Goal: Task Accomplishment & Management: Manage account settings

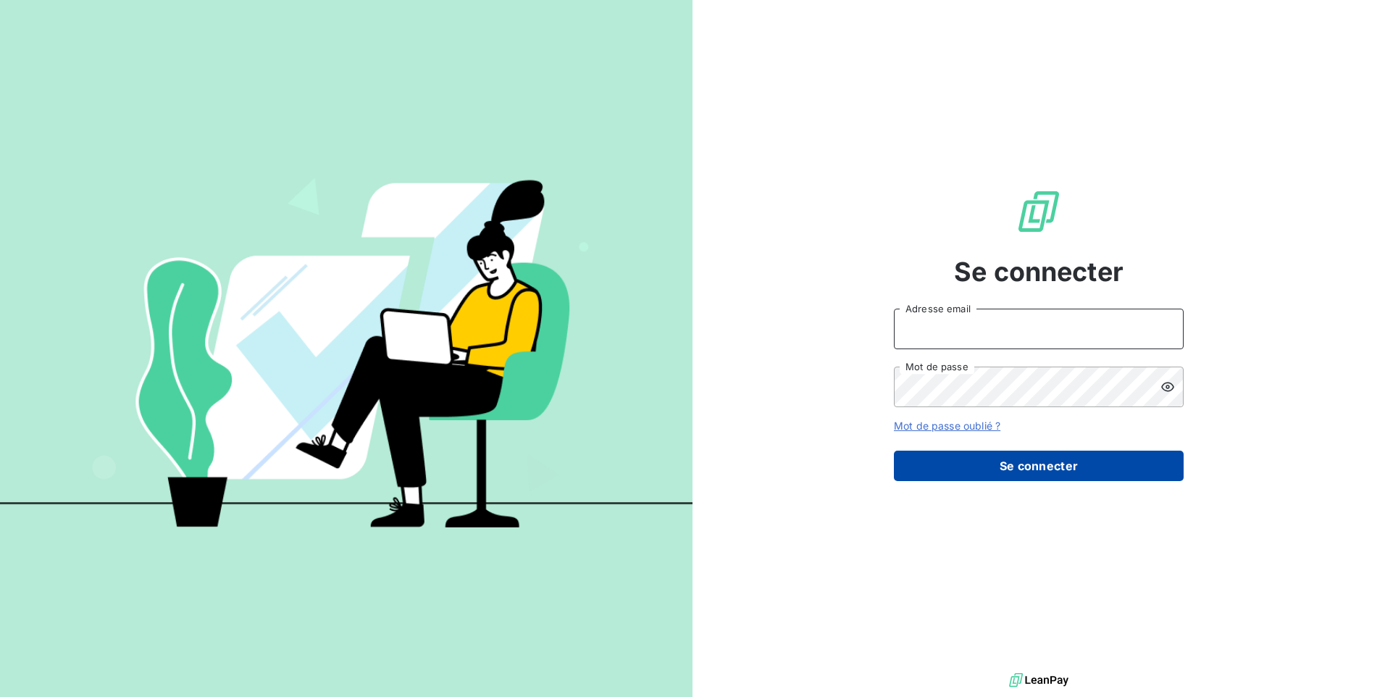
type input "[PERSON_NAME][EMAIL_ADDRESS][DOMAIN_NAME]"
click at [1001, 462] on button "Se connecter" at bounding box center [1039, 466] width 290 height 30
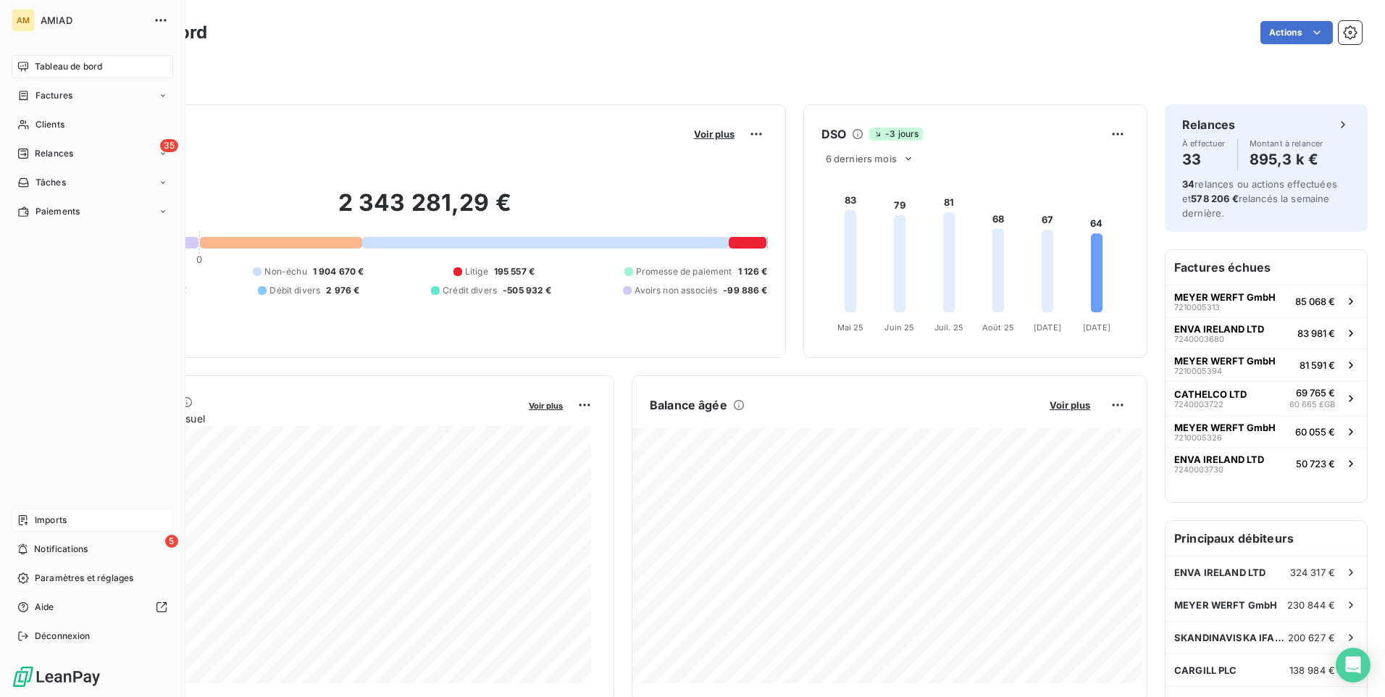
click at [82, 527] on div "Imports" at bounding box center [93, 520] width 162 height 23
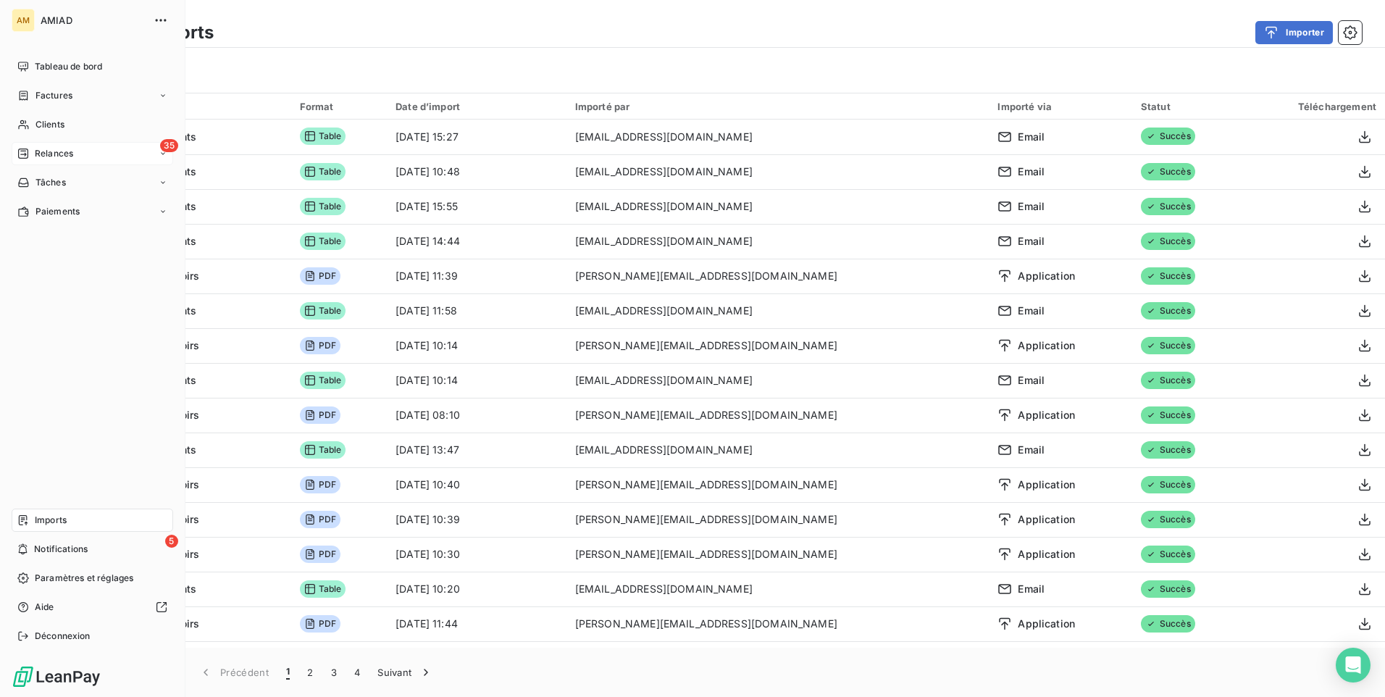
click at [46, 154] on span "Relances" at bounding box center [54, 153] width 38 height 13
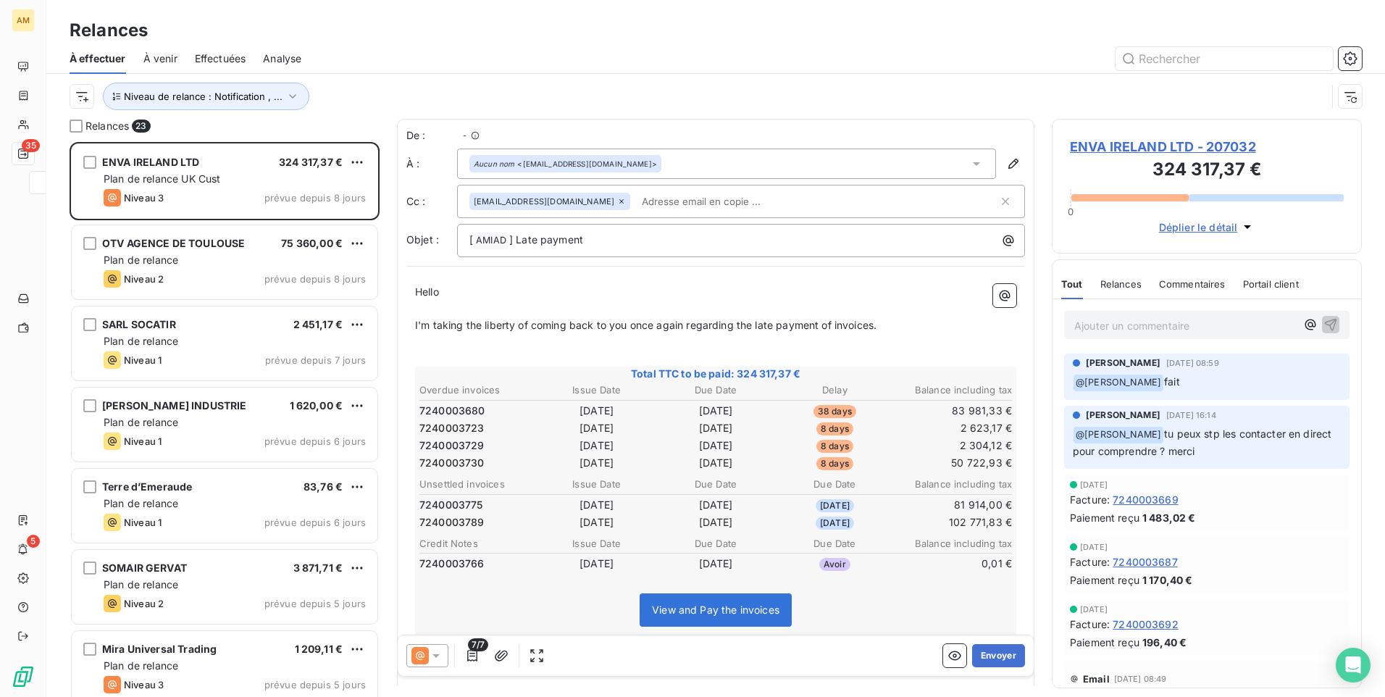
scroll to position [544, 299]
click at [289, 90] on icon "button" at bounding box center [292, 96] width 14 height 14
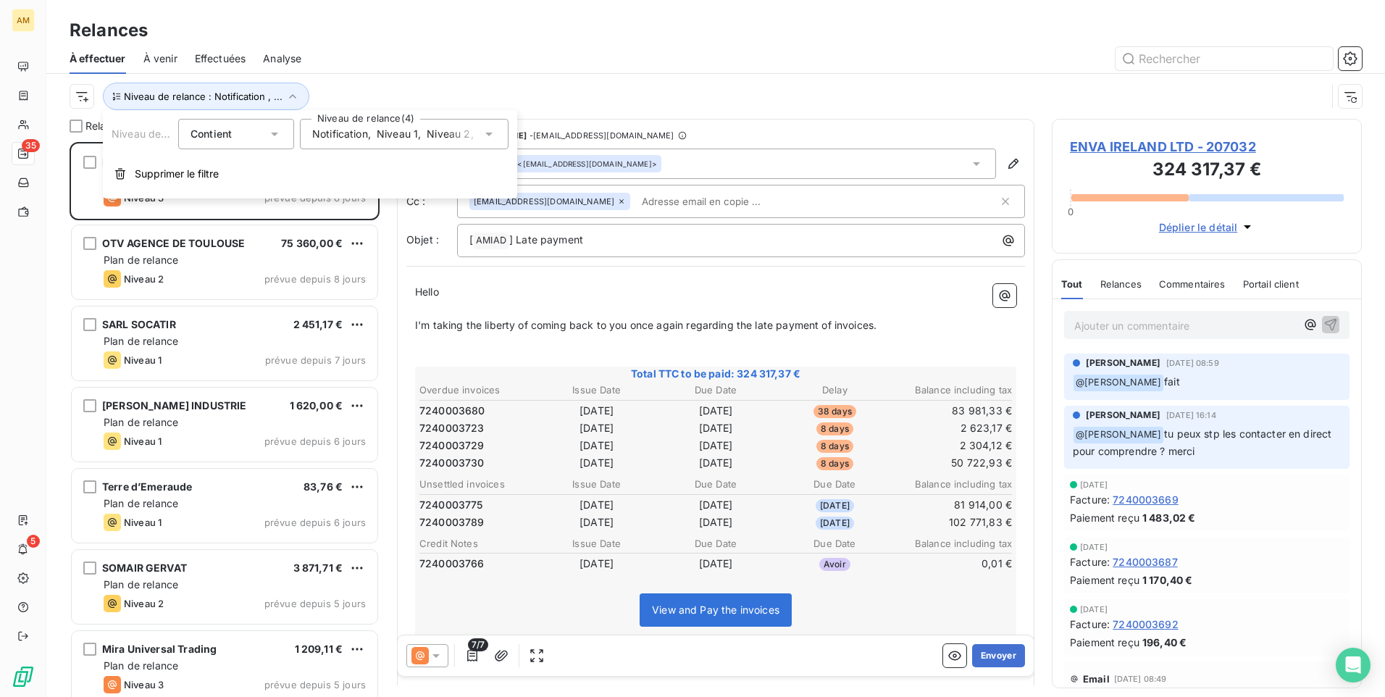
click at [457, 128] on span "Niveau 2" at bounding box center [448, 134] width 43 height 14
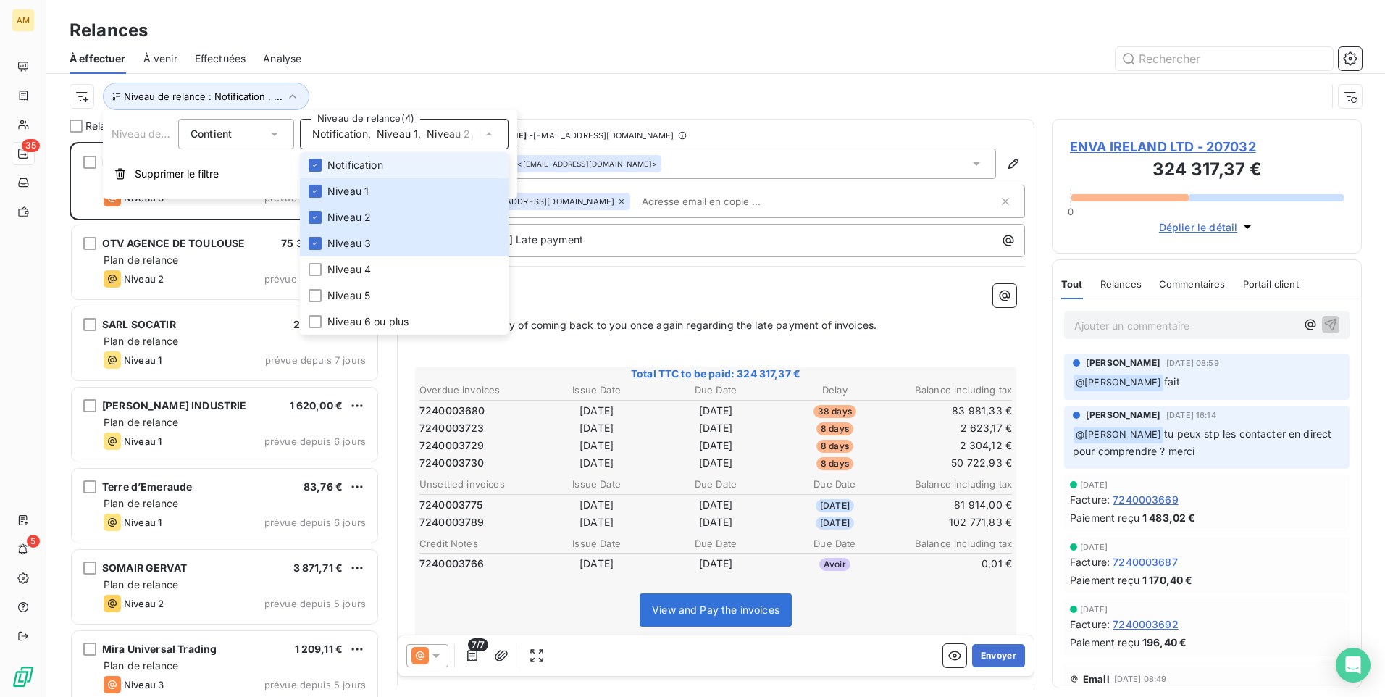
click at [457, 128] on span "Niveau 2" at bounding box center [448, 134] width 43 height 14
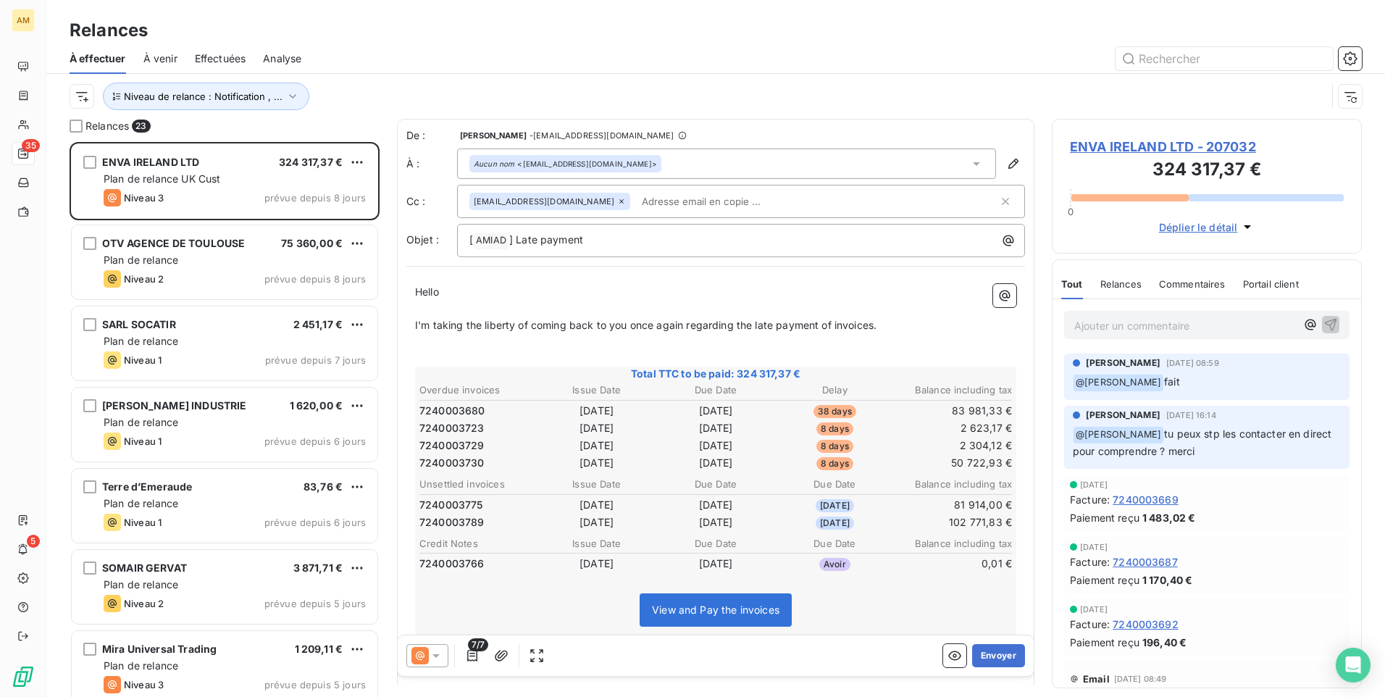
click at [369, 93] on div "Niveau de relance : Notification , ..." at bounding box center [698, 97] width 1257 height 28
click at [1113, 282] on span "Relances" at bounding box center [1120, 284] width 41 height 12
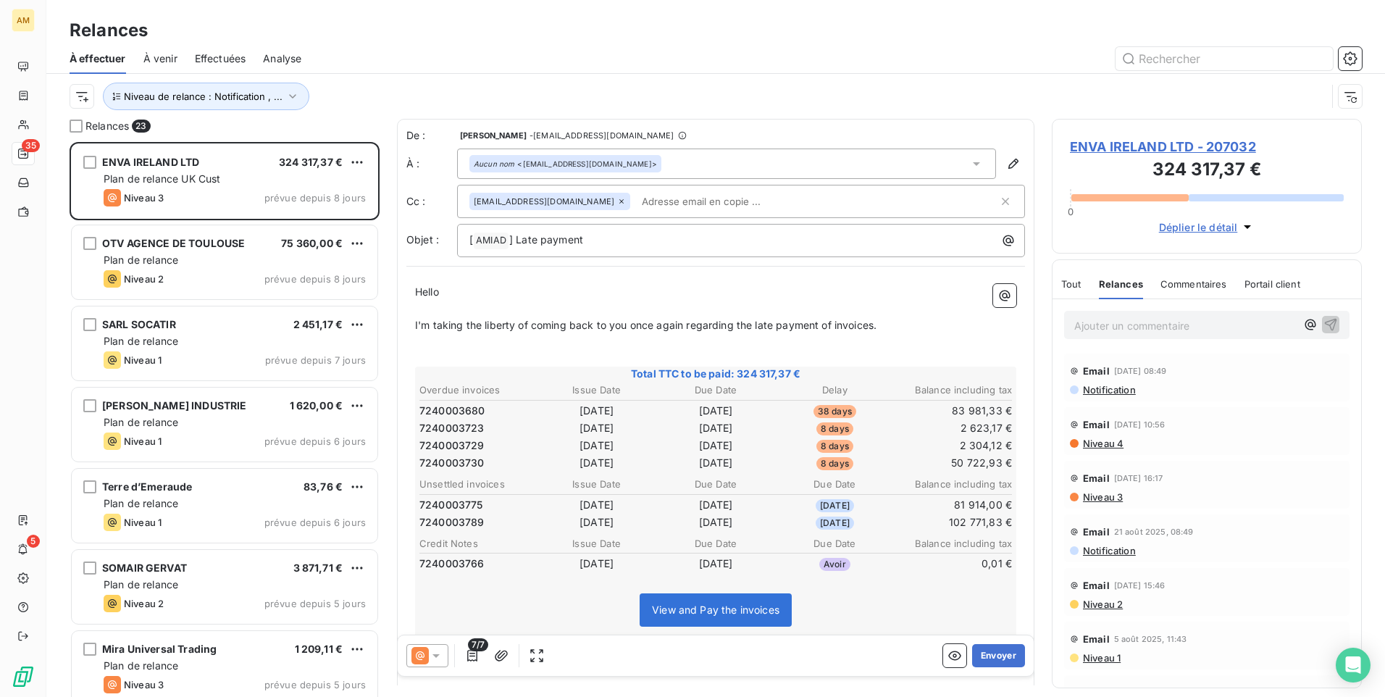
click at [1184, 287] on span "Commentaires" at bounding box center [1194, 284] width 67 height 12
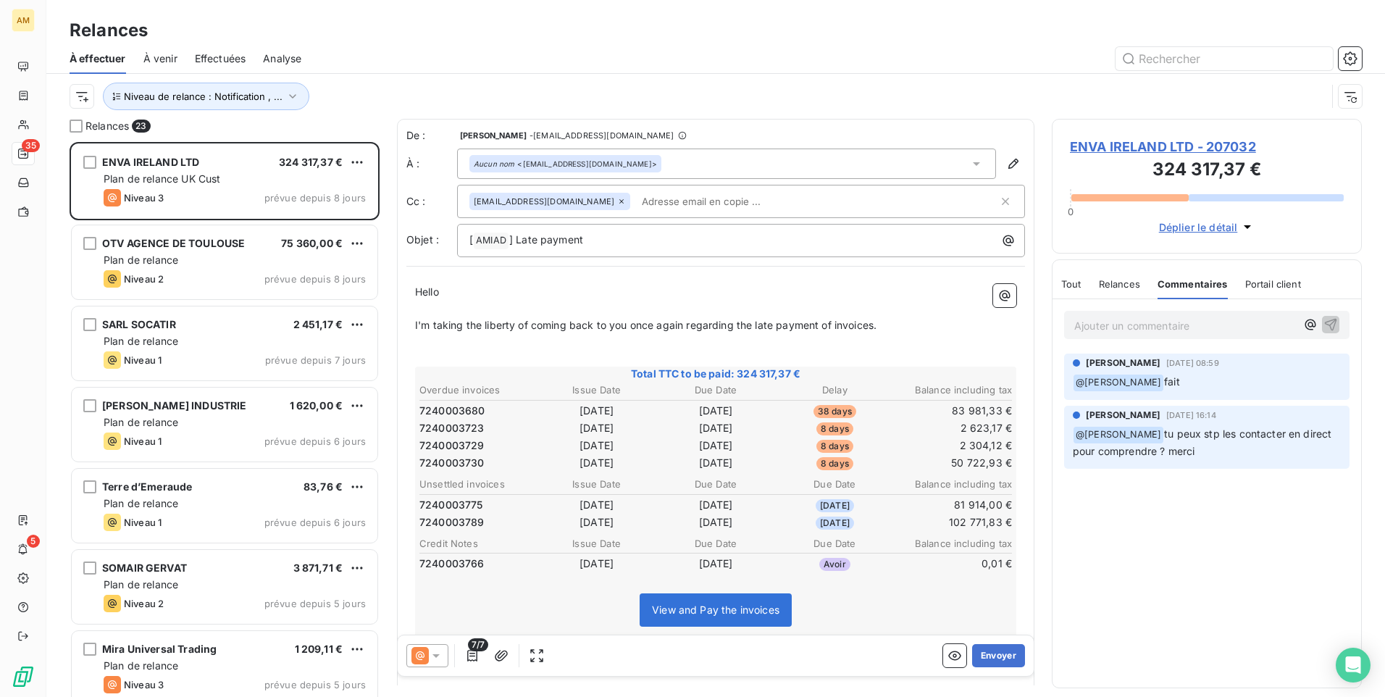
click at [1277, 282] on span "Portail client" at bounding box center [1273, 284] width 56 height 12
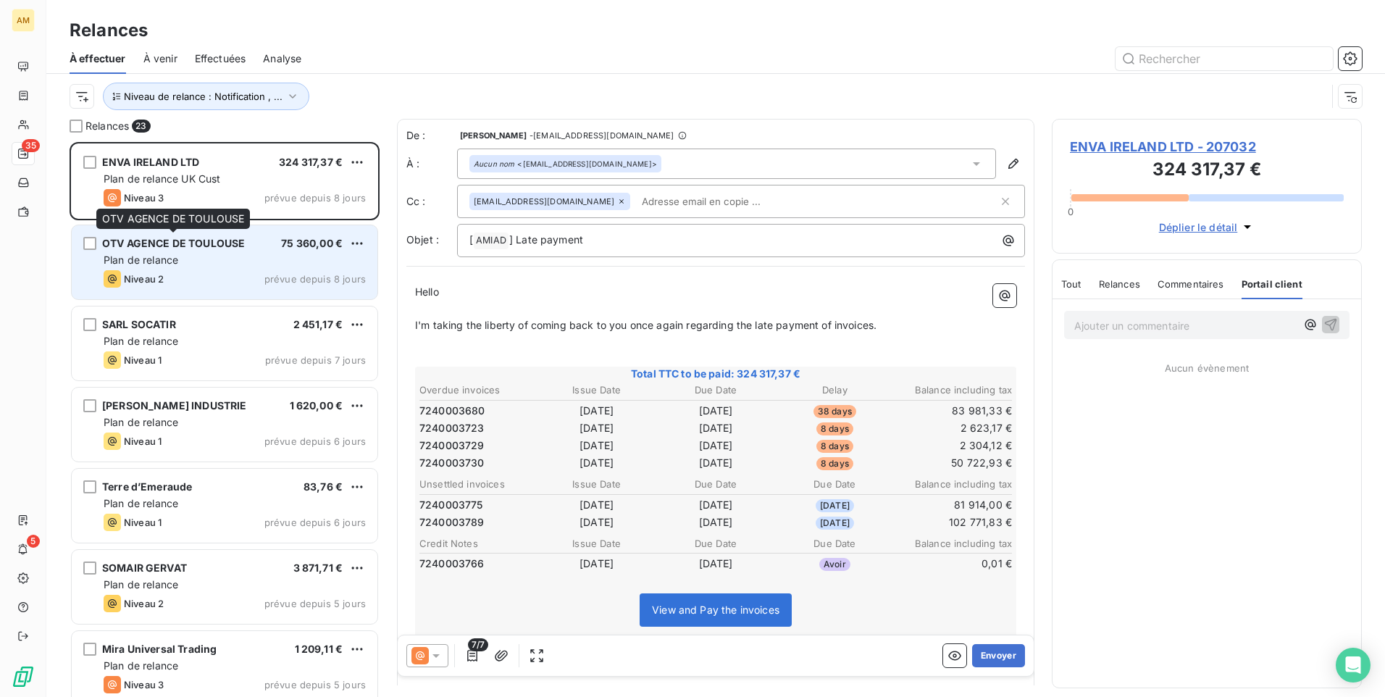
click at [222, 250] on div "OTV AGENCE DE TOULOUSE" at bounding box center [173, 243] width 143 height 14
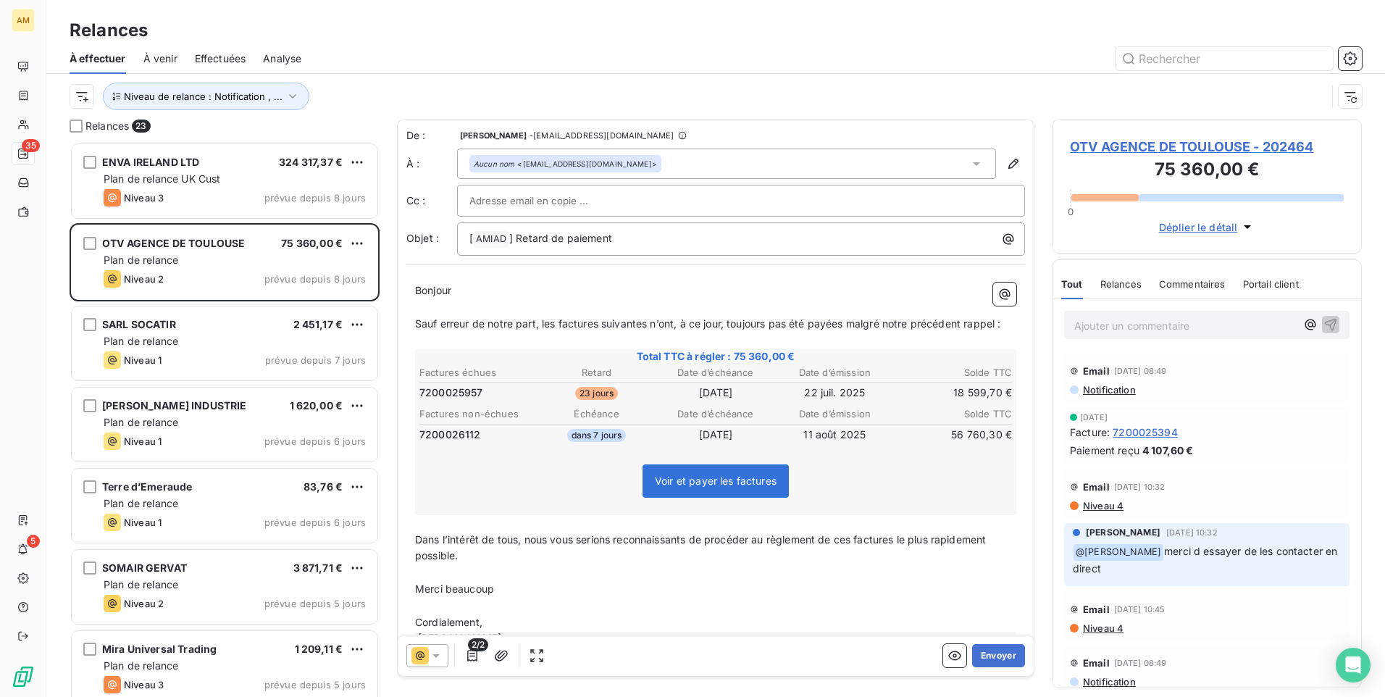
click at [1184, 281] on span "Commentaires" at bounding box center [1192, 284] width 67 height 12
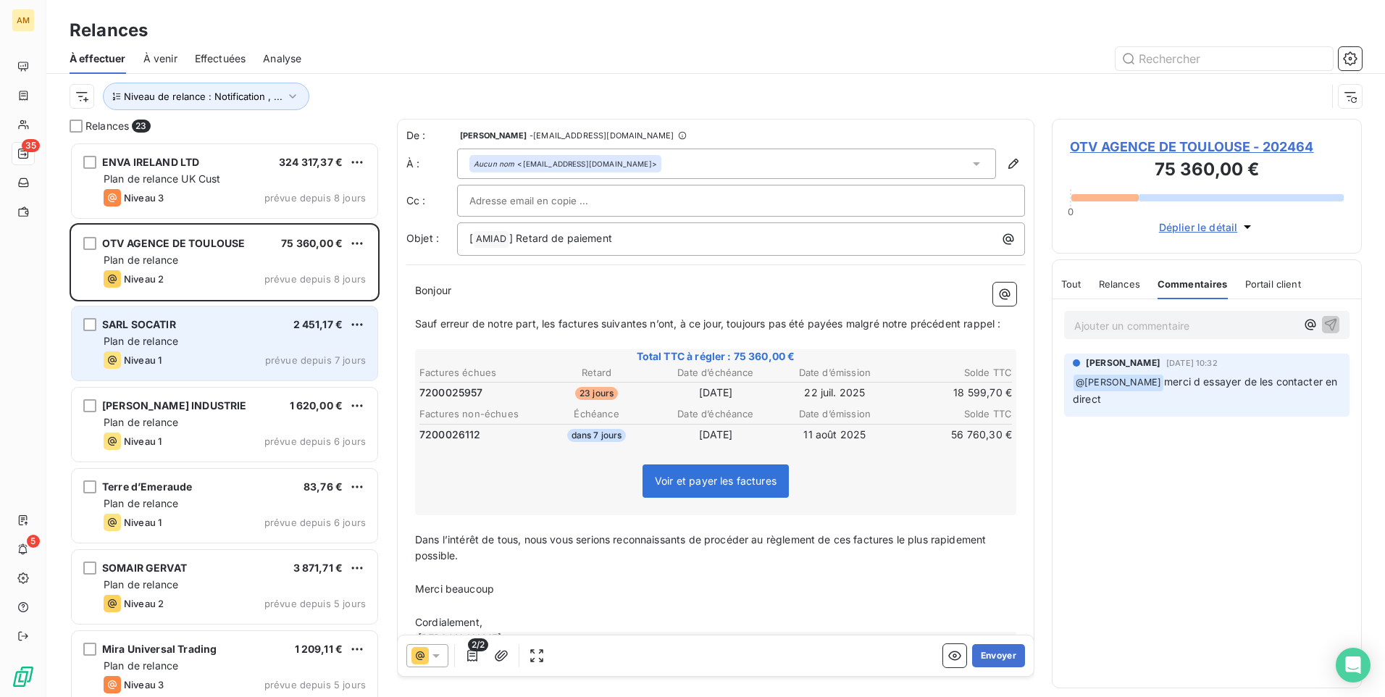
click at [185, 323] on div "SARL SOCATIR 2 451,17 €" at bounding box center [235, 324] width 262 height 13
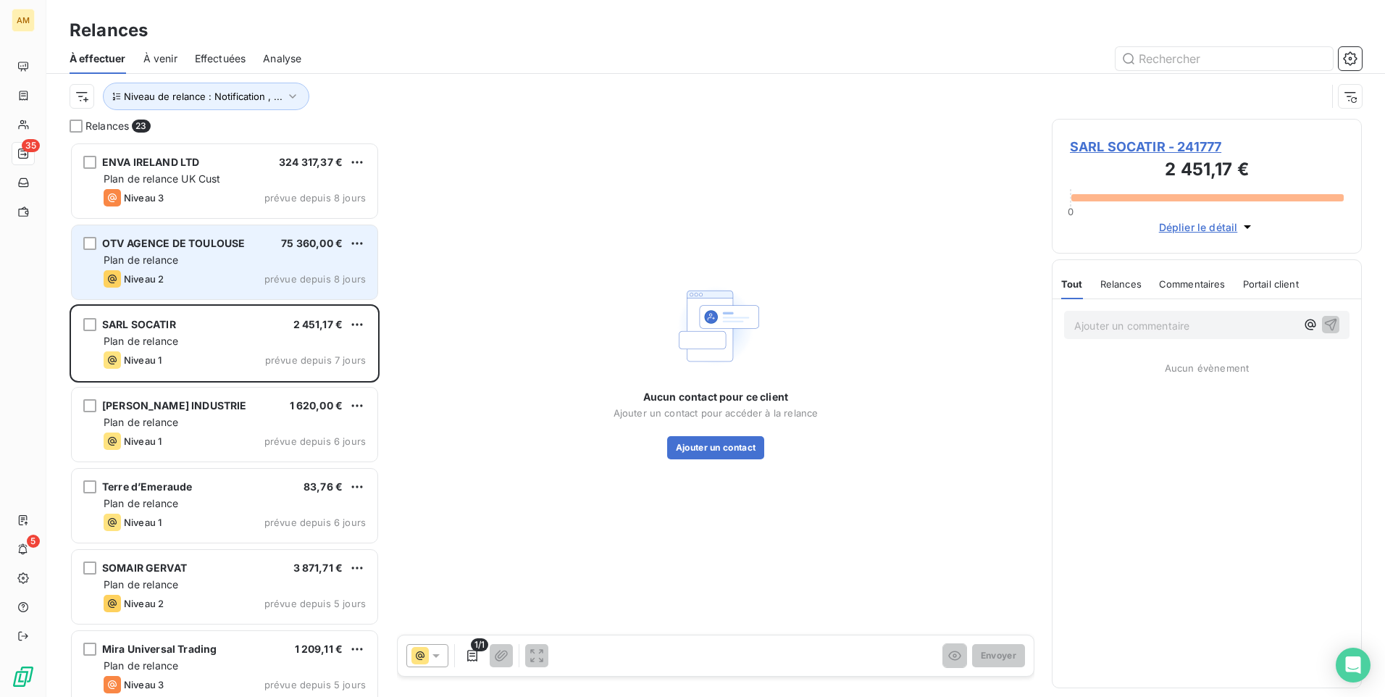
click at [235, 268] on div "OTV AGENCE DE TOULOUSE 75 360,00 € Plan de relance Niveau 2 prévue depuis 8 jou…" at bounding box center [225, 262] width 306 height 74
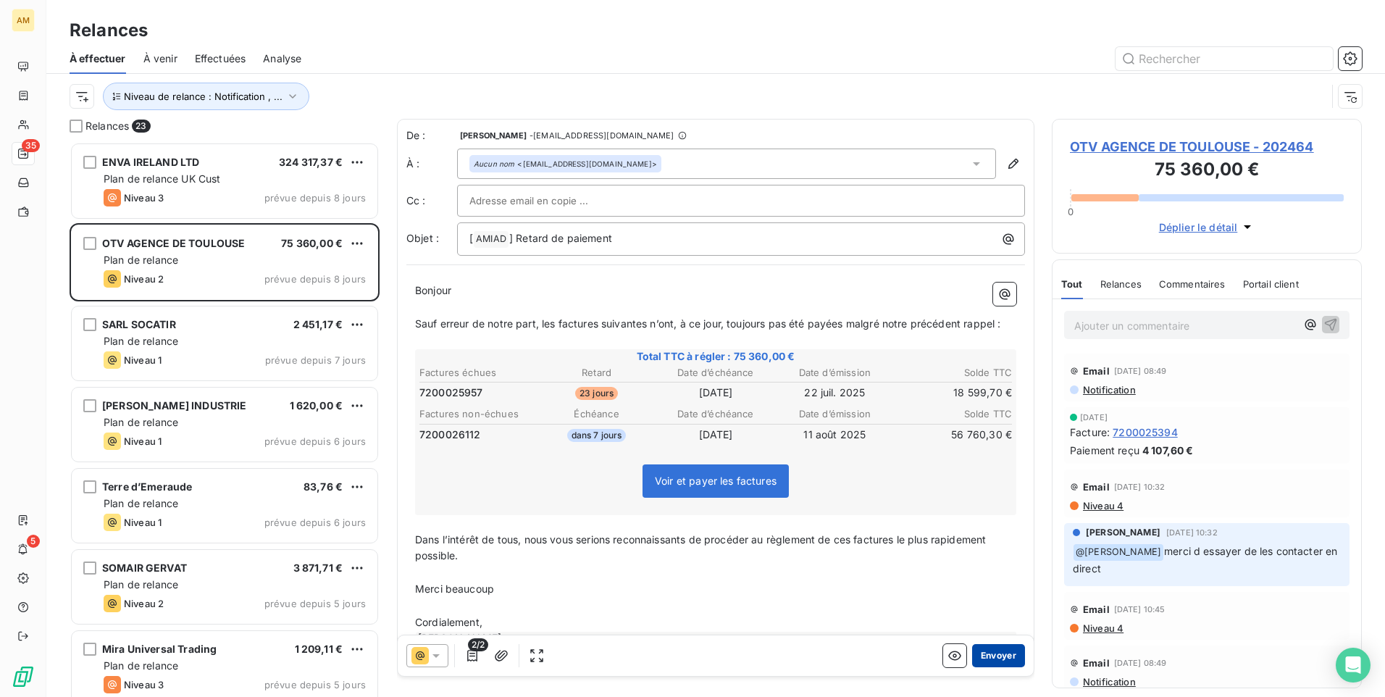
click at [995, 658] on button "Envoyer" at bounding box center [998, 655] width 53 height 23
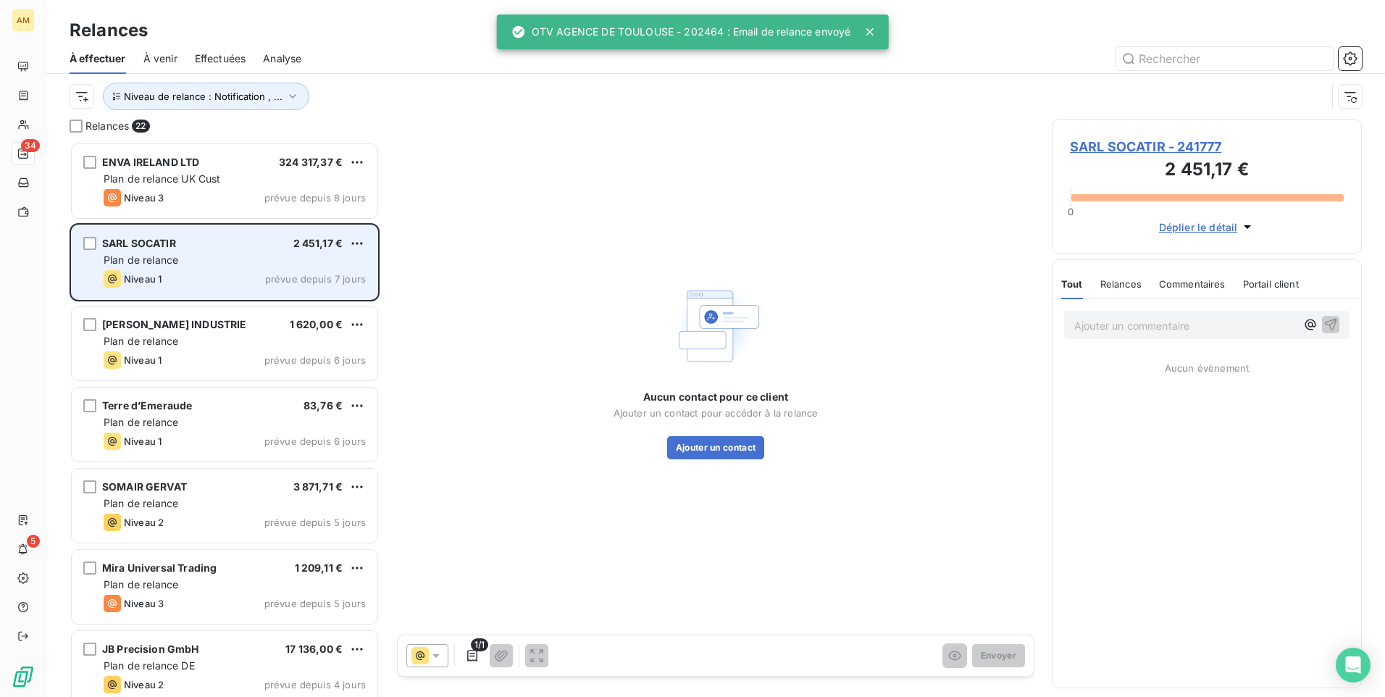
click at [166, 262] on span "Plan de relance" at bounding box center [141, 260] width 75 height 12
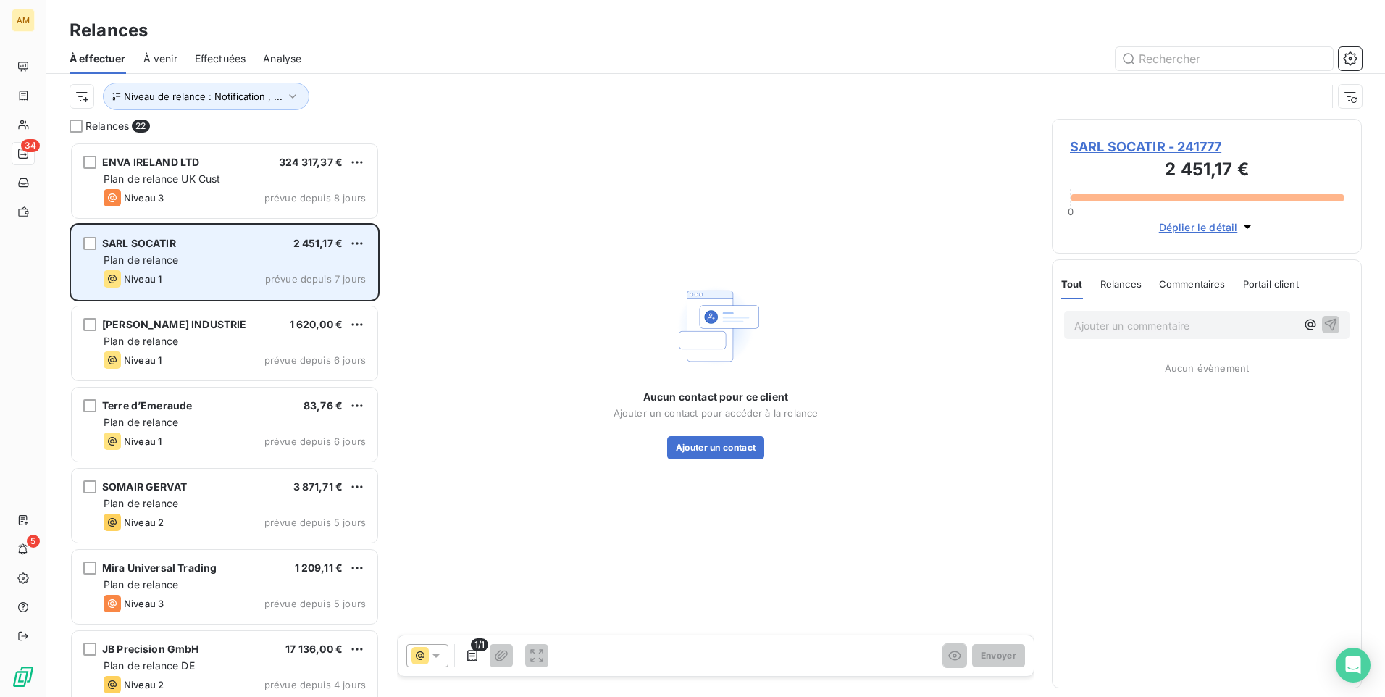
click at [202, 272] on div "Niveau 1 prévue depuis 7 jours" at bounding box center [235, 278] width 262 height 17
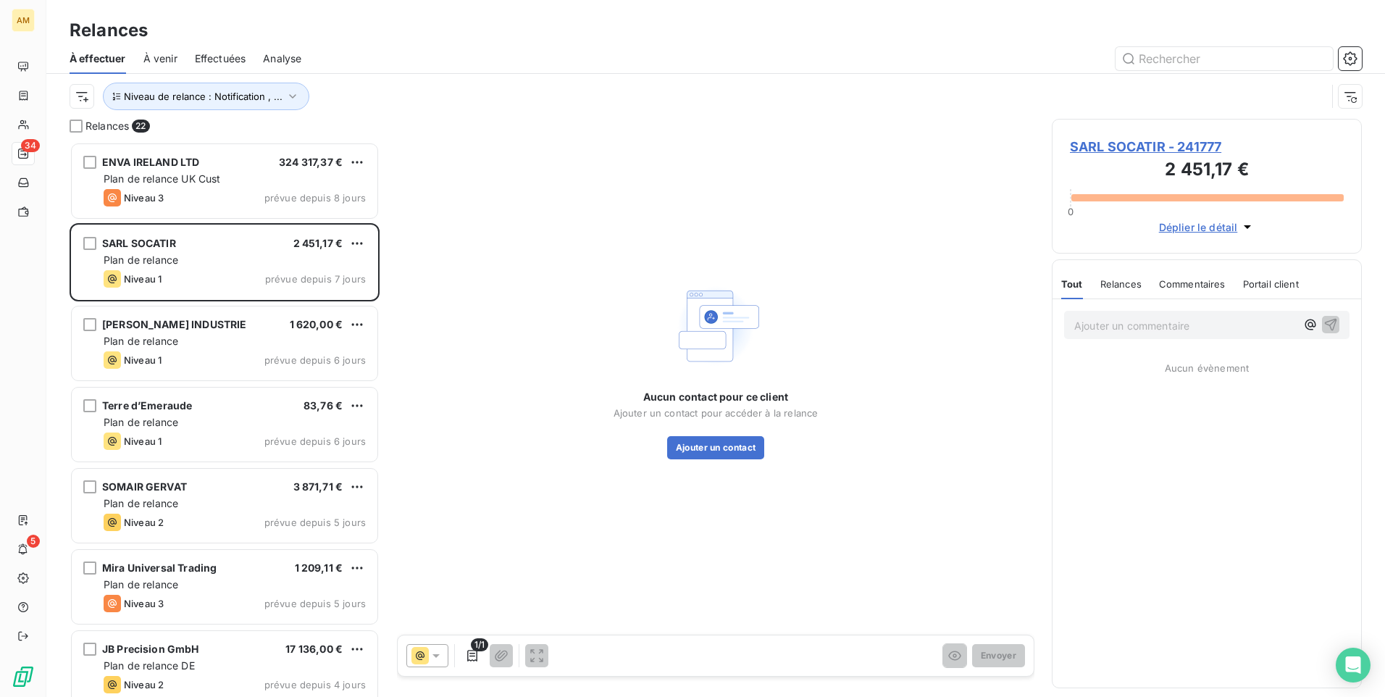
click at [1184, 145] on span "SARL SOCATIR - 241777" at bounding box center [1207, 147] width 274 height 20
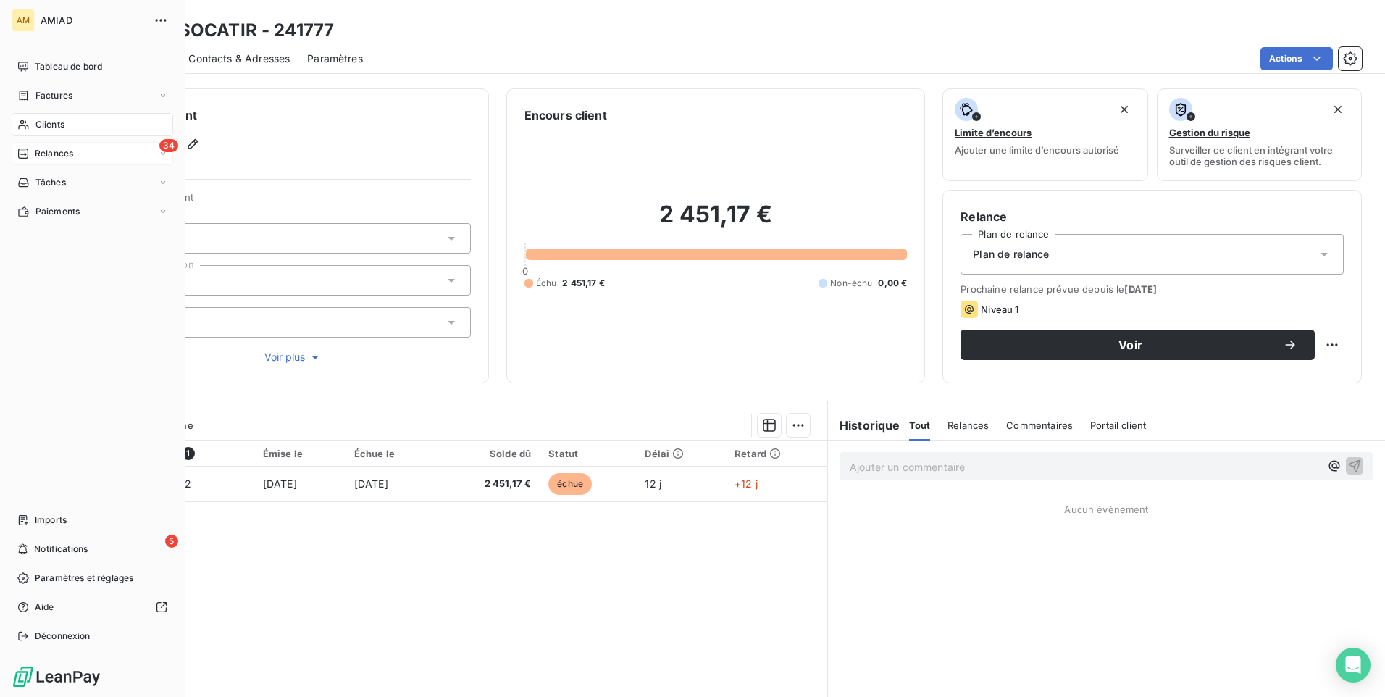
click at [112, 151] on div "34 Relances" at bounding box center [93, 153] width 162 height 23
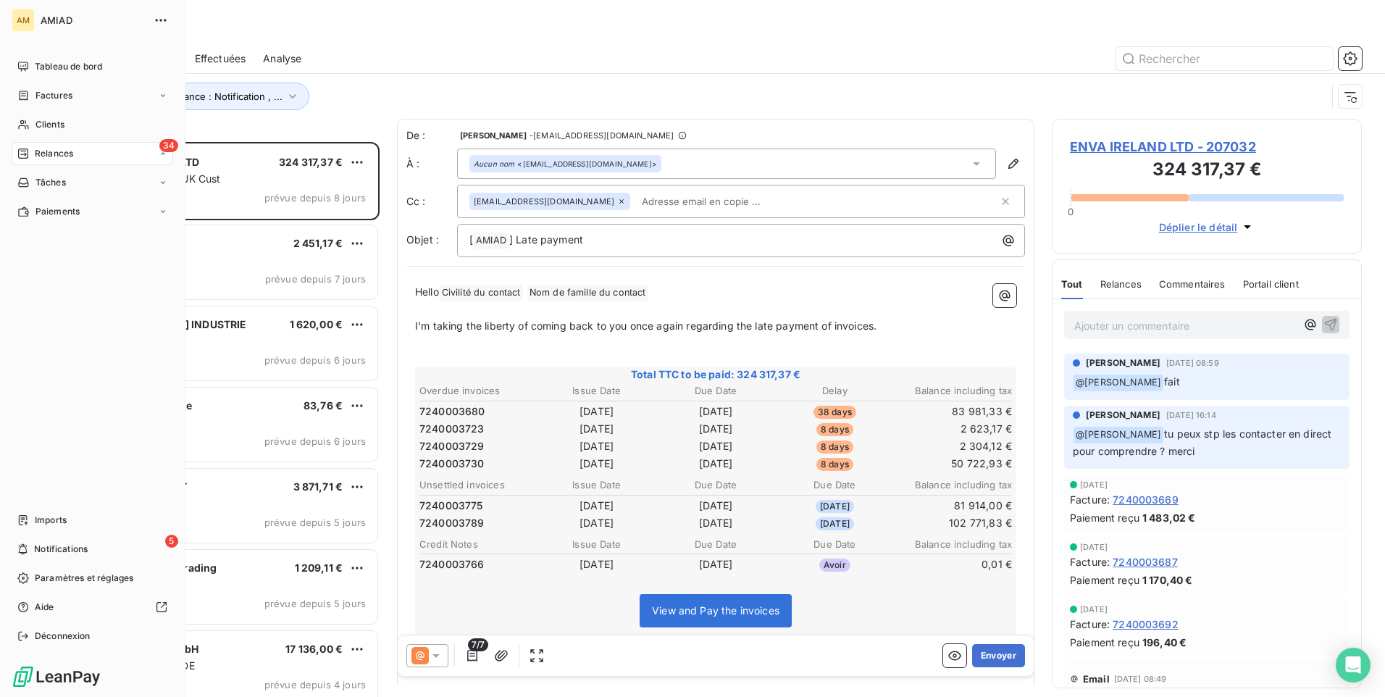
scroll to position [544, 299]
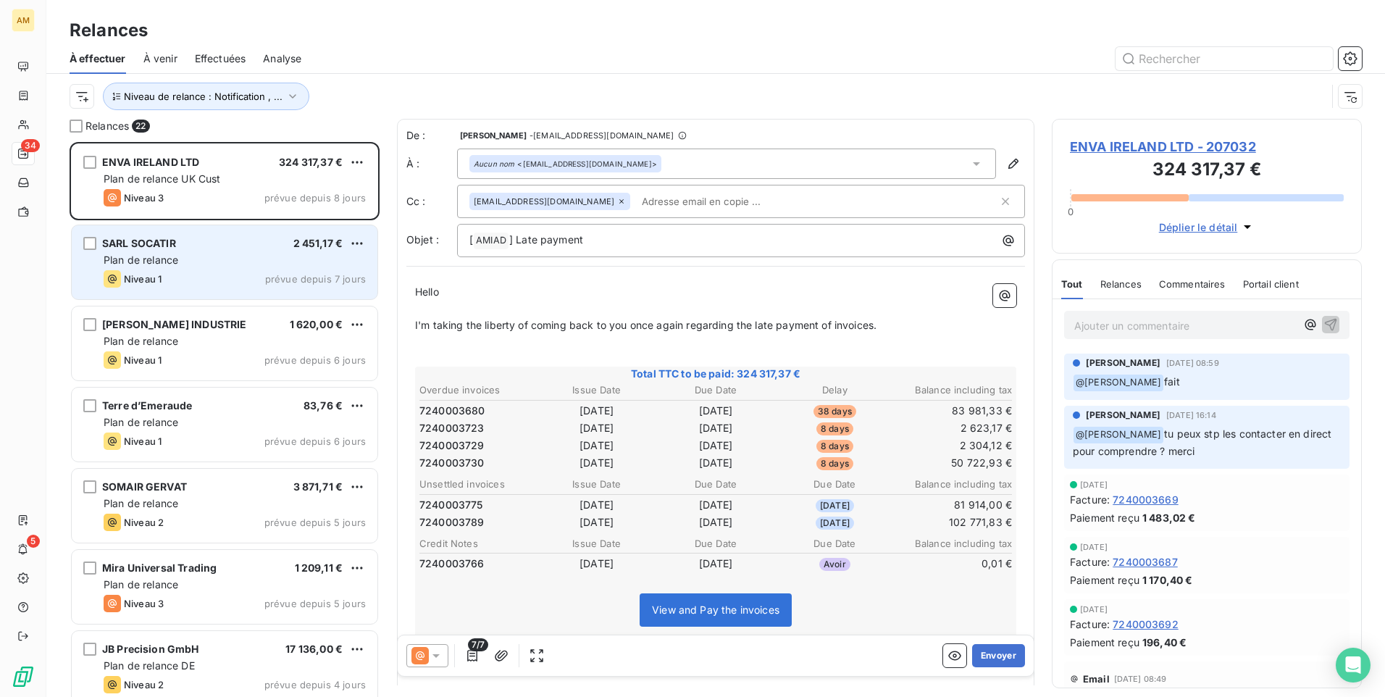
click at [246, 254] on div "Plan de relance" at bounding box center [235, 260] width 262 height 14
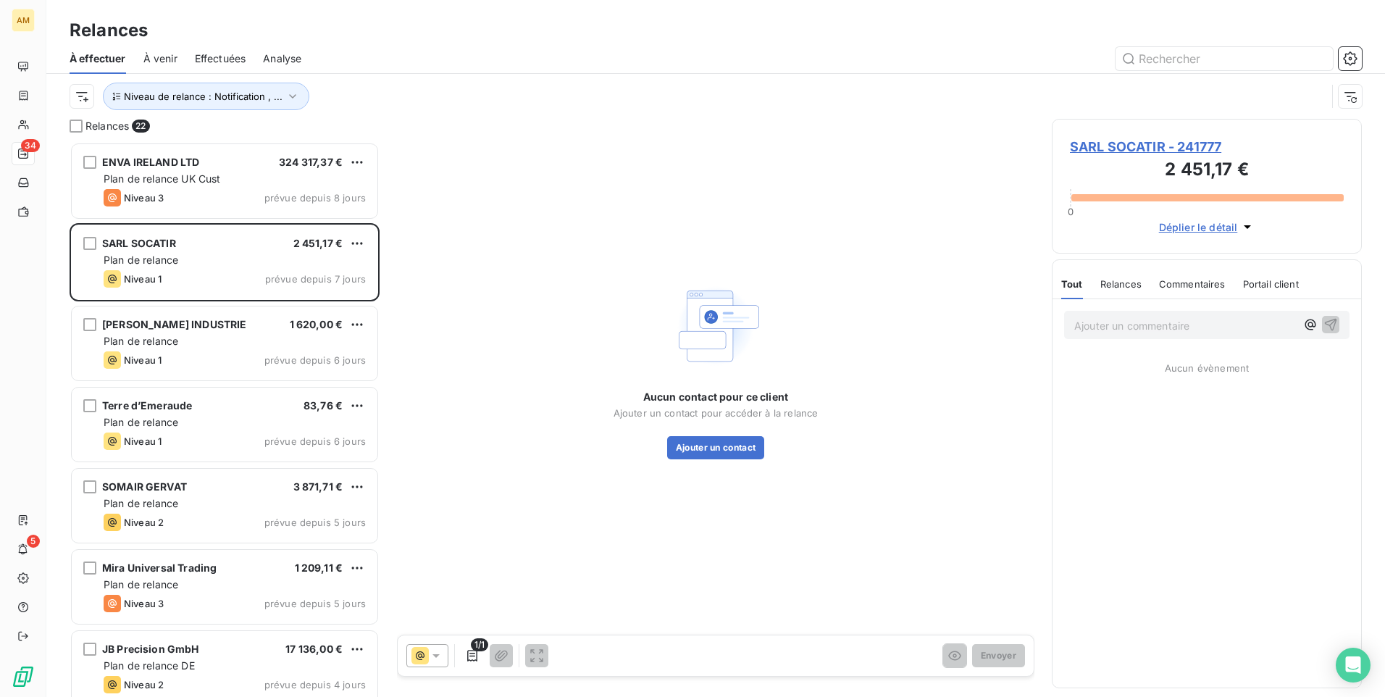
click at [1158, 150] on span "SARL SOCATIR - 241777" at bounding box center [1207, 147] width 274 height 20
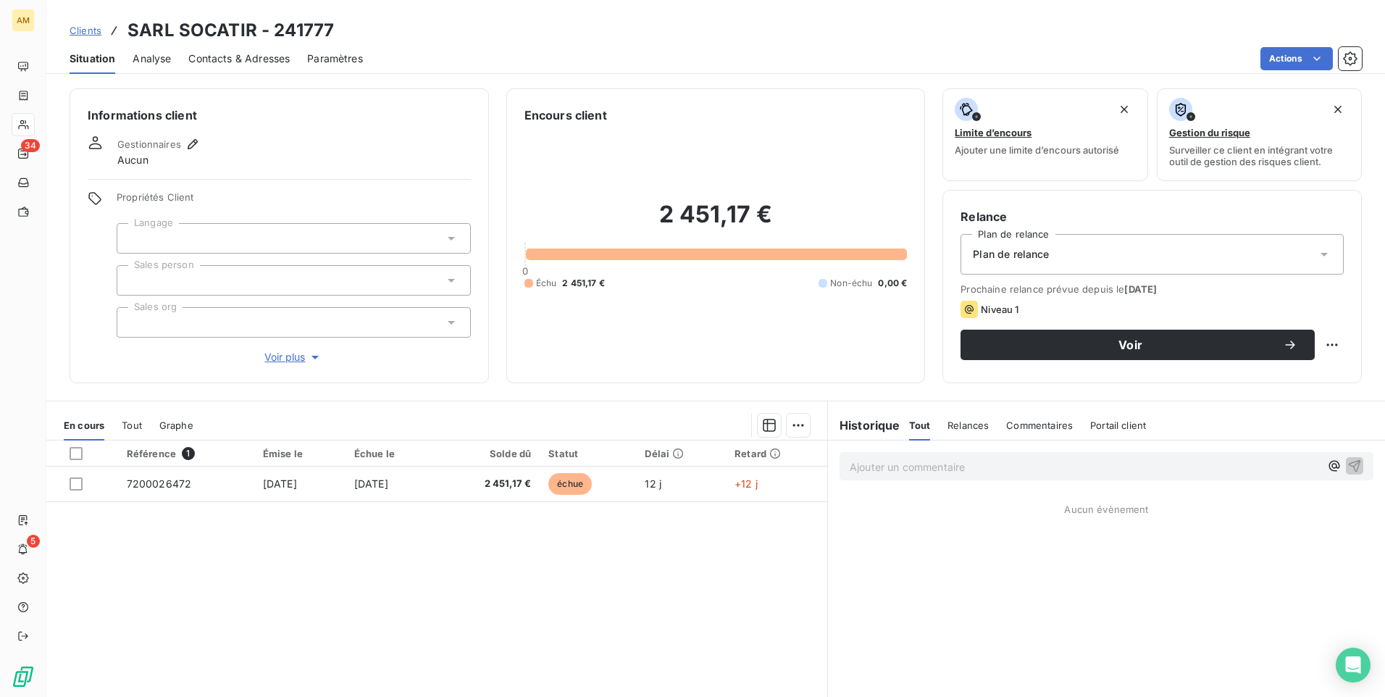
click at [226, 62] on span "Contacts & Adresses" at bounding box center [238, 58] width 101 height 14
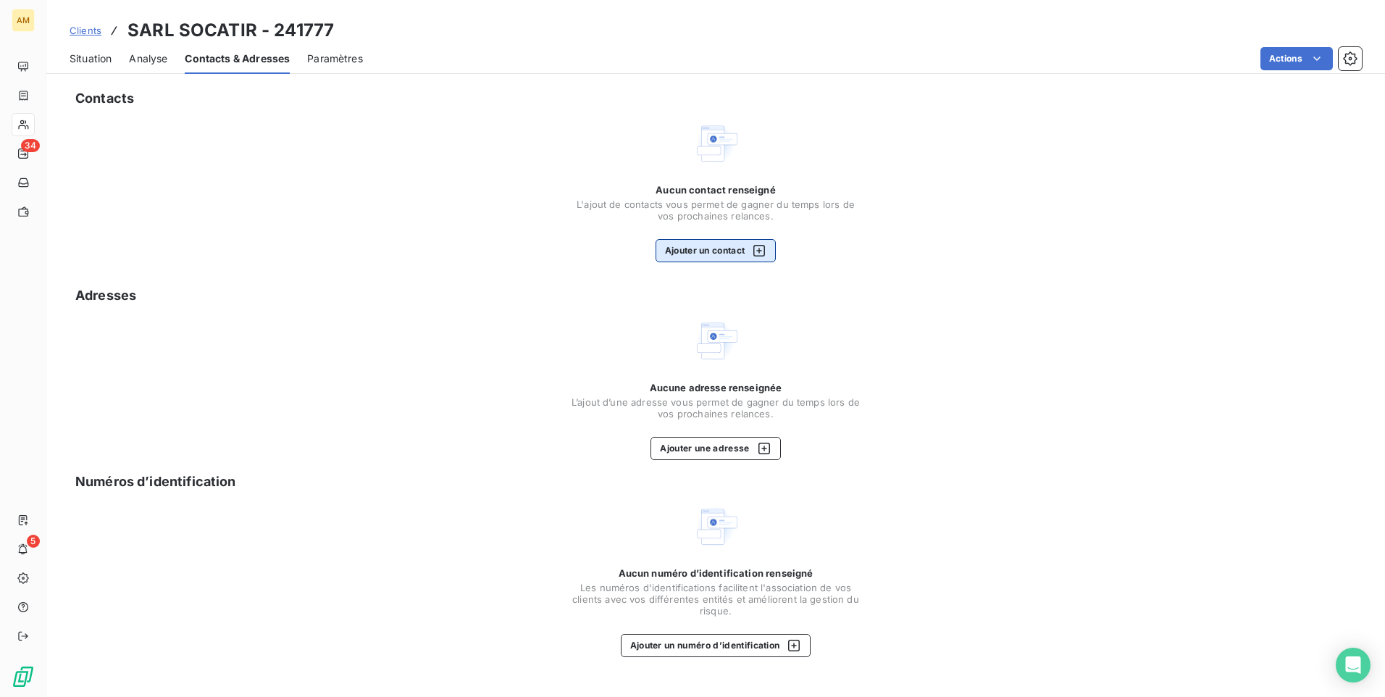
click at [733, 246] on button "Ajouter un contact" at bounding box center [716, 250] width 121 height 23
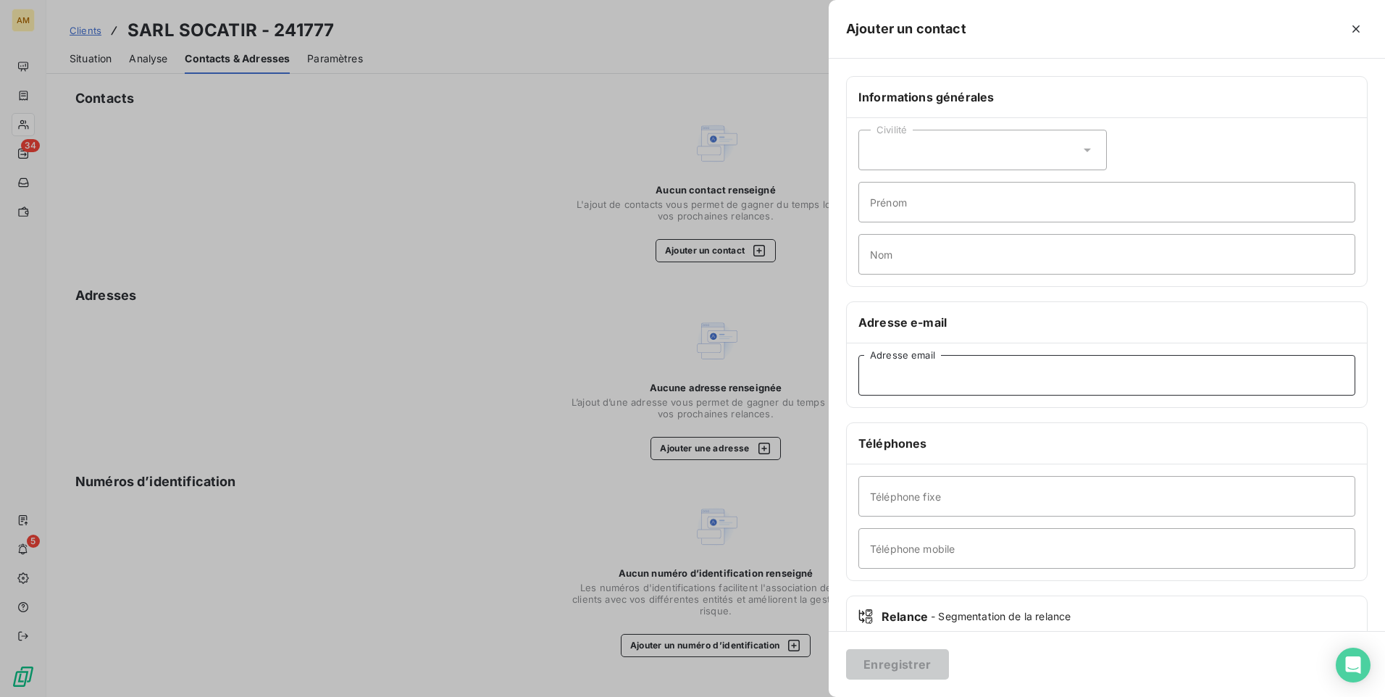
click at [929, 376] on input "Adresse email" at bounding box center [1106, 375] width 497 height 41
paste input "[EMAIL_ADDRESS][DOMAIN_NAME]"
type input "[EMAIL_ADDRESS][DOMAIN_NAME]"
click at [924, 667] on button "Enregistrer" at bounding box center [897, 664] width 103 height 30
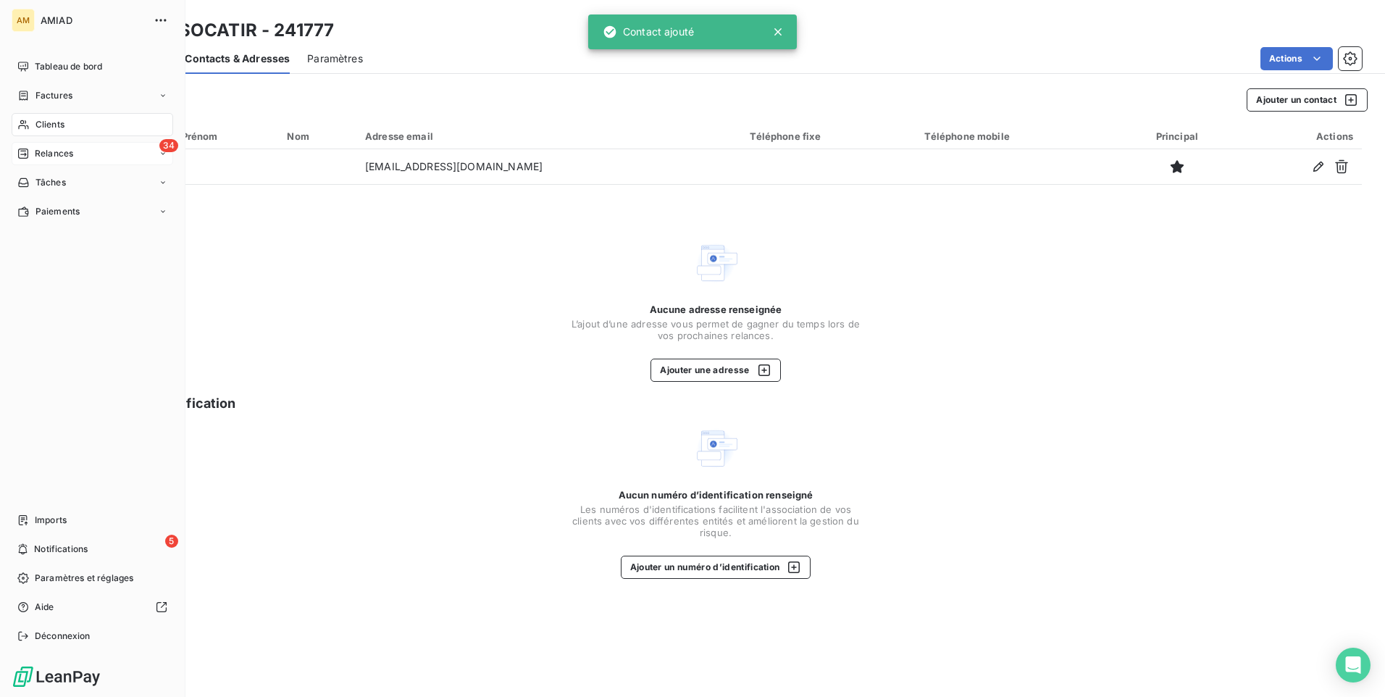
click at [80, 153] on div "34 Relances" at bounding box center [93, 153] width 162 height 23
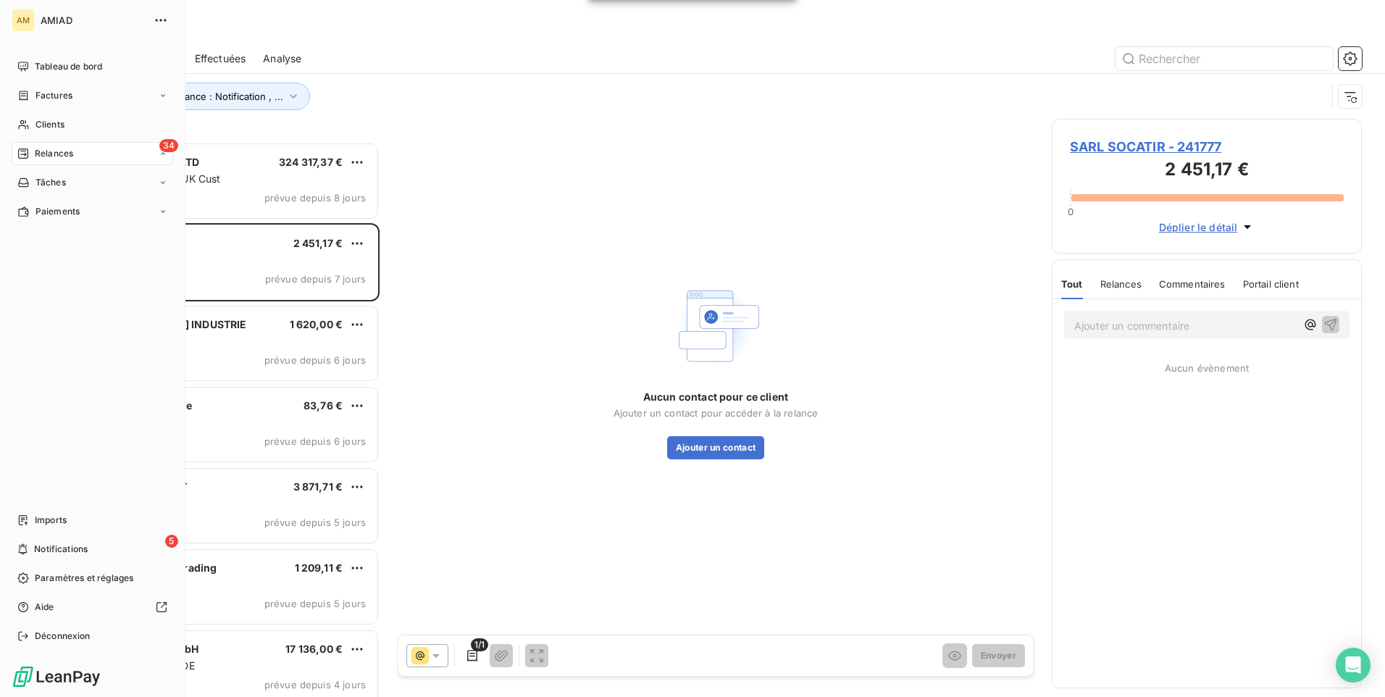
scroll to position [12, 12]
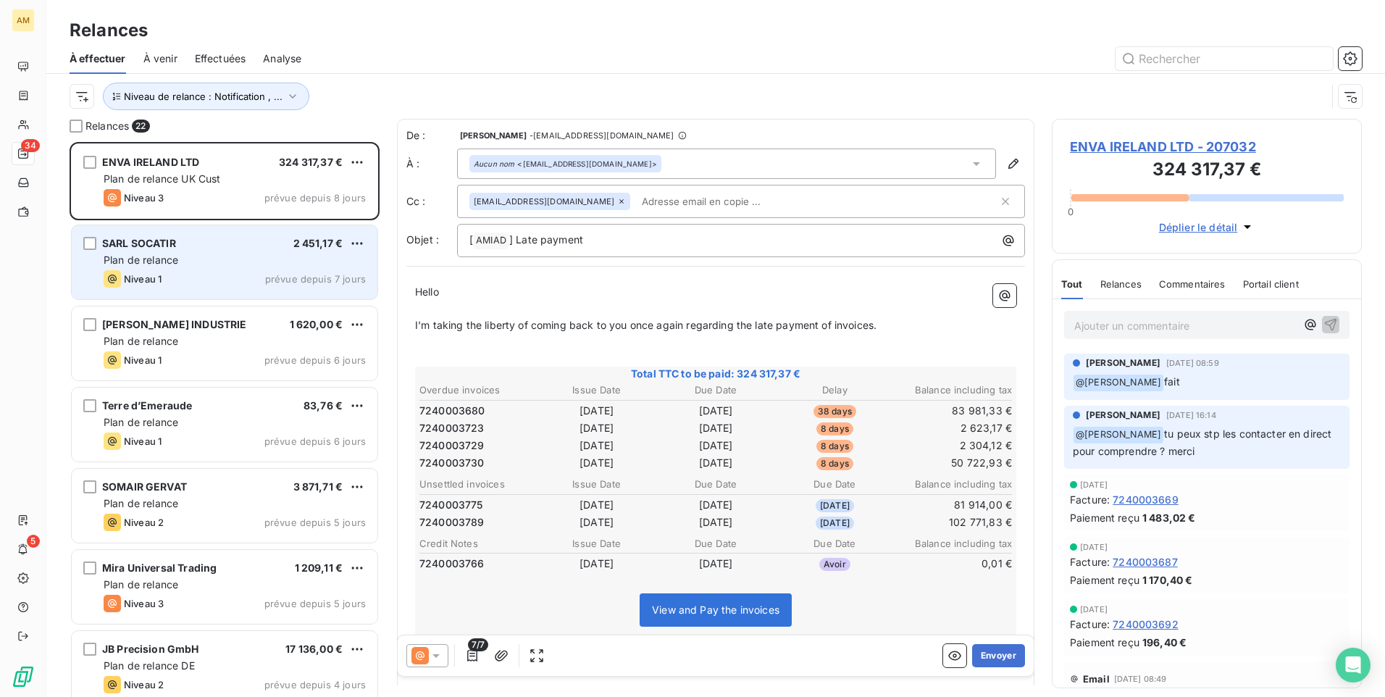
click at [211, 250] on div "SARL SOCATIR 2 451,17 € Plan de relance Niveau 1 prévue depuis 7 jours" at bounding box center [225, 262] width 306 height 74
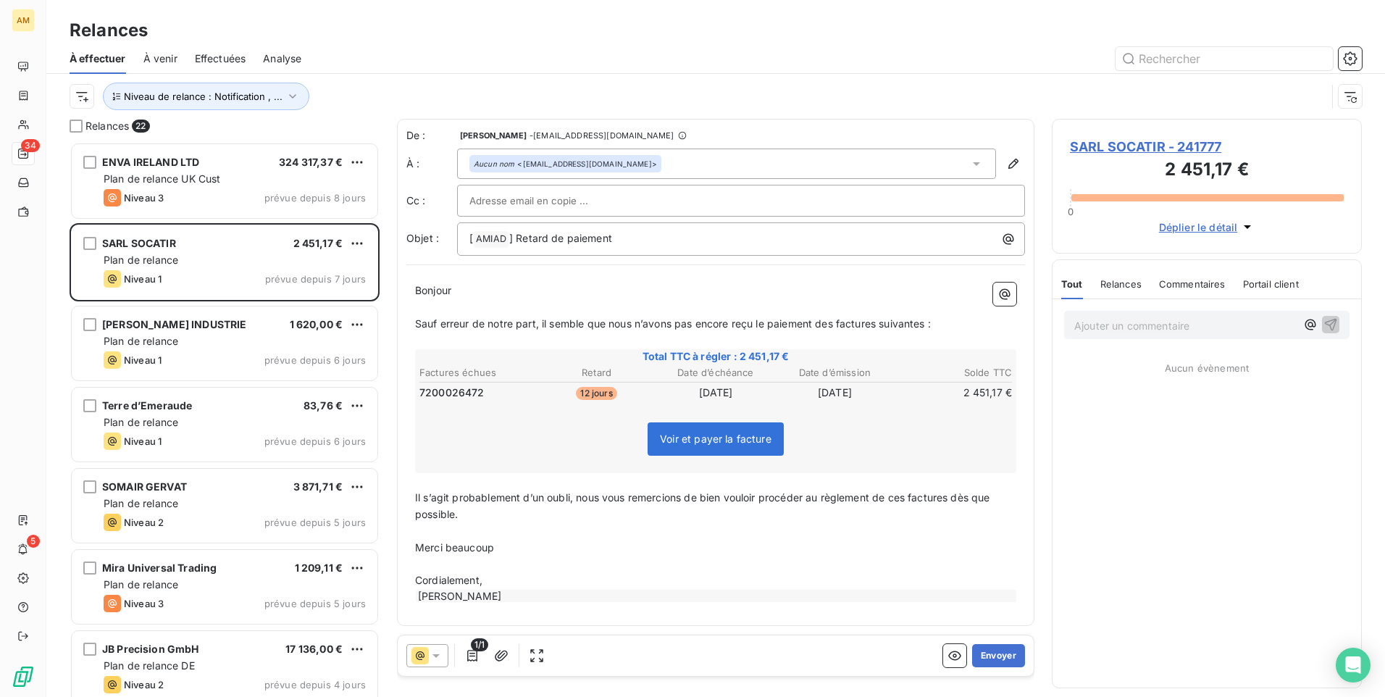
click at [1092, 143] on span "SARL SOCATIR - 241777" at bounding box center [1207, 147] width 274 height 20
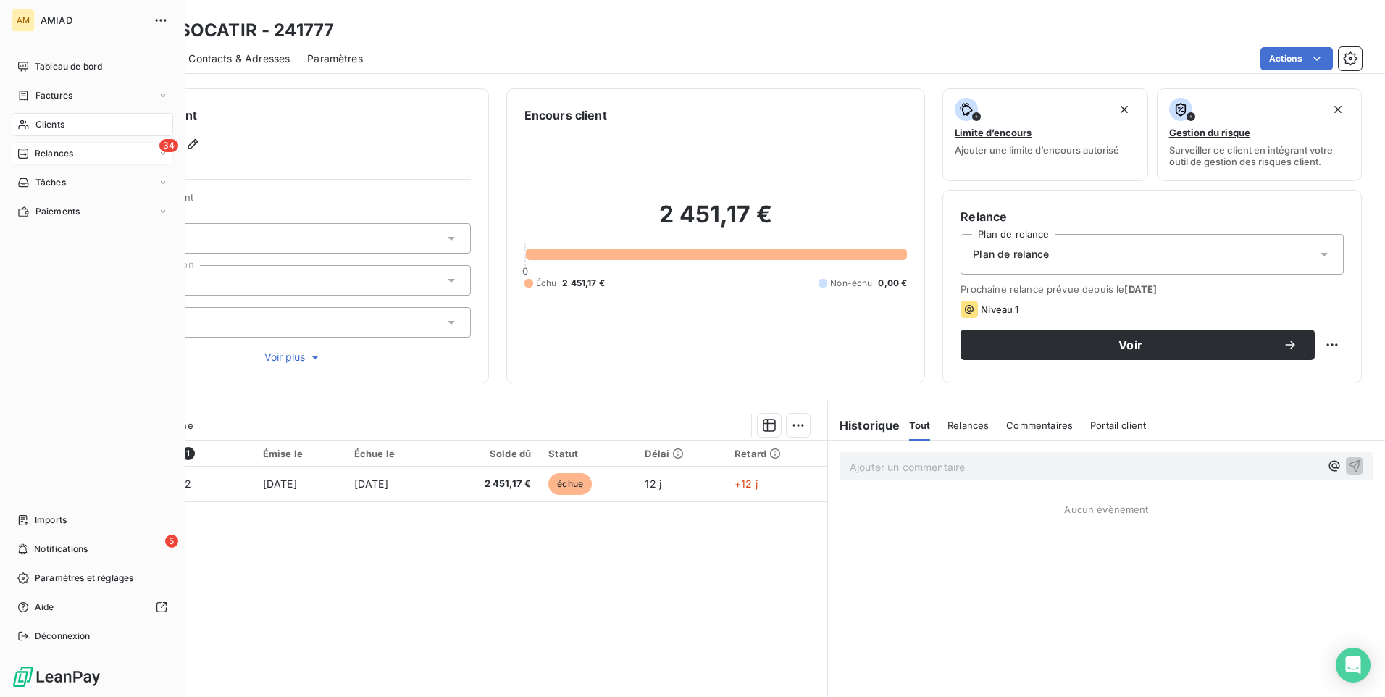
click at [106, 159] on div "34 Relances" at bounding box center [93, 153] width 162 height 23
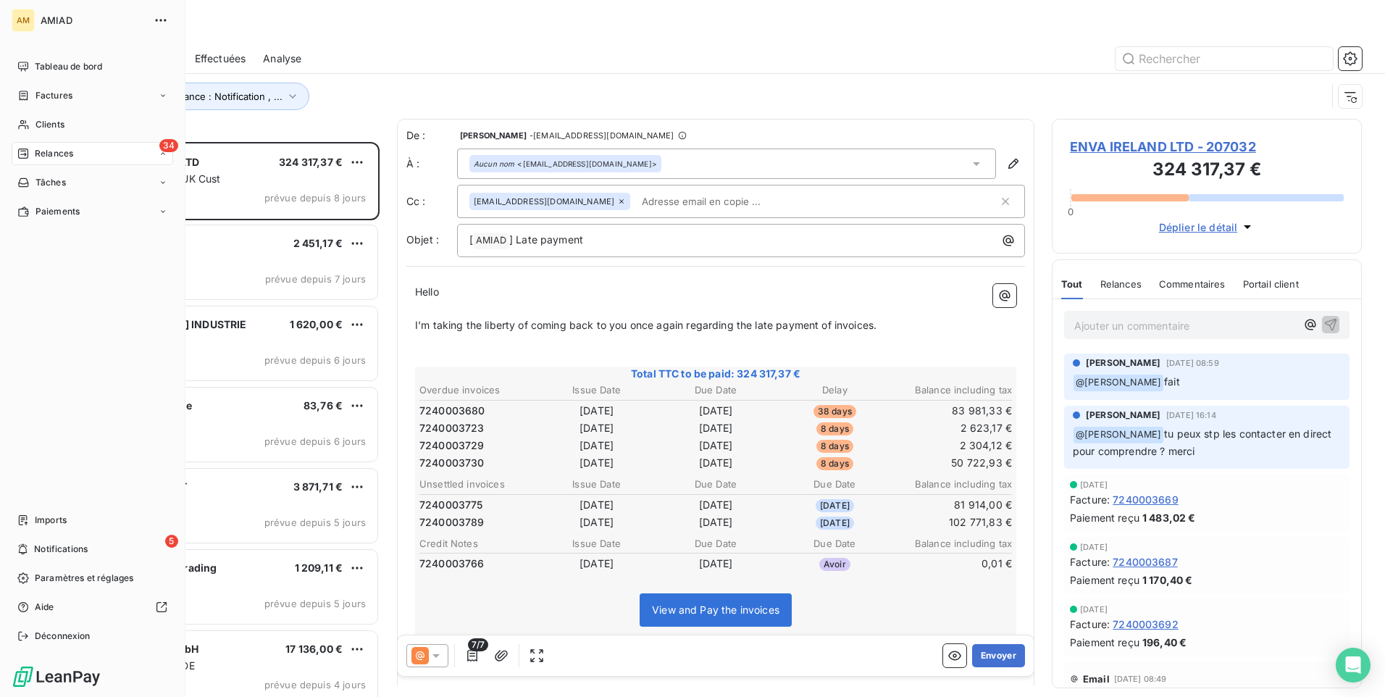
scroll to position [544, 299]
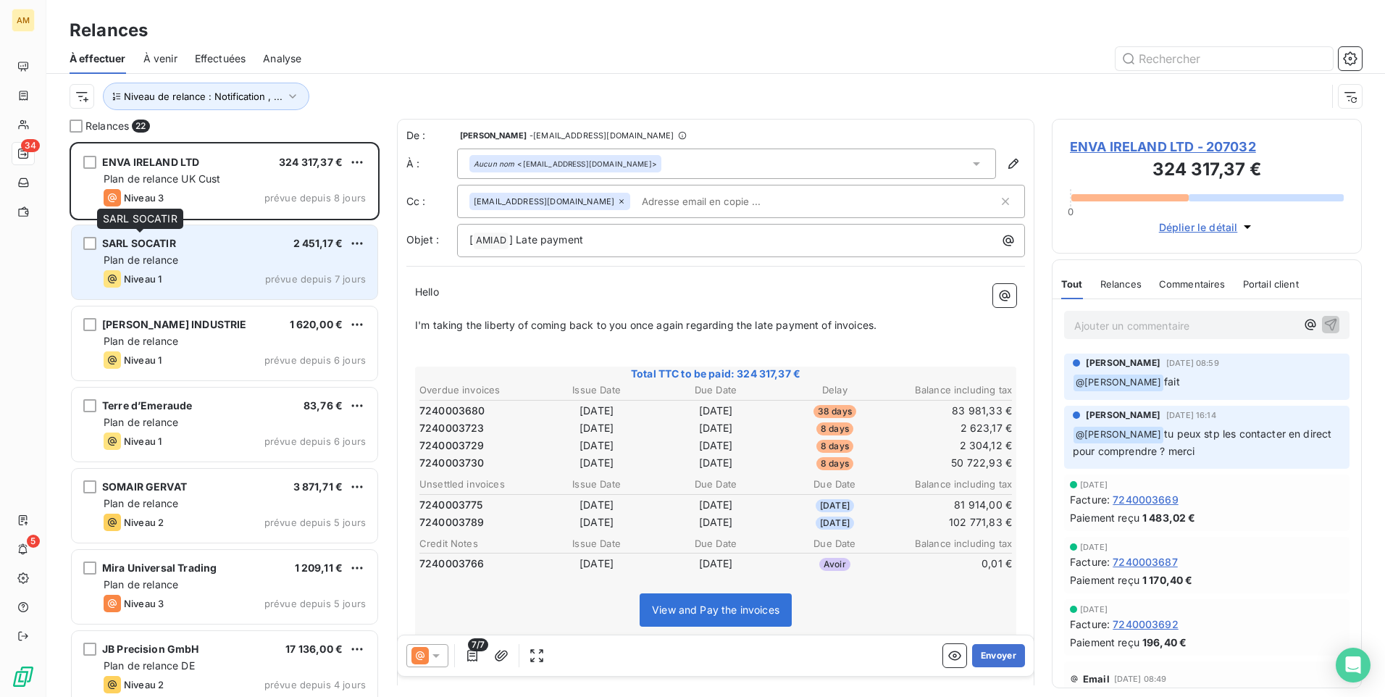
click at [174, 247] on span "SARL SOCATIR" at bounding box center [139, 243] width 74 height 12
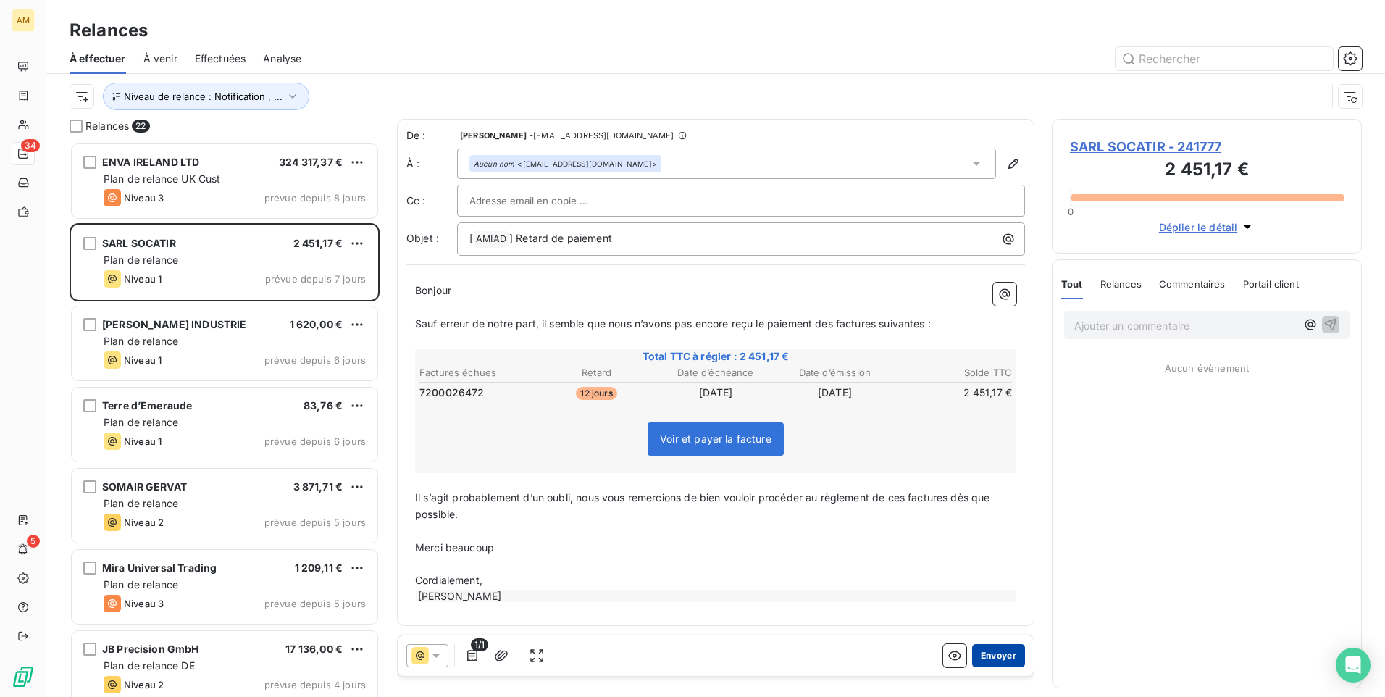
click at [996, 651] on button "Envoyer" at bounding box center [998, 655] width 53 height 23
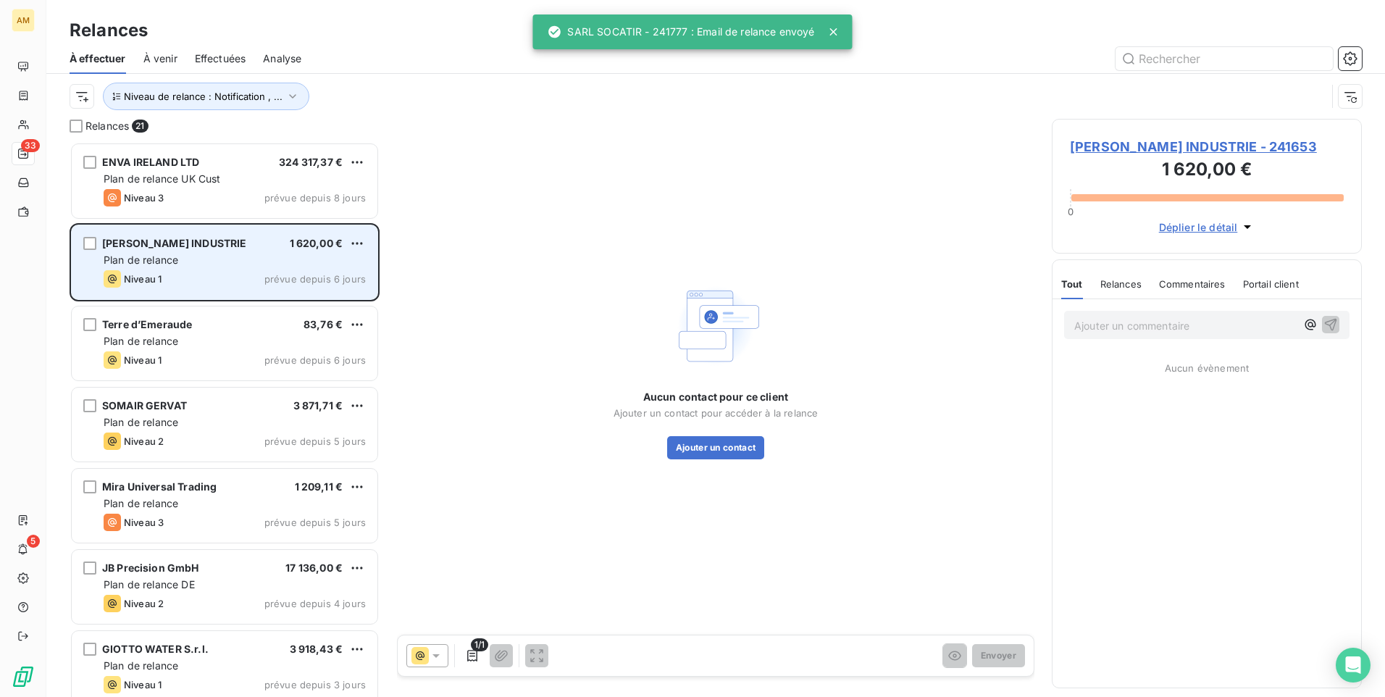
click at [246, 262] on div "Plan de relance" at bounding box center [235, 260] width 262 height 14
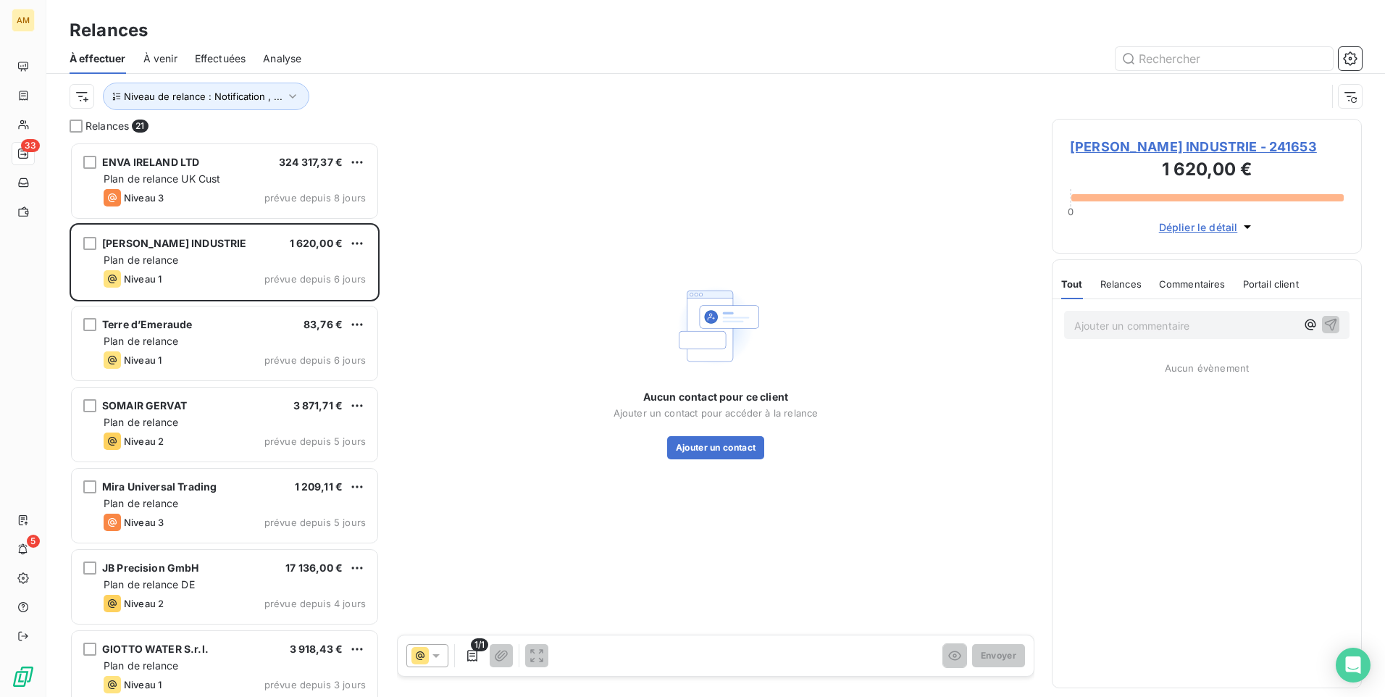
click at [1222, 146] on span "[PERSON_NAME] INDUSTRIE - 241653" at bounding box center [1207, 147] width 274 height 20
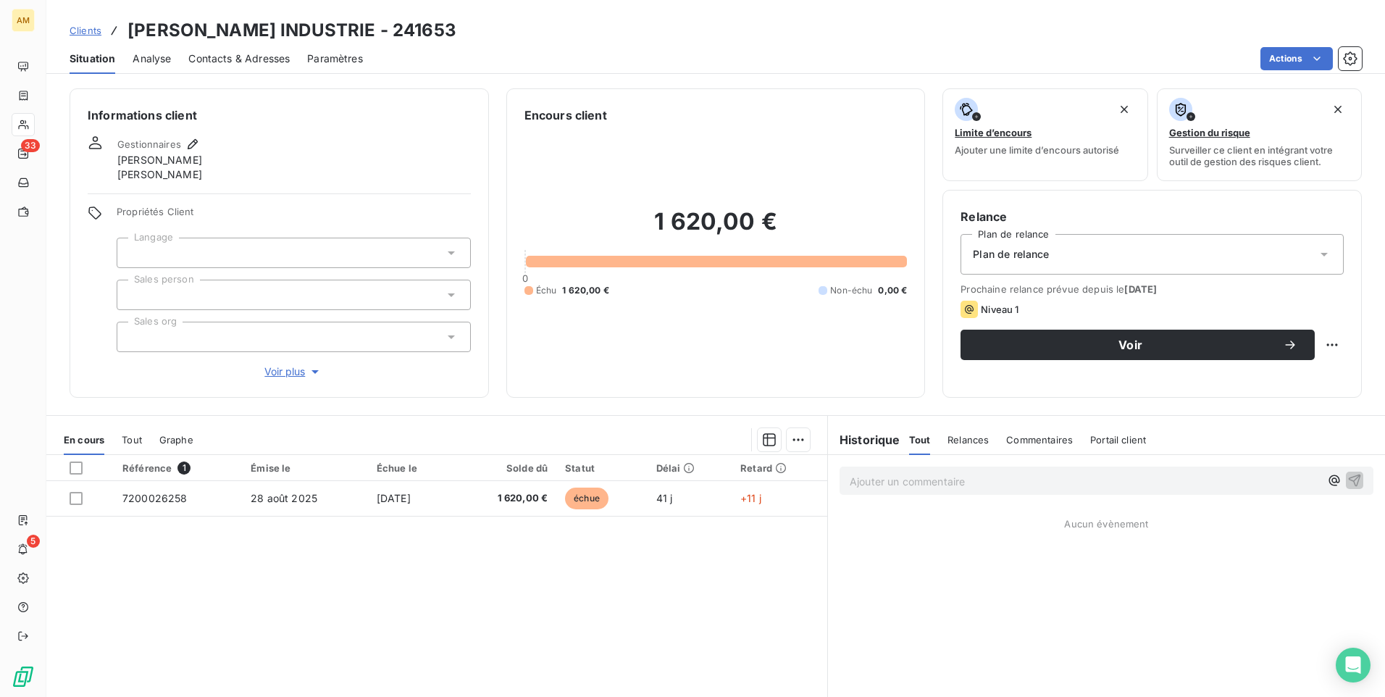
click at [283, 64] on span "Contacts & Adresses" at bounding box center [238, 58] width 101 height 14
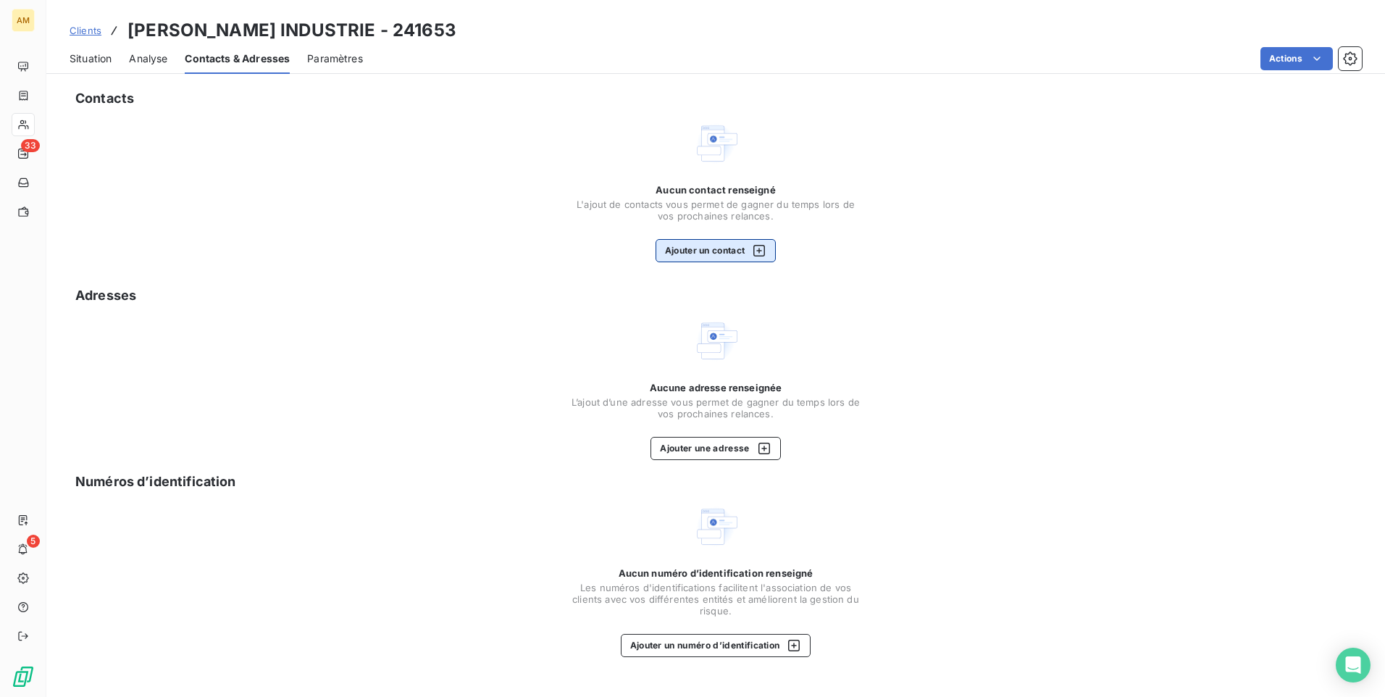
click at [759, 252] on icon "button" at bounding box center [759, 250] width 14 height 14
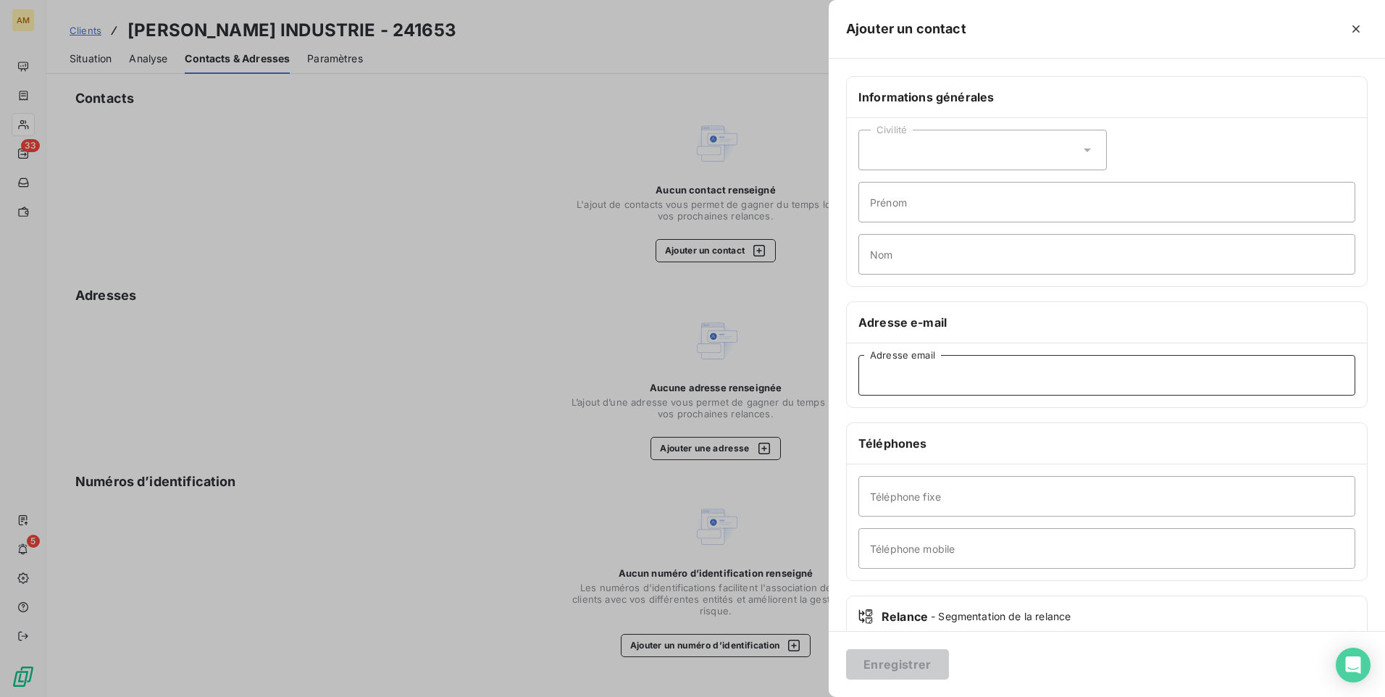
click at [936, 373] on input "Adresse email" at bounding box center [1106, 375] width 497 height 41
paste input "[EMAIL_ADDRESS][DOMAIN_NAME]"
type input "[EMAIL_ADDRESS][DOMAIN_NAME]"
click at [916, 666] on button "Enregistrer" at bounding box center [897, 664] width 103 height 30
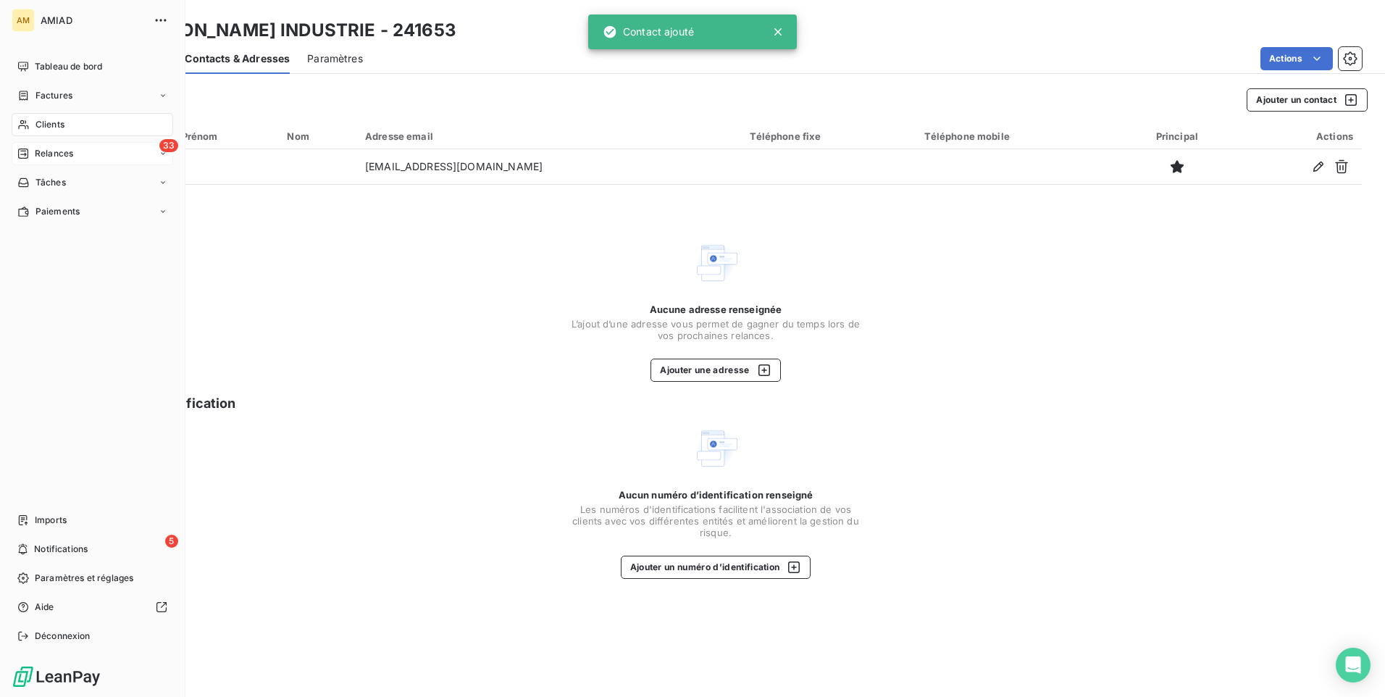
click at [78, 144] on div "33 Relances" at bounding box center [93, 153] width 162 height 23
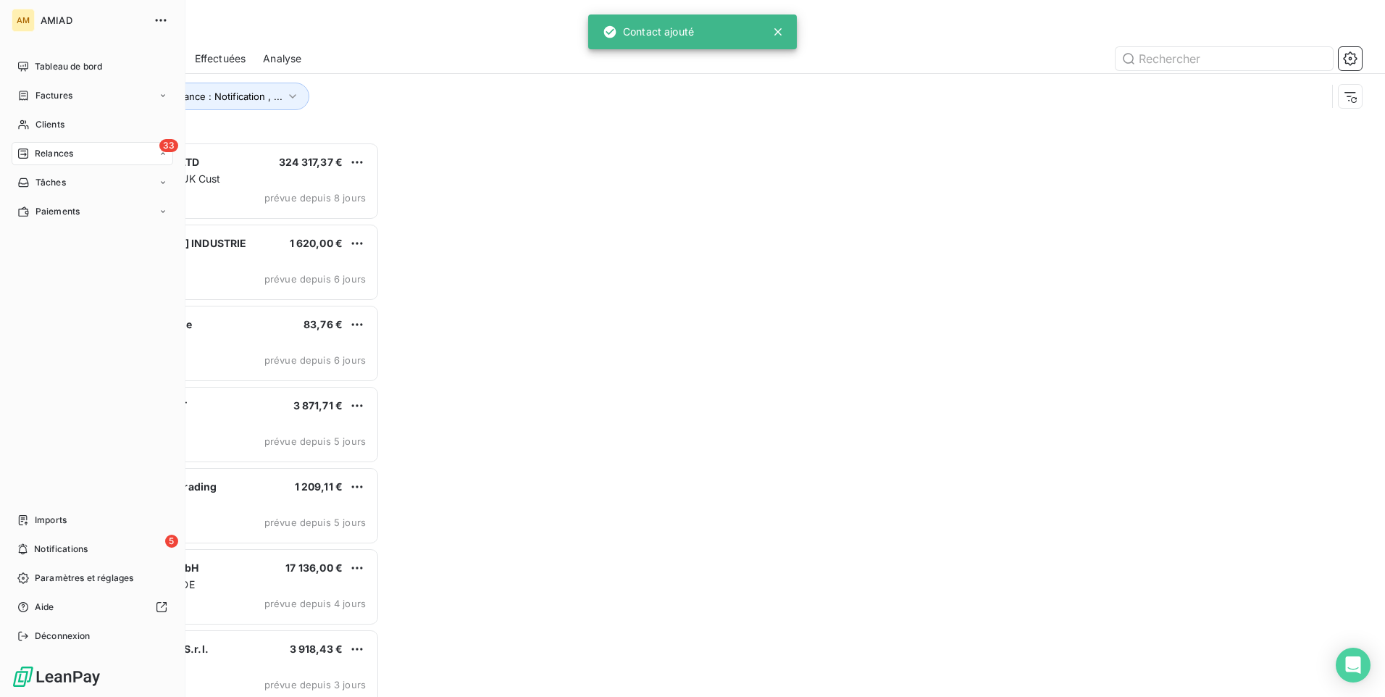
scroll to position [544, 299]
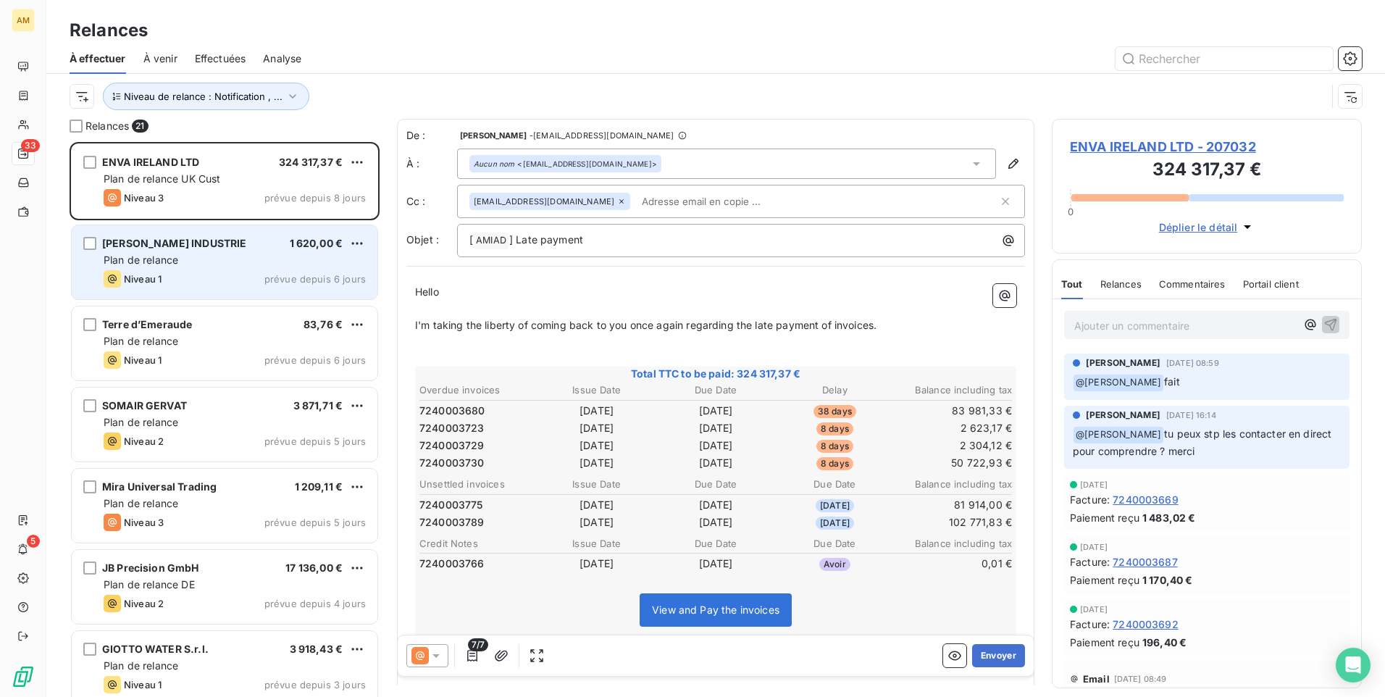
click at [259, 258] on div "Plan de relance" at bounding box center [235, 260] width 262 height 14
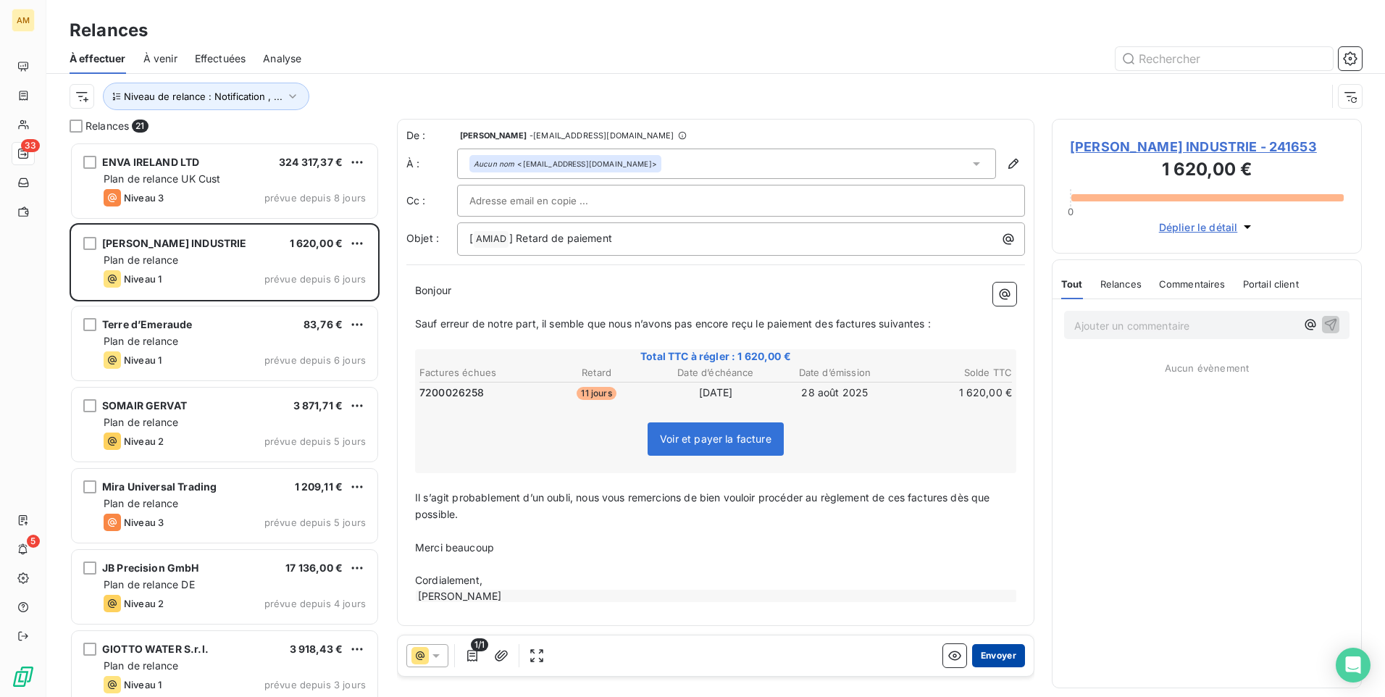
click at [1000, 653] on button "Envoyer" at bounding box center [998, 655] width 53 height 23
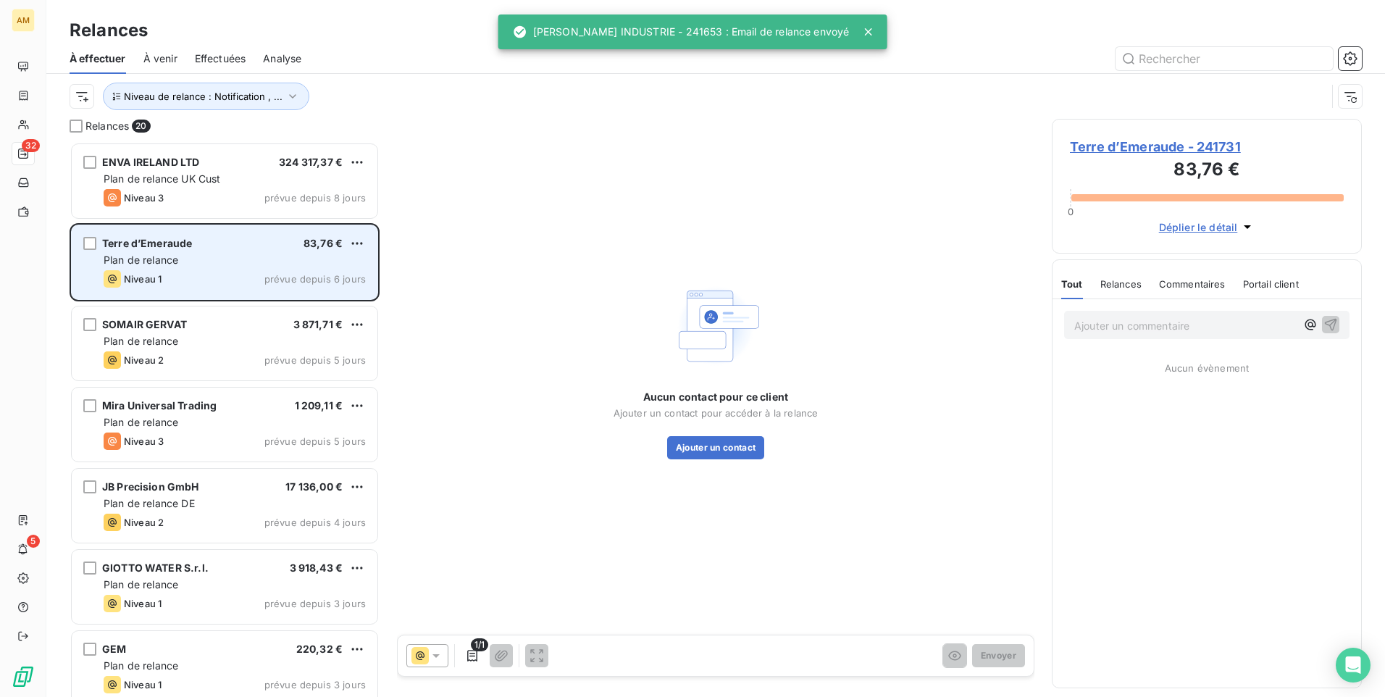
click at [232, 249] on div "Terre d’Emeraude 83,76 €" at bounding box center [235, 243] width 262 height 13
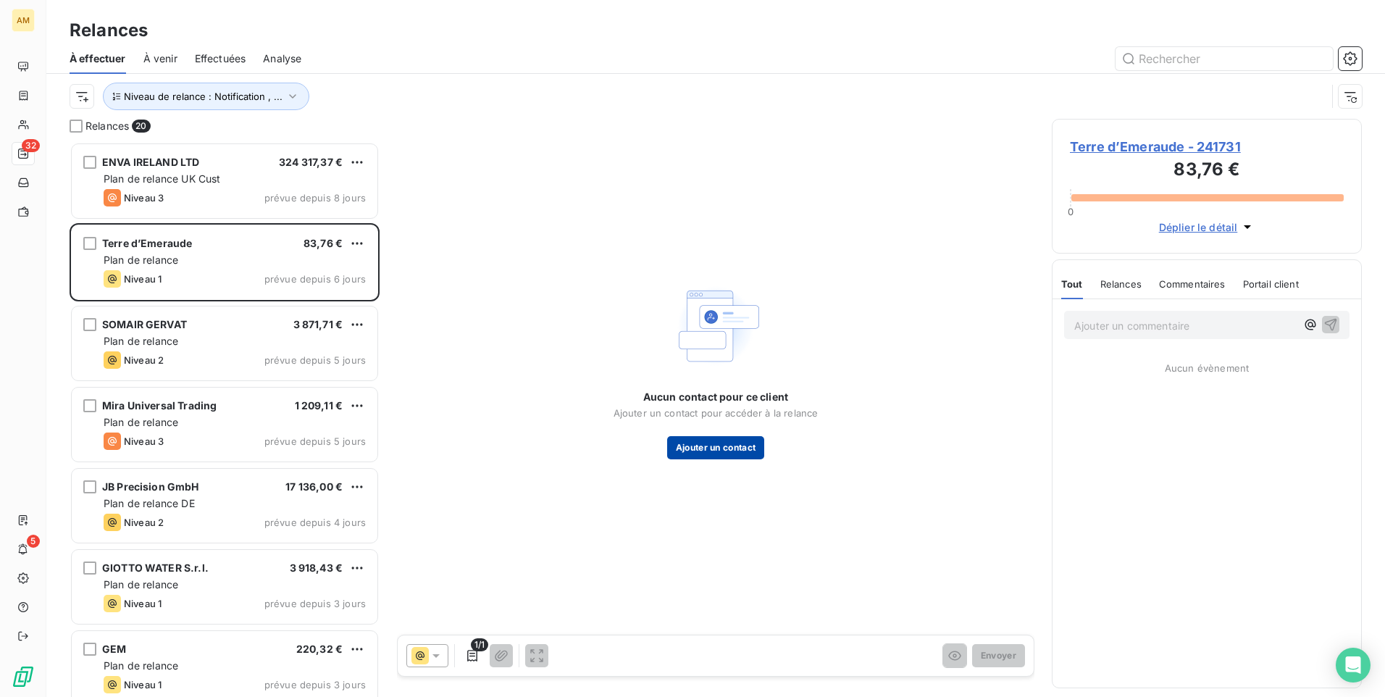
click at [704, 438] on button "Ajouter un contact" at bounding box center [716, 447] width 98 height 23
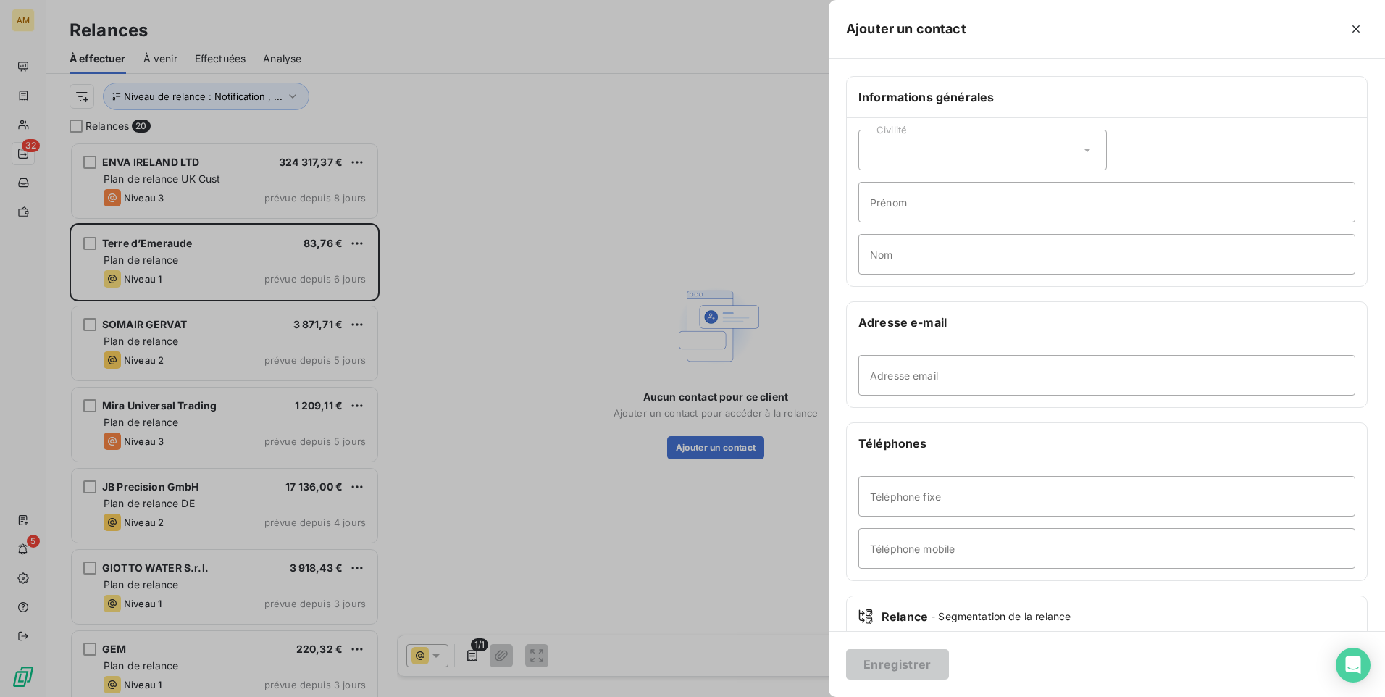
click at [765, 267] on div at bounding box center [692, 348] width 1385 height 697
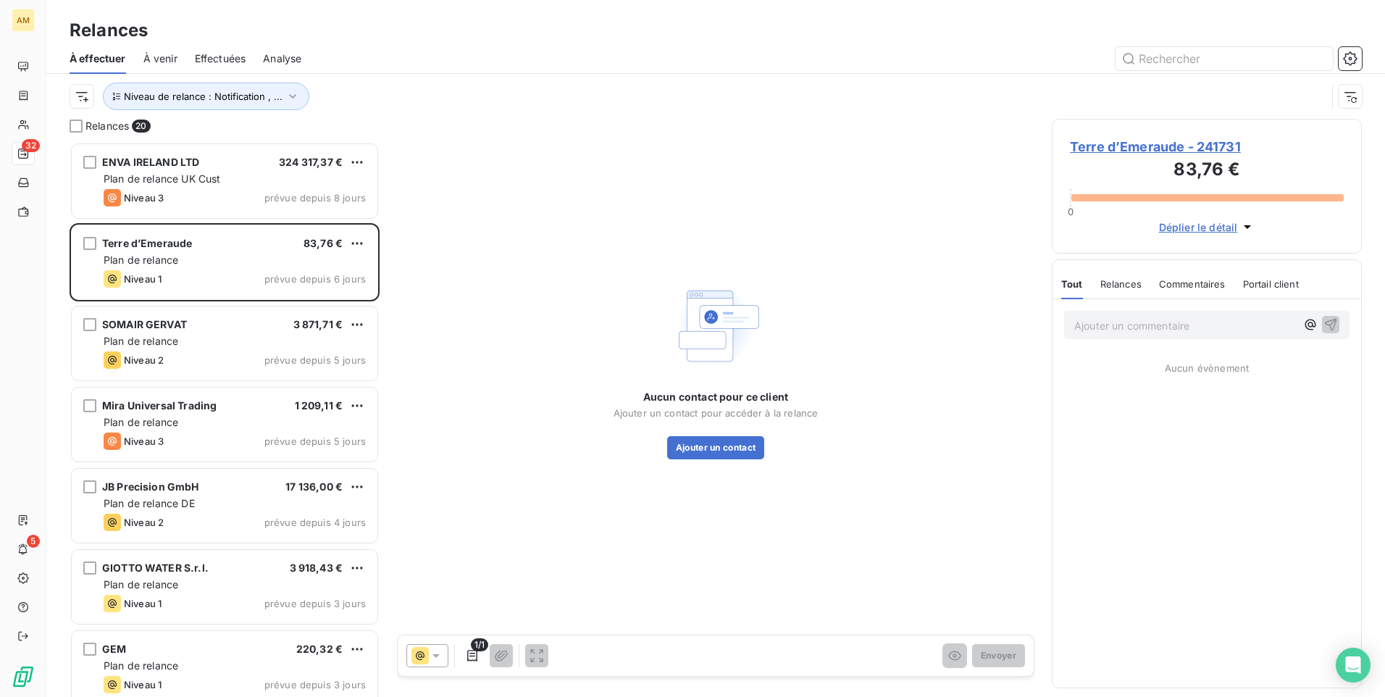
click at [1221, 147] on span "Terre d’Emeraude - 241731" at bounding box center [1207, 147] width 274 height 20
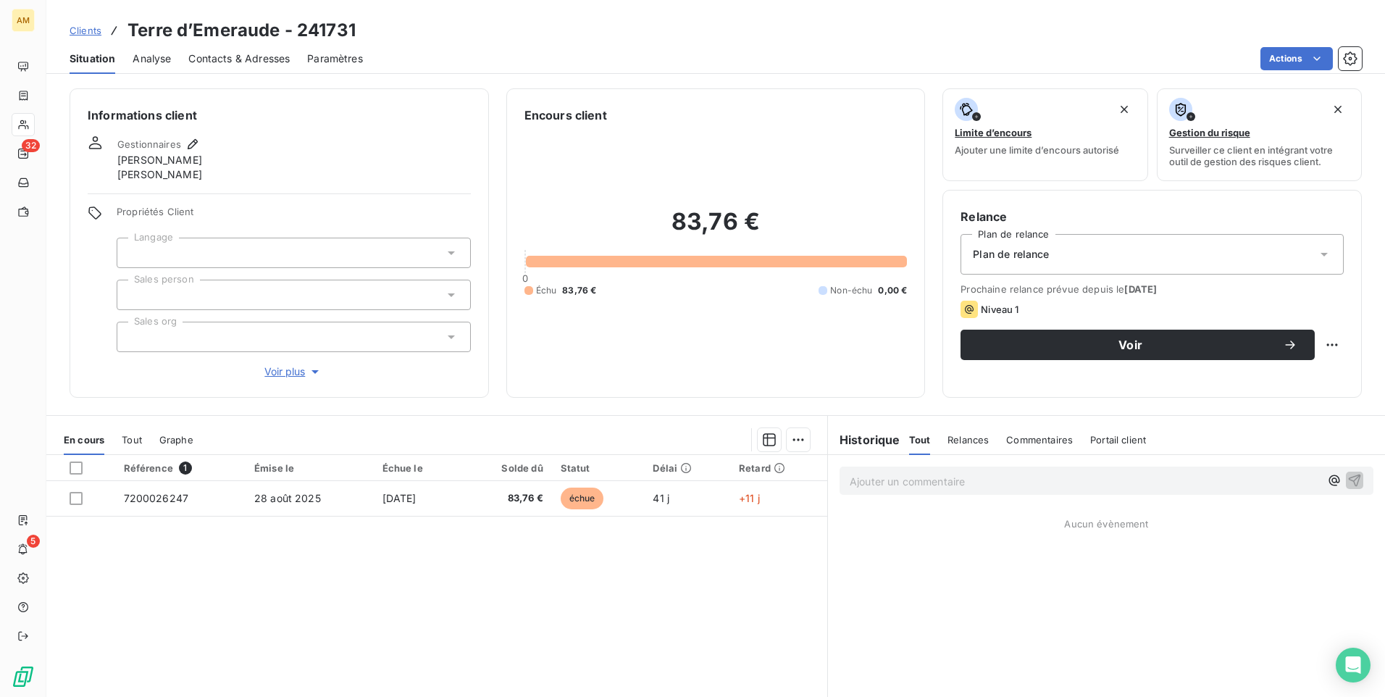
click at [235, 61] on span "Contacts & Adresses" at bounding box center [238, 58] width 101 height 14
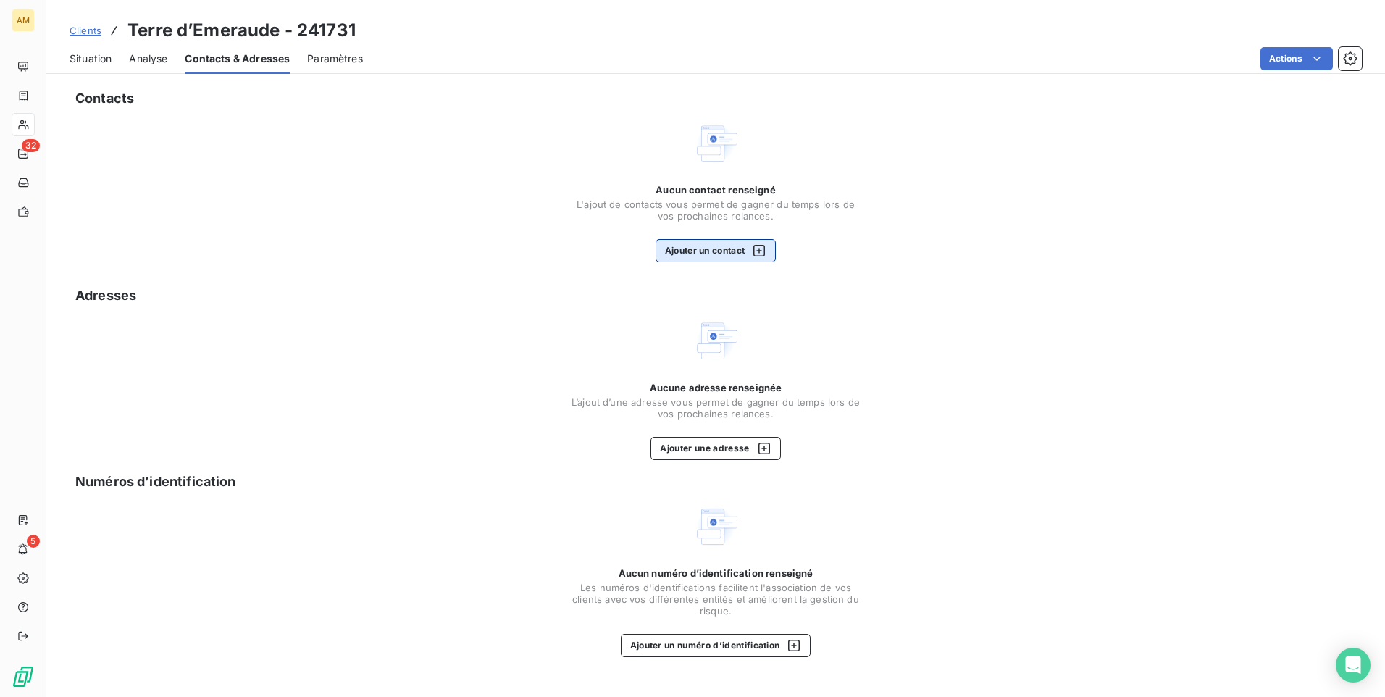
click at [736, 251] on button "Ajouter un contact" at bounding box center [716, 250] width 121 height 23
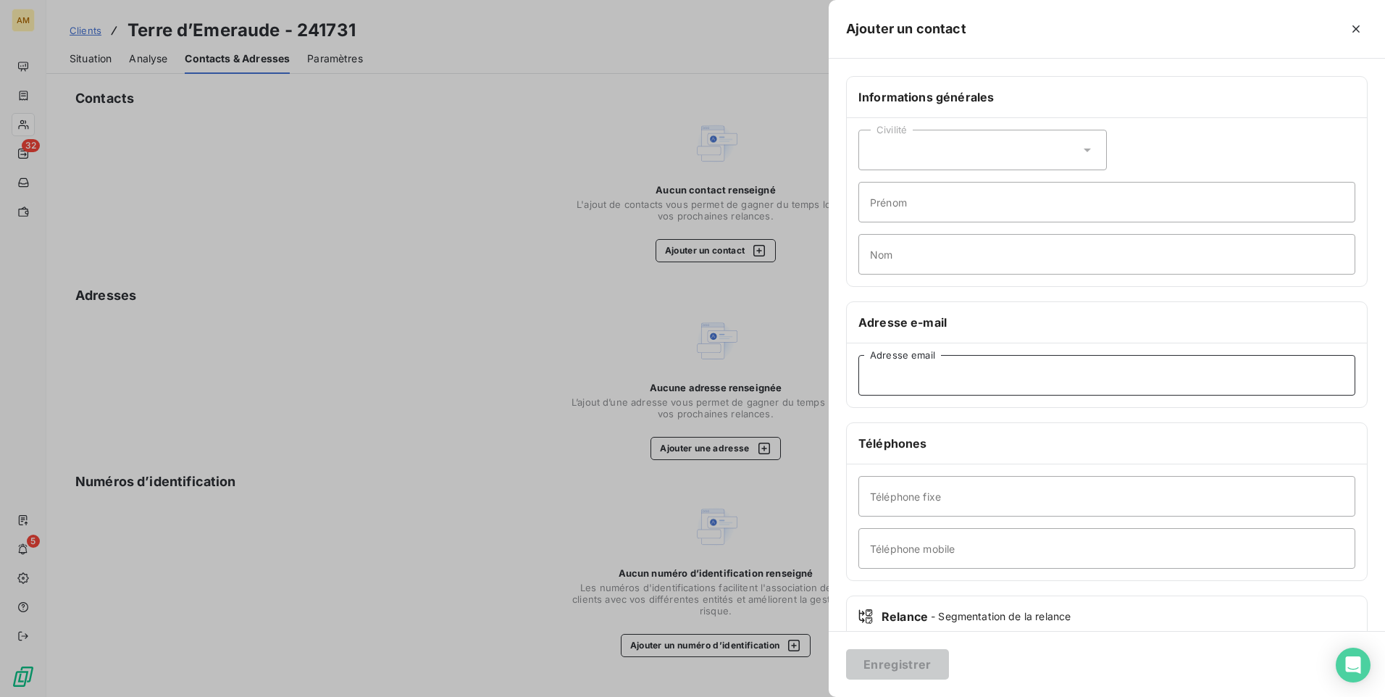
click at [969, 380] on input "Adresse email" at bounding box center [1106, 375] width 497 height 41
paste input "[EMAIL_ADDRESS][DOMAIN_NAME]"
type input "[EMAIL_ADDRESS][DOMAIN_NAME]"
click at [923, 660] on button "Enregistrer" at bounding box center [897, 664] width 103 height 30
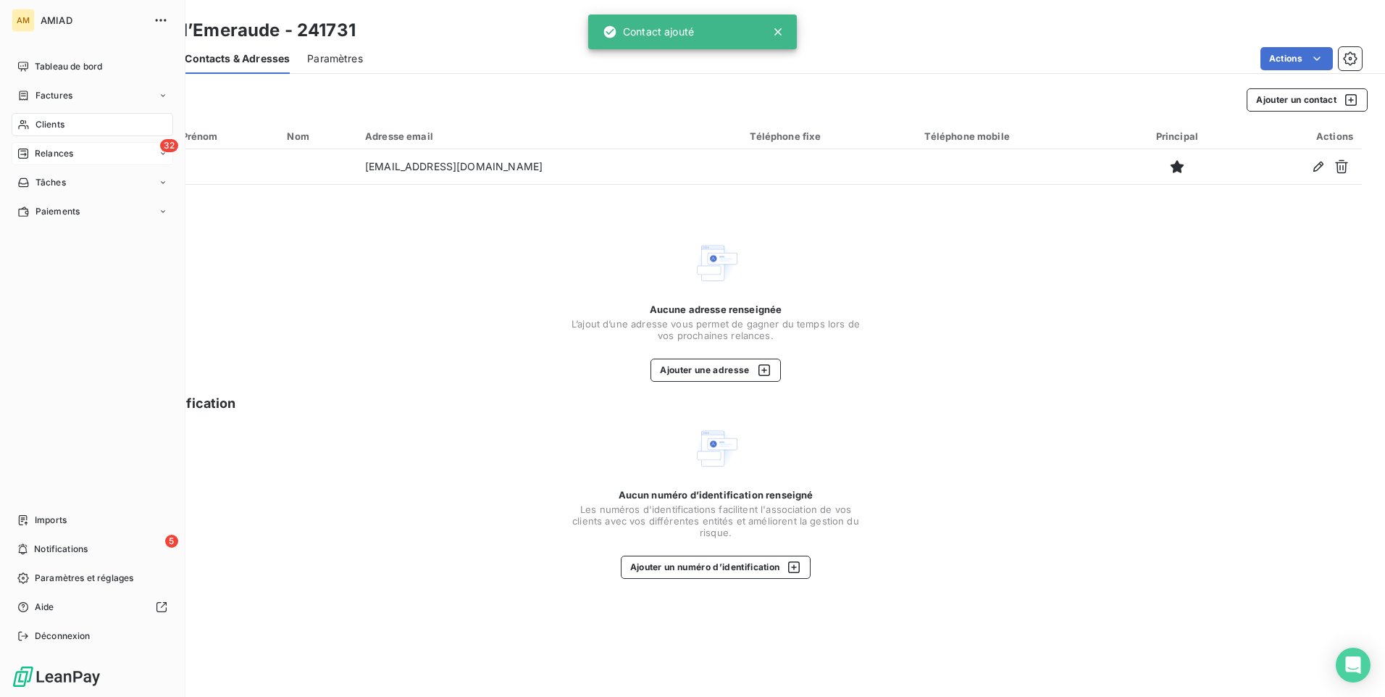
click at [73, 154] on span "Relances" at bounding box center [54, 153] width 38 height 13
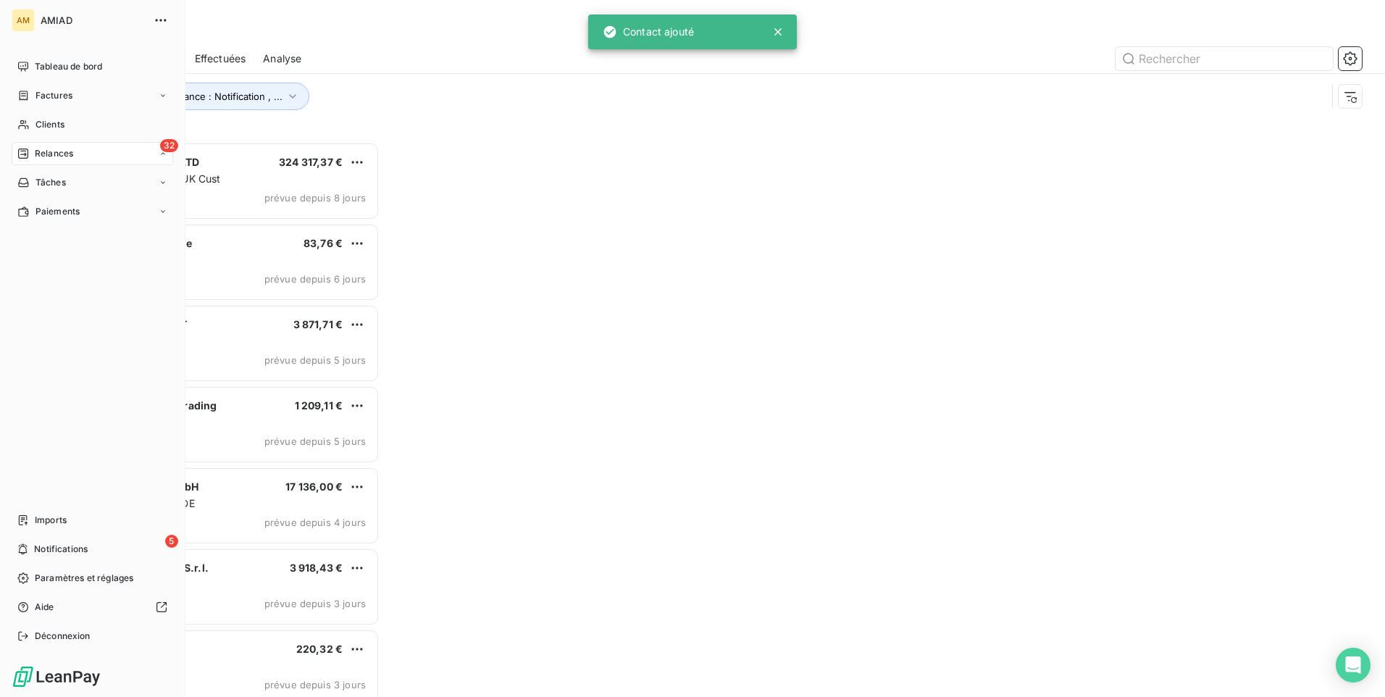
scroll to position [544, 299]
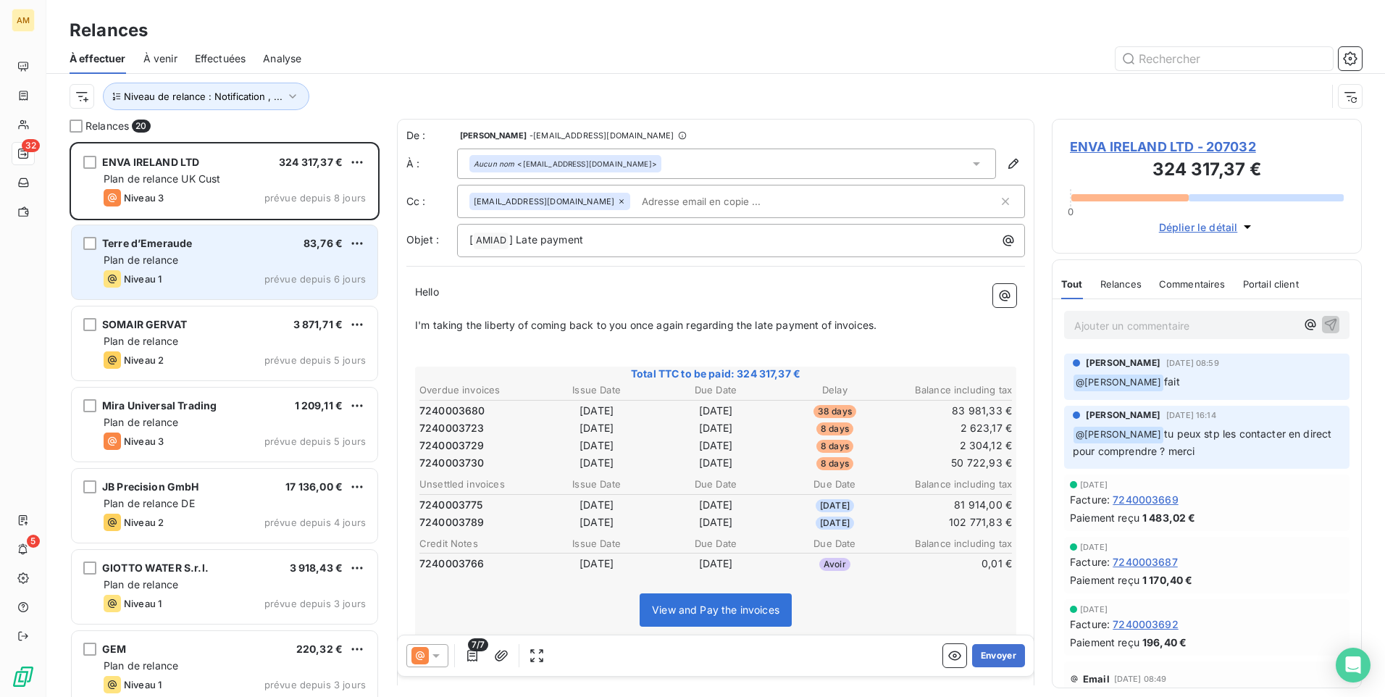
click at [264, 270] on div "Niveau 1 prévue depuis 6 jours" at bounding box center [235, 278] width 262 height 17
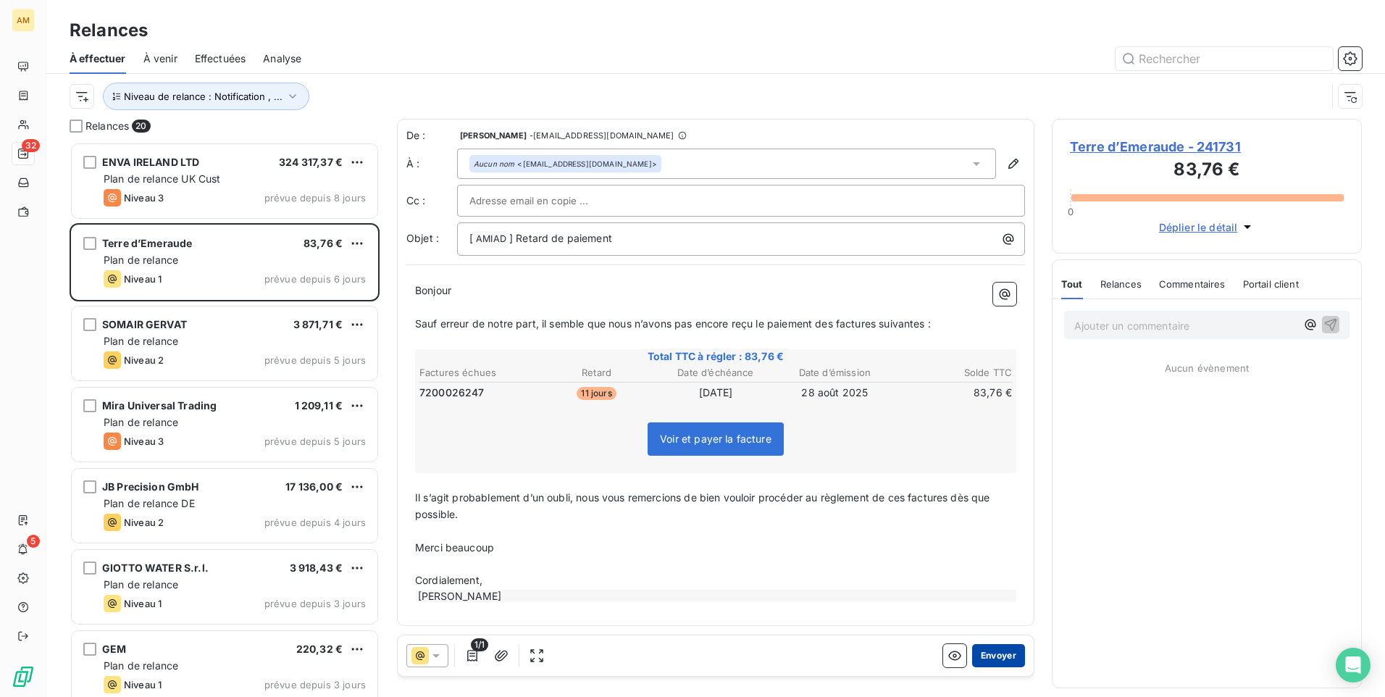
click at [999, 656] on button "Envoyer" at bounding box center [998, 655] width 53 height 23
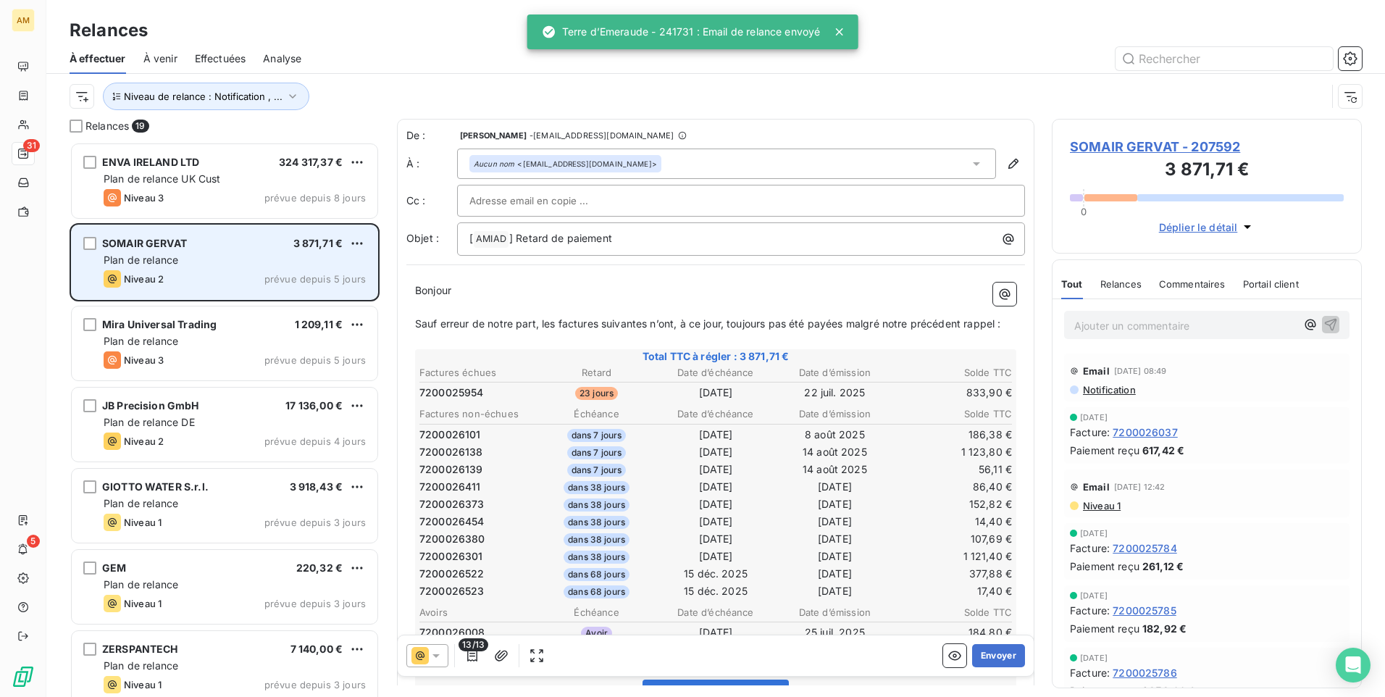
click at [214, 261] on div "Plan de relance" at bounding box center [235, 260] width 262 height 14
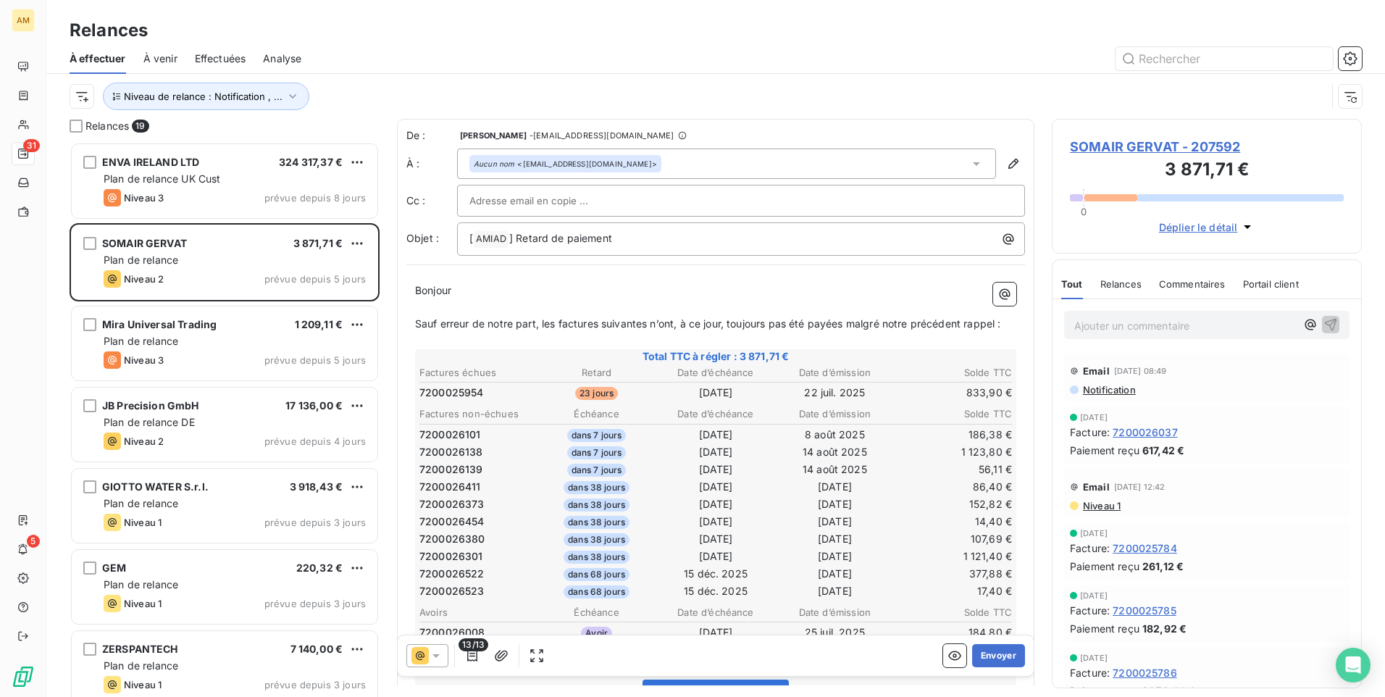
click at [1166, 280] on span "Commentaires" at bounding box center [1192, 284] width 67 height 12
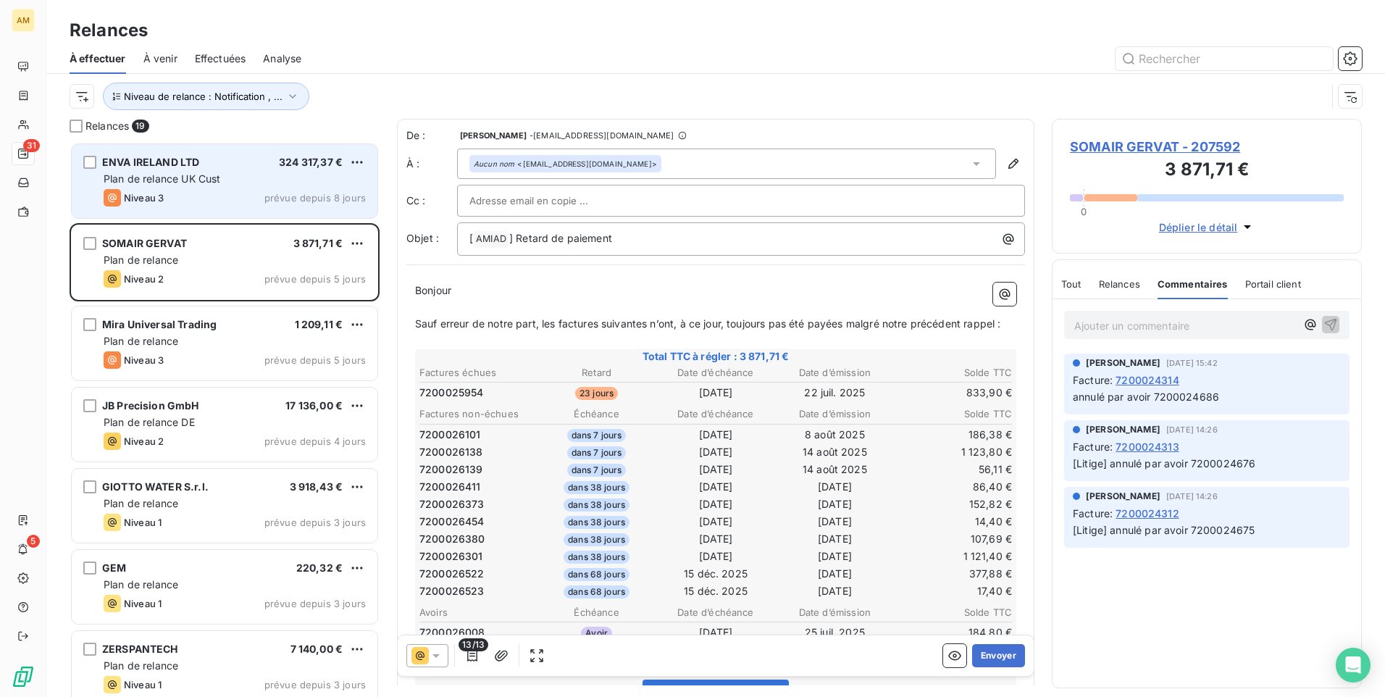
click at [252, 182] on div "Plan de relance UK Cust" at bounding box center [235, 179] width 262 height 14
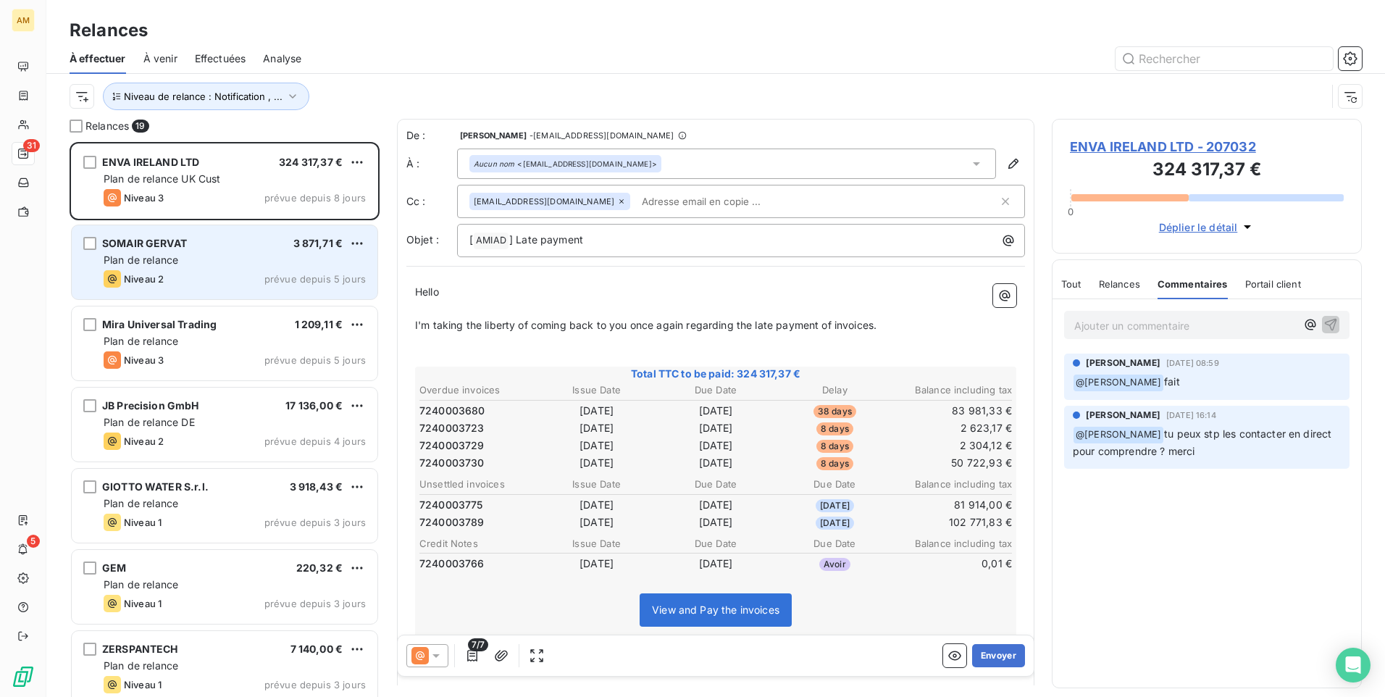
click at [246, 248] on div "SOMAIR GERVAT 3 871,71 €" at bounding box center [235, 243] width 262 height 13
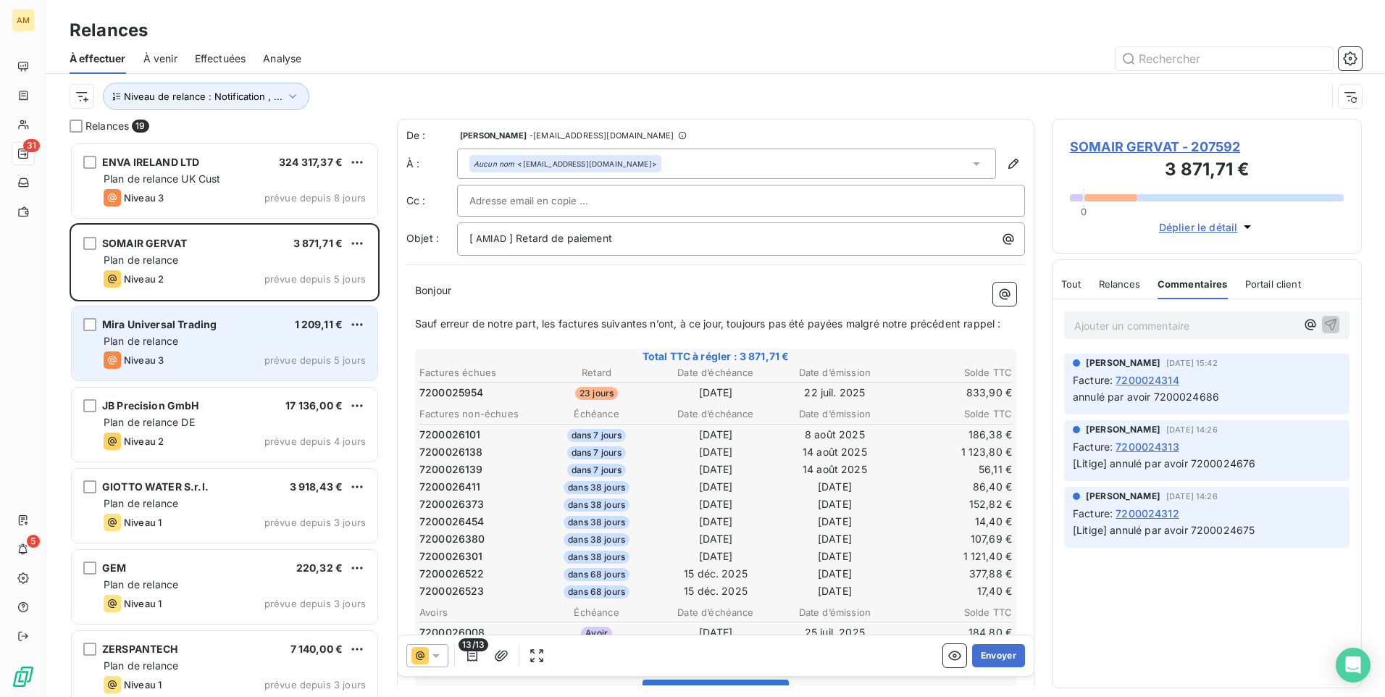
click at [240, 322] on div "Mira Universal Trading 1 209,11 €" at bounding box center [235, 324] width 262 height 13
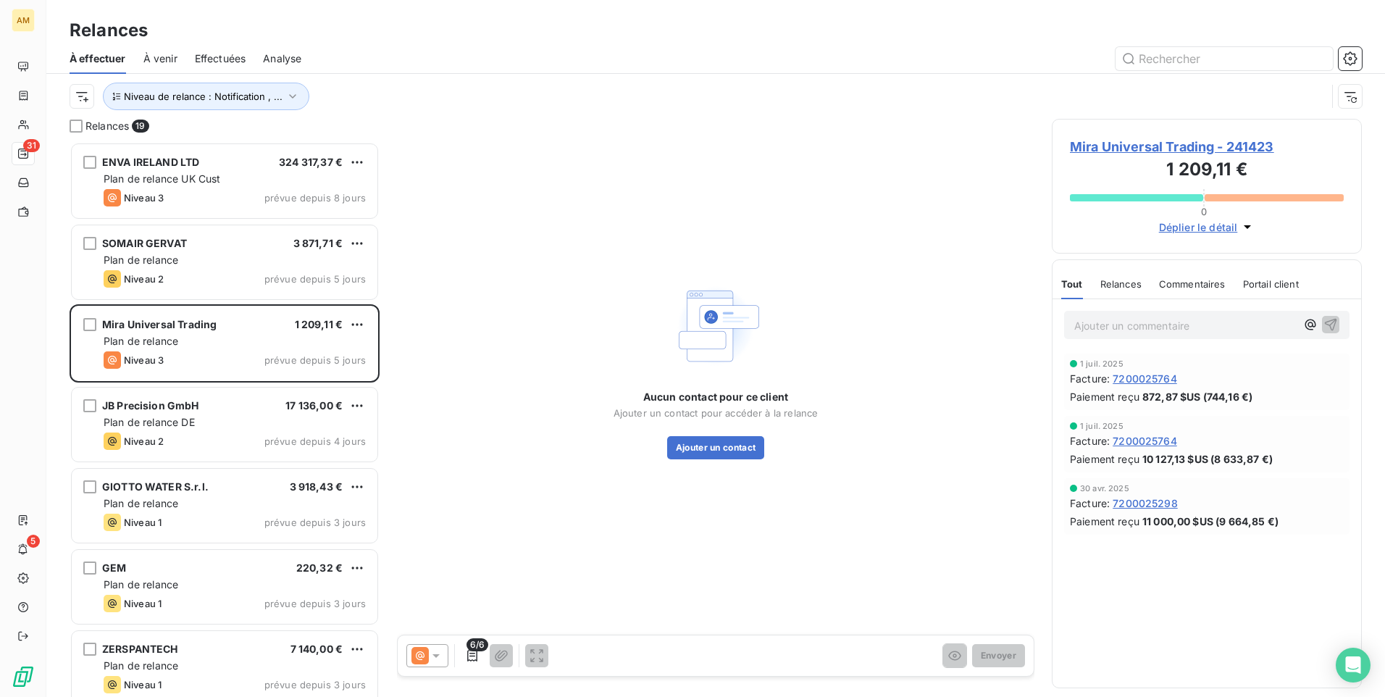
click at [1200, 149] on span "Mira Universal Trading - 241423" at bounding box center [1207, 147] width 274 height 20
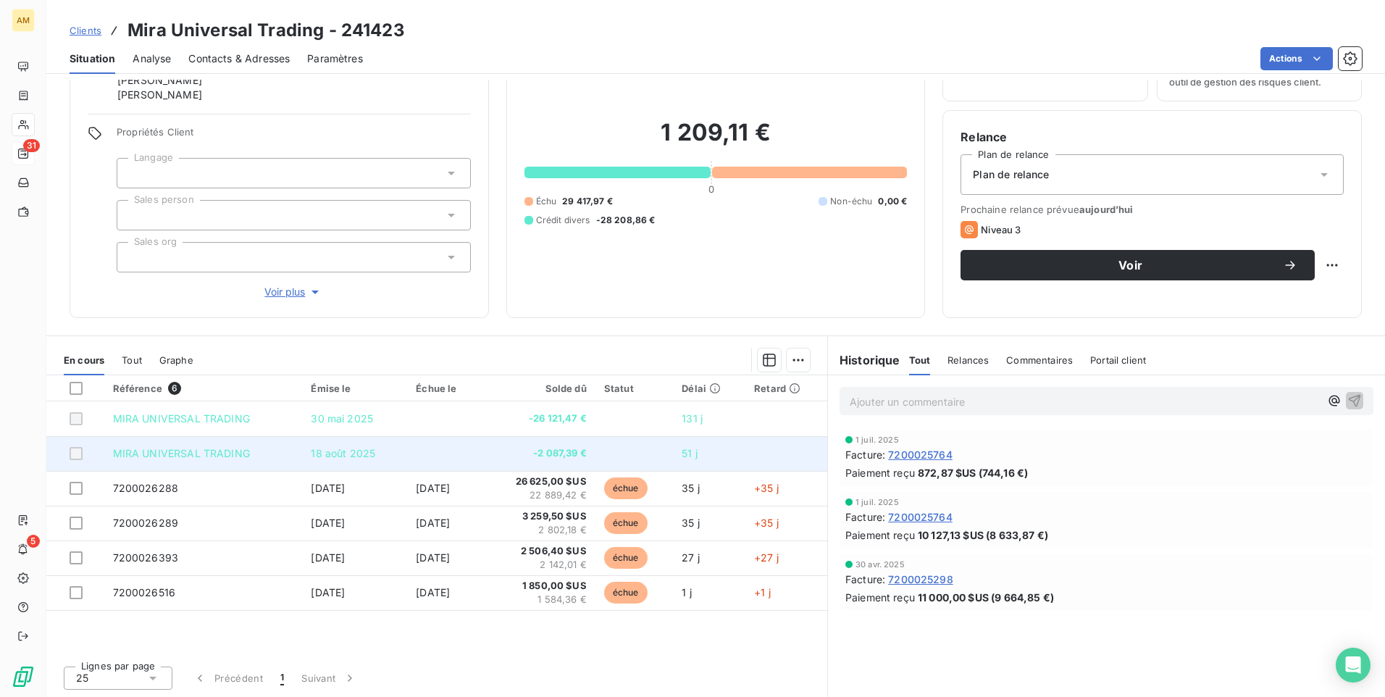
scroll to position [80, 0]
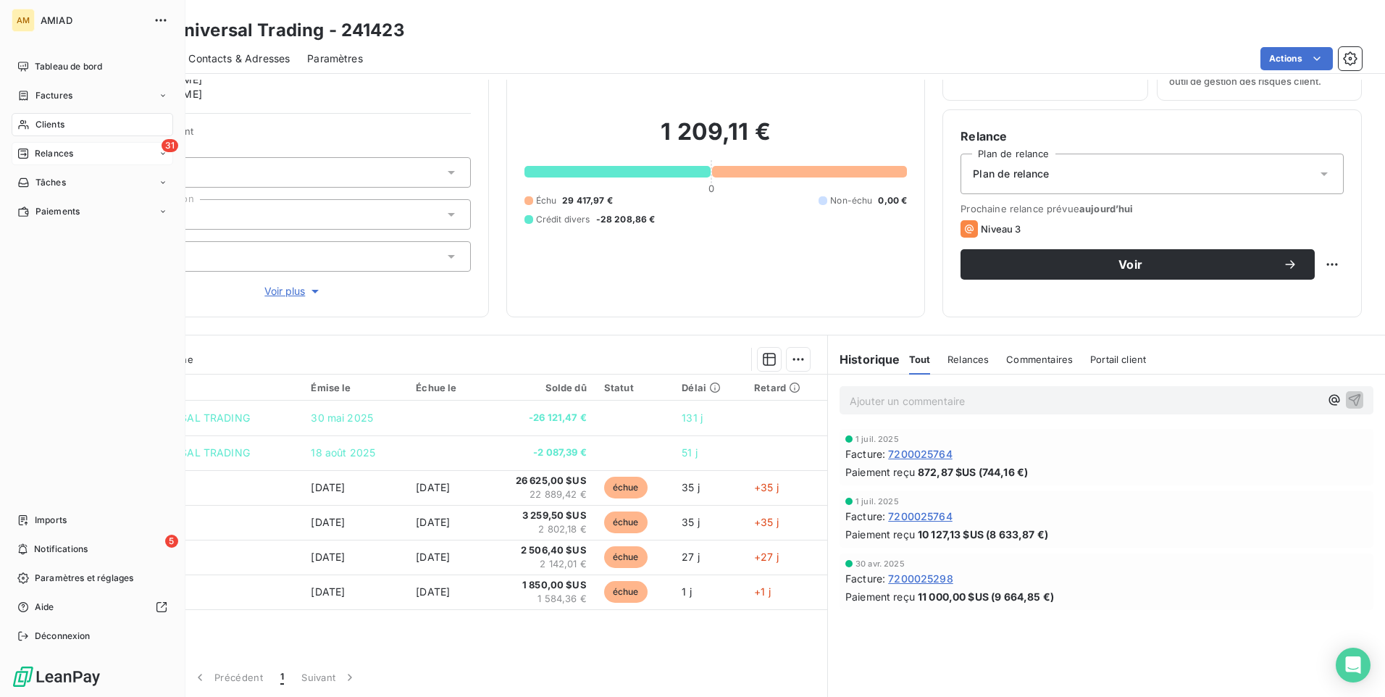
click at [85, 151] on div "31 Relances" at bounding box center [93, 153] width 162 height 23
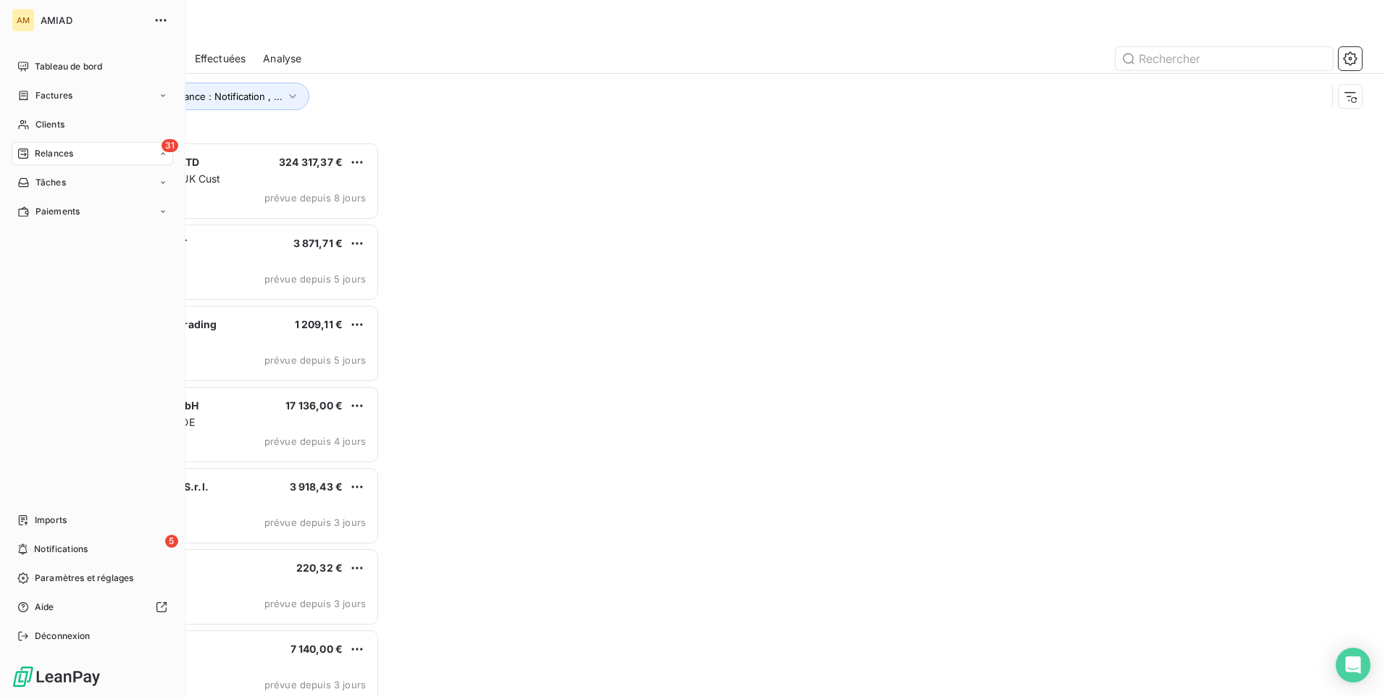
scroll to position [544, 299]
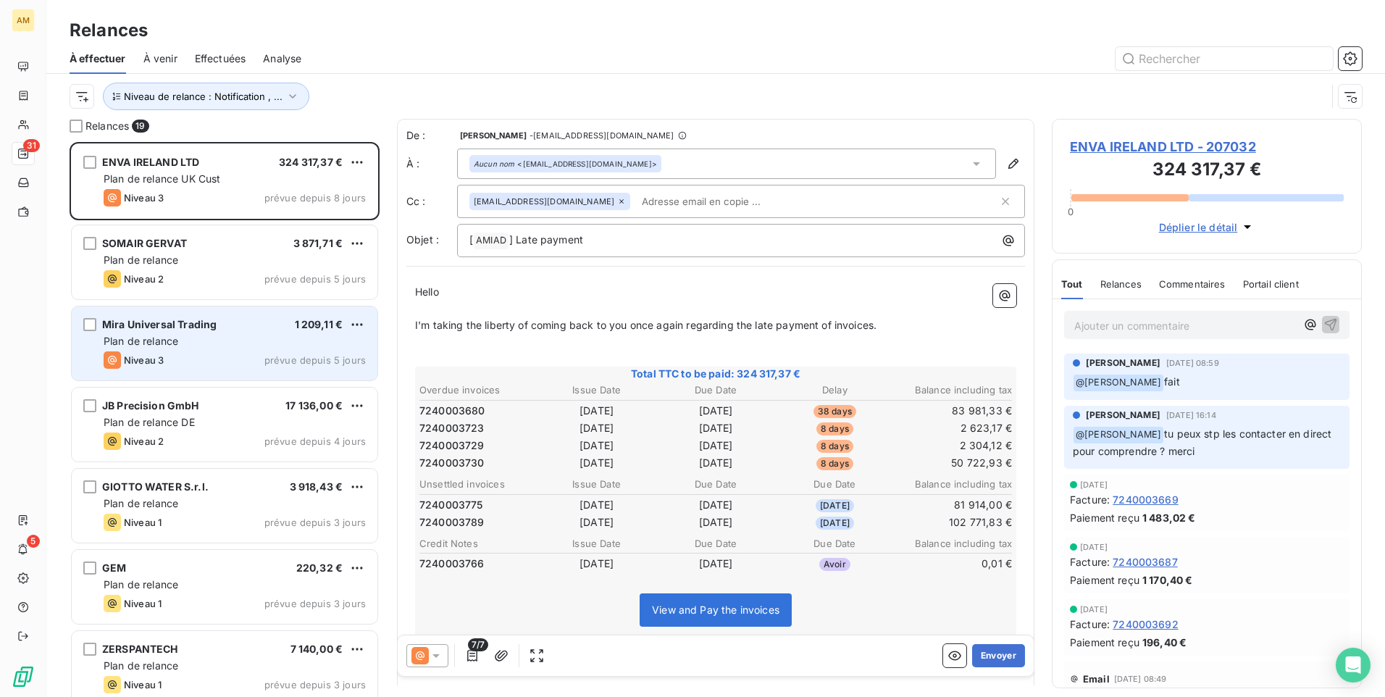
click at [208, 335] on div "Plan de relance" at bounding box center [235, 341] width 262 height 14
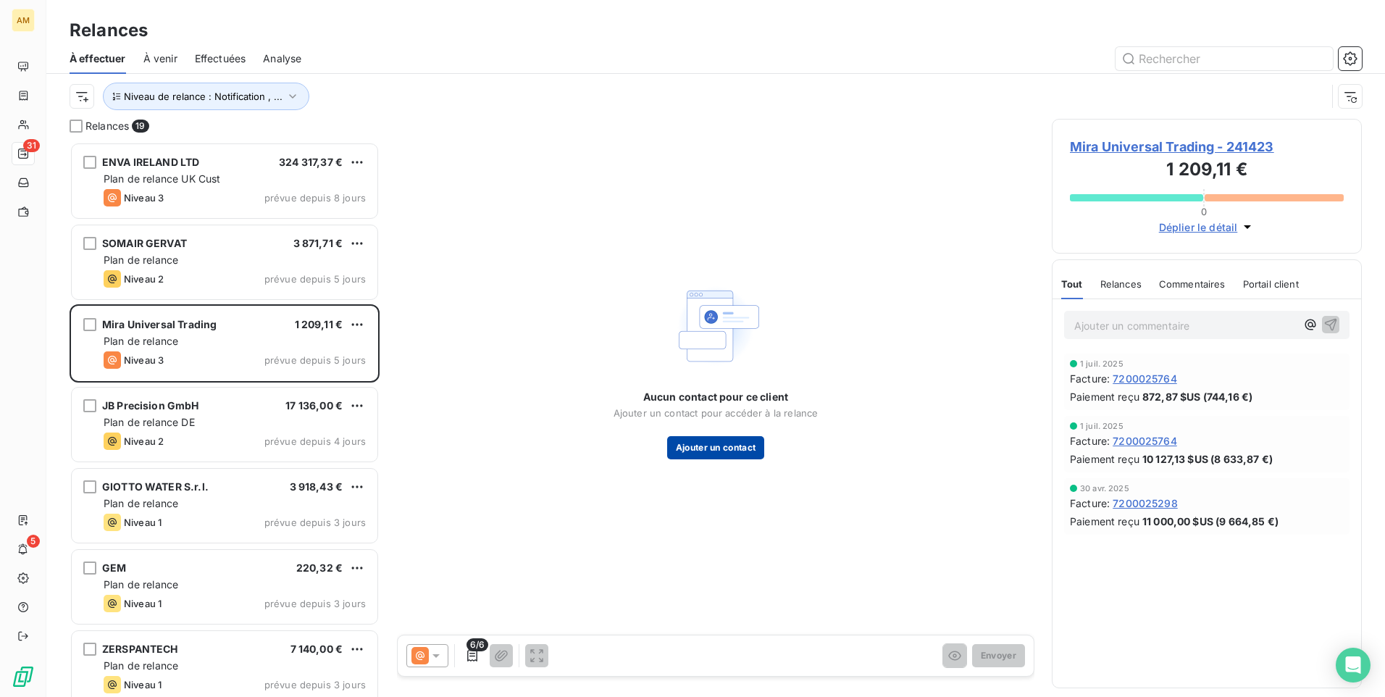
click at [732, 448] on button "Ajouter un contact" at bounding box center [716, 447] width 98 height 23
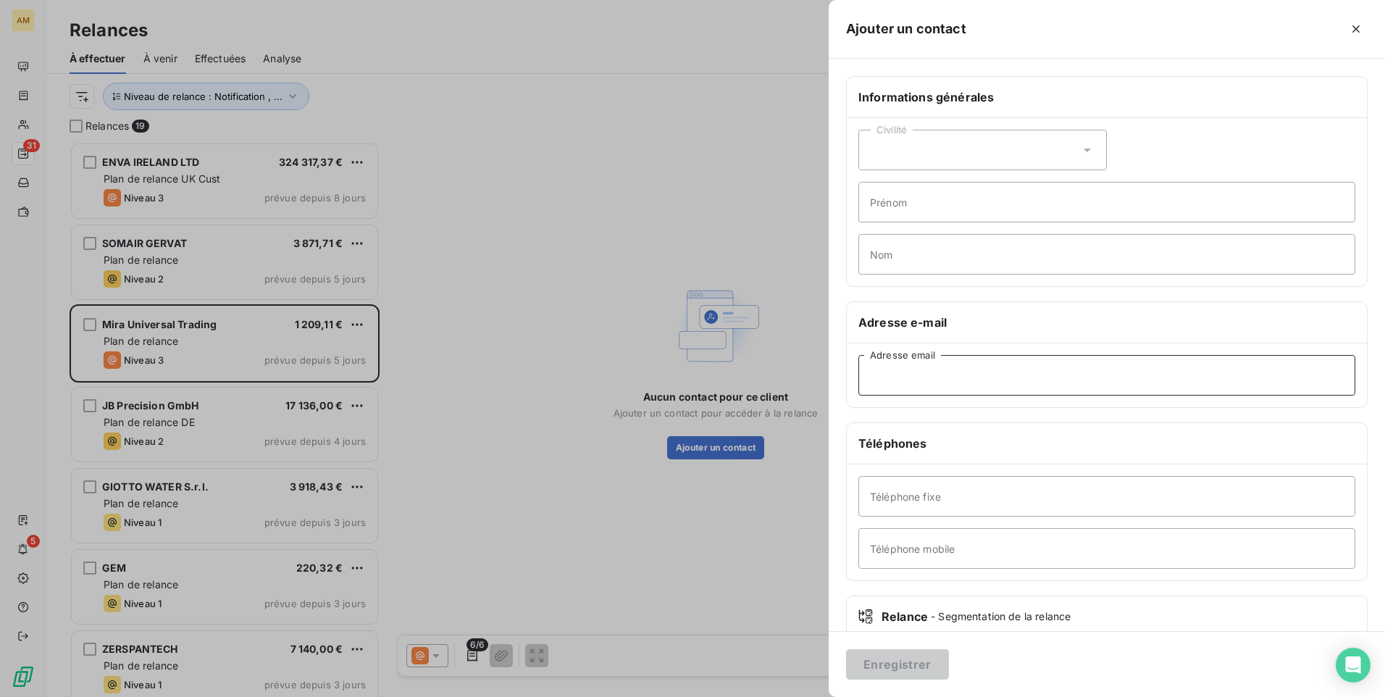
drag, startPoint x: 955, startPoint y: 380, endPoint x: 956, endPoint y: 371, distance: 8.7
click at [955, 380] on input "Adresse email" at bounding box center [1106, 375] width 497 height 41
paste input "[EMAIL_ADDRESS][DOMAIN_NAME]"
type input "[EMAIL_ADDRESS][DOMAIN_NAME]"
click at [929, 665] on button "Enregistrer" at bounding box center [897, 664] width 103 height 30
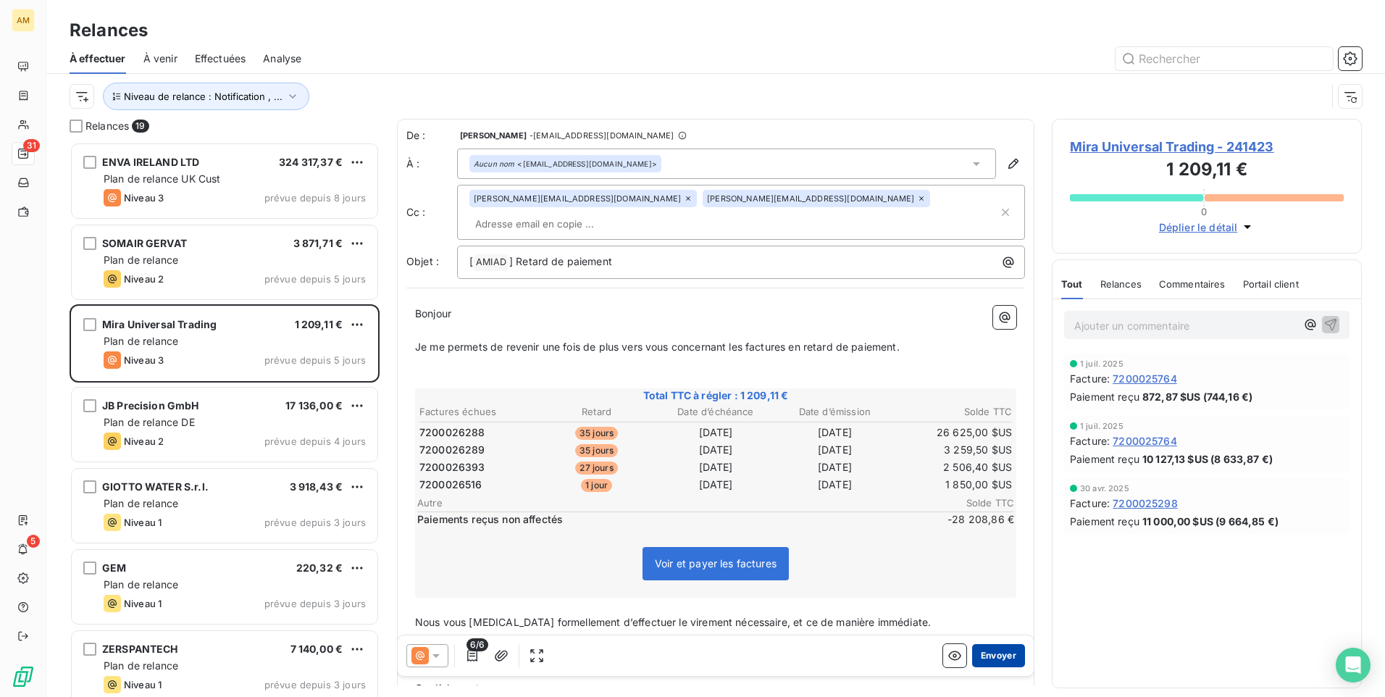
click at [990, 658] on button "Envoyer" at bounding box center [998, 655] width 53 height 23
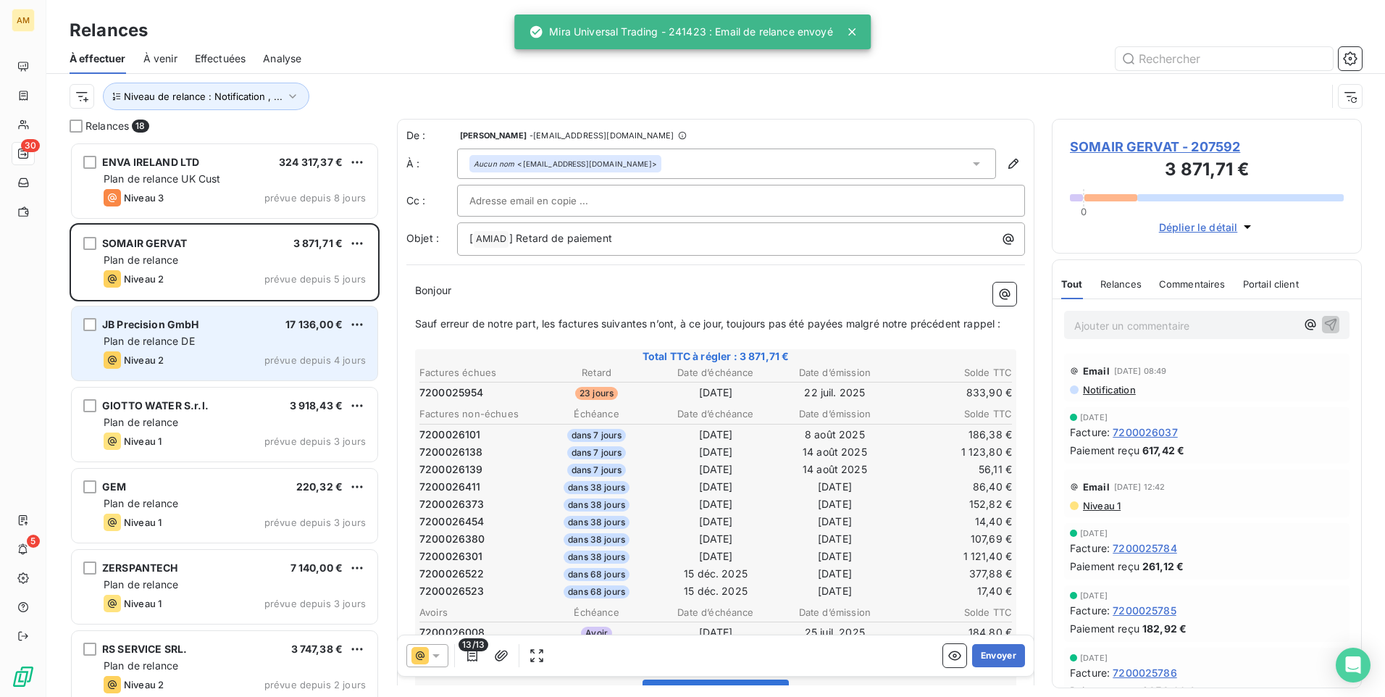
click at [227, 333] on div "JB Precision GmbH 17 136,00 € Plan de relance DE Niveau 2 prévue depuis 4 jours" at bounding box center [225, 343] width 306 height 74
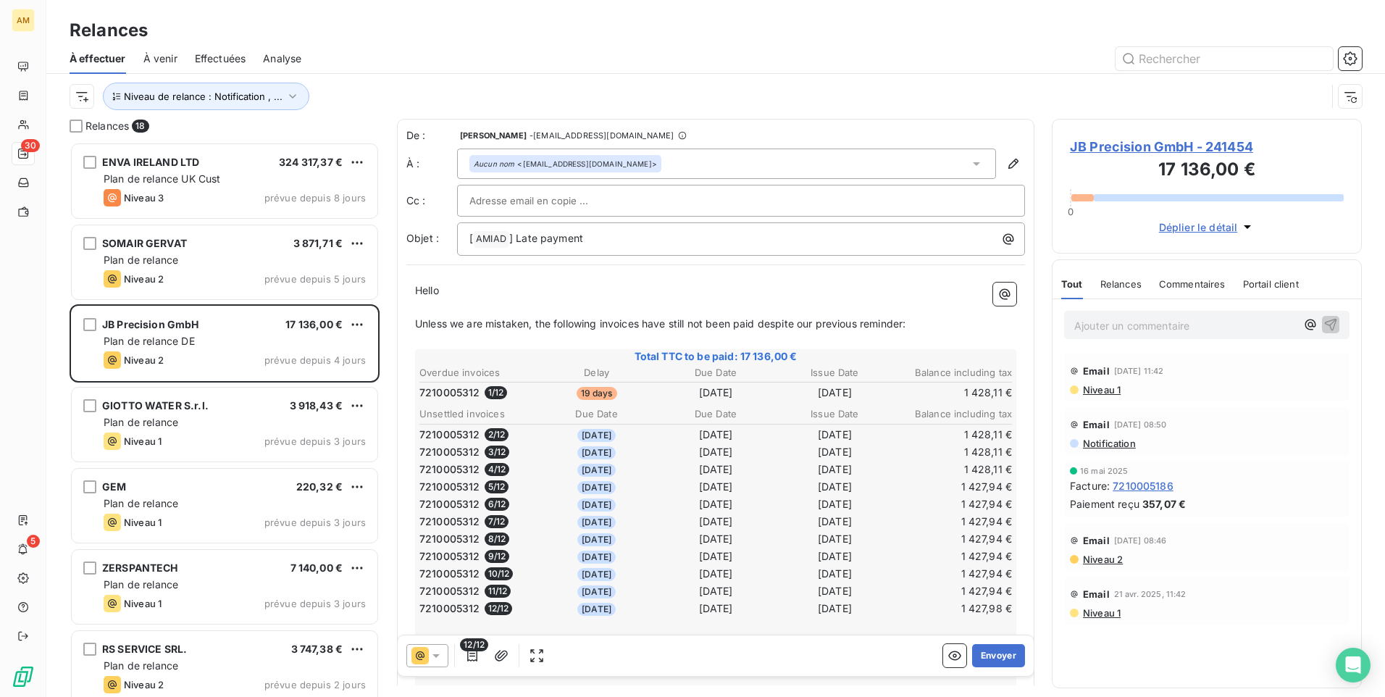
click at [1207, 287] on span "Commentaires" at bounding box center [1192, 284] width 67 height 12
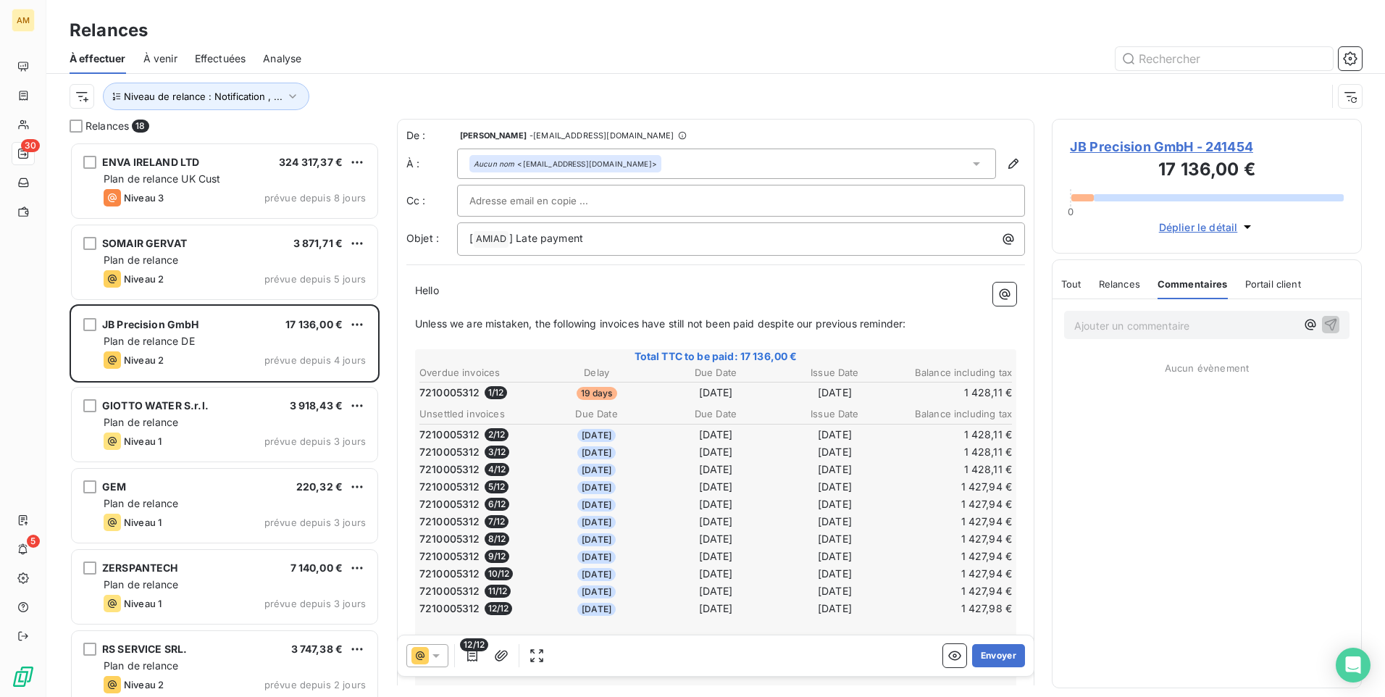
click at [1131, 288] on span "Relances" at bounding box center [1119, 284] width 41 height 12
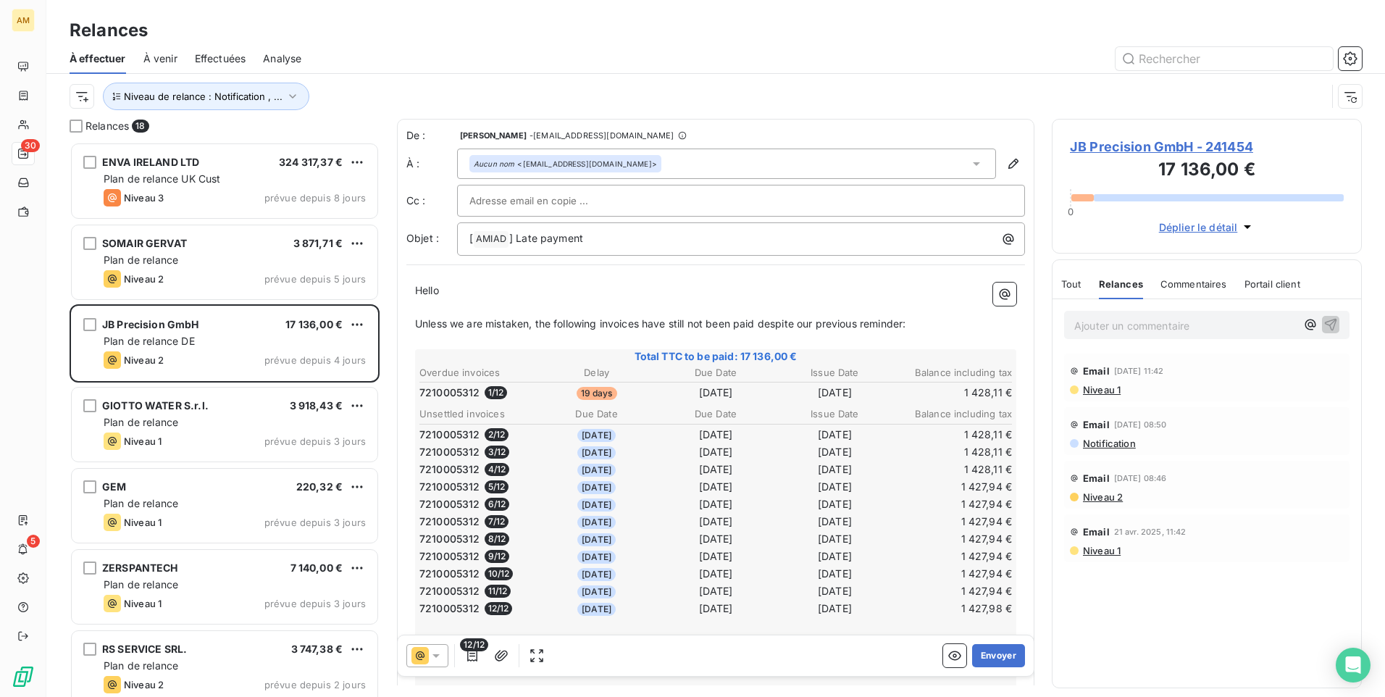
click at [1069, 284] on span "Tout" at bounding box center [1071, 284] width 20 height 12
click at [1171, 283] on span "Commentaires" at bounding box center [1192, 284] width 67 height 12
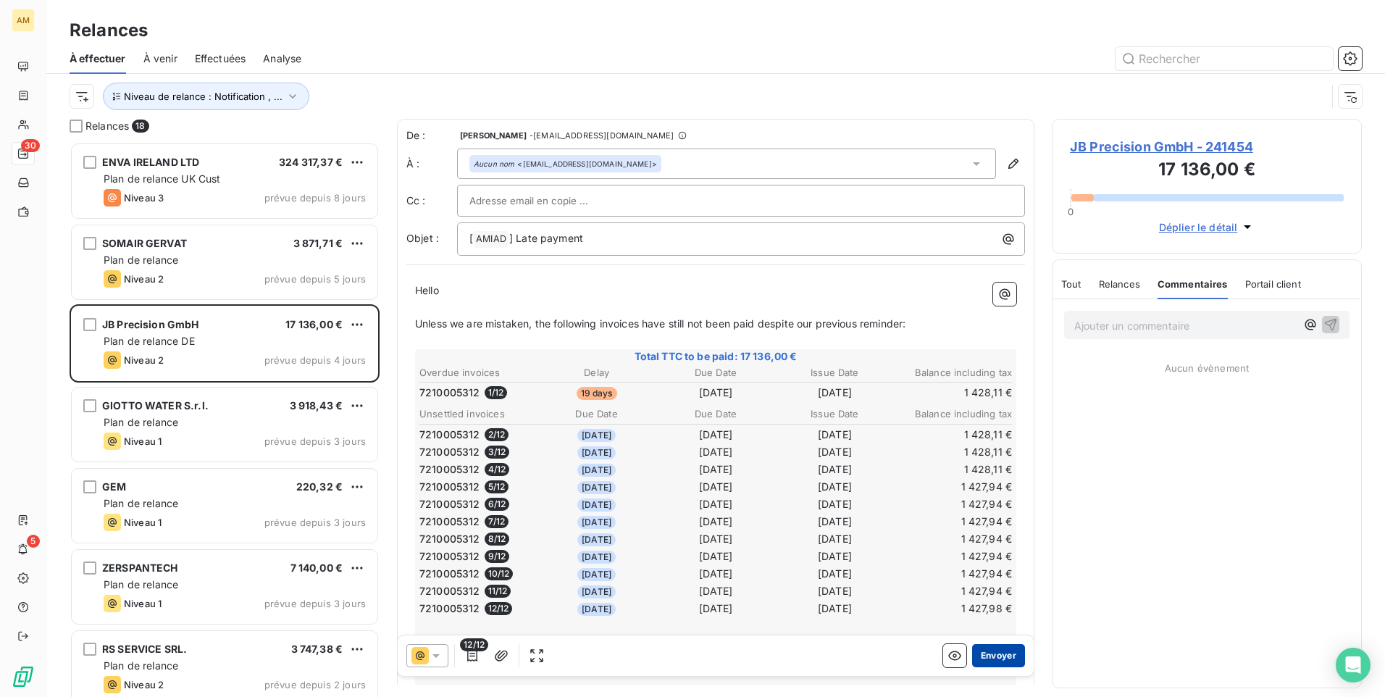
click at [999, 653] on button "Envoyer" at bounding box center [998, 655] width 53 height 23
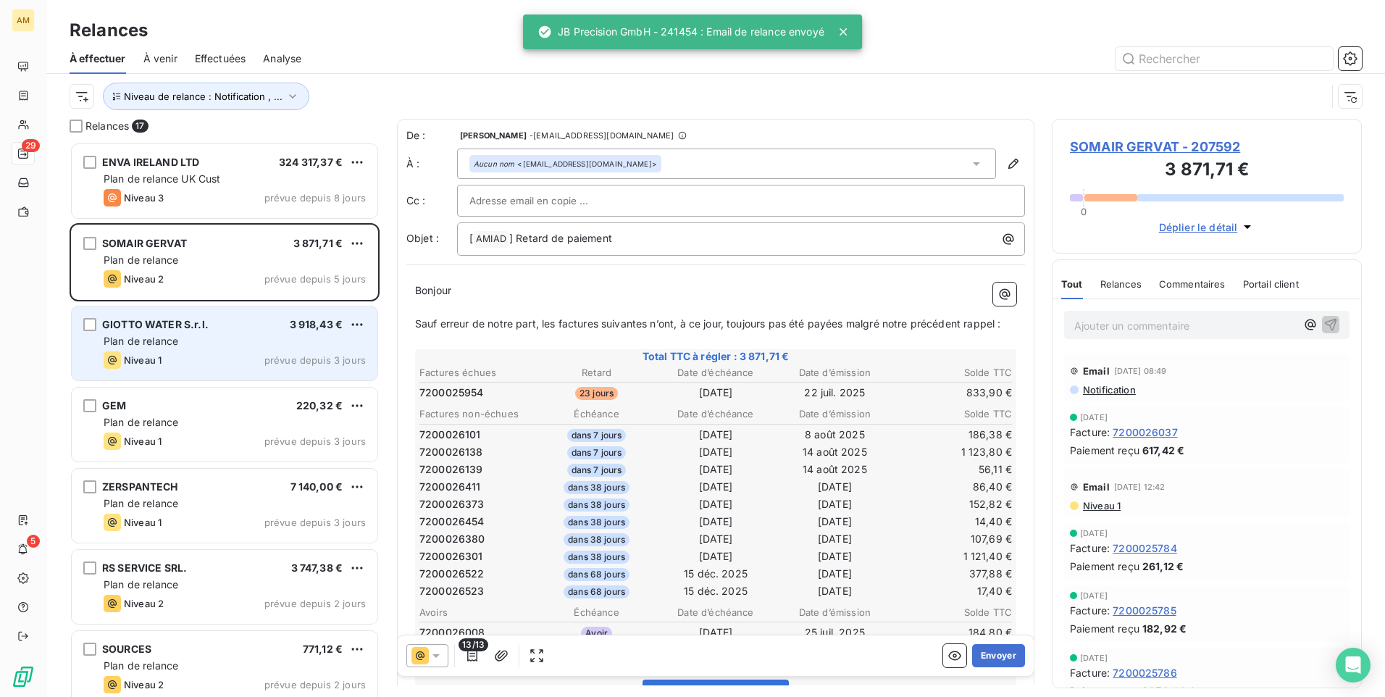
click at [230, 357] on div "Niveau 1 prévue depuis 3 jours" at bounding box center [235, 359] width 262 height 17
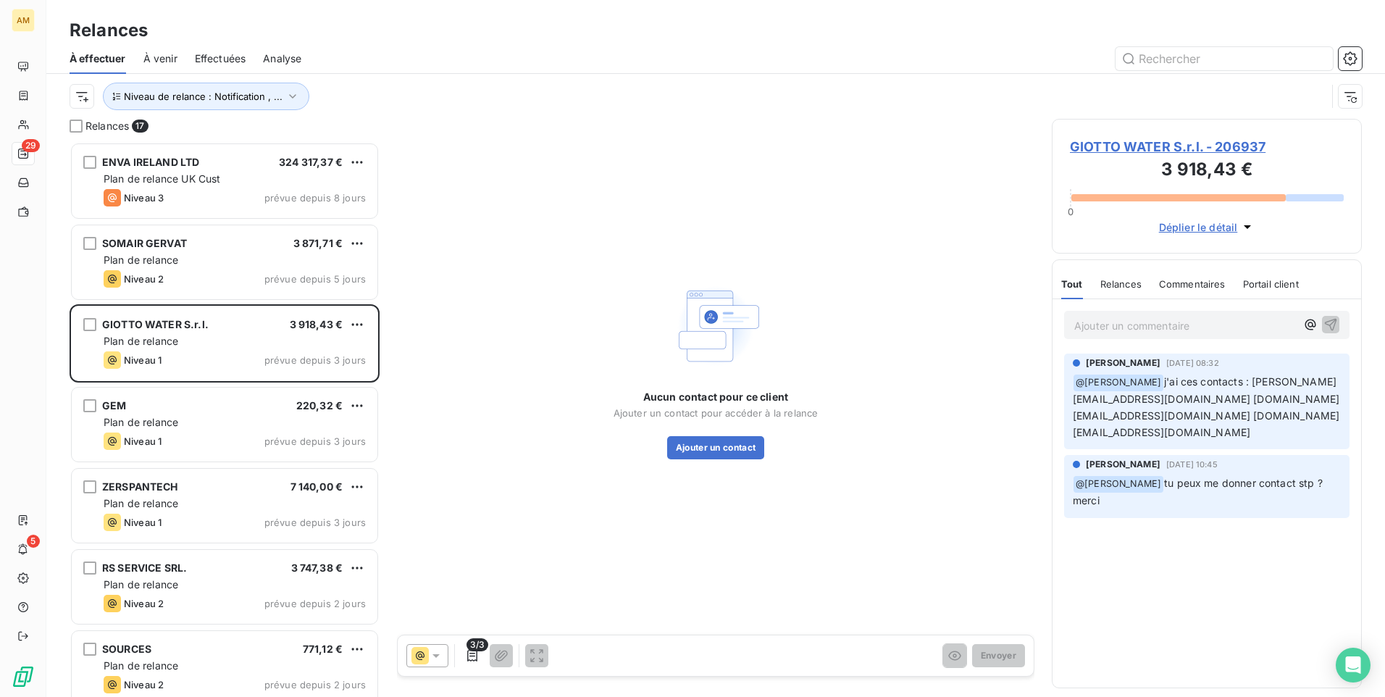
click at [1227, 143] on span "GIOTTO WATER S.r.l. - 206937" at bounding box center [1207, 147] width 274 height 20
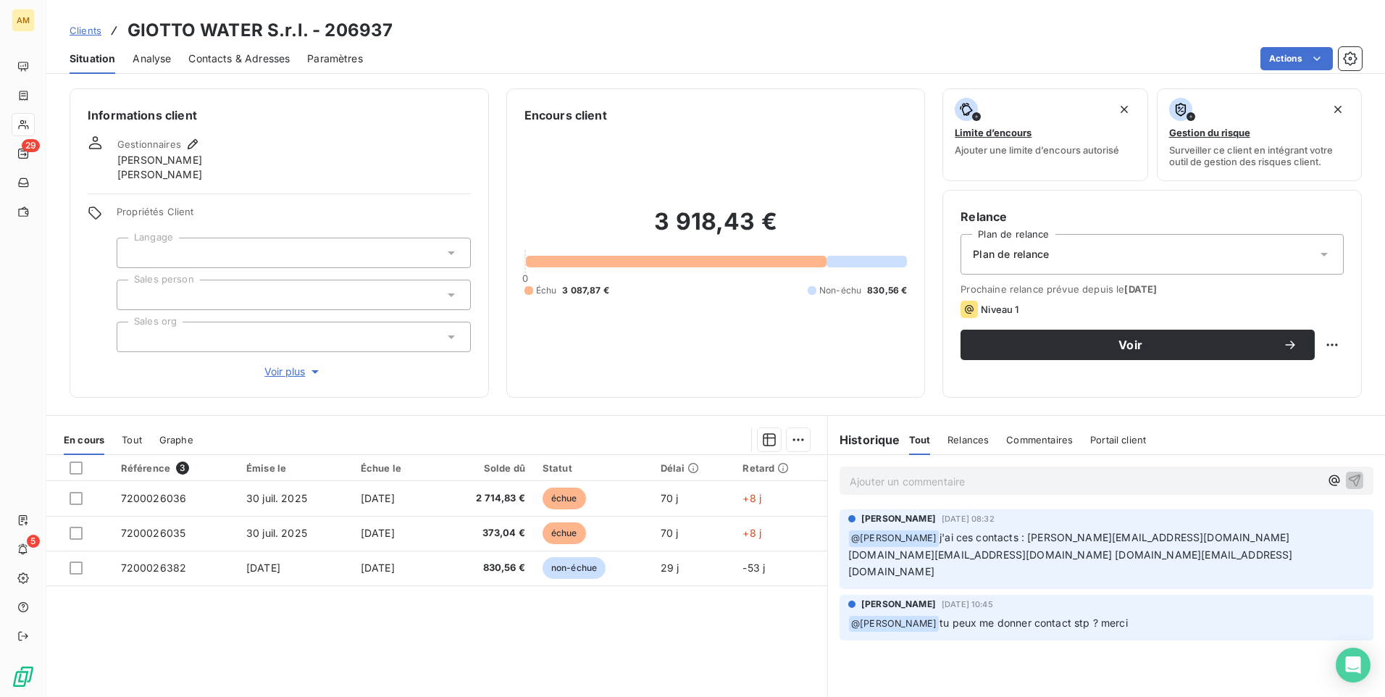
click at [271, 62] on span "Contacts & Adresses" at bounding box center [238, 58] width 101 height 14
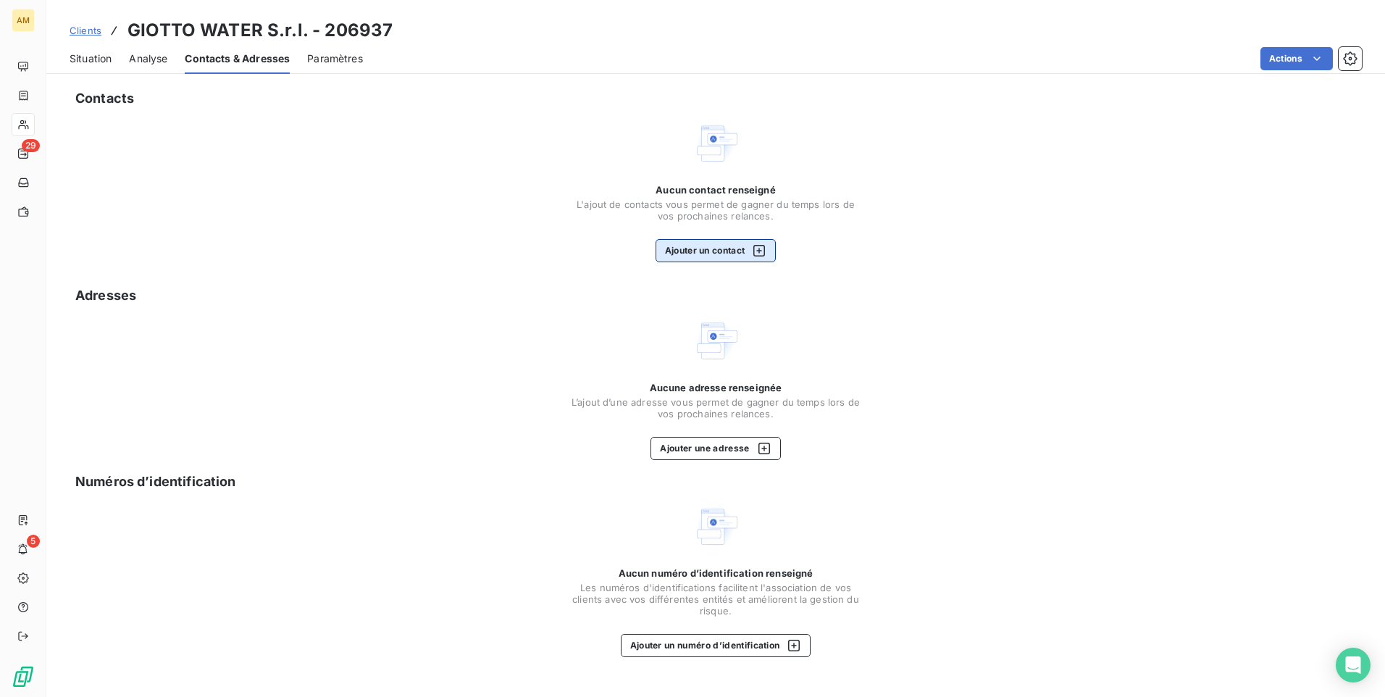
click at [732, 247] on button "Ajouter un contact" at bounding box center [716, 250] width 121 height 23
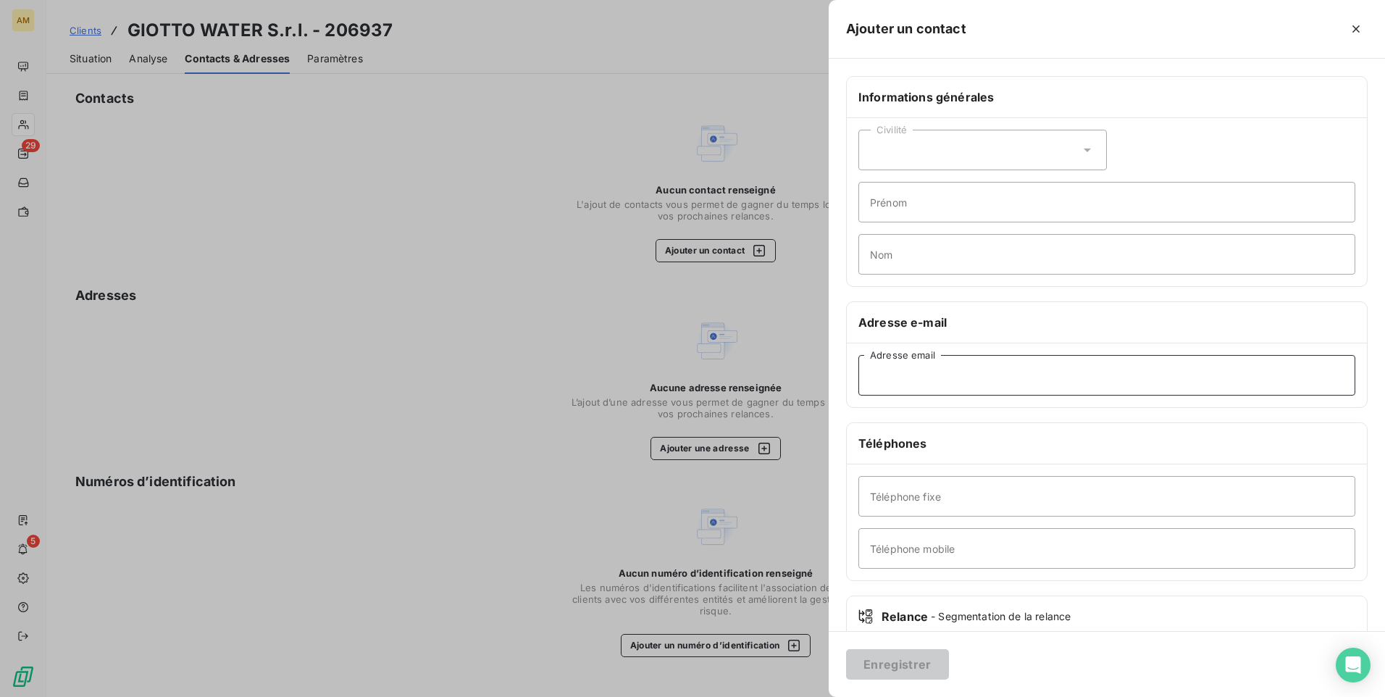
click at [918, 368] on input "Adresse email" at bounding box center [1106, 375] width 497 height 41
paste input "[PERSON_NAME][EMAIL_ADDRESS][DOMAIN_NAME]"
type input "[PERSON_NAME][EMAIL_ADDRESS][DOMAIN_NAME]"
click at [911, 667] on button "Enregistrer" at bounding box center [897, 664] width 103 height 30
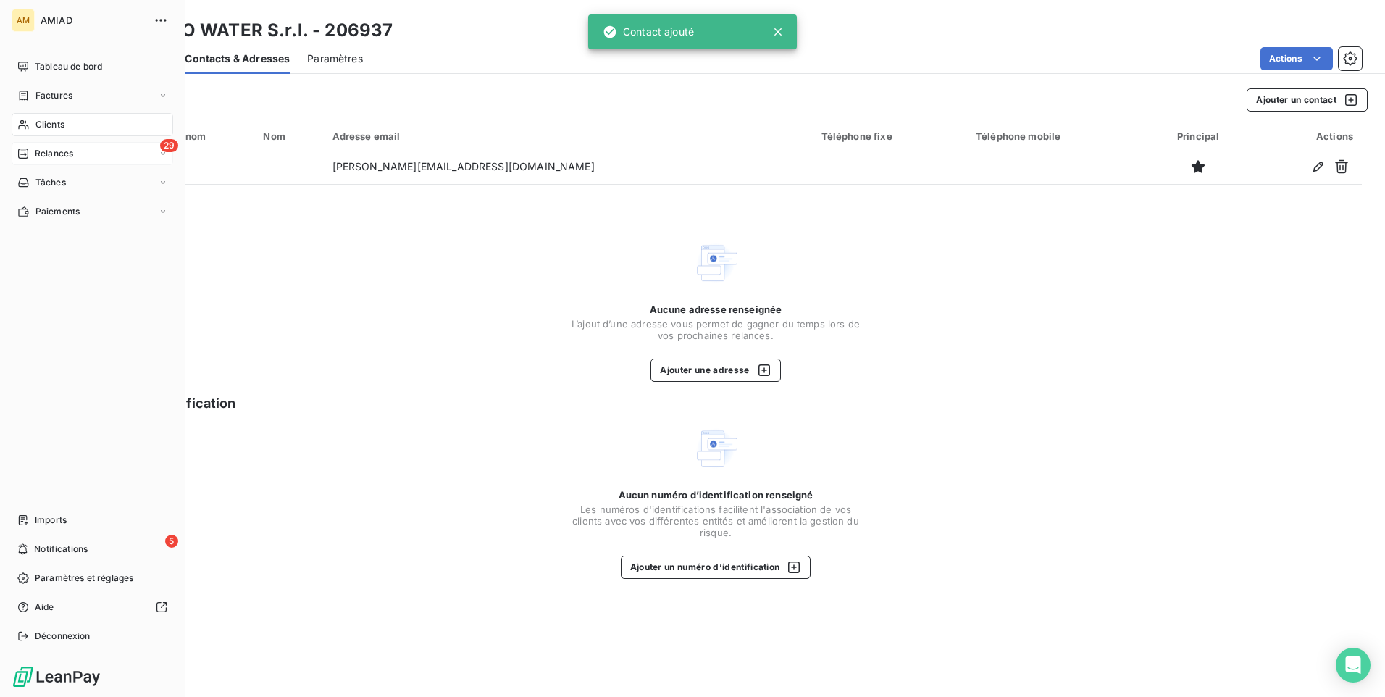
click at [77, 153] on div "29 Relances" at bounding box center [93, 153] width 162 height 23
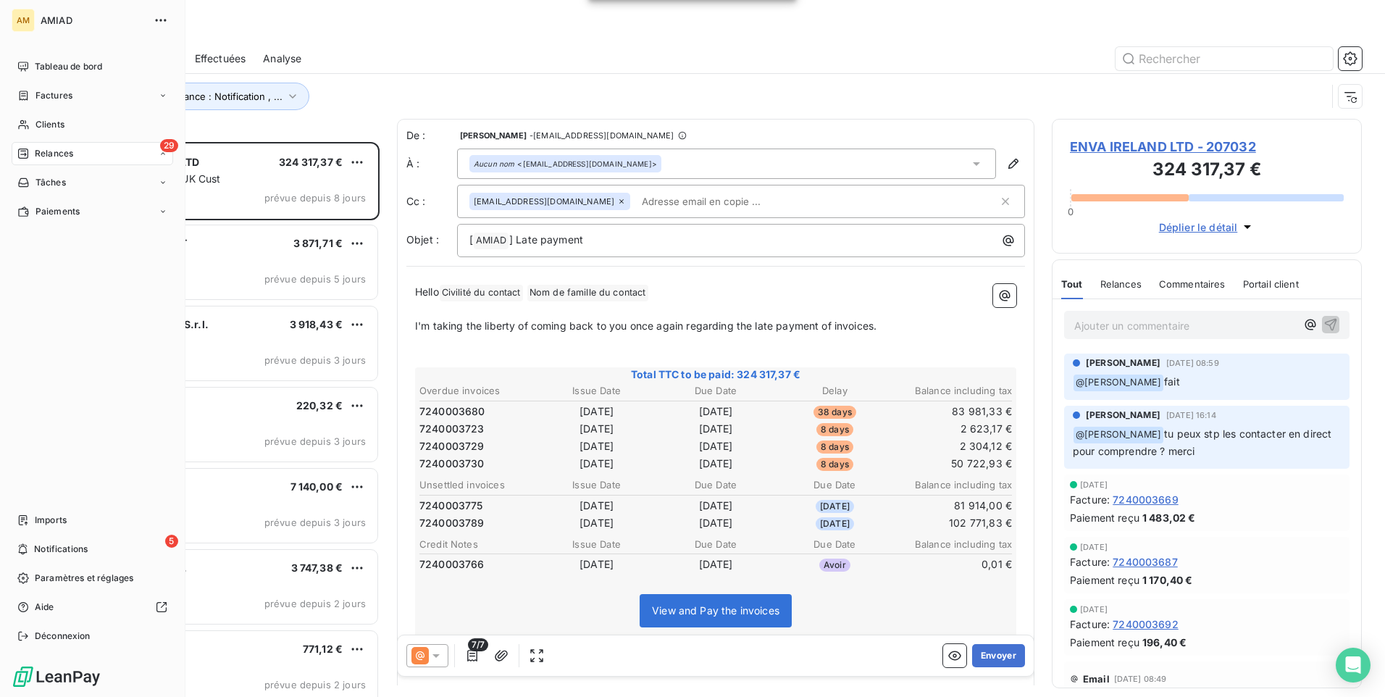
scroll to position [544, 299]
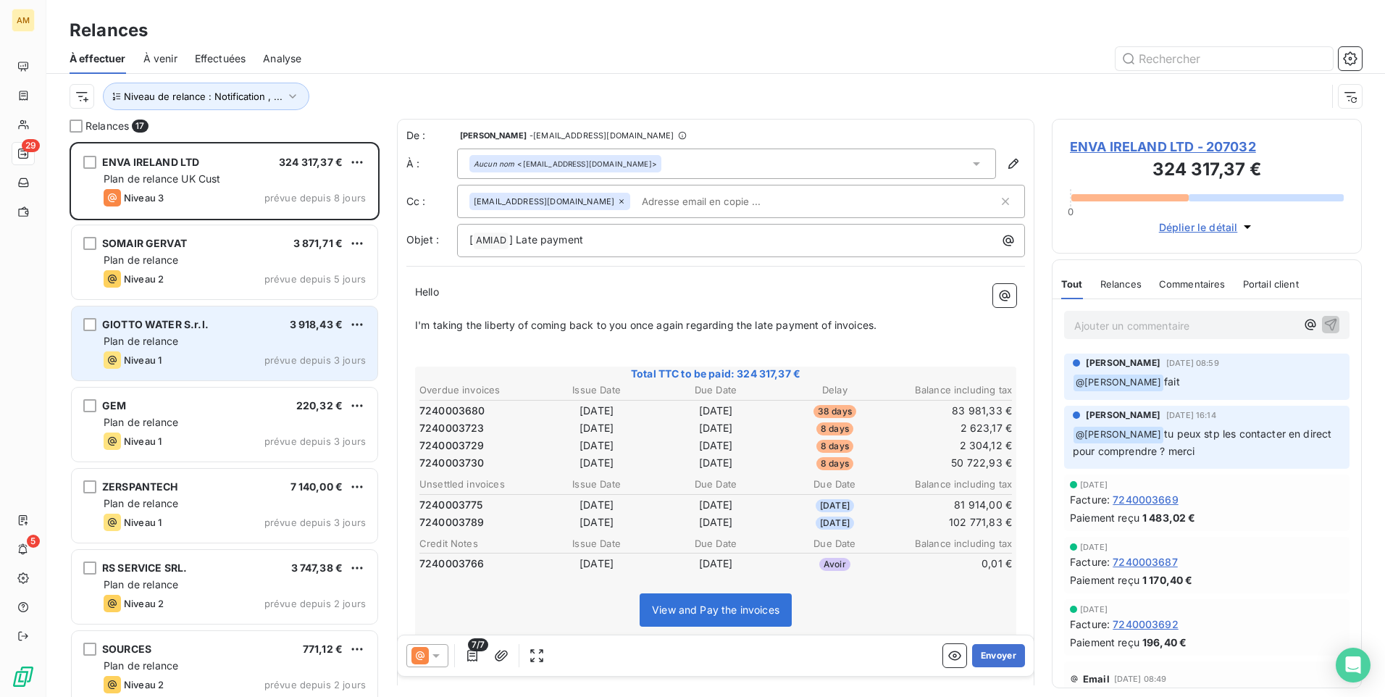
click at [233, 330] on div "GIOTTO WATER S.r.l. 3 918,43 €" at bounding box center [235, 324] width 262 height 13
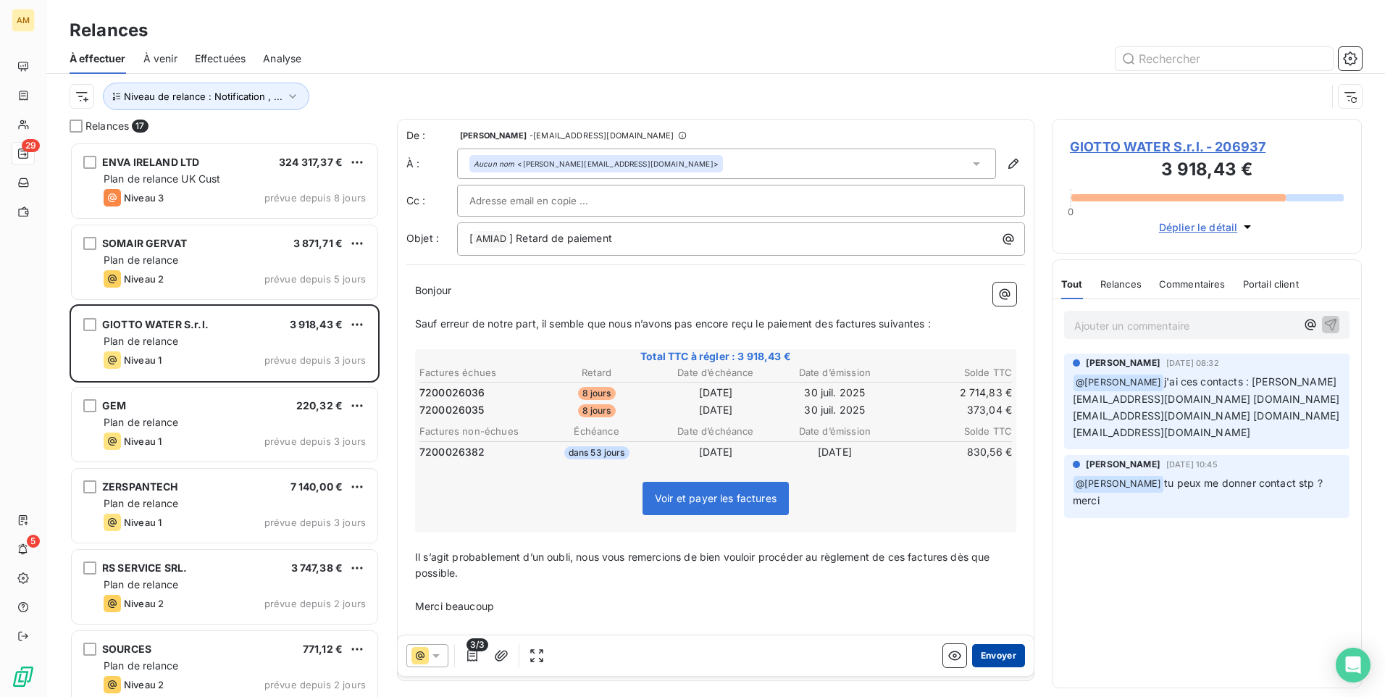
click at [987, 651] on button "Envoyer" at bounding box center [998, 655] width 53 height 23
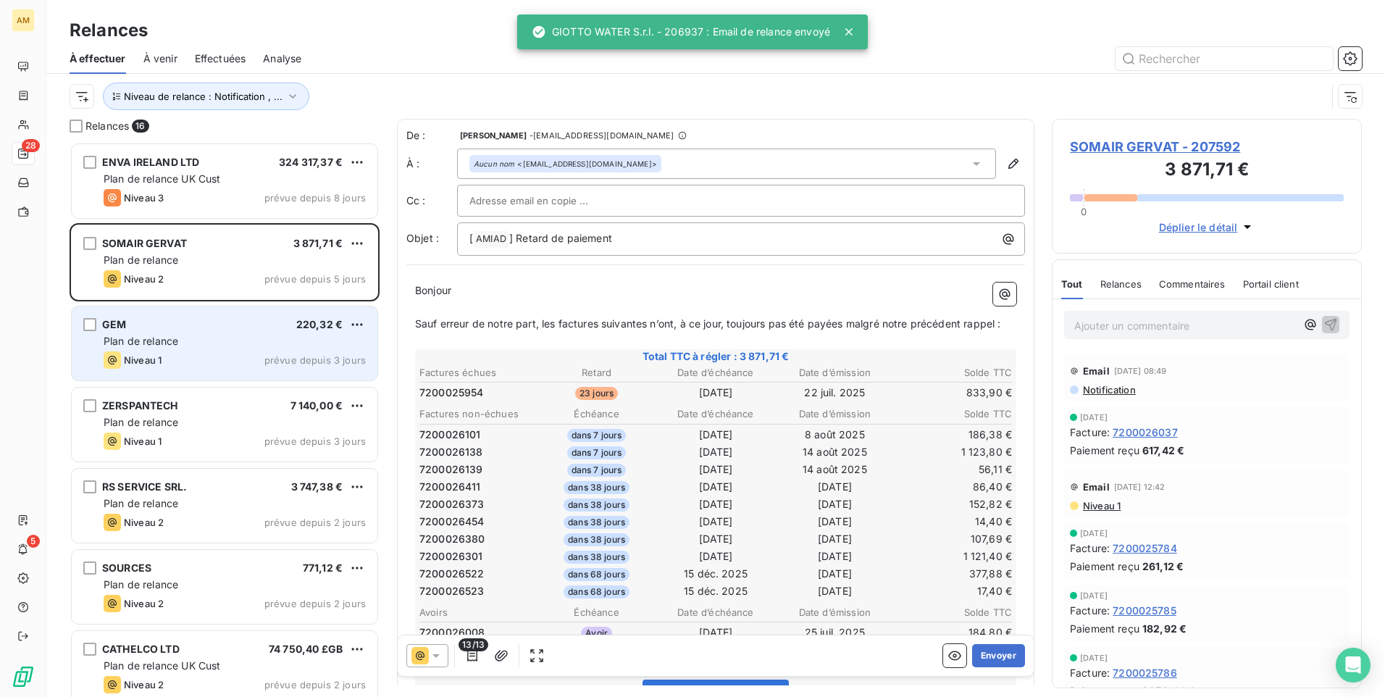
click at [205, 335] on div "Plan de relance" at bounding box center [235, 341] width 262 height 14
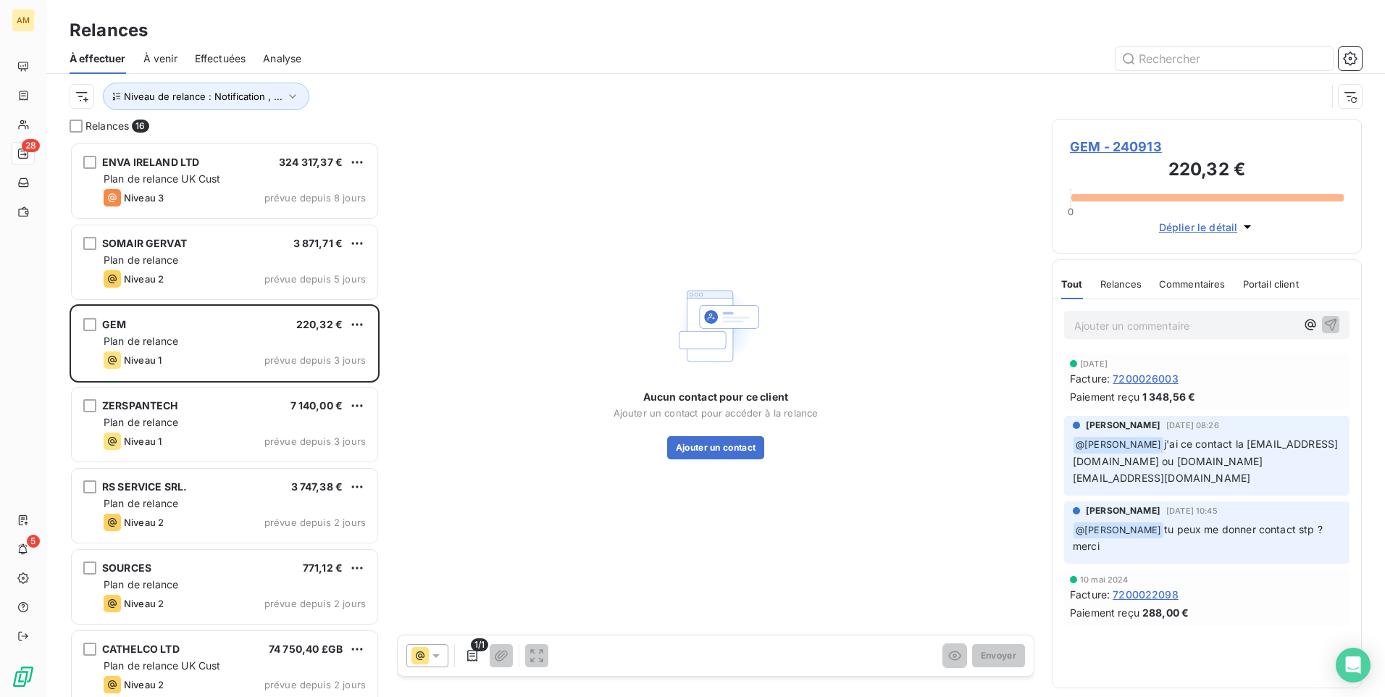
click at [1131, 140] on span "GEM - 240913" at bounding box center [1207, 147] width 274 height 20
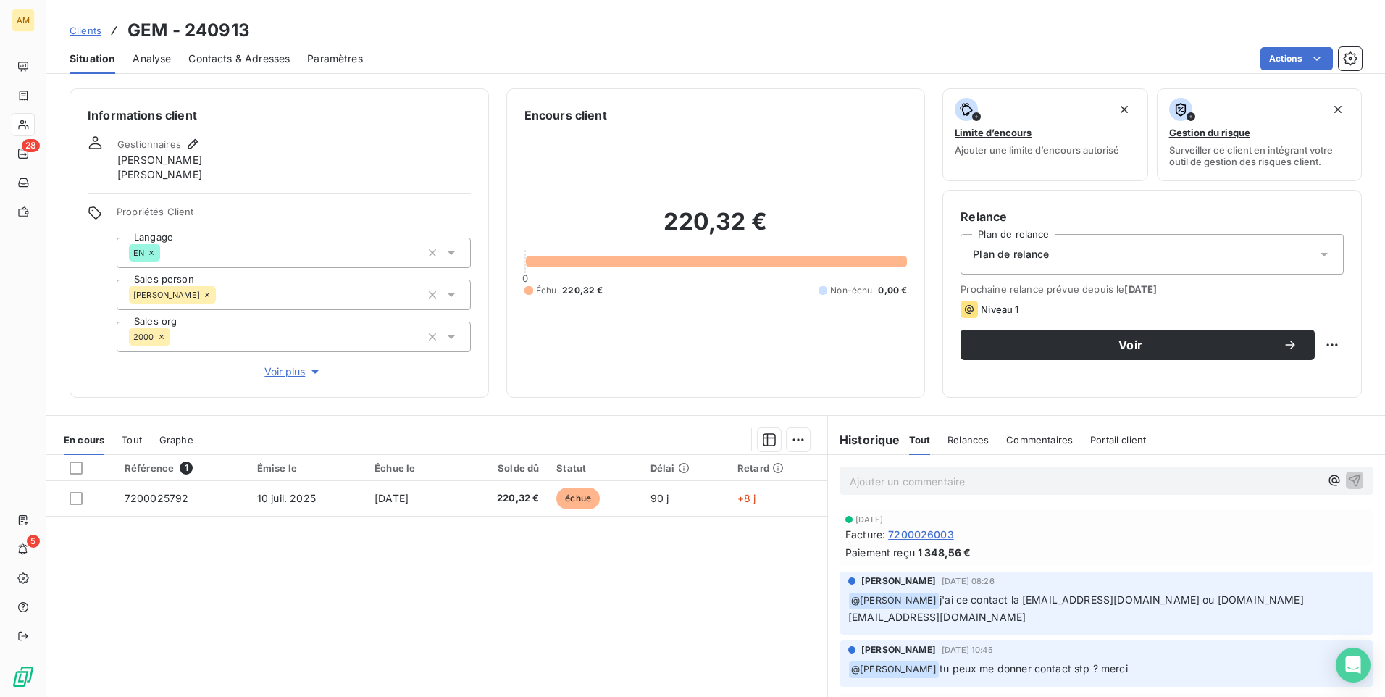
click at [1317, 249] on icon at bounding box center [1324, 254] width 14 height 14
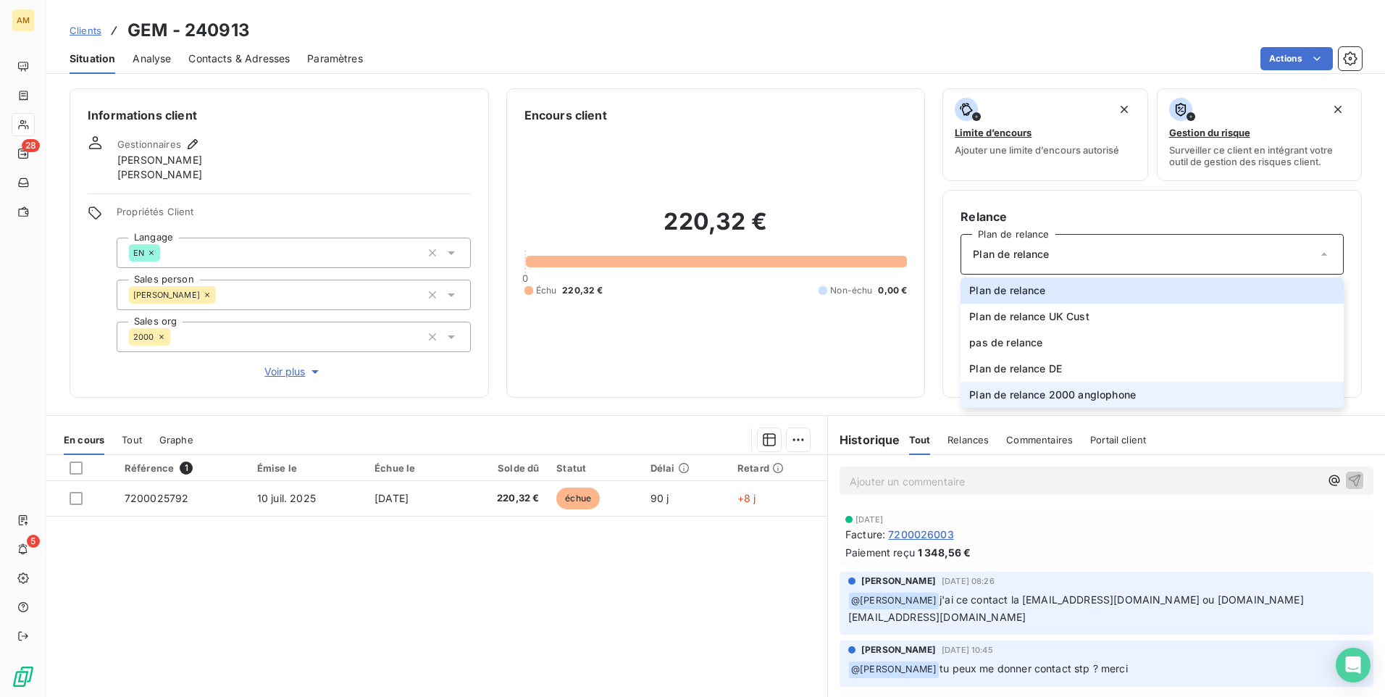
click at [1192, 390] on li "Plan de relance 2000 anglophone" at bounding box center [1152, 395] width 383 height 26
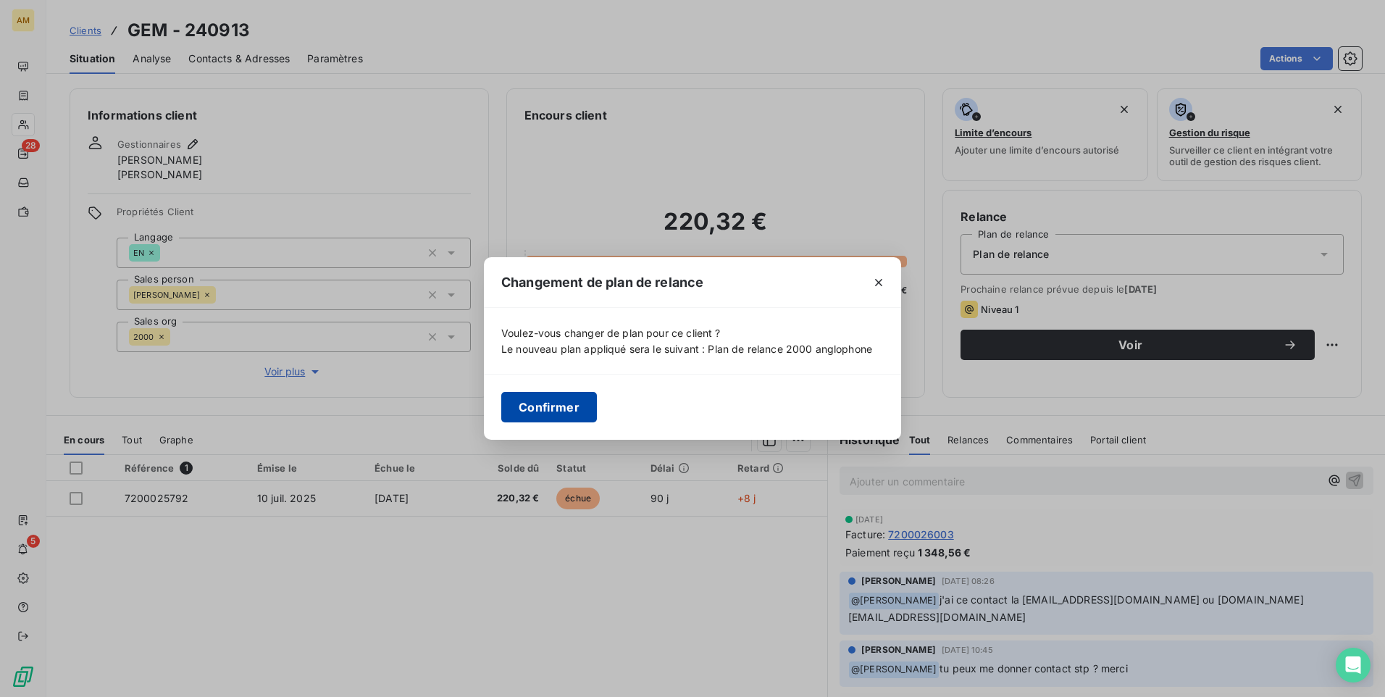
click at [544, 399] on button "Confirmer" at bounding box center [549, 407] width 96 height 30
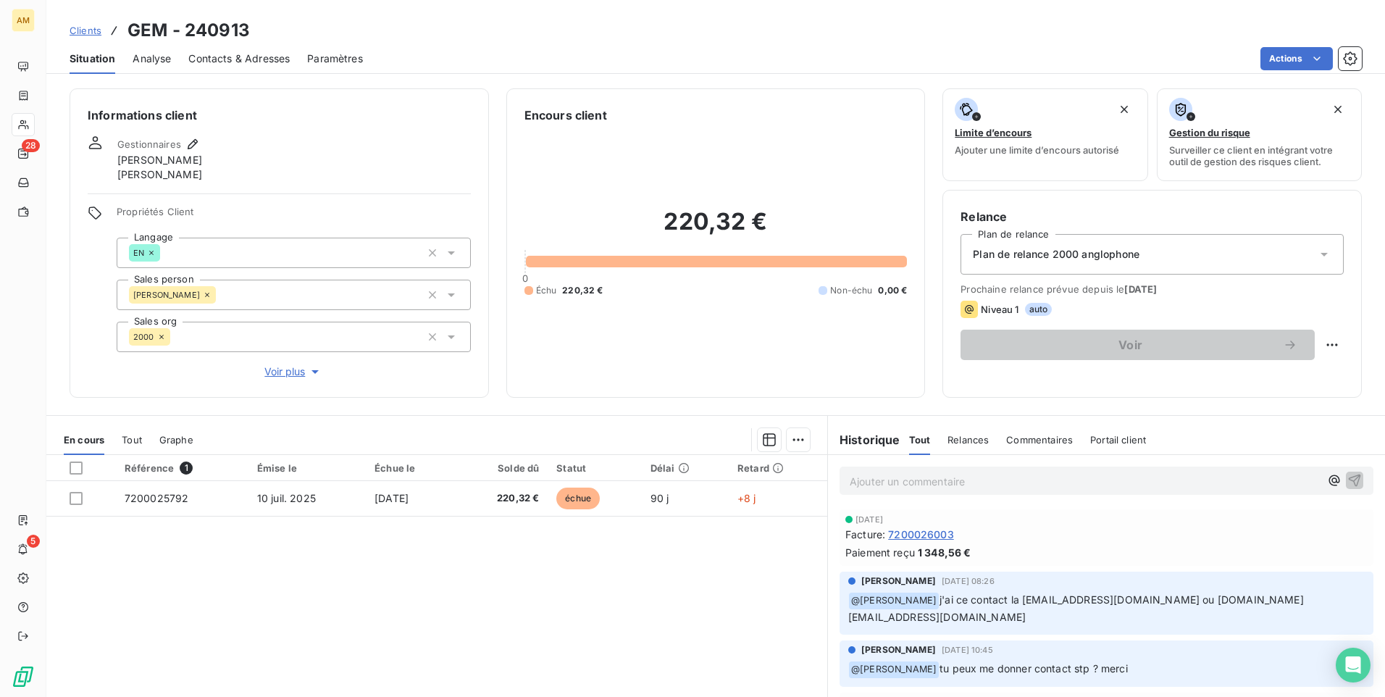
click at [246, 56] on span "Contacts & Adresses" at bounding box center [238, 58] width 101 height 14
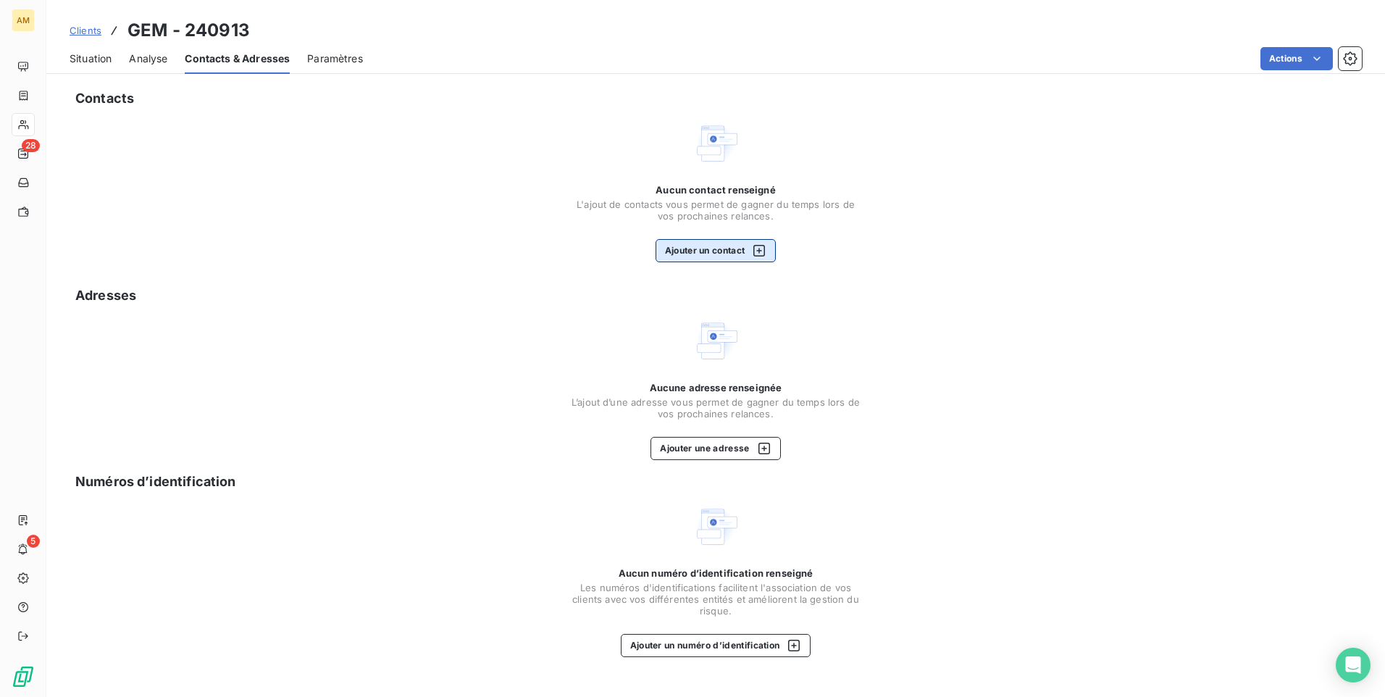
click at [723, 244] on button "Ajouter un contact" at bounding box center [716, 250] width 121 height 23
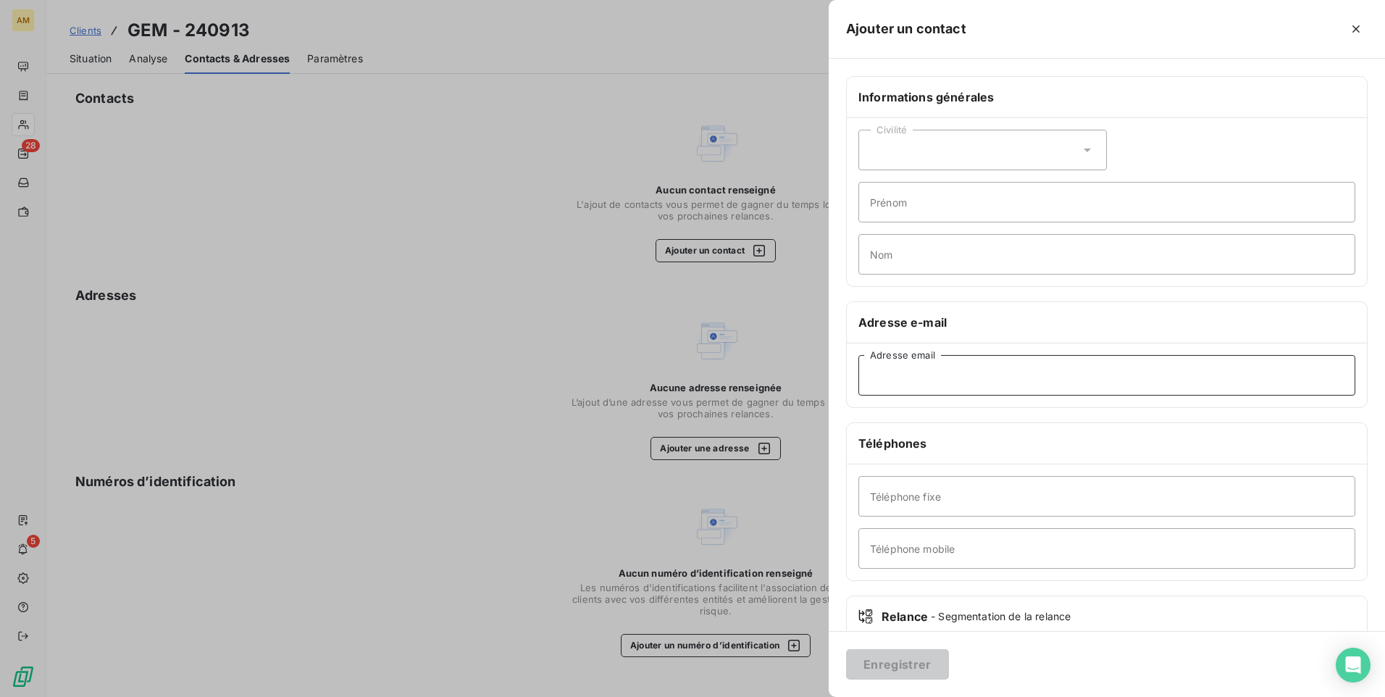
click at [936, 380] on input "Adresse email" at bounding box center [1106, 375] width 497 height 41
paste input "[EMAIL_ADDRESS][DOMAIN_NAME]"
type input "[EMAIL_ADDRESS][DOMAIN_NAME]"
click at [919, 659] on button "Enregistrer" at bounding box center [897, 664] width 103 height 30
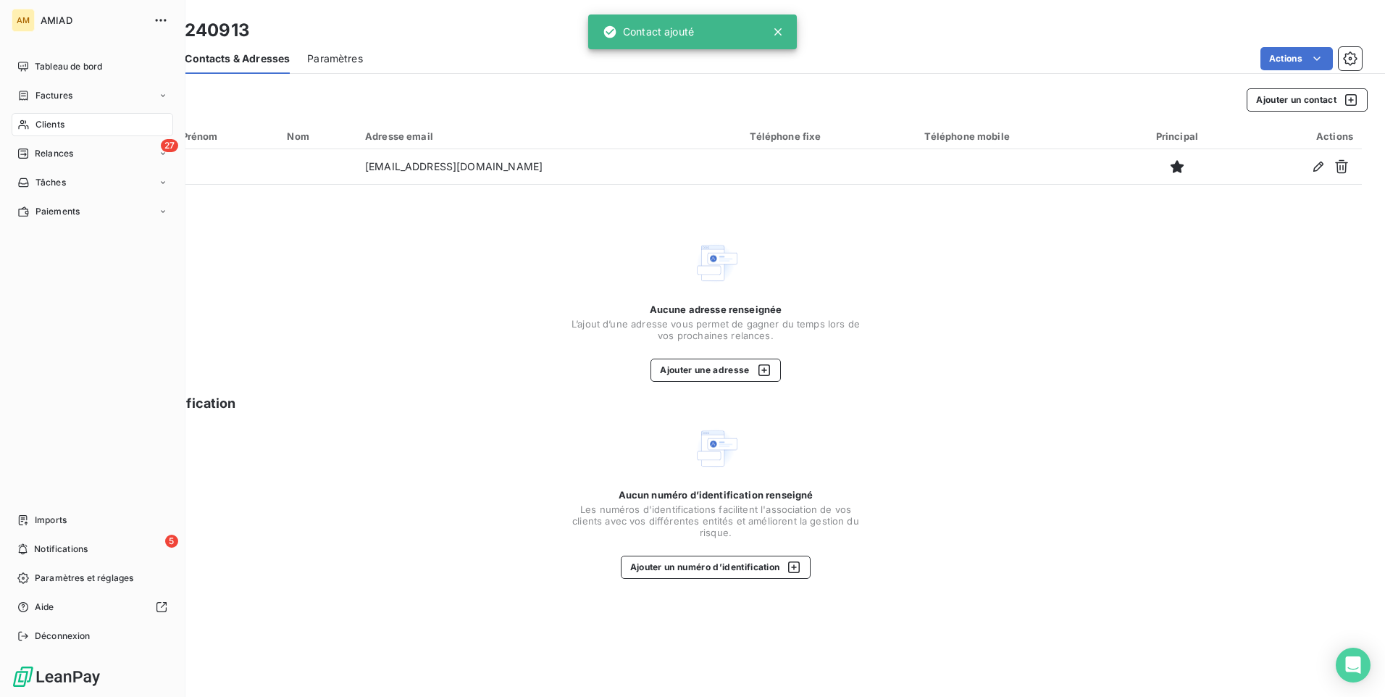
click at [60, 153] on span "Relances" at bounding box center [54, 153] width 38 height 13
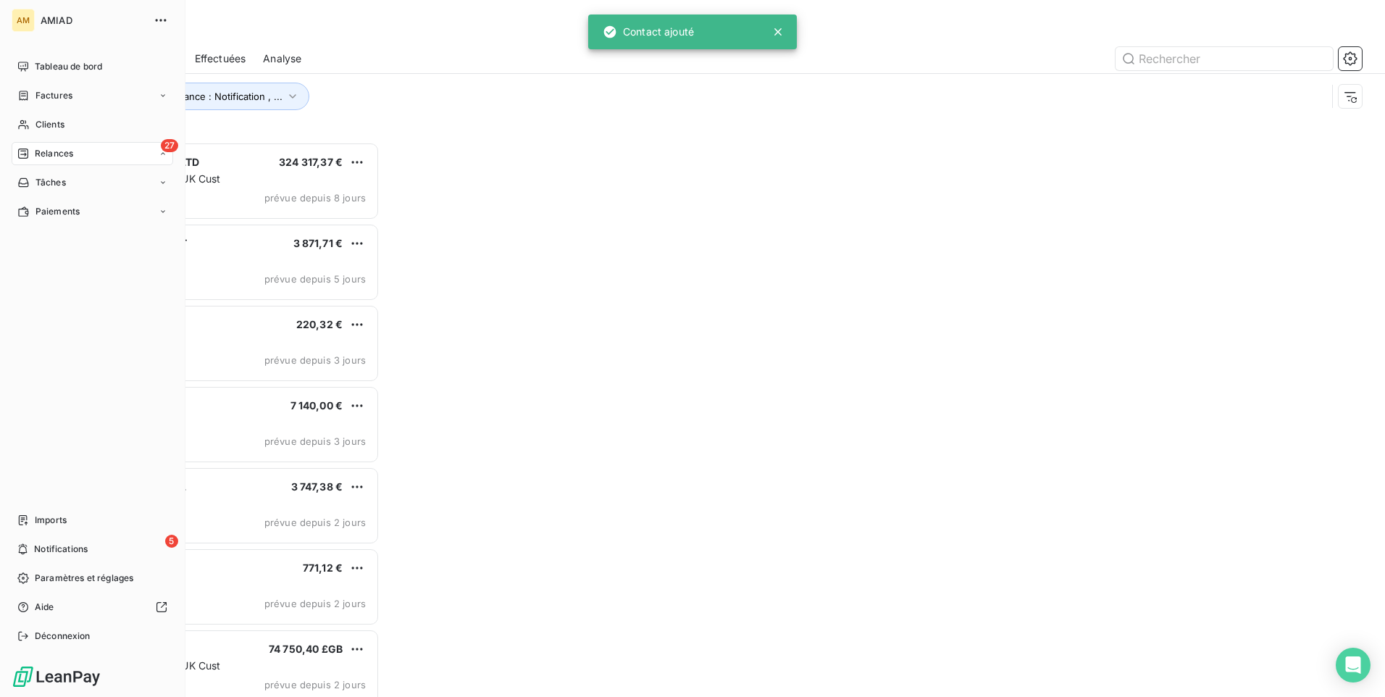
scroll to position [544, 299]
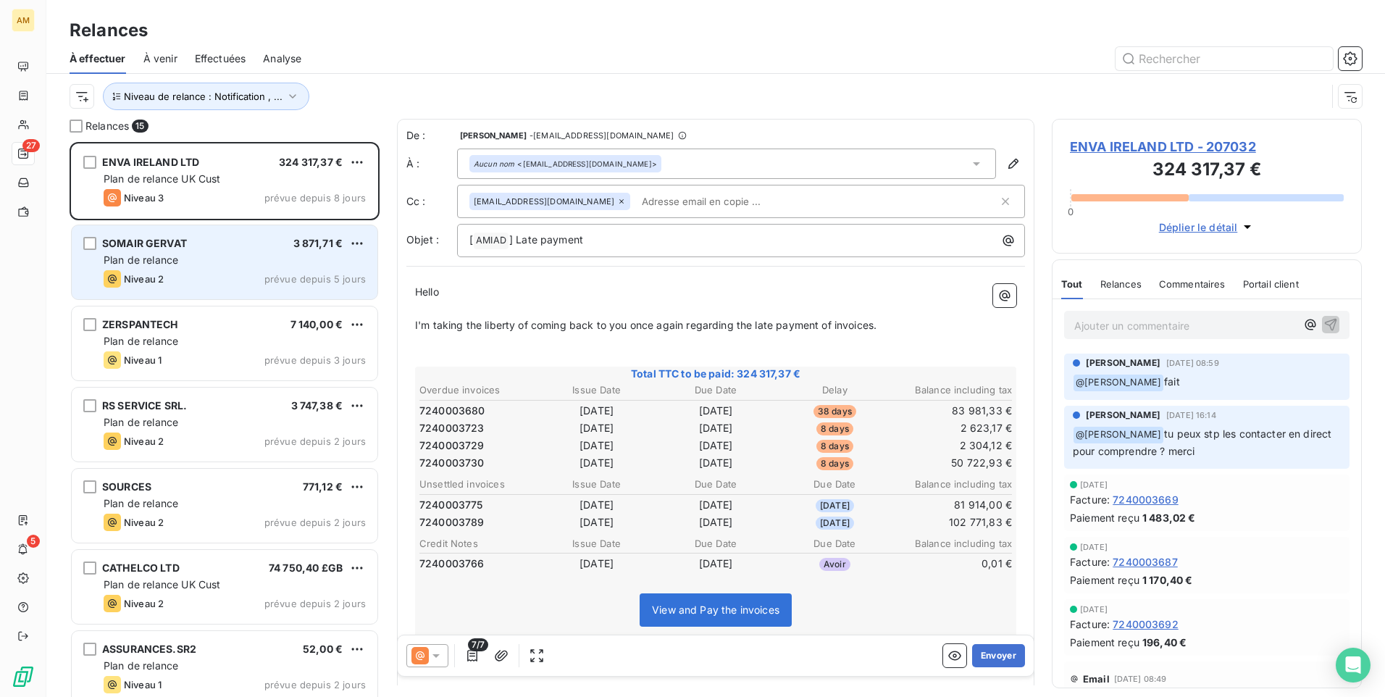
click at [230, 260] on div "Plan de relance" at bounding box center [235, 260] width 262 height 14
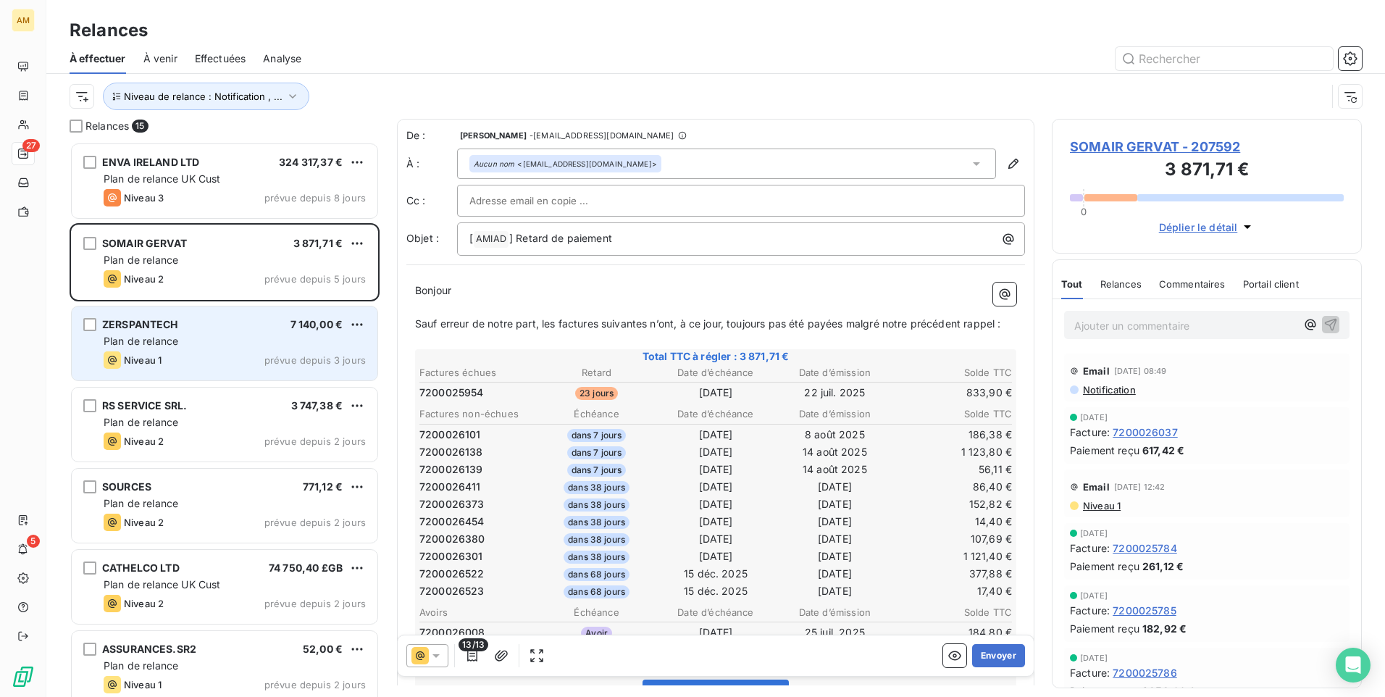
click at [227, 340] on div "Plan de relance" at bounding box center [235, 341] width 262 height 14
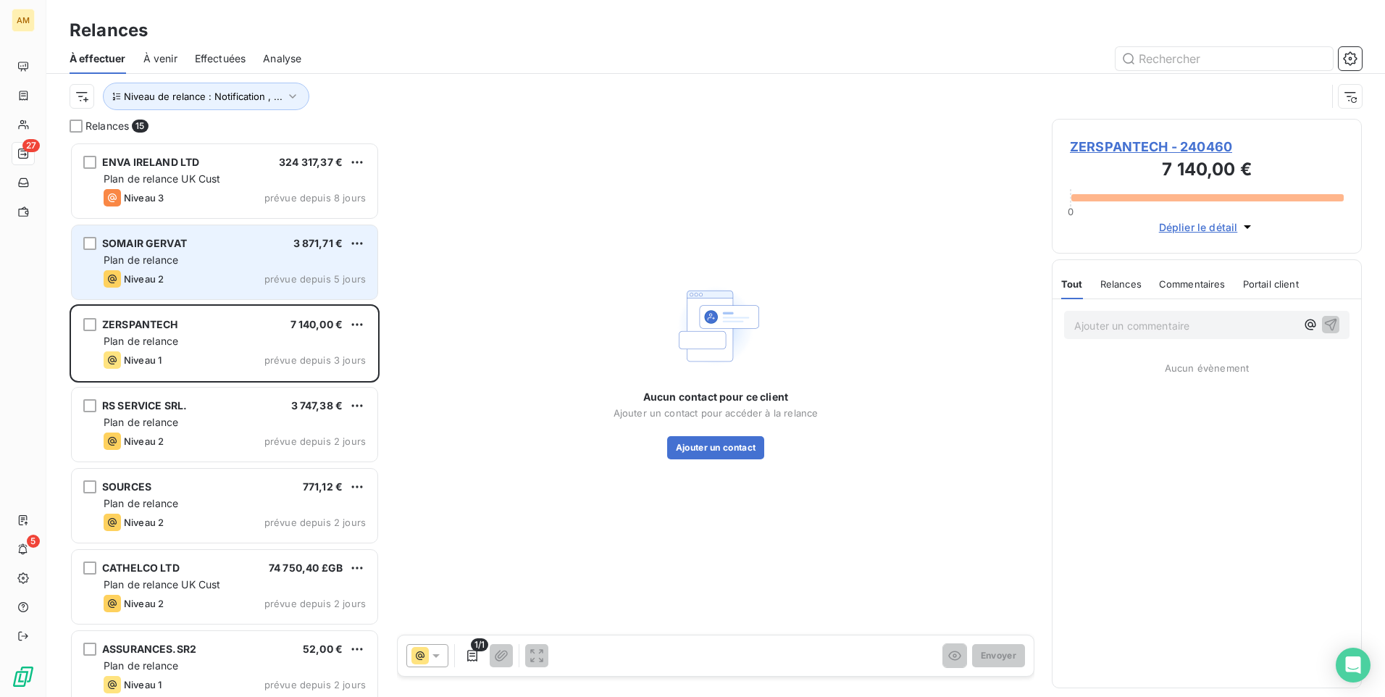
click at [251, 278] on div "Niveau 2 prévue depuis 5 jours" at bounding box center [235, 278] width 262 height 17
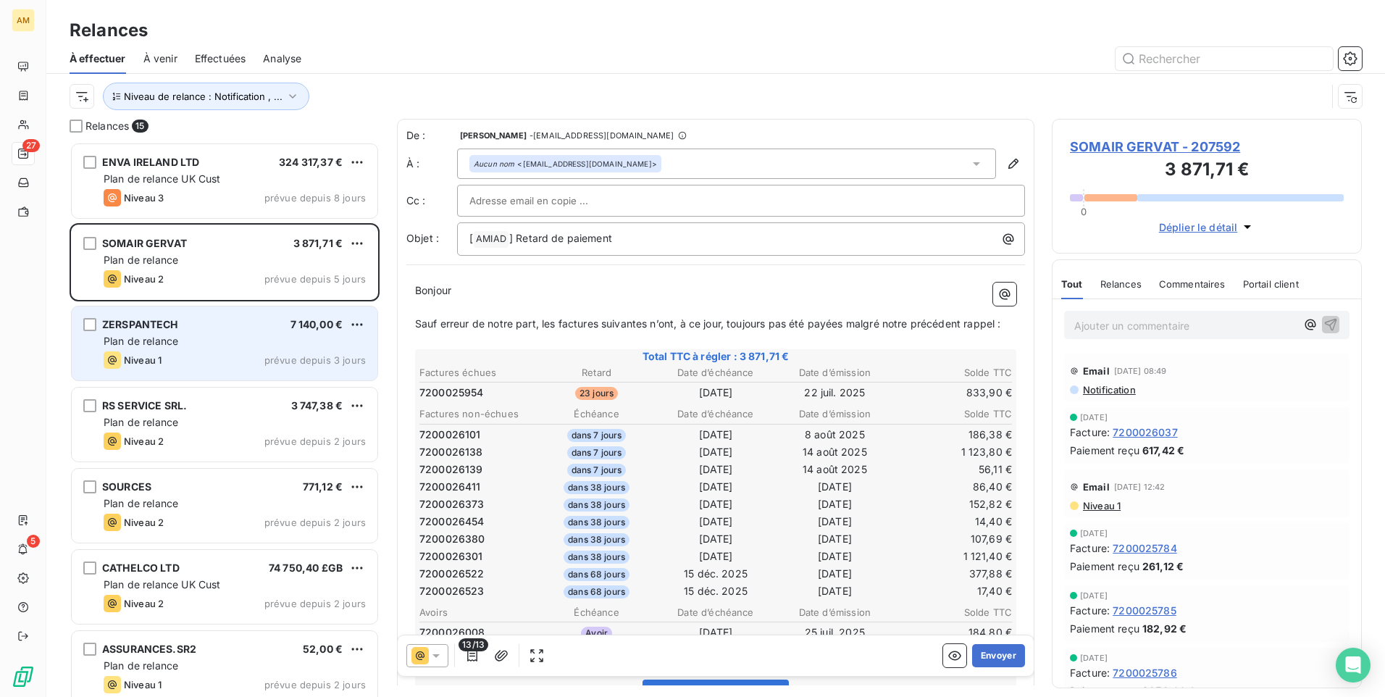
click at [242, 340] on div "Plan de relance" at bounding box center [235, 341] width 262 height 14
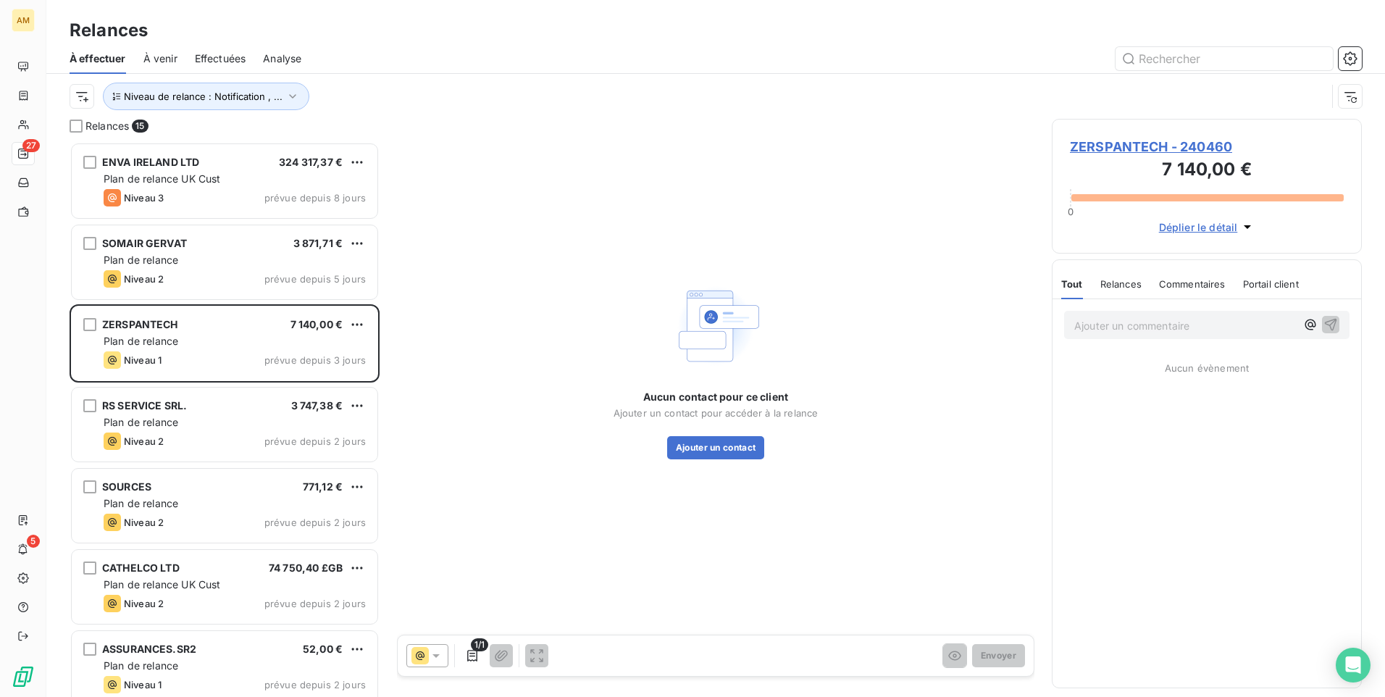
click at [207, 58] on span "Effectuées" at bounding box center [220, 58] width 51 height 14
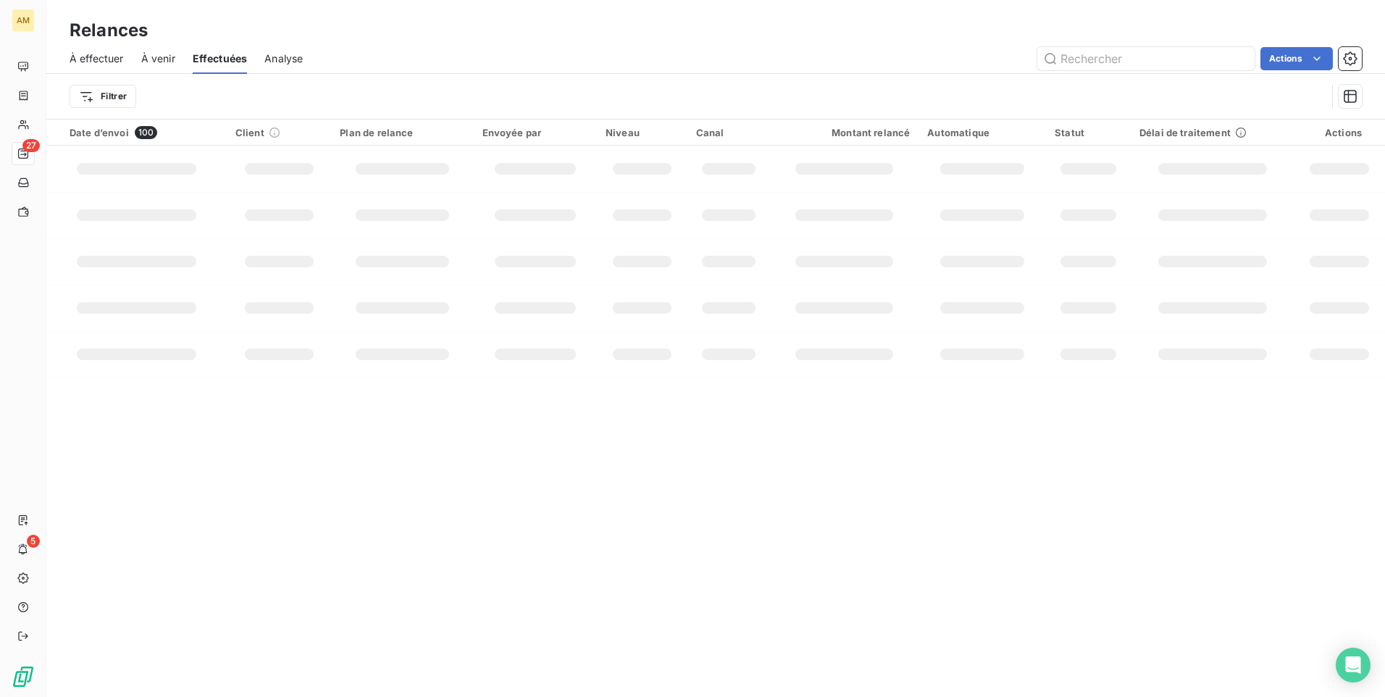
click at [163, 59] on span "À venir" at bounding box center [158, 58] width 34 height 14
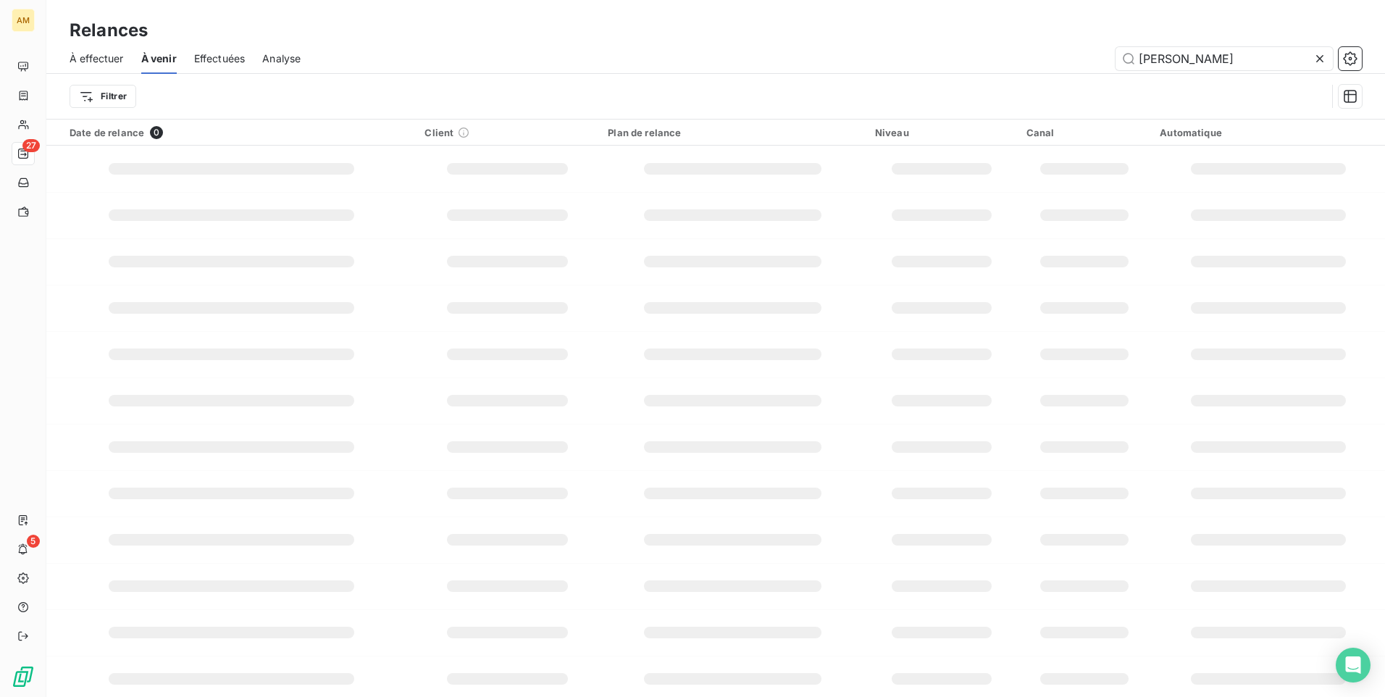
click at [201, 58] on span "Effectuées" at bounding box center [219, 58] width 51 height 14
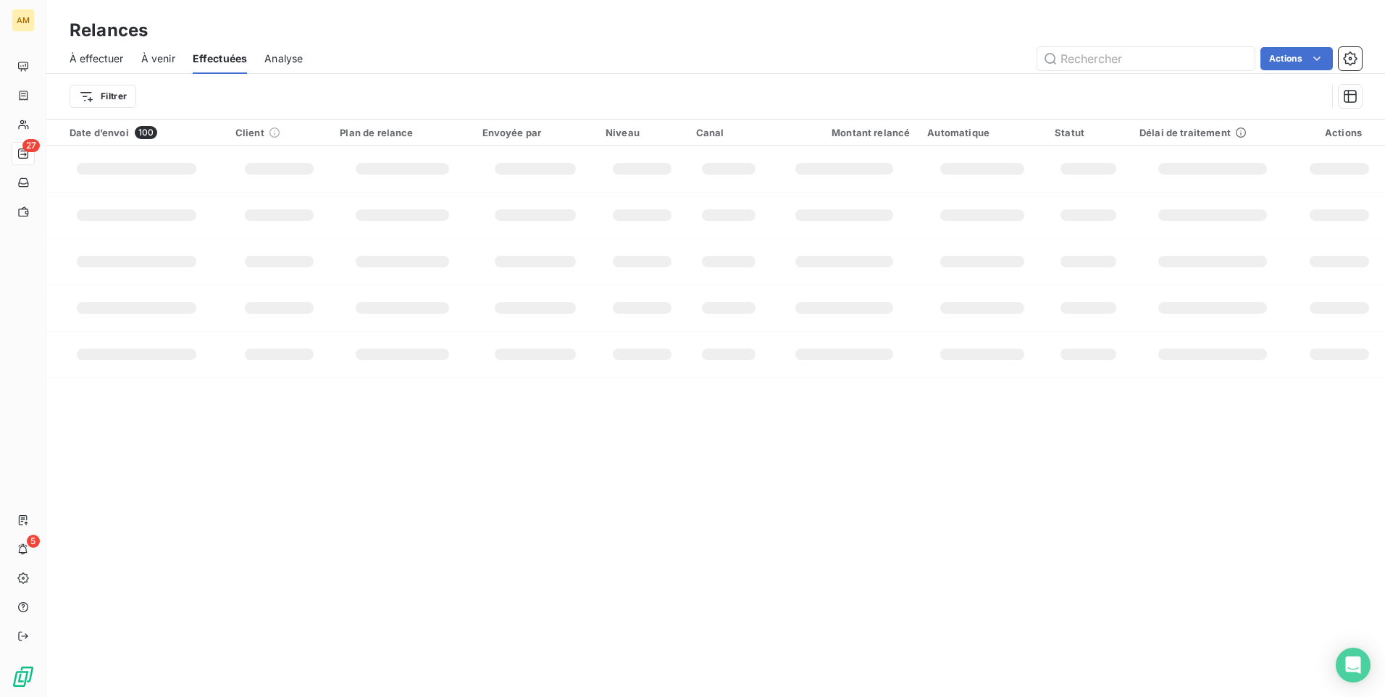
click at [154, 59] on span "À venir" at bounding box center [158, 58] width 34 height 14
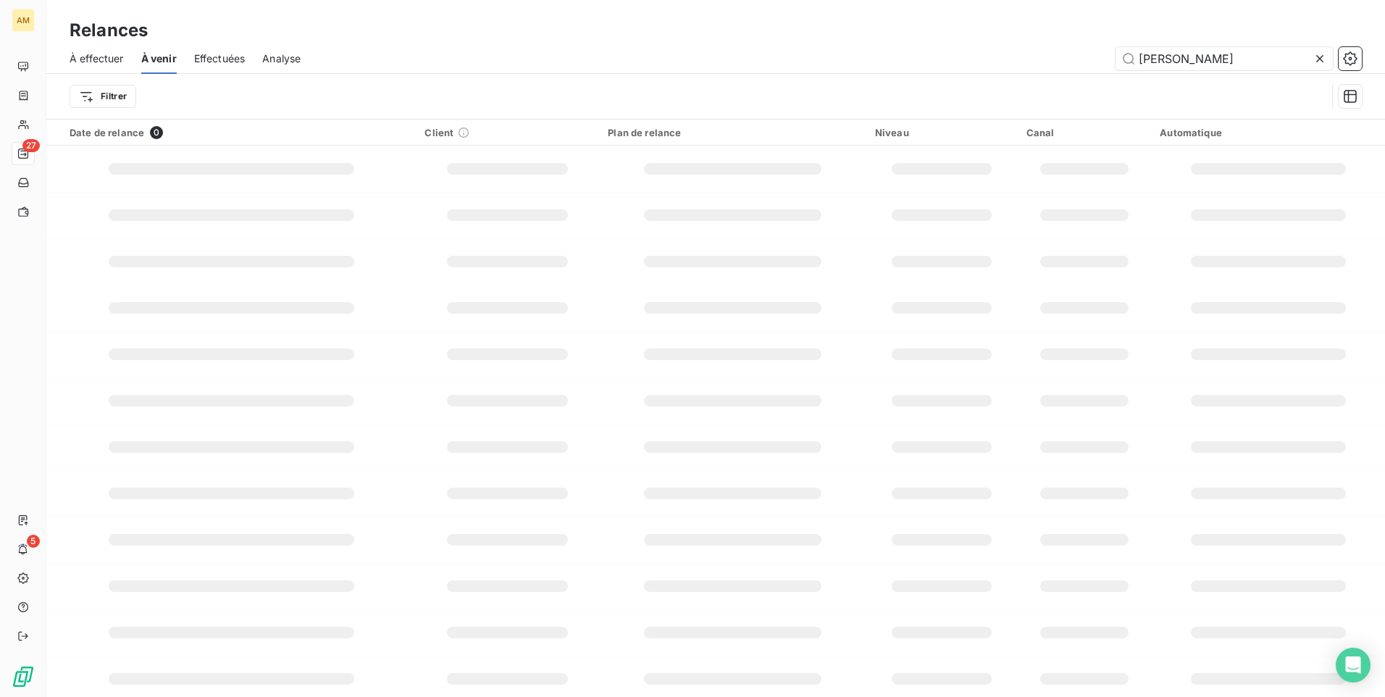
click at [79, 57] on span "À effectuer" at bounding box center [97, 58] width 54 height 14
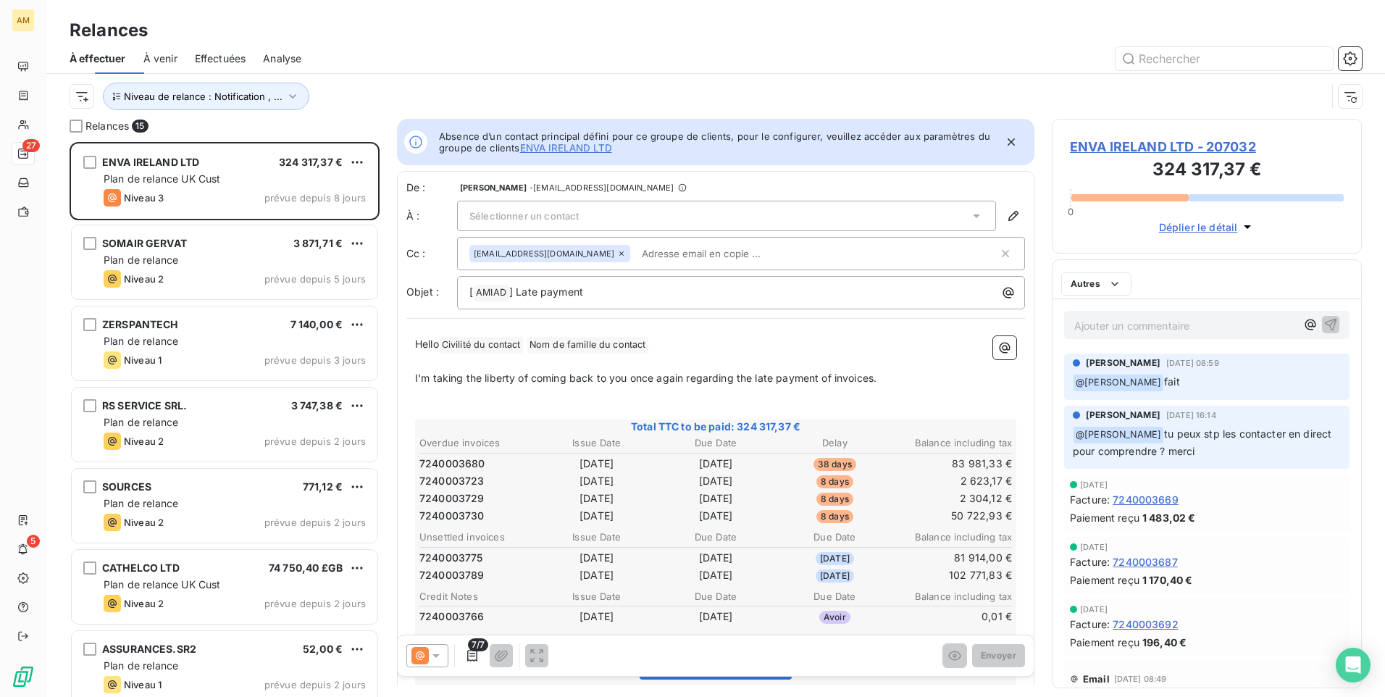
scroll to position [544, 299]
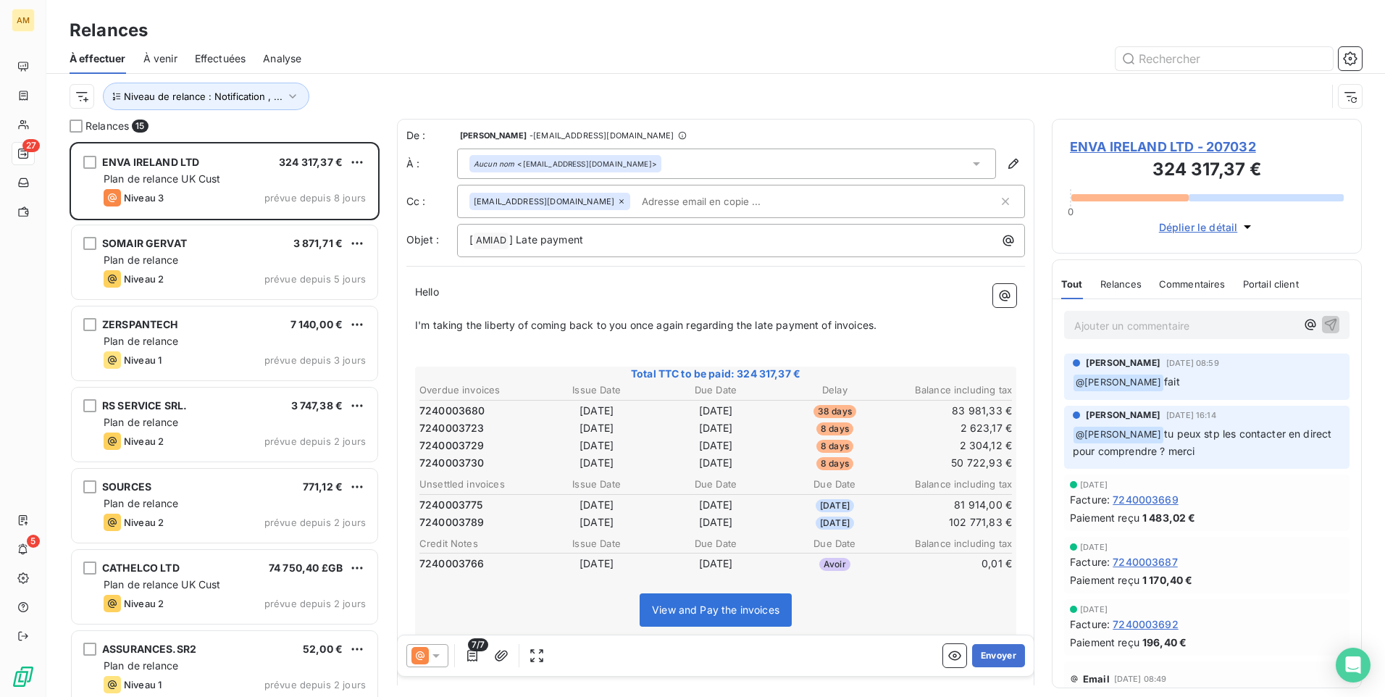
click at [229, 59] on span "Effectuées" at bounding box center [220, 58] width 51 height 14
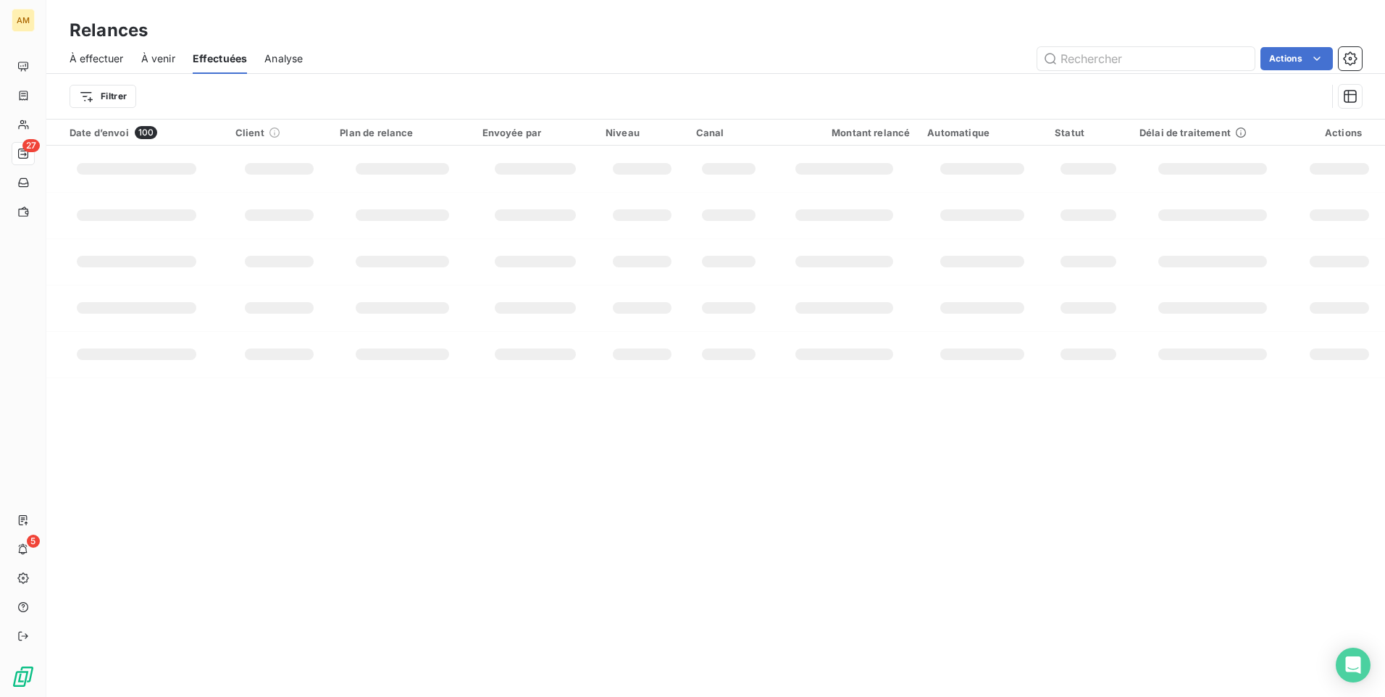
click at [112, 57] on span "À effectuer" at bounding box center [97, 58] width 54 height 14
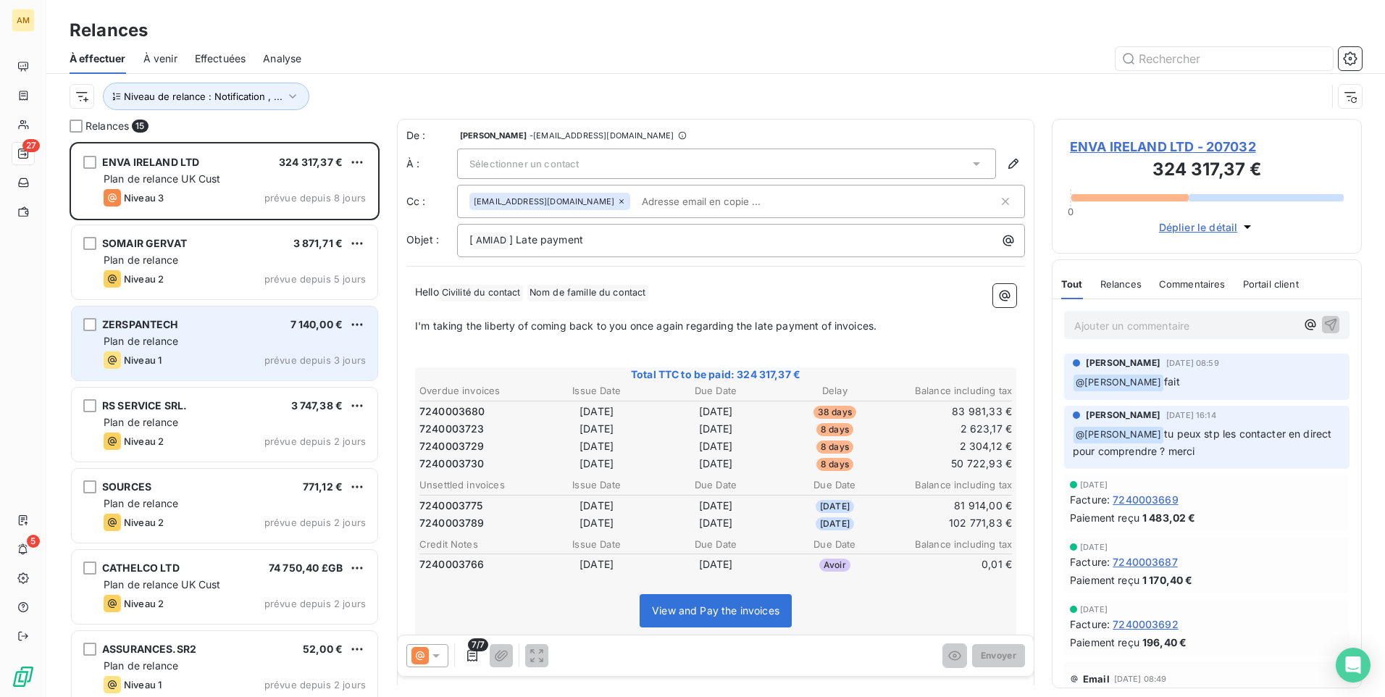
click at [217, 333] on div "ZERSPANTECH 7 140,00 € Plan de relance Niveau 1 prévue depuis 3 jours" at bounding box center [225, 343] width 306 height 74
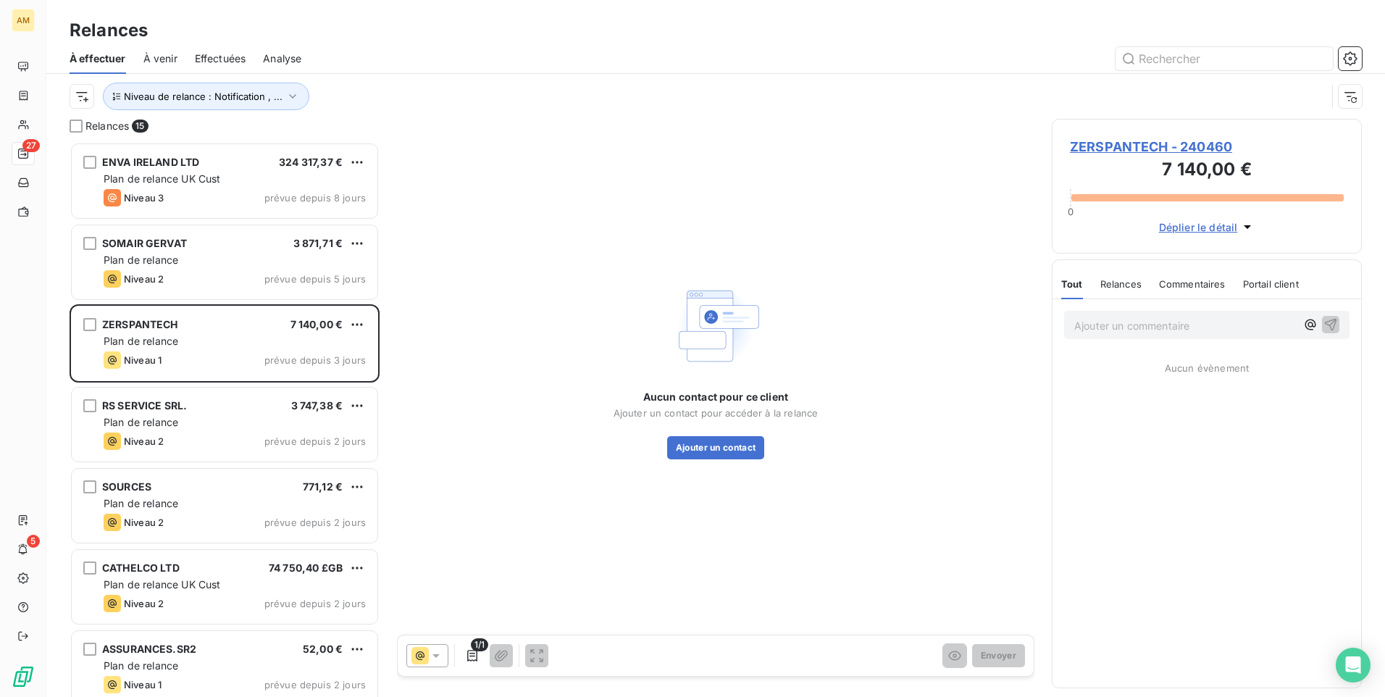
click at [1137, 141] on span "ZERSPANTECH - 240460" at bounding box center [1207, 147] width 274 height 20
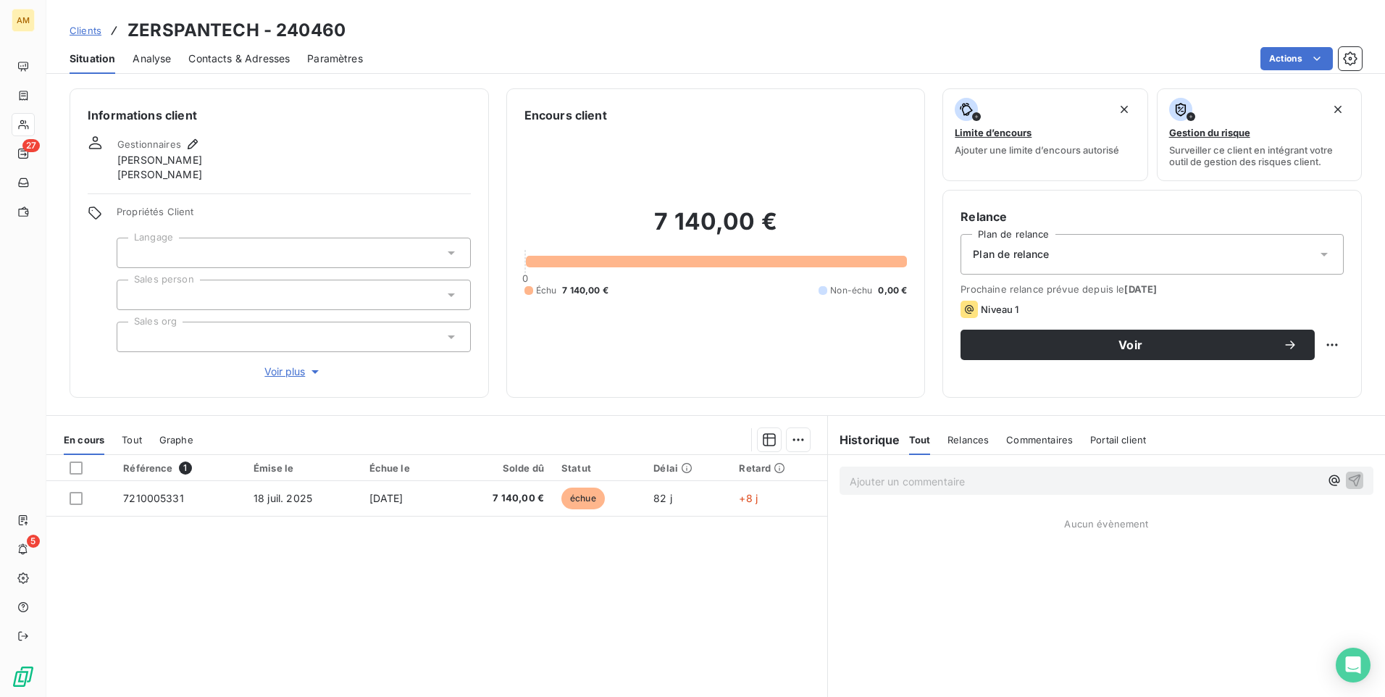
click at [1312, 246] on div "Plan de relance" at bounding box center [1152, 254] width 383 height 41
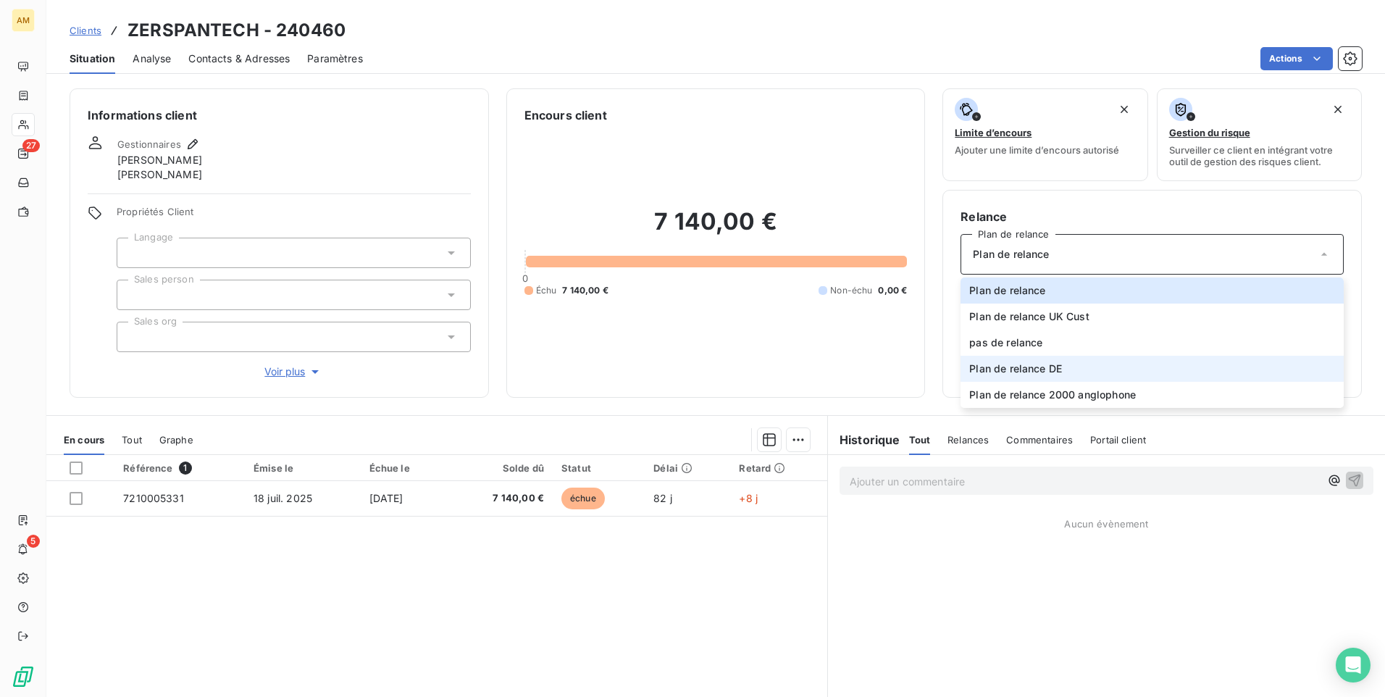
click at [1069, 369] on li "Plan de relance DE" at bounding box center [1152, 369] width 383 height 26
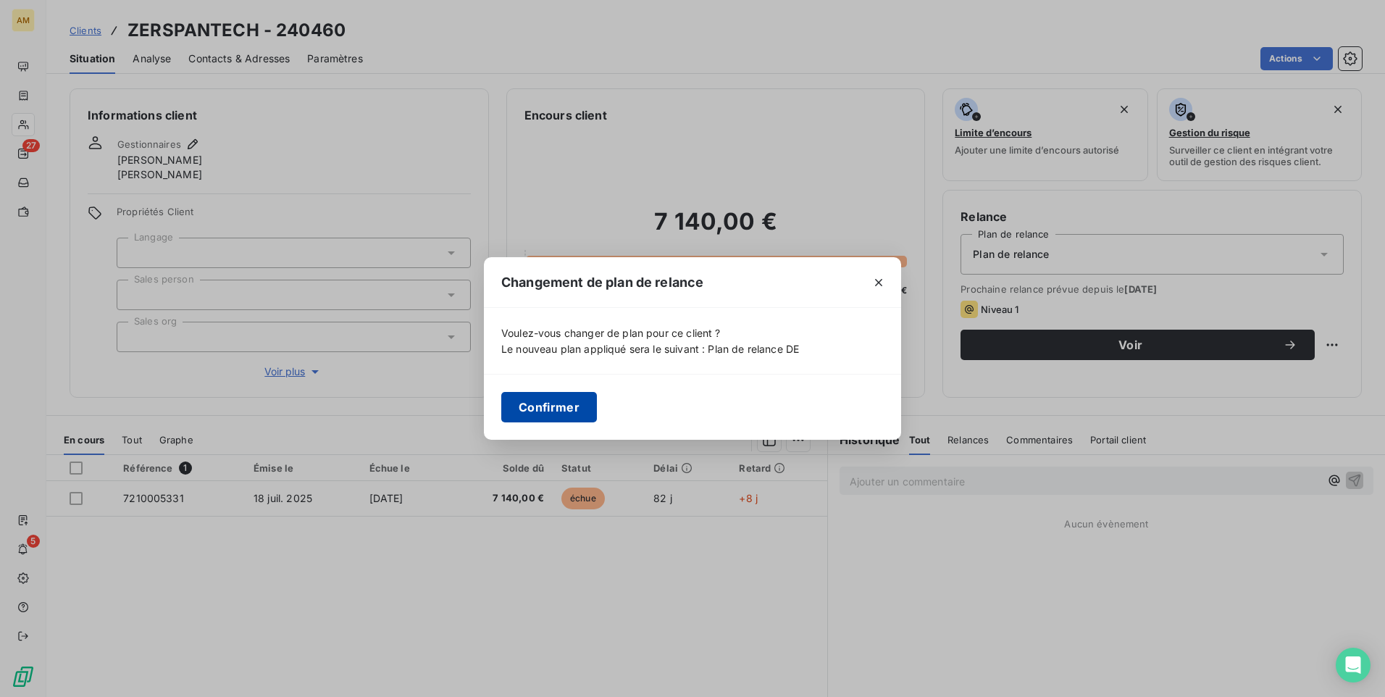
click at [581, 412] on button "Confirmer" at bounding box center [549, 407] width 96 height 30
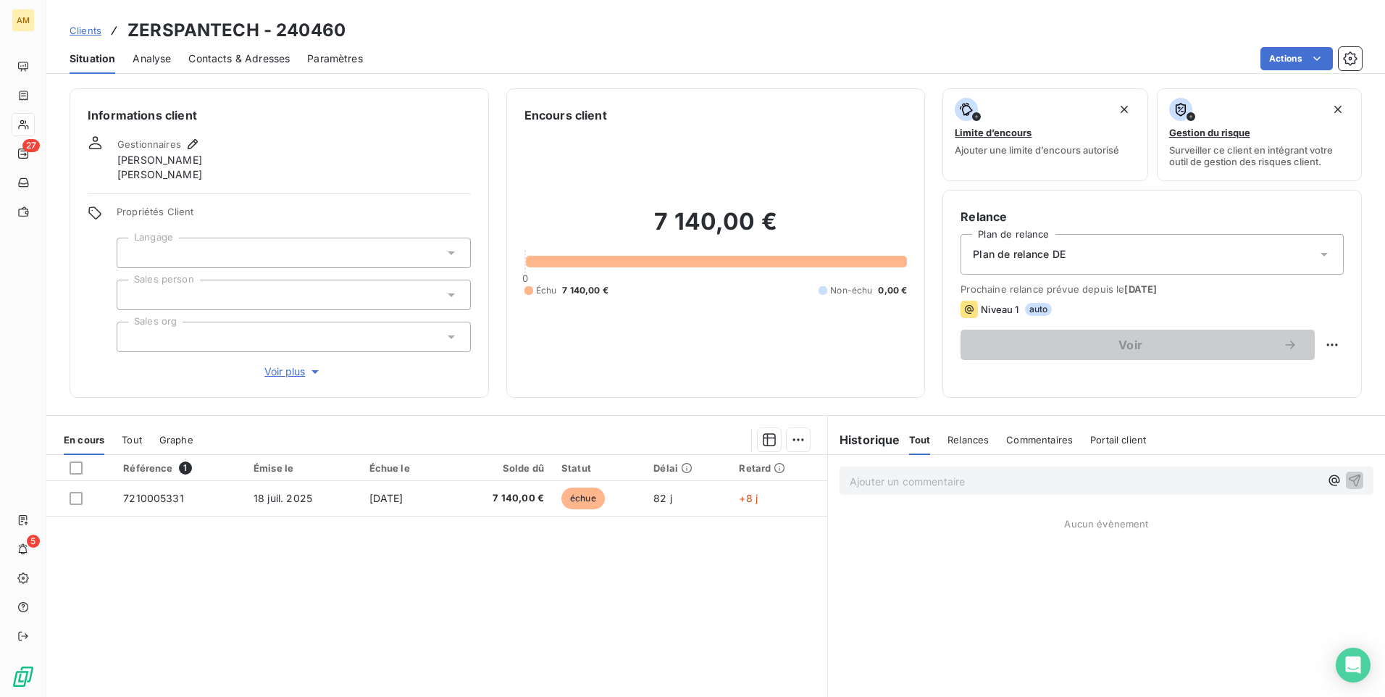
click at [233, 59] on span "Contacts & Adresses" at bounding box center [238, 58] width 101 height 14
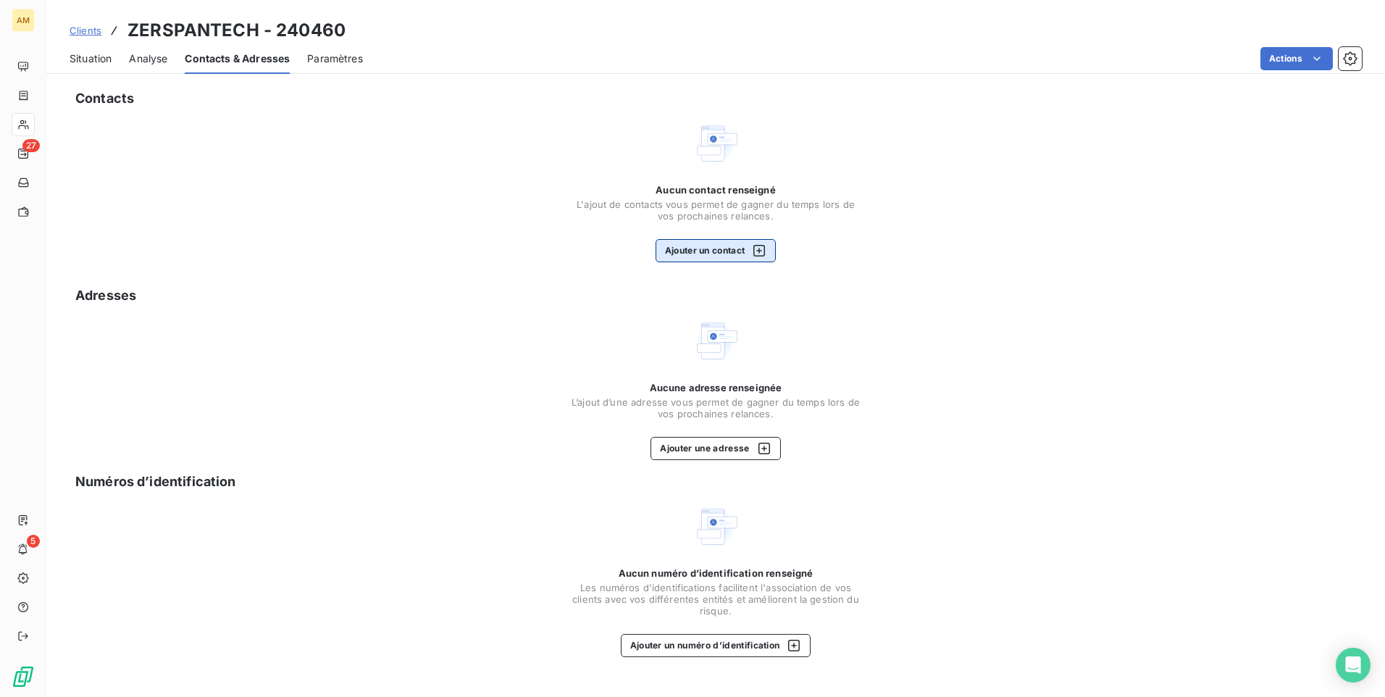
click at [753, 245] on div "button" at bounding box center [756, 250] width 22 height 14
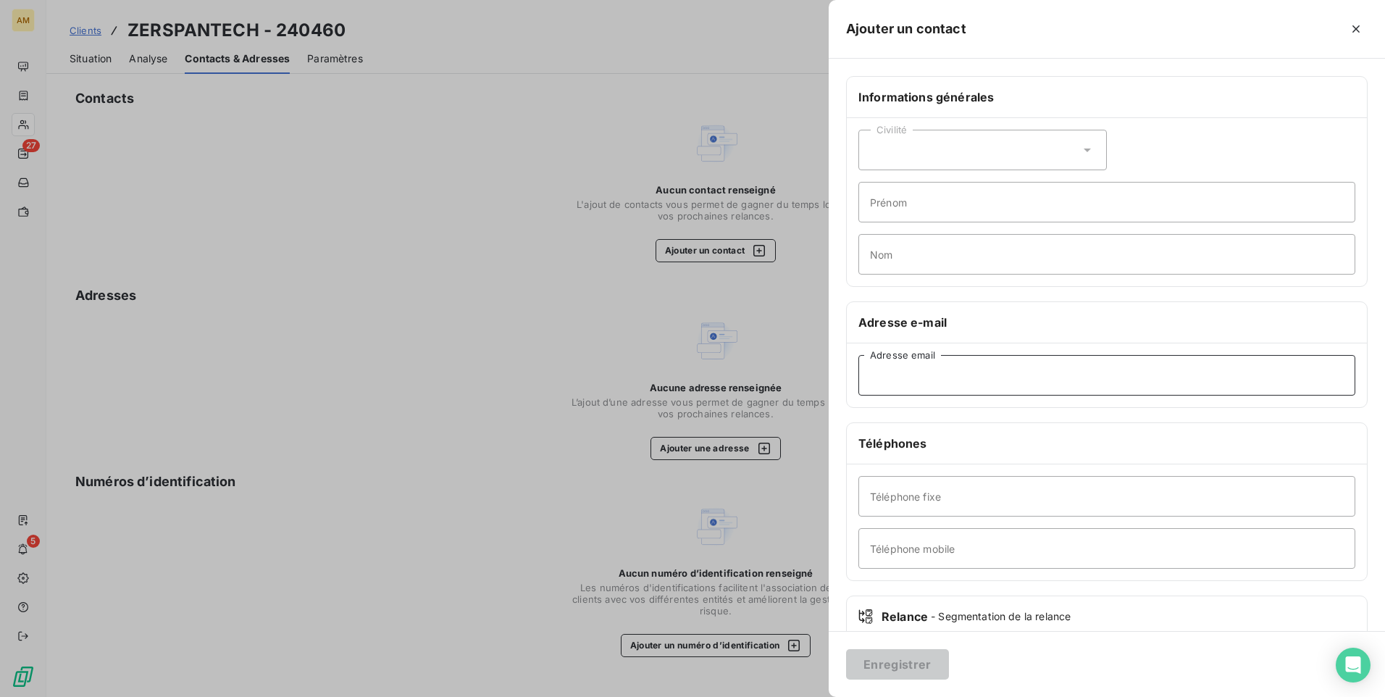
click at [908, 375] on input "Adresse email" at bounding box center [1106, 375] width 497 height 41
paste input "[EMAIL_ADDRESS][DOMAIN_NAME]"
type input "[EMAIL_ADDRESS][DOMAIN_NAME]"
click at [890, 664] on button "Enregistrer" at bounding box center [897, 664] width 103 height 30
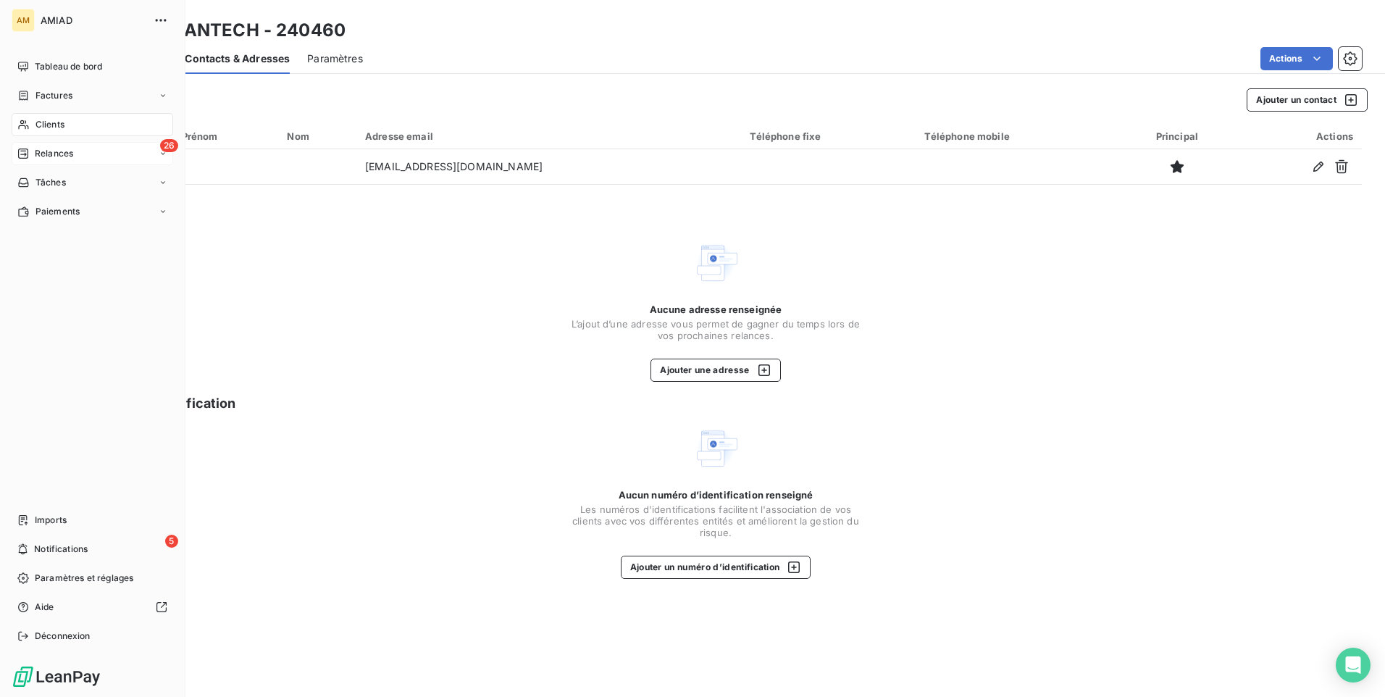
click at [106, 154] on div "26 Relances" at bounding box center [93, 153] width 162 height 23
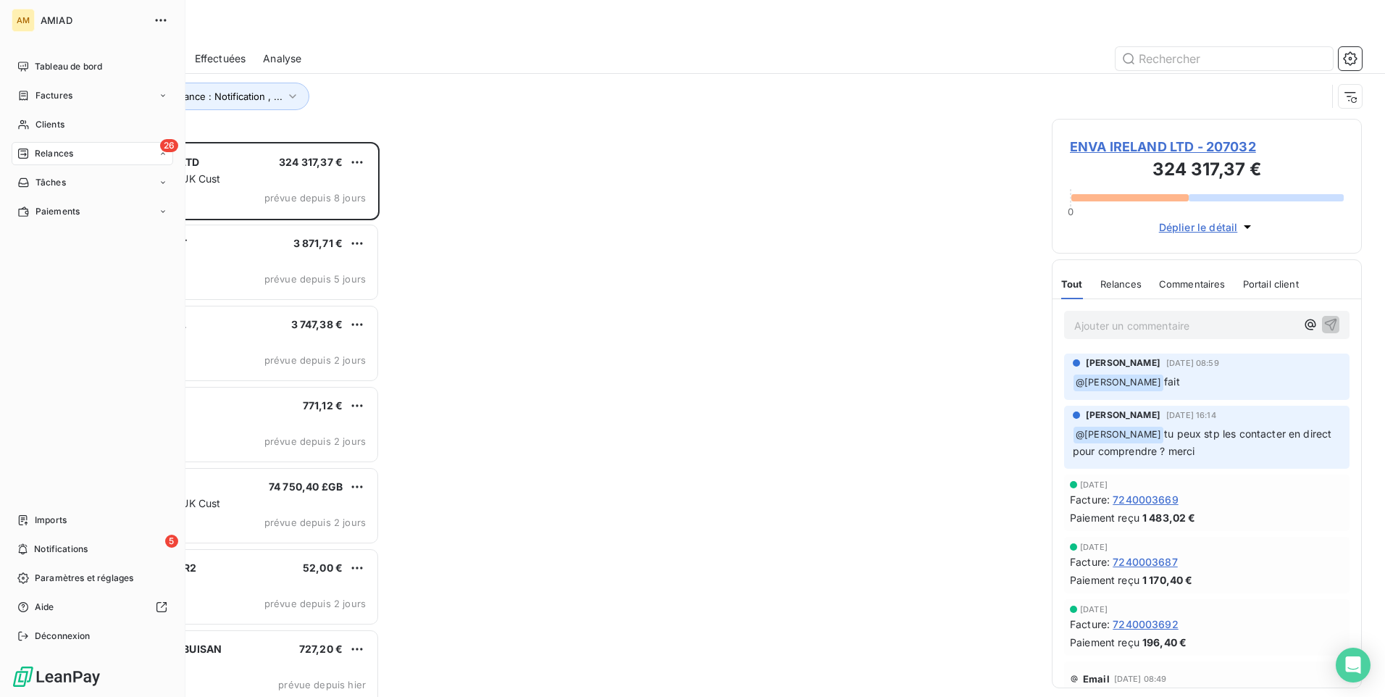
scroll to position [544, 299]
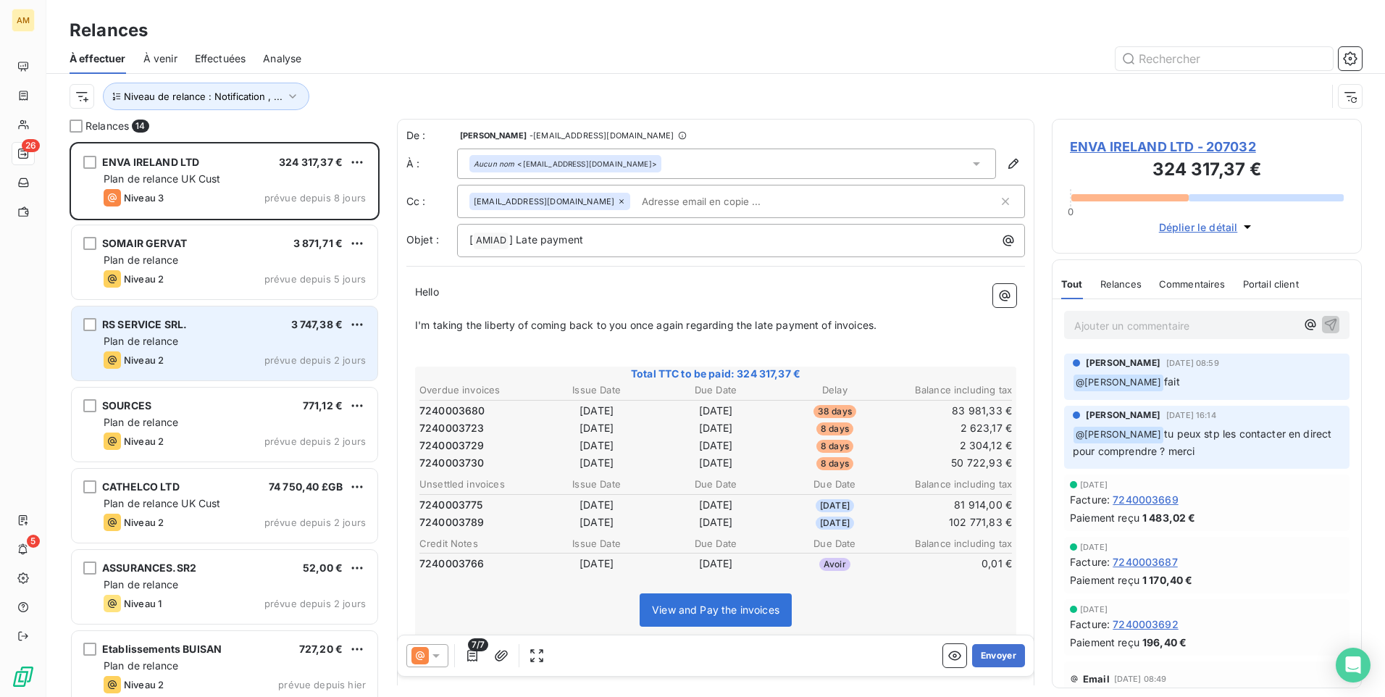
click at [222, 333] on div "RS SERVICE SRL. 3 747,38 € Plan de relance Niveau 2 prévue depuis 2 jours" at bounding box center [225, 343] width 306 height 74
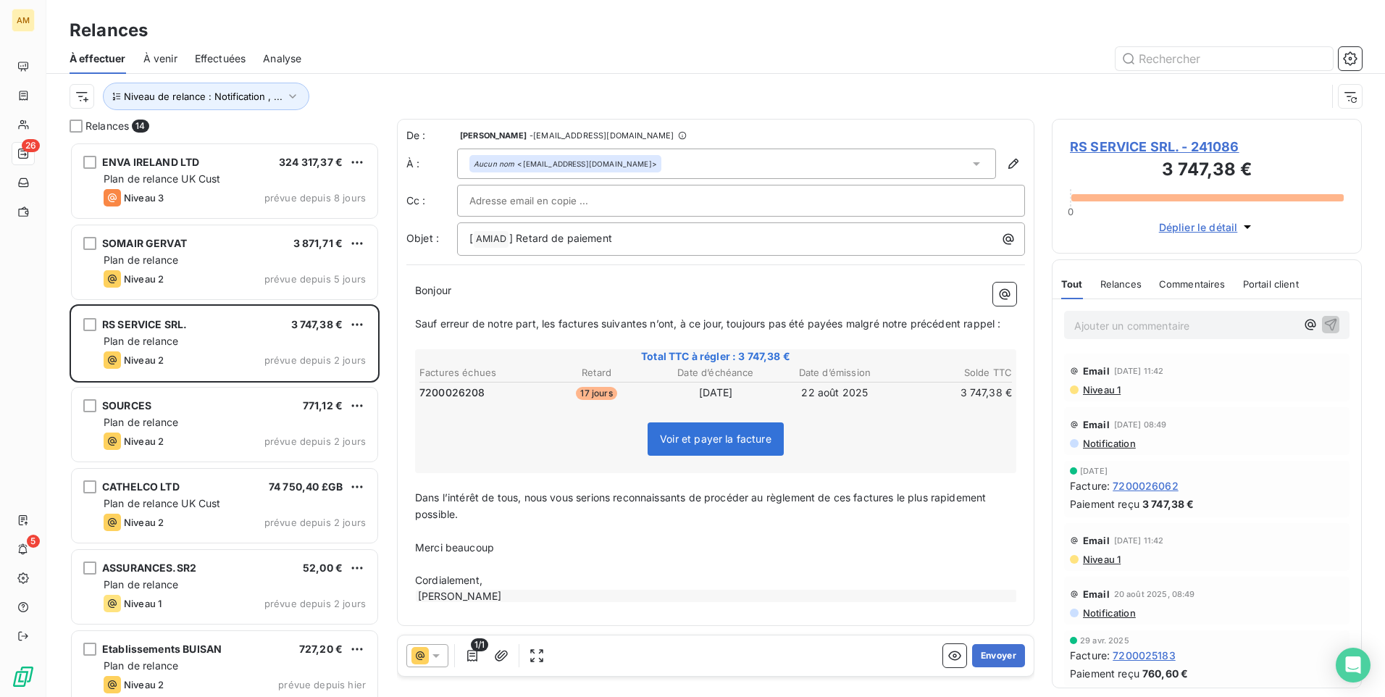
click at [1213, 284] on span "Commentaires" at bounding box center [1192, 284] width 67 height 12
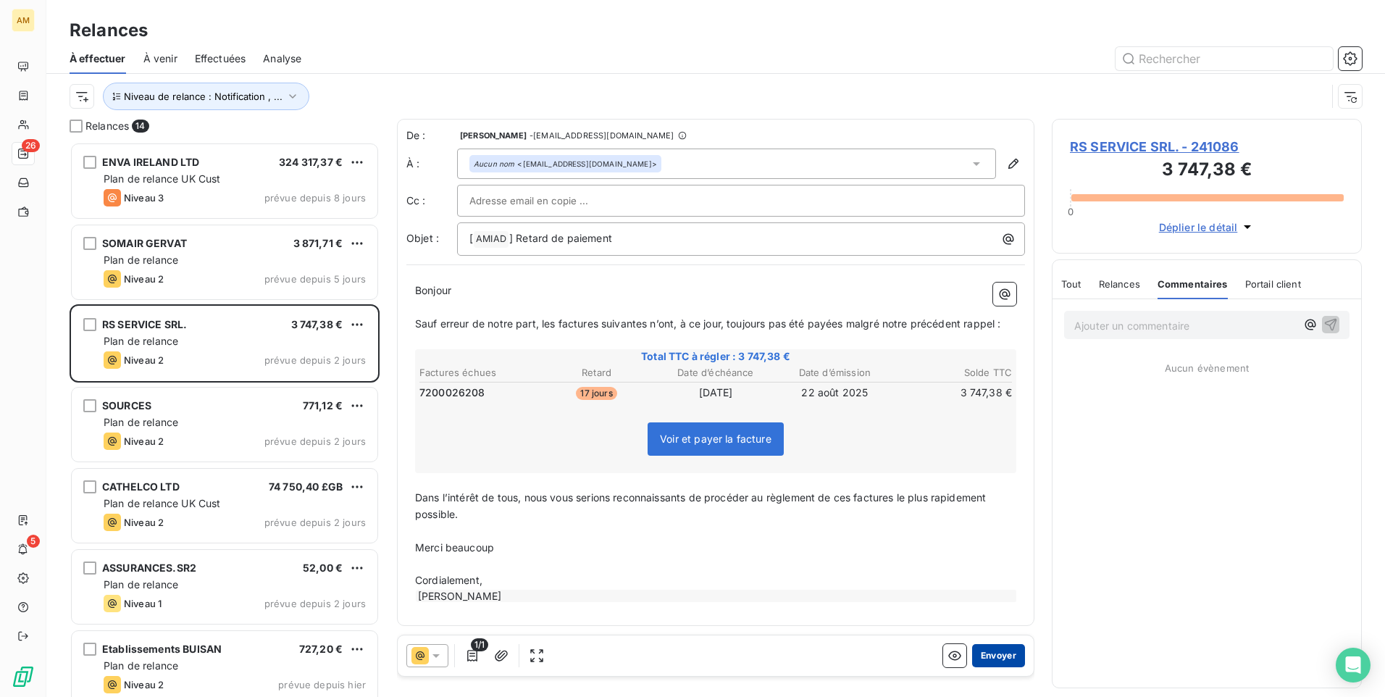
click at [1000, 659] on button "Envoyer" at bounding box center [998, 655] width 53 height 23
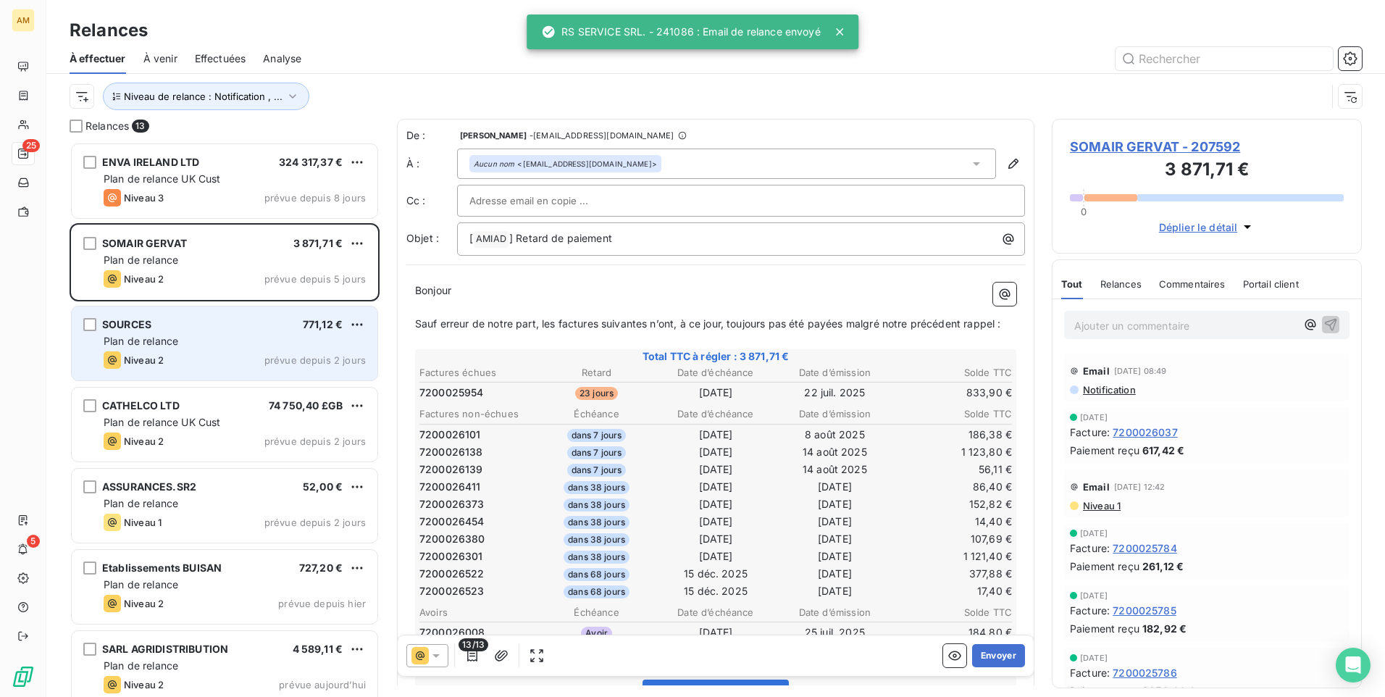
click at [231, 337] on div "Plan de relance" at bounding box center [235, 341] width 262 height 14
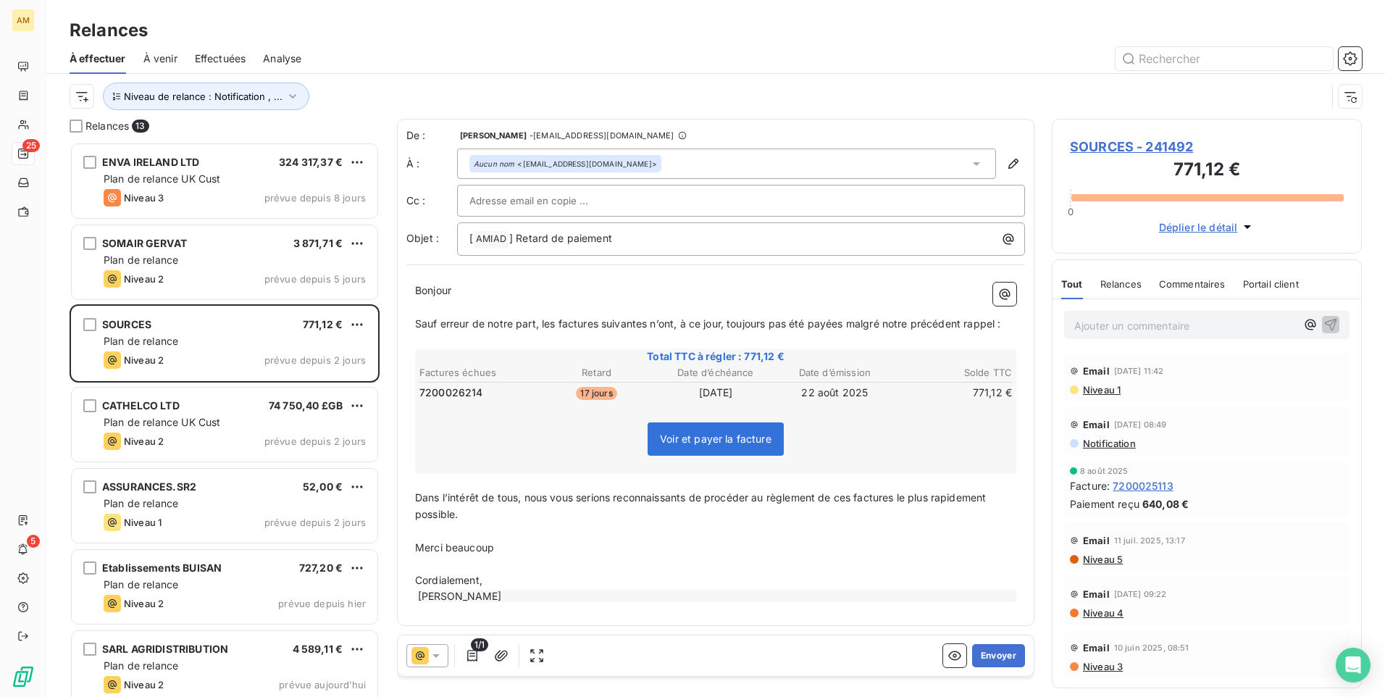
click at [1211, 285] on span "Commentaires" at bounding box center [1192, 284] width 67 height 12
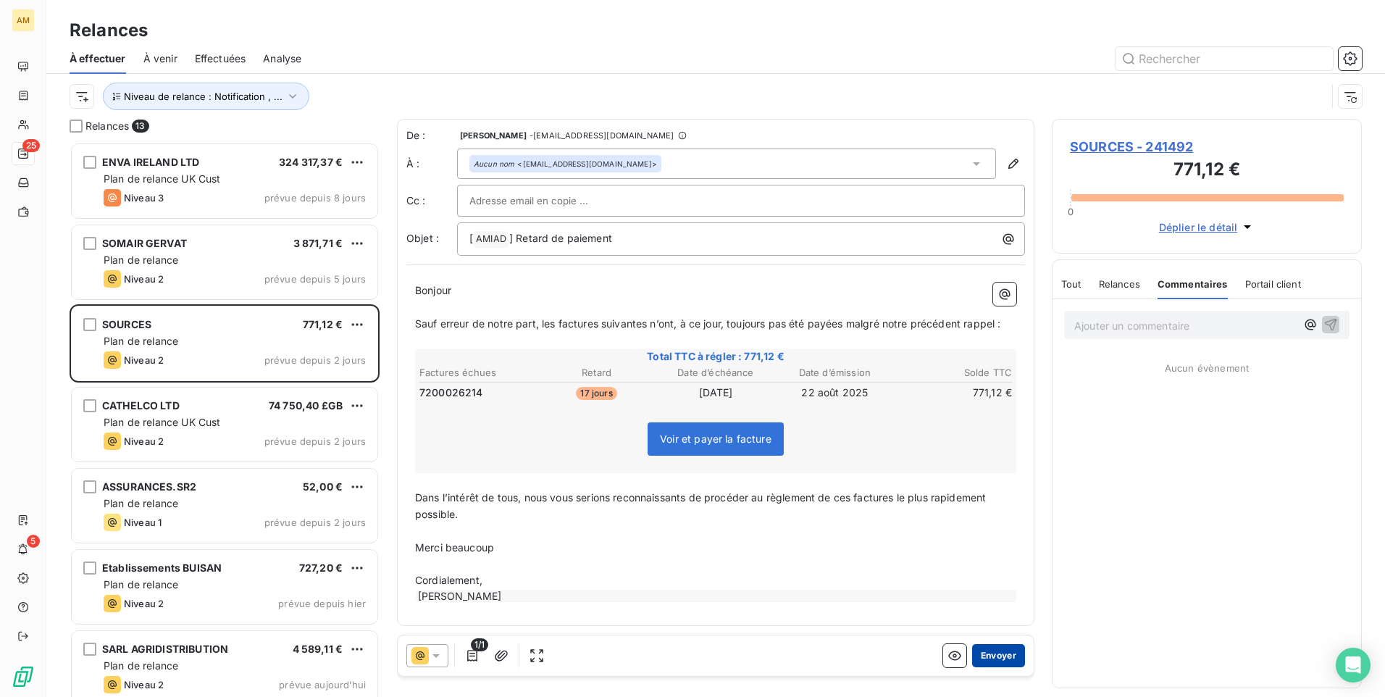
click at [990, 658] on button "Envoyer" at bounding box center [998, 655] width 53 height 23
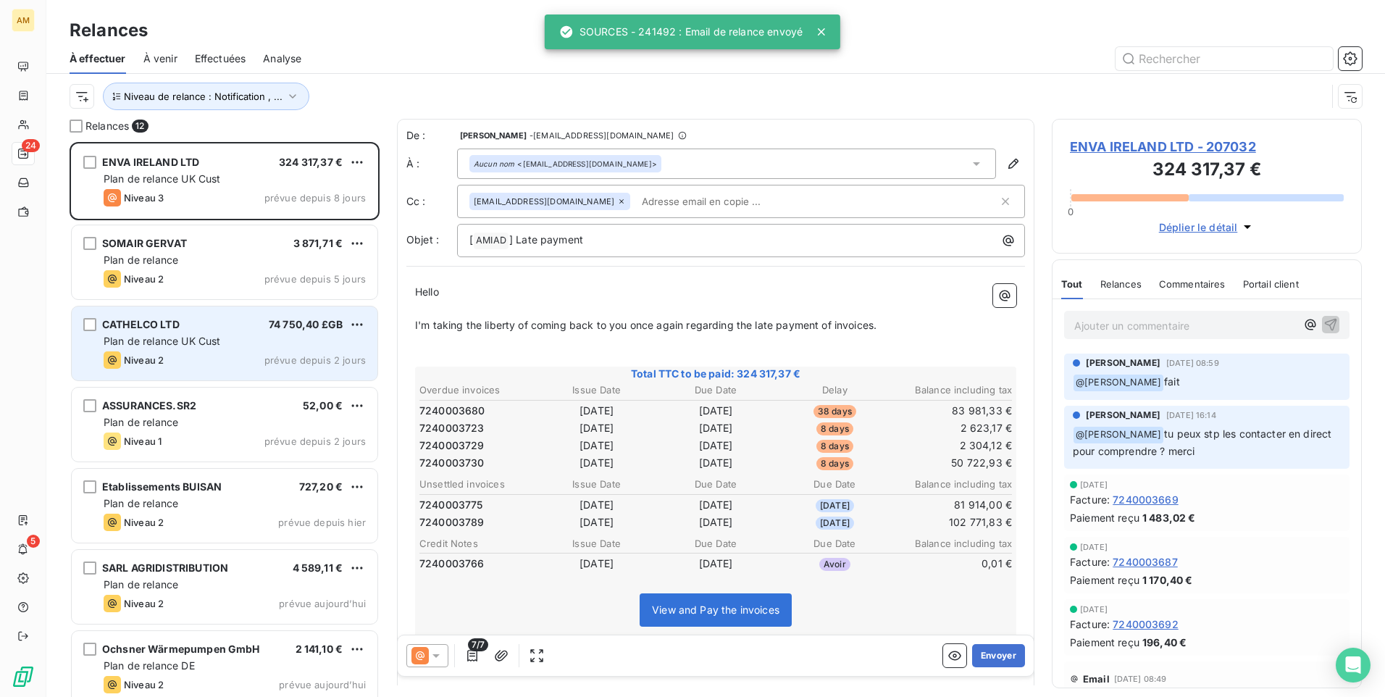
click at [226, 330] on div "CATHELCO LTD 74 750,40 £GB" at bounding box center [235, 324] width 262 height 13
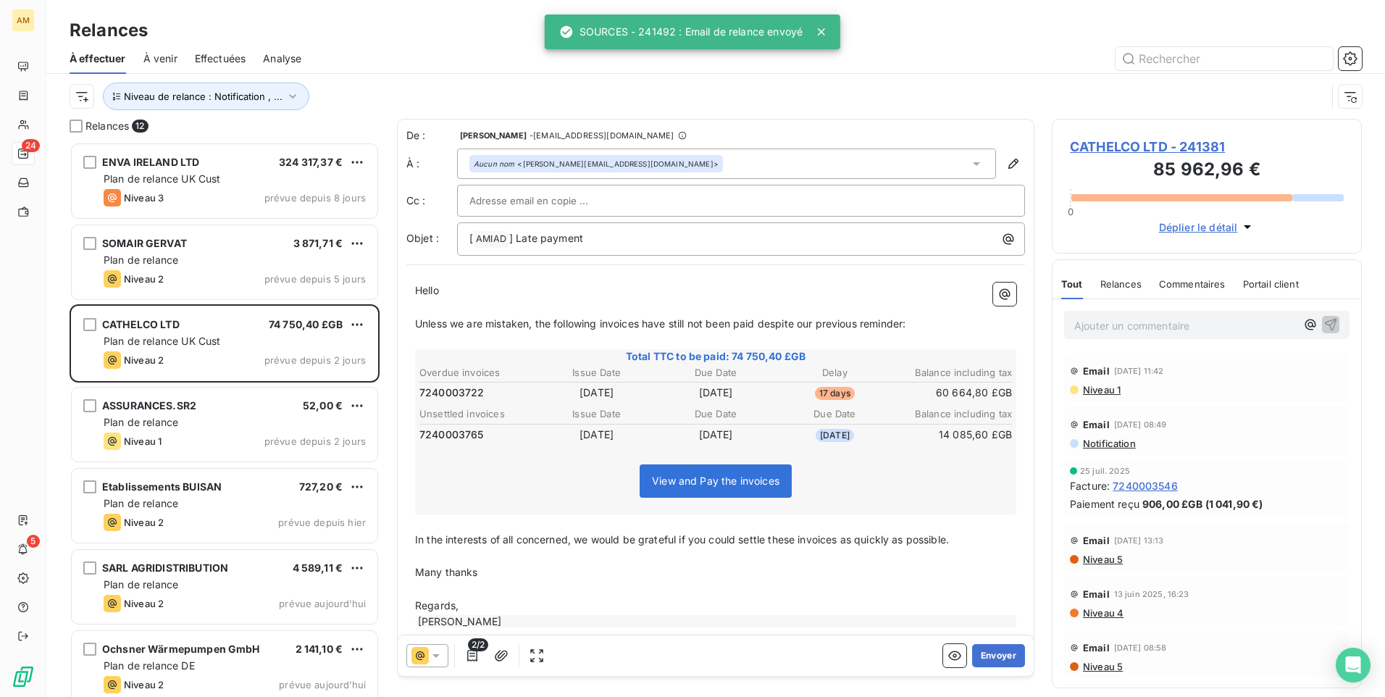
click at [1205, 287] on span "Commentaires" at bounding box center [1192, 284] width 67 height 12
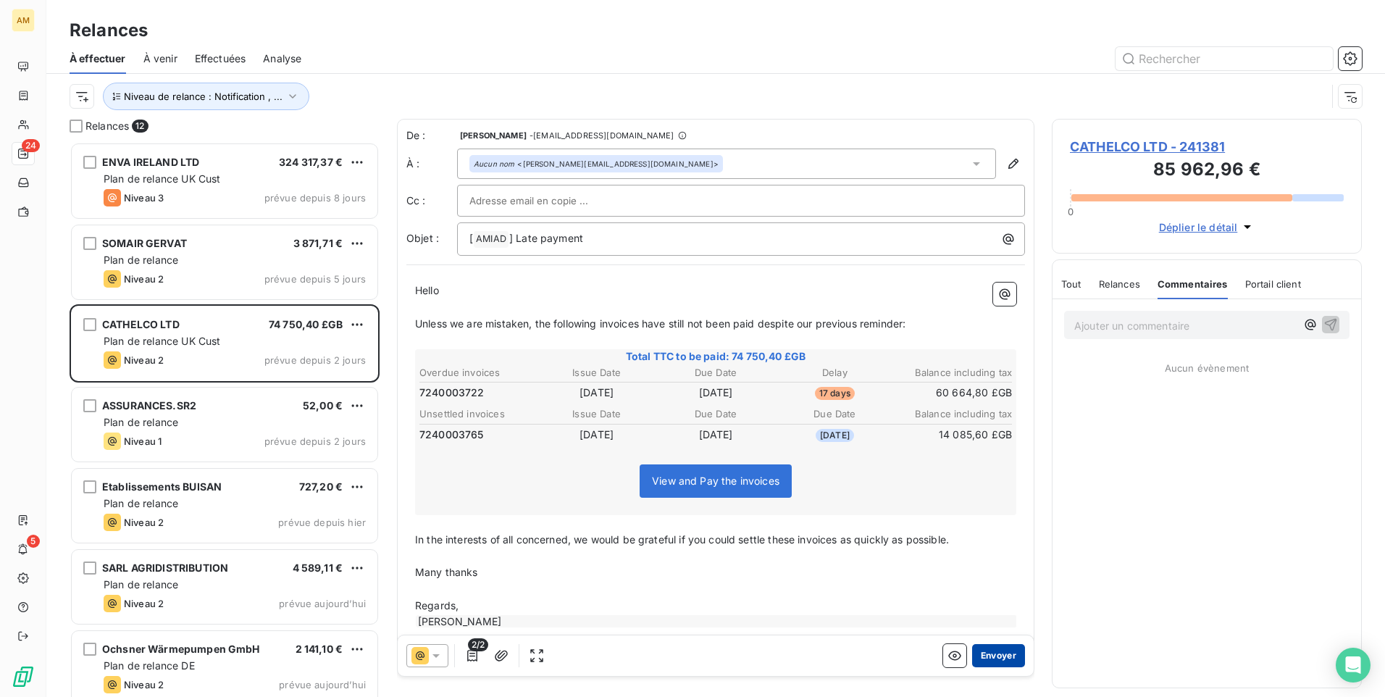
click at [979, 655] on button "Envoyer" at bounding box center [998, 655] width 53 height 23
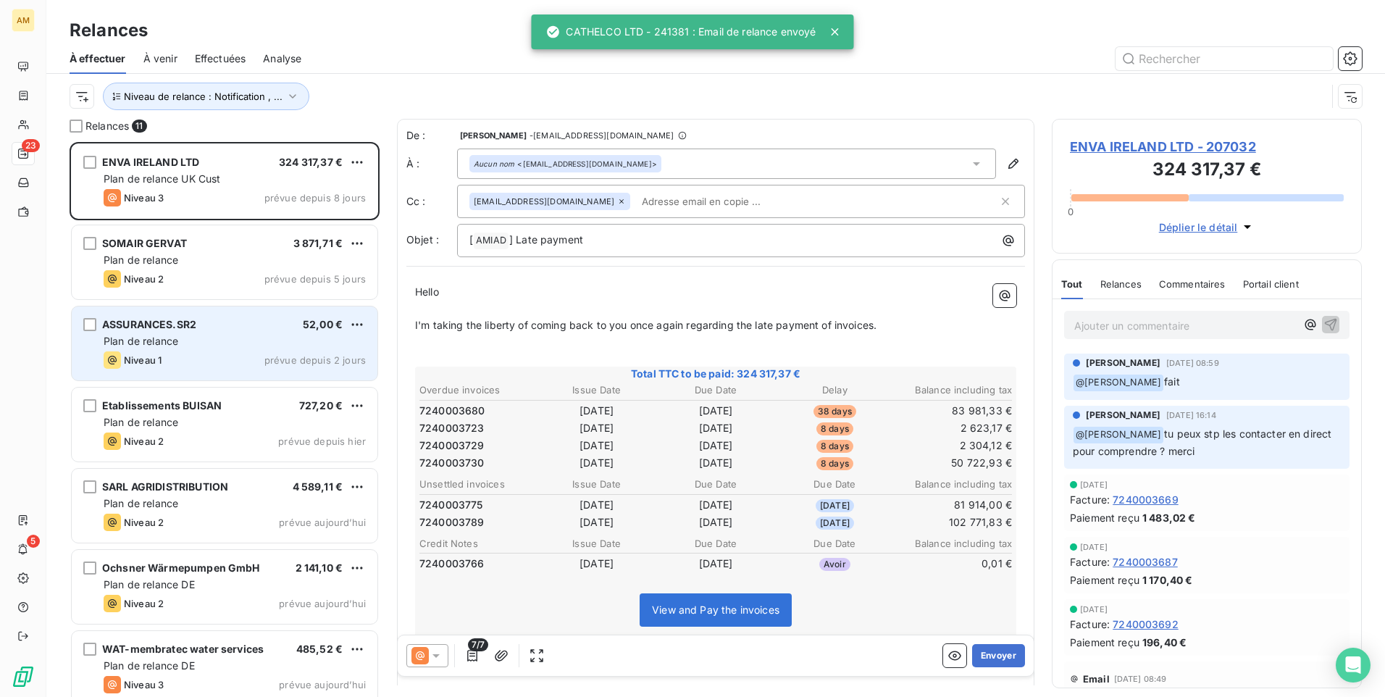
click at [155, 330] on div "ASSURANCES.SR2" at bounding box center [149, 324] width 94 height 14
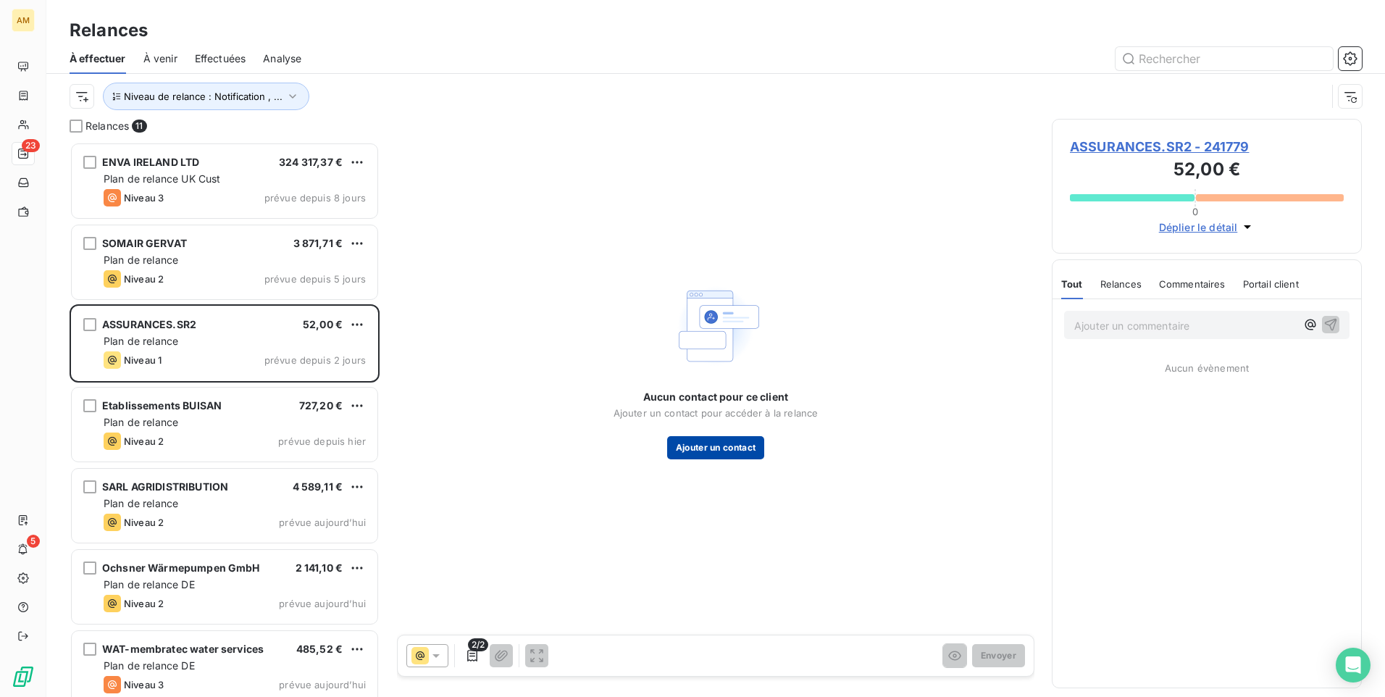
click at [729, 449] on button "Ajouter un contact" at bounding box center [716, 447] width 98 height 23
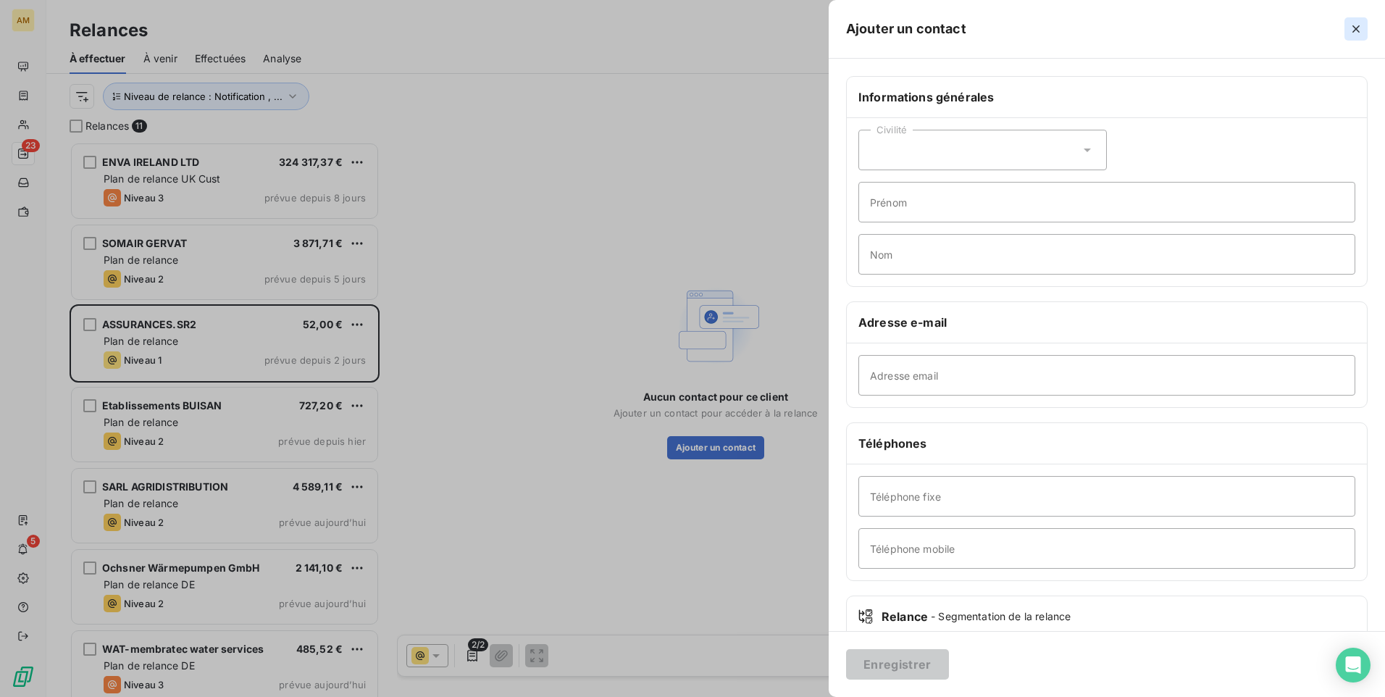
click at [1357, 23] on icon "button" at bounding box center [1356, 29] width 14 height 14
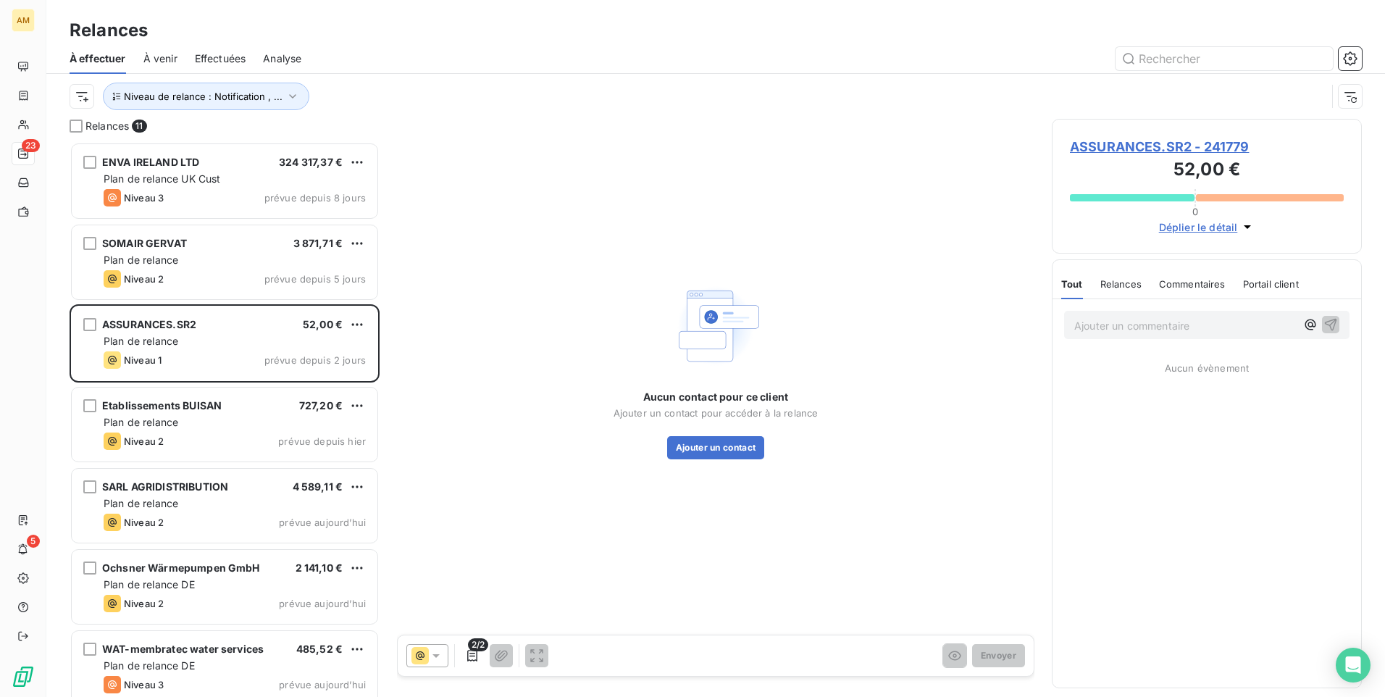
click at [1231, 146] on span "ASSURANCES.SR2 - 241779" at bounding box center [1207, 147] width 274 height 20
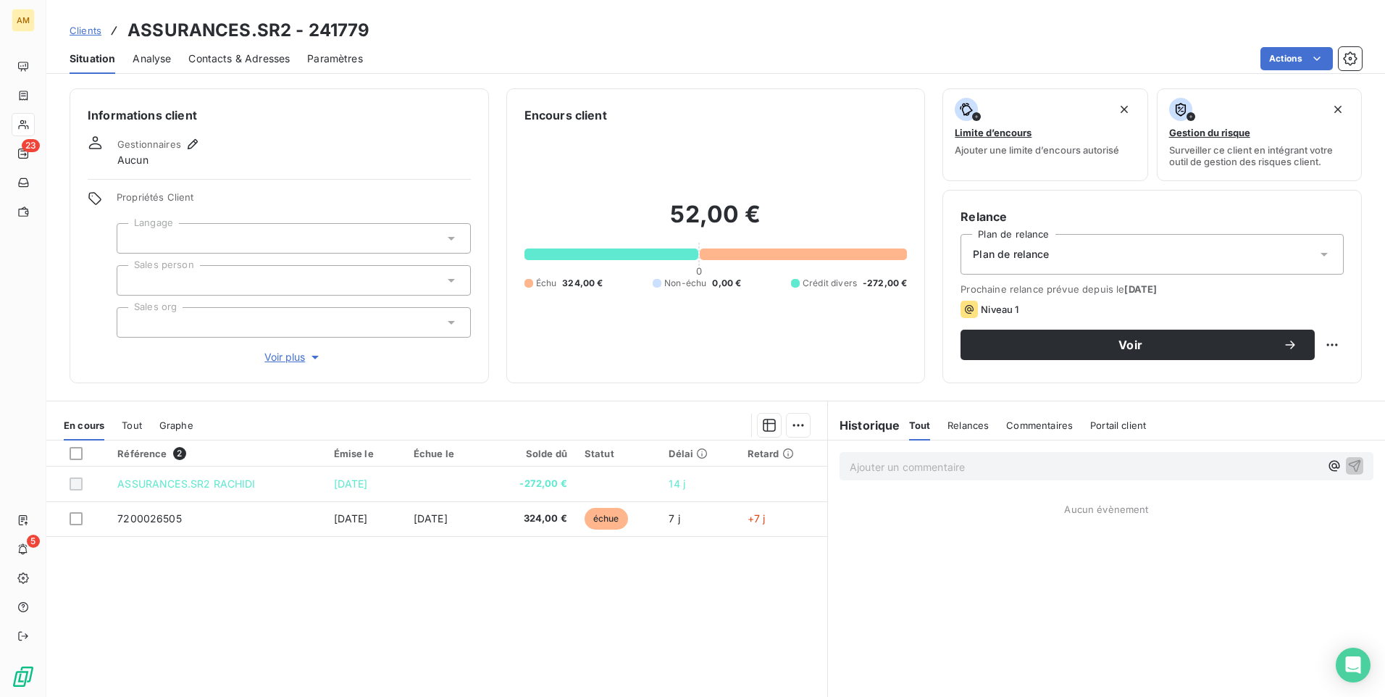
click at [235, 59] on span "Contacts & Adresses" at bounding box center [238, 58] width 101 height 14
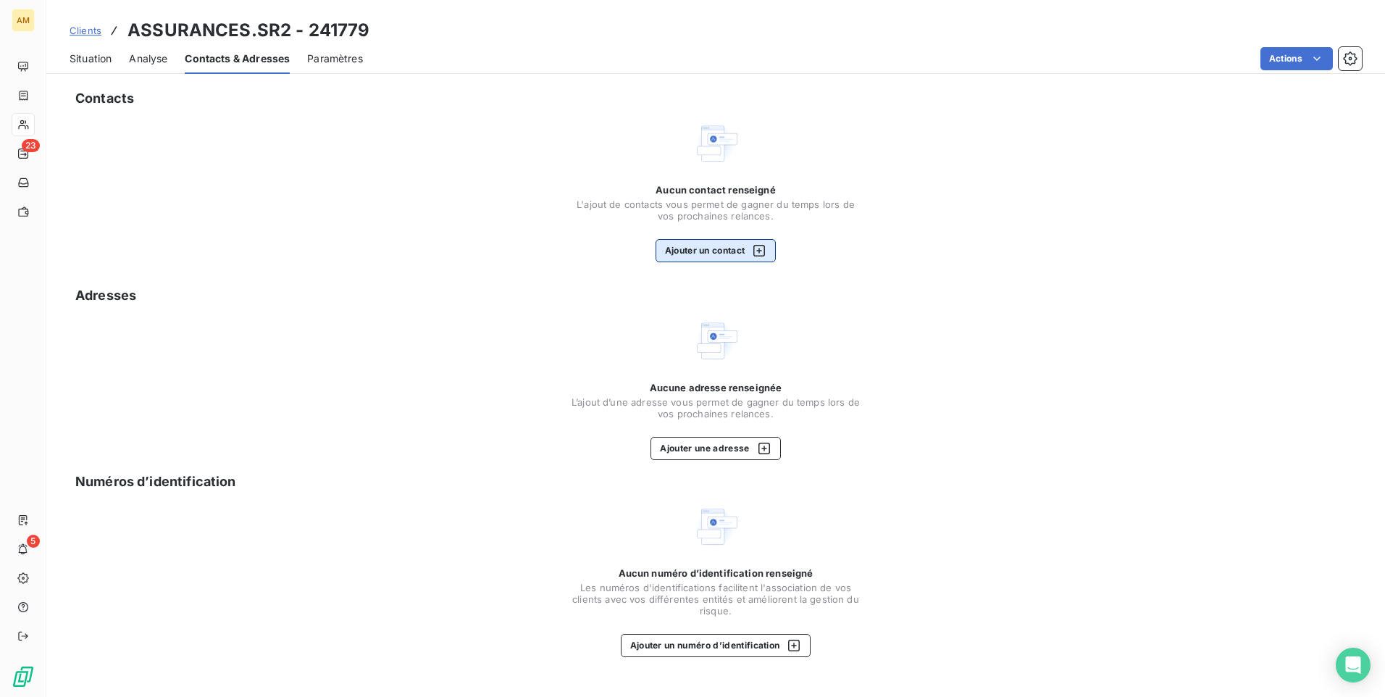
click at [730, 251] on button "Ajouter un contact" at bounding box center [716, 250] width 121 height 23
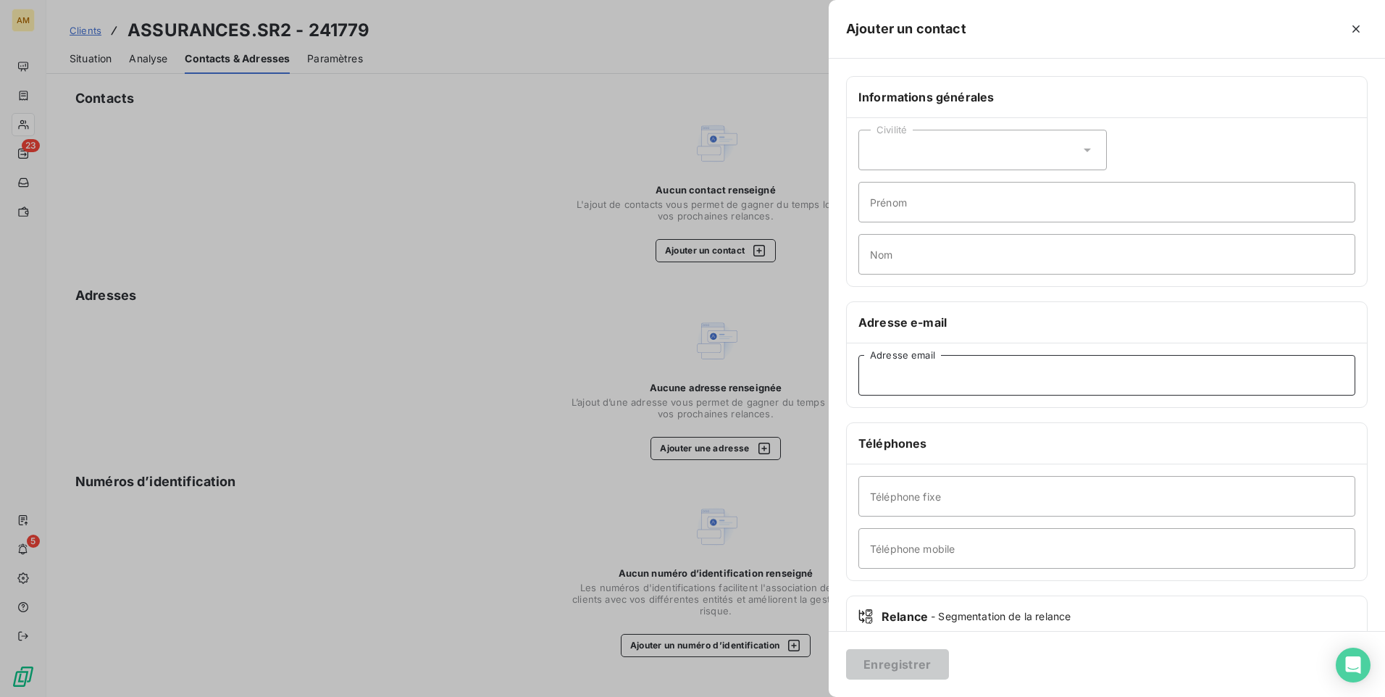
click at [937, 370] on input "Adresse email" at bounding box center [1106, 375] width 497 height 41
paste input "[EMAIL_ADDRESS][DOMAIN_NAME]"
type input "[EMAIL_ADDRESS][DOMAIN_NAME]"
click at [919, 664] on button "Enregistrer" at bounding box center [897, 664] width 103 height 30
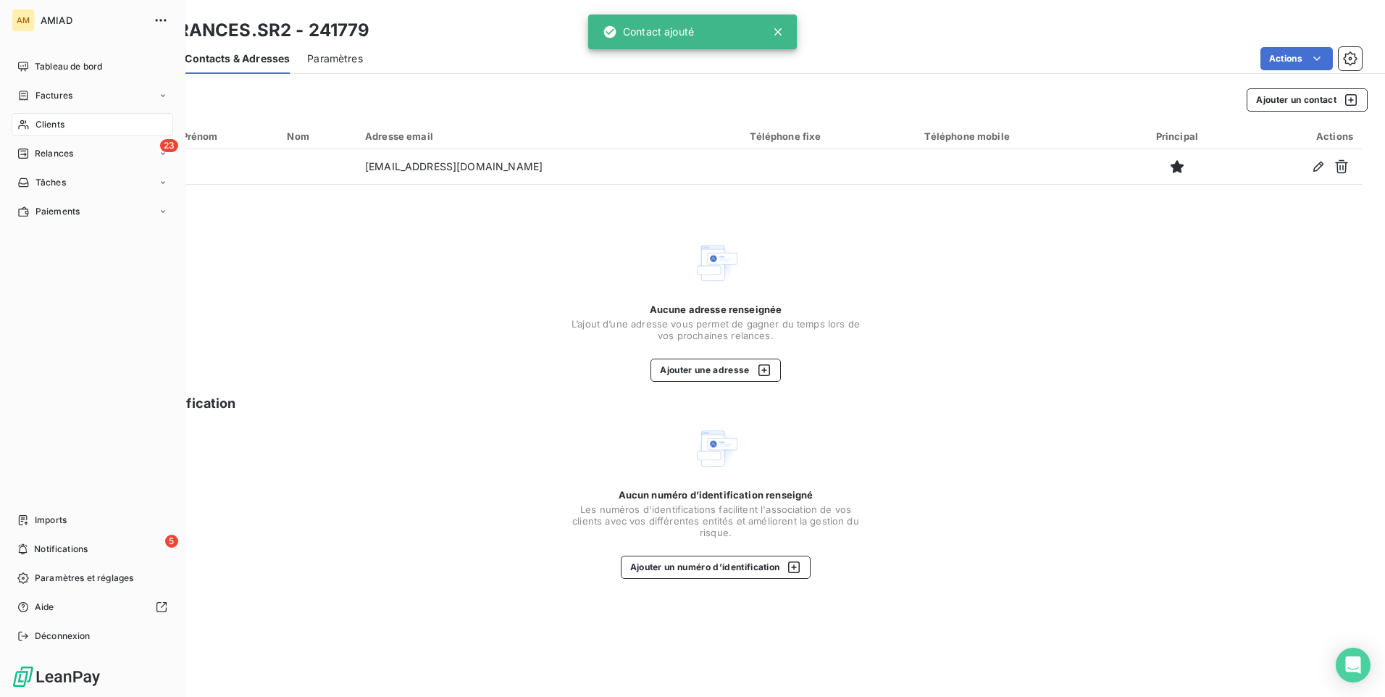
click at [70, 156] on span "Relances" at bounding box center [54, 153] width 38 height 13
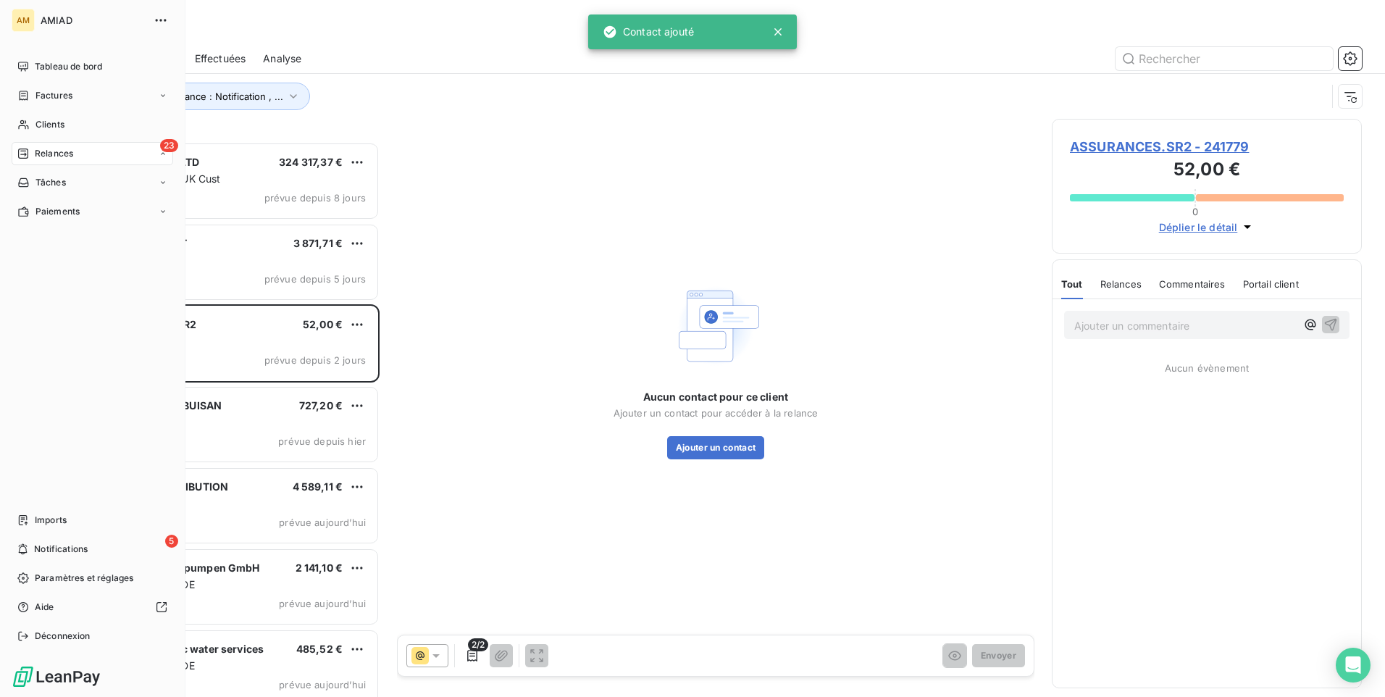
scroll to position [12, 12]
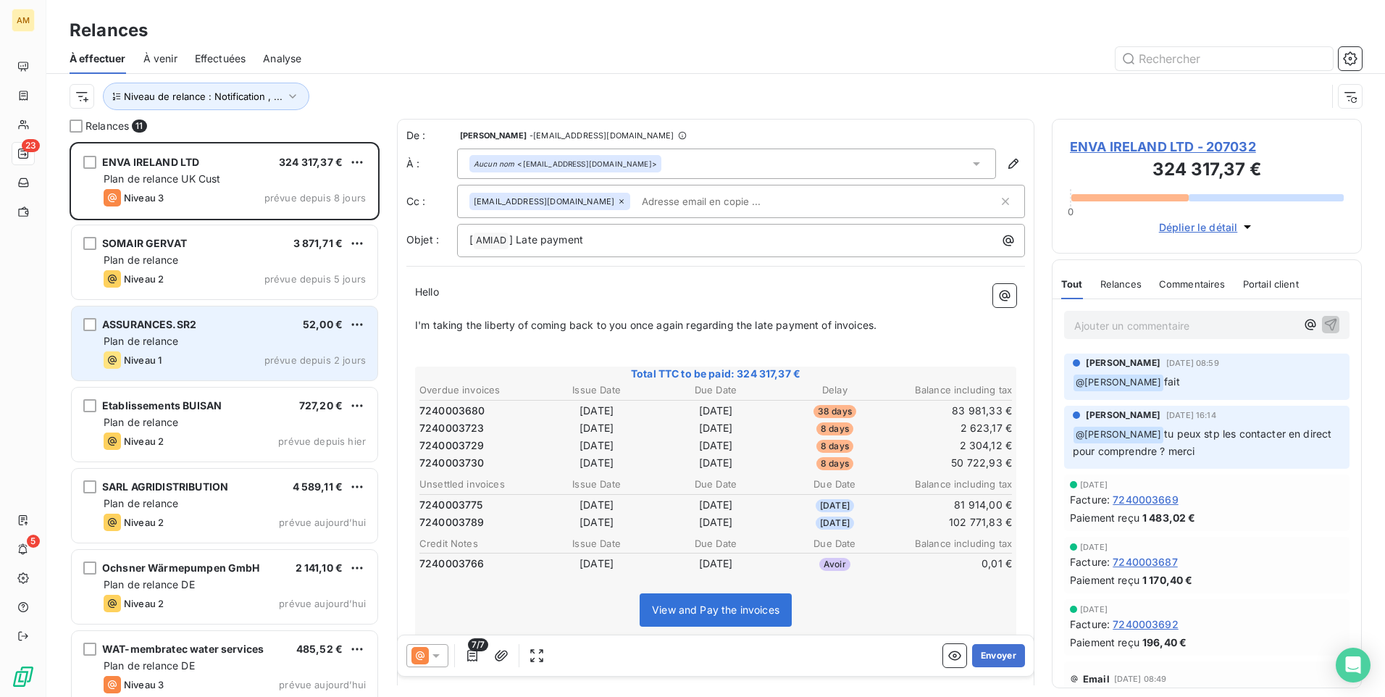
click at [242, 330] on div "ASSURANCES.SR2 52,00 €" at bounding box center [235, 324] width 262 height 13
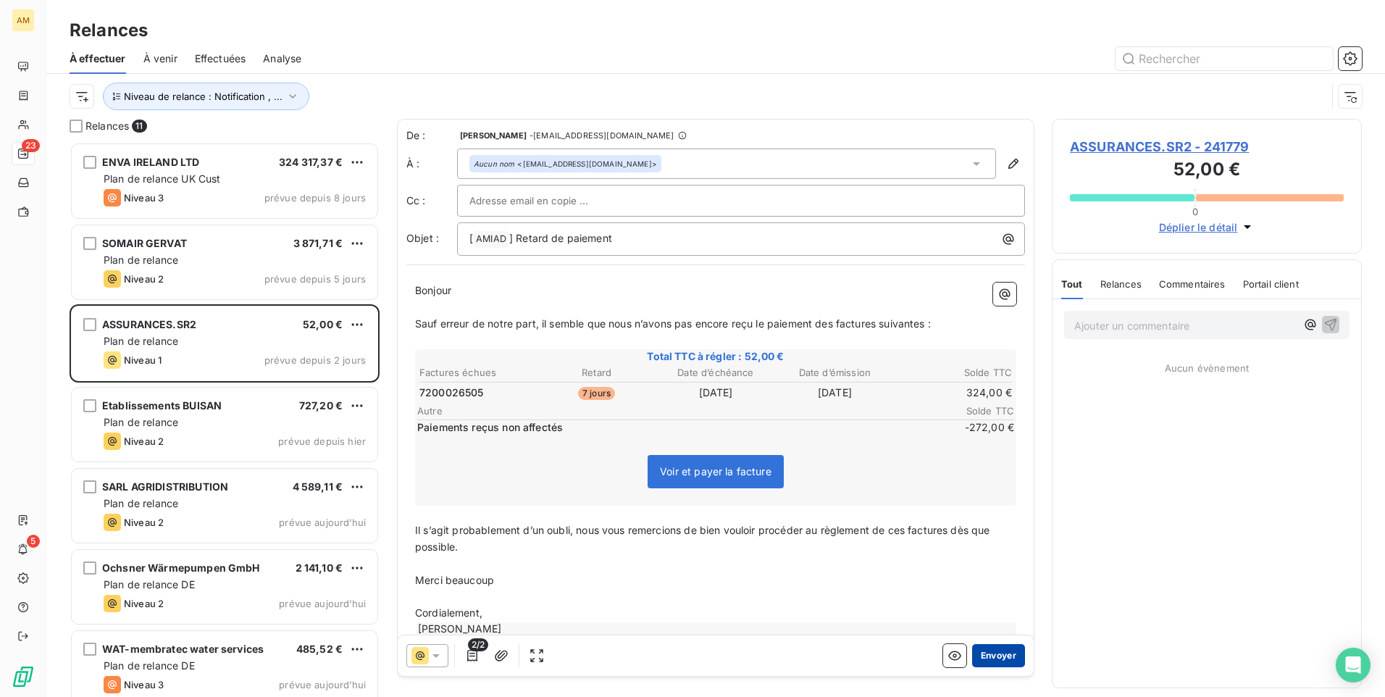
click at [995, 656] on button "Envoyer" at bounding box center [998, 655] width 53 height 23
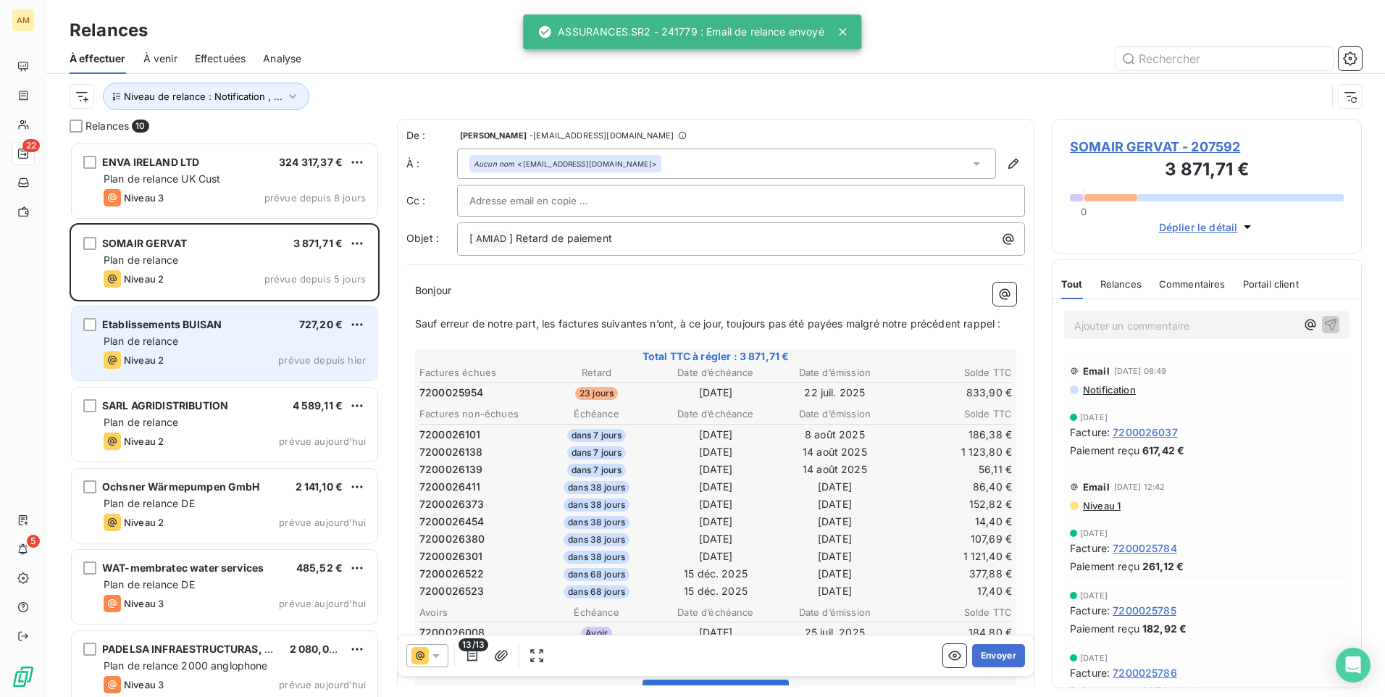
click at [240, 348] on div "Etablissements BUISAN 727,20 € Plan de relance Niveau 2 prévue depuis [DATE]" at bounding box center [225, 343] width 306 height 74
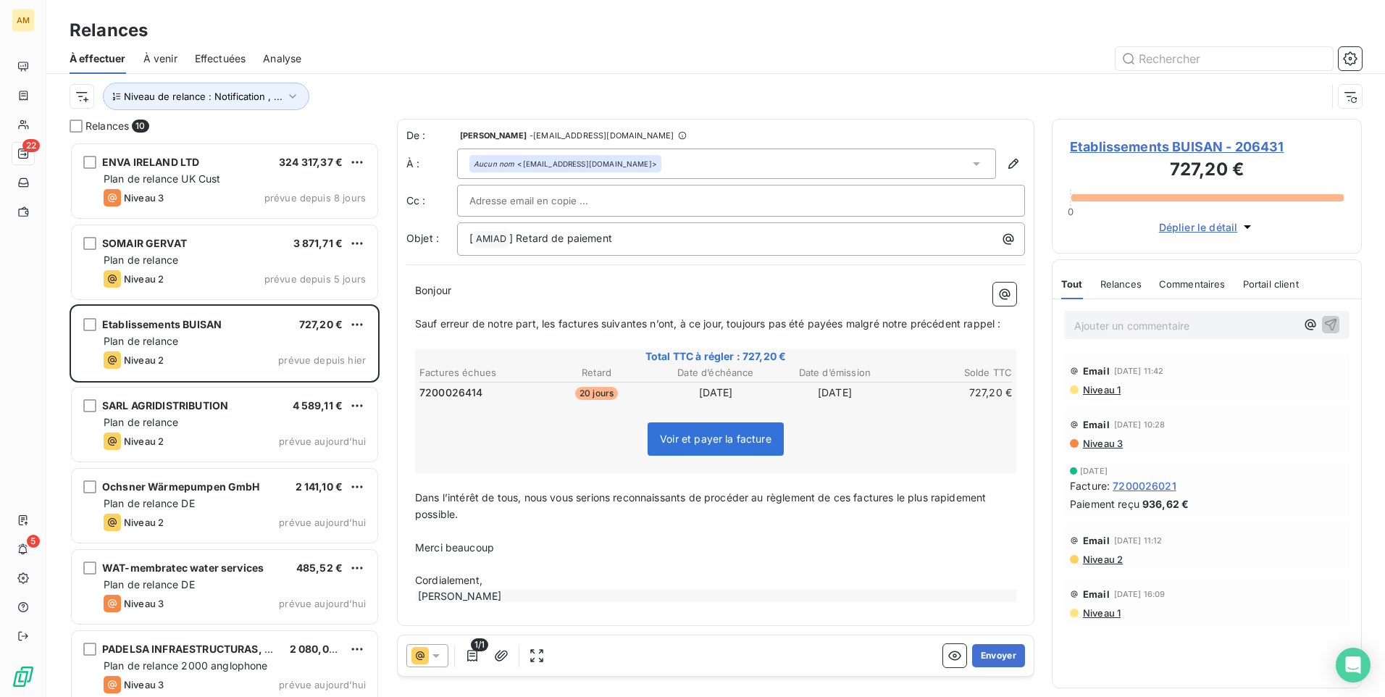
click at [1276, 142] on span "Etablissements BUISAN - 206431" at bounding box center [1207, 147] width 274 height 20
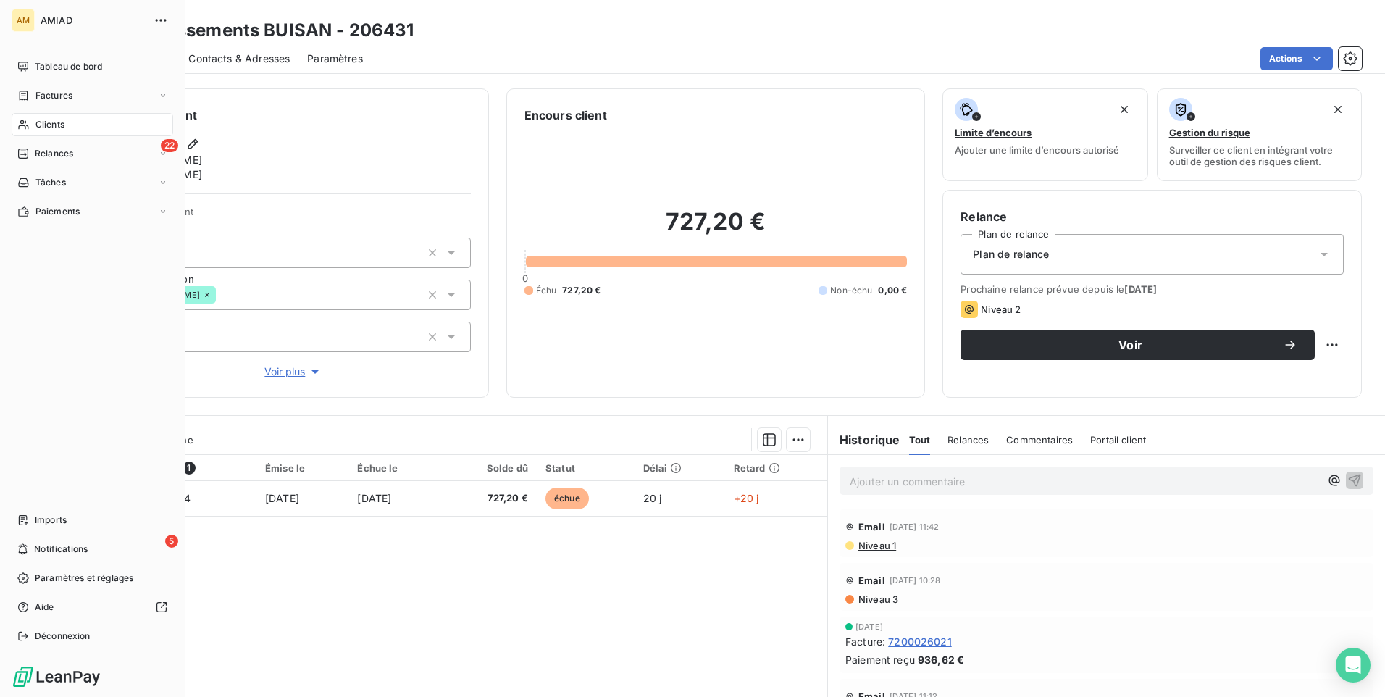
click at [57, 153] on span "Relances" at bounding box center [54, 153] width 38 height 13
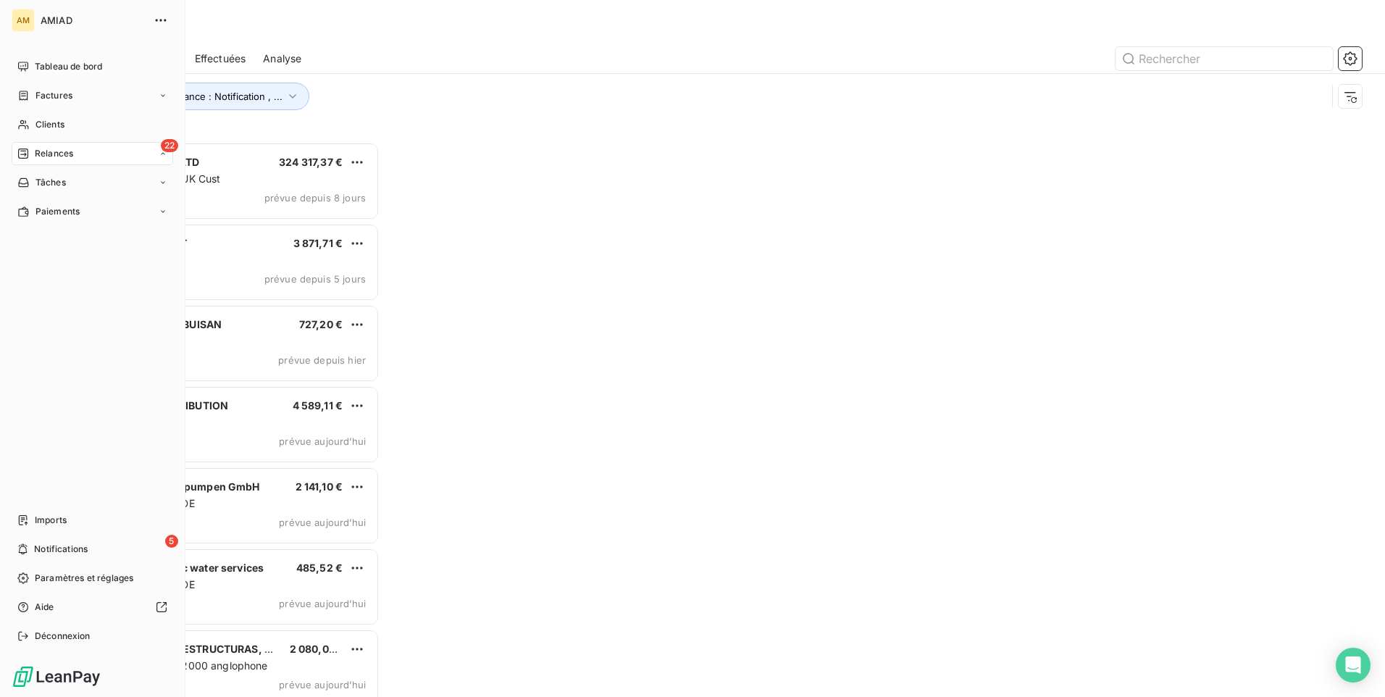
scroll to position [544, 299]
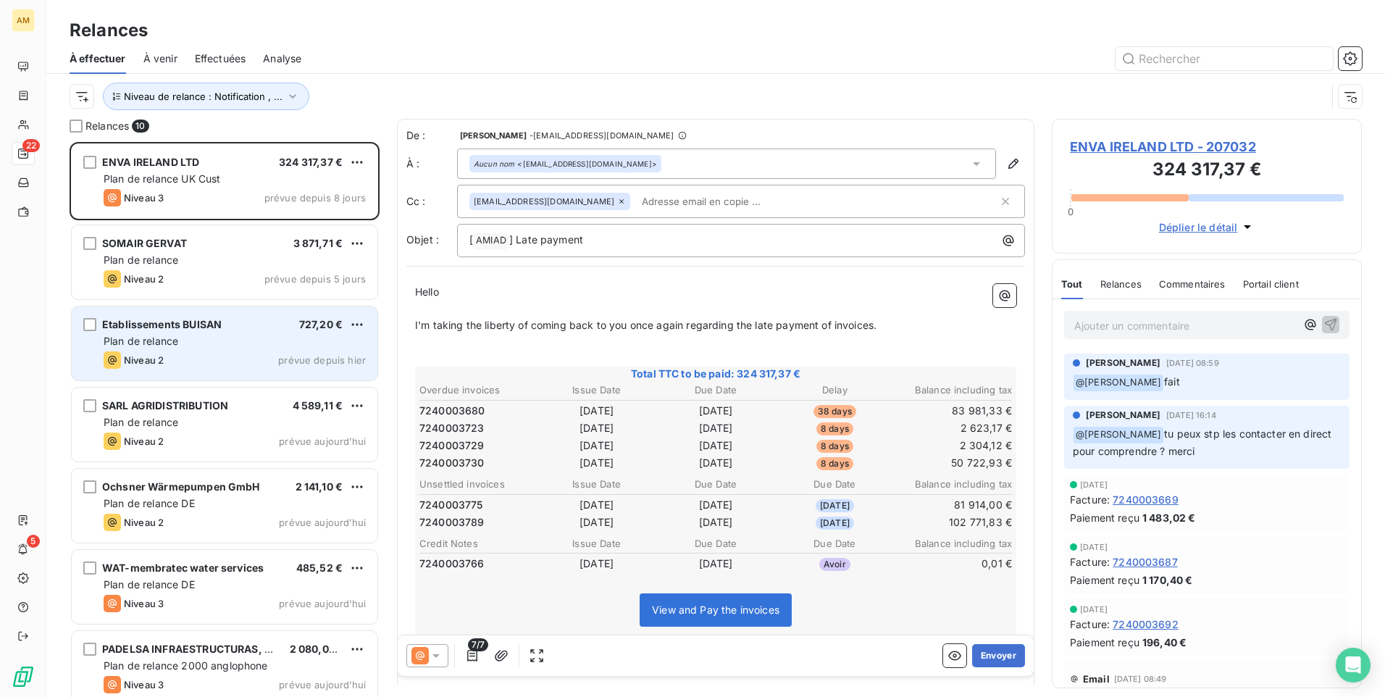
click at [251, 338] on div "Plan de relance" at bounding box center [235, 341] width 262 height 14
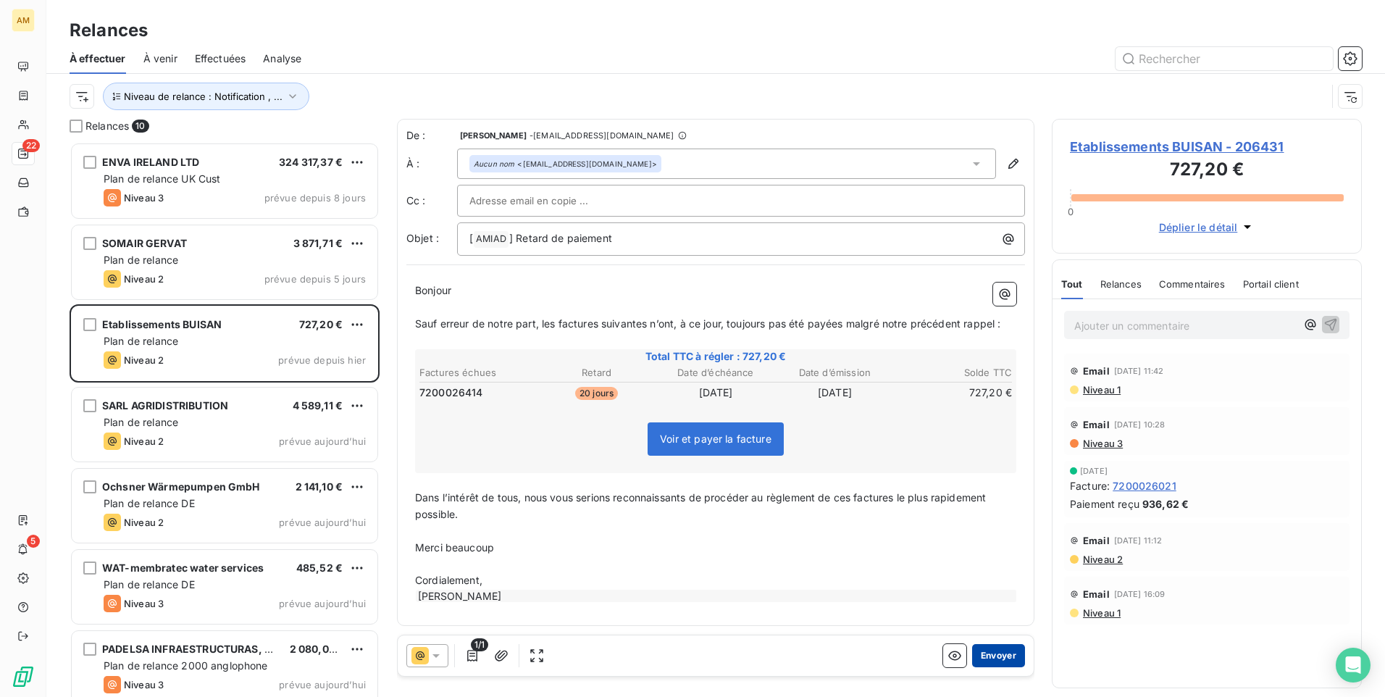
click at [998, 656] on button "Envoyer" at bounding box center [998, 655] width 53 height 23
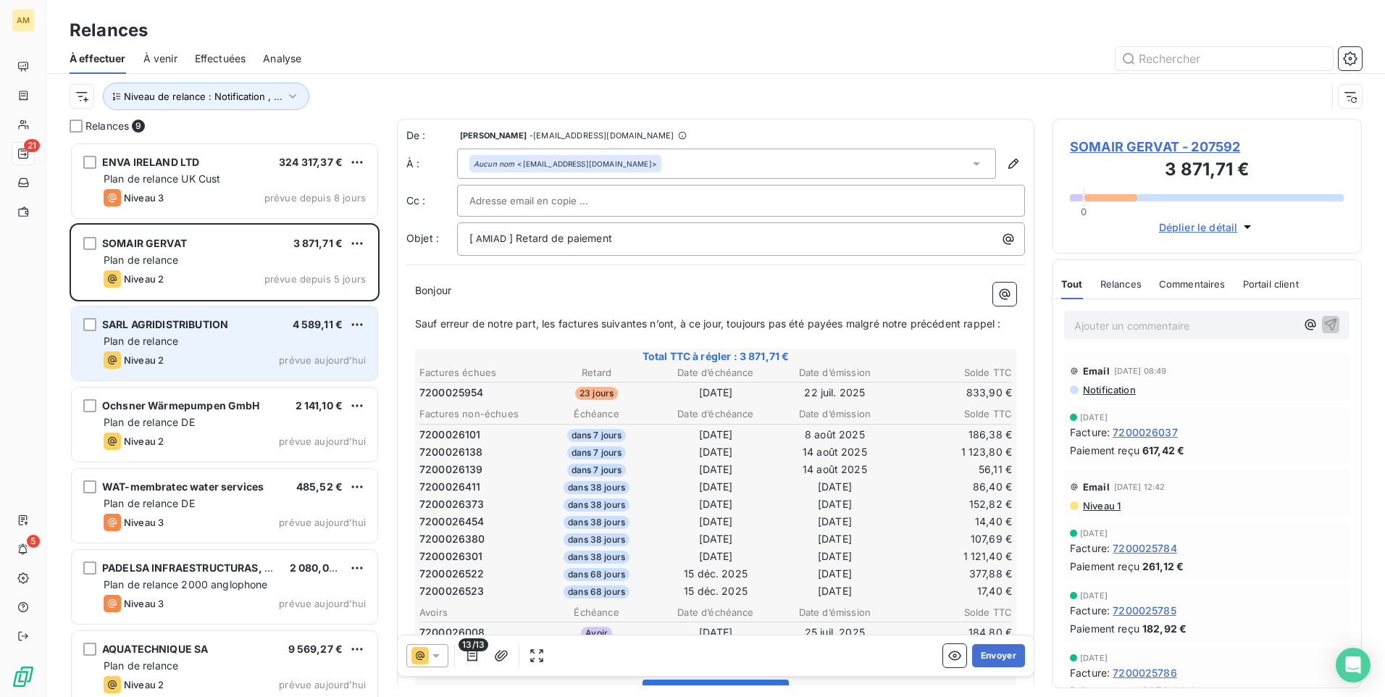
click at [206, 344] on div "Plan de relance" at bounding box center [235, 341] width 262 height 14
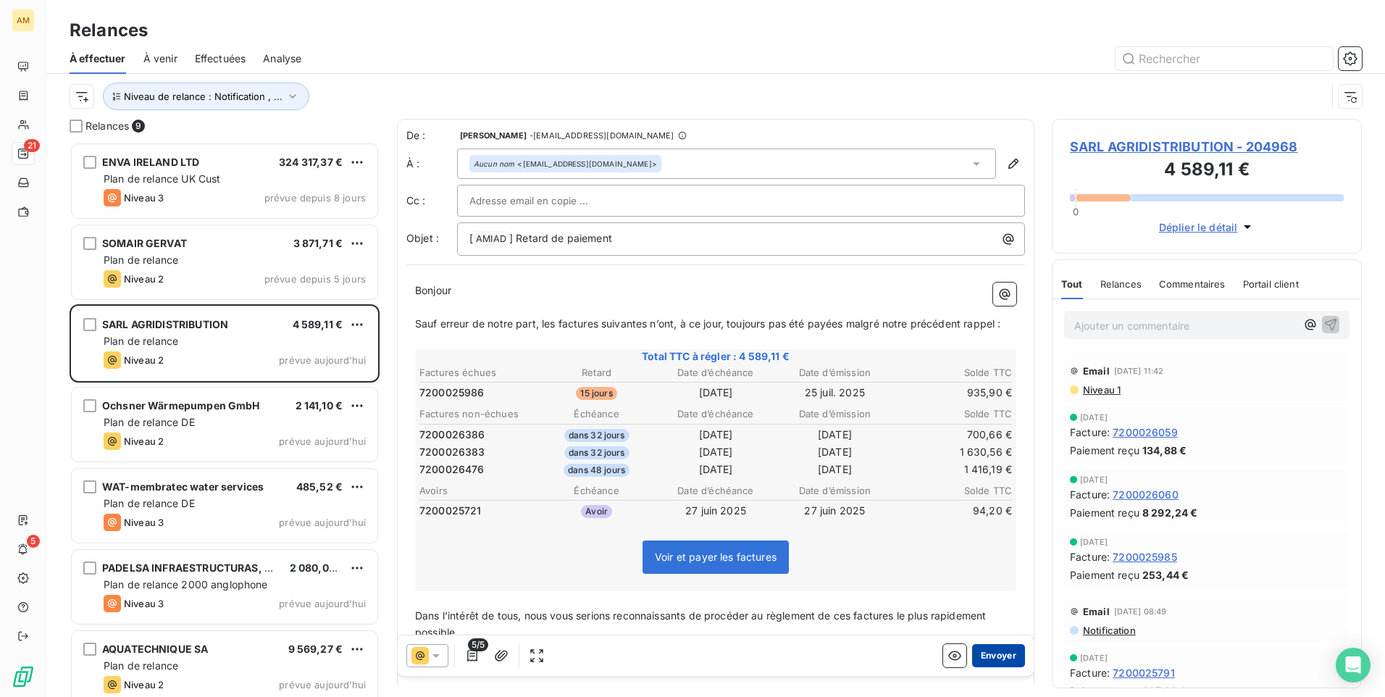
click at [997, 651] on button "Envoyer" at bounding box center [998, 655] width 53 height 23
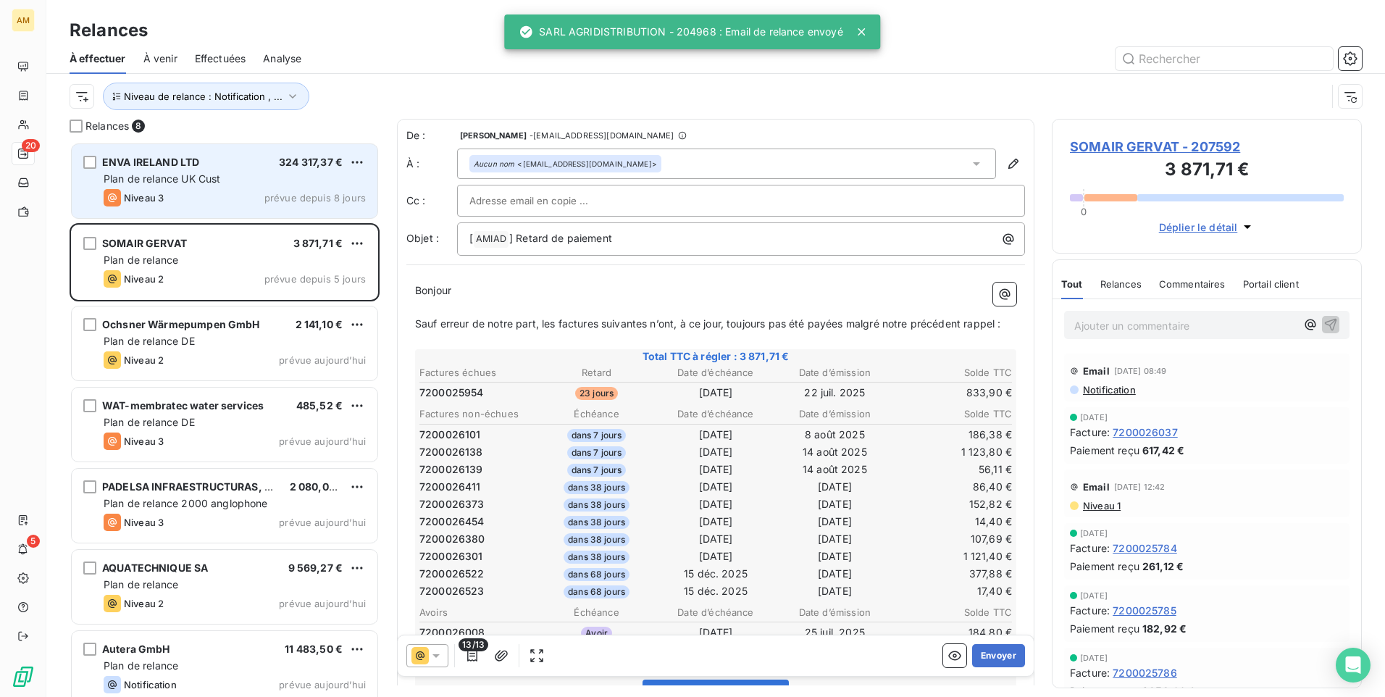
click at [234, 180] on div "Plan de relance UK Cust" at bounding box center [235, 179] width 262 height 14
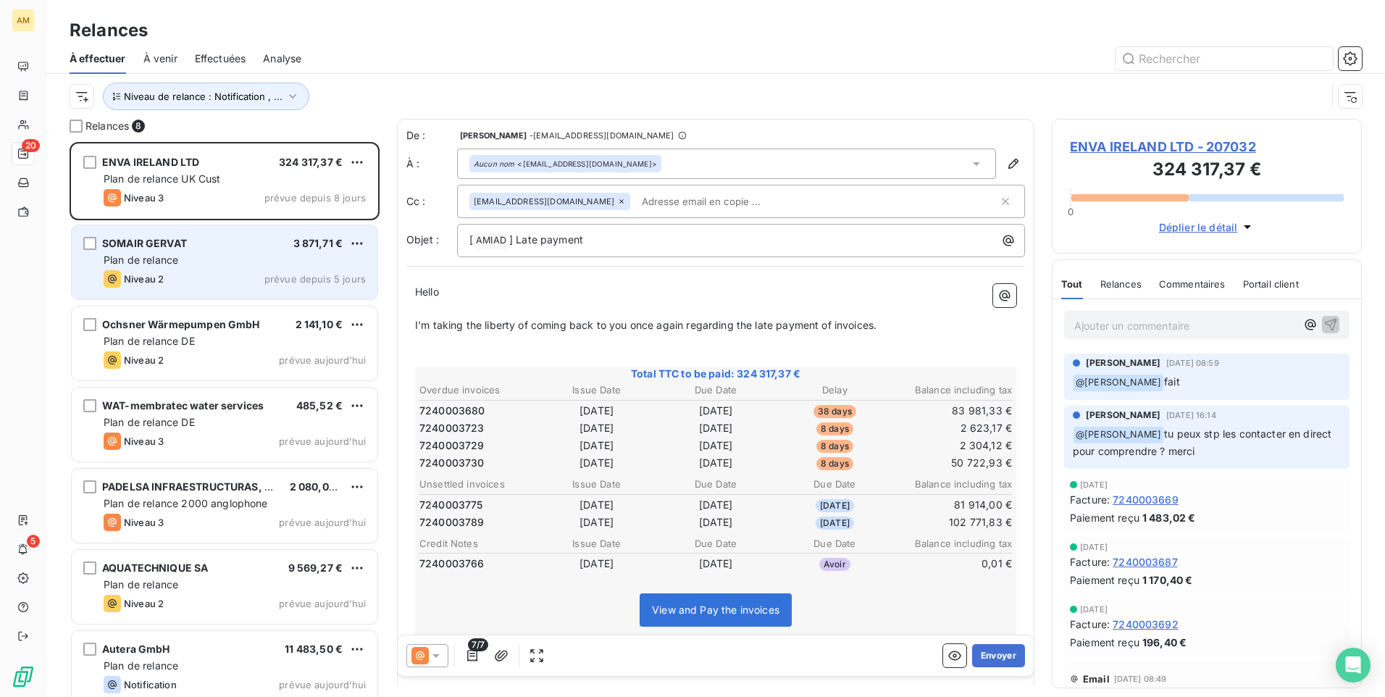
click at [258, 261] on div "Plan de relance" at bounding box center [235, 260] width 262 height 14
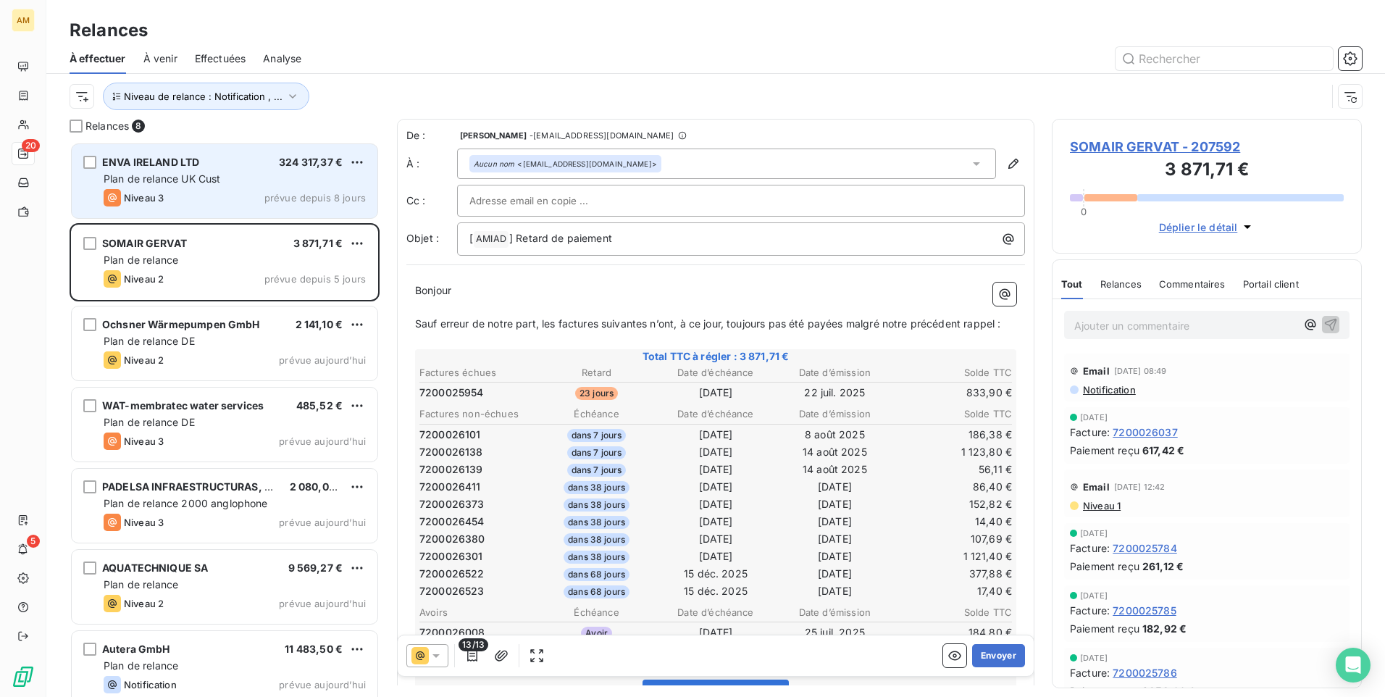
click at [259, 188] on div "ENVA IRELAND LTD 324 317,37 € Plan de relance UK Cust Niveau 3 prévue depuis 8 …" at bounding box center [225, 181] width 306 height 74
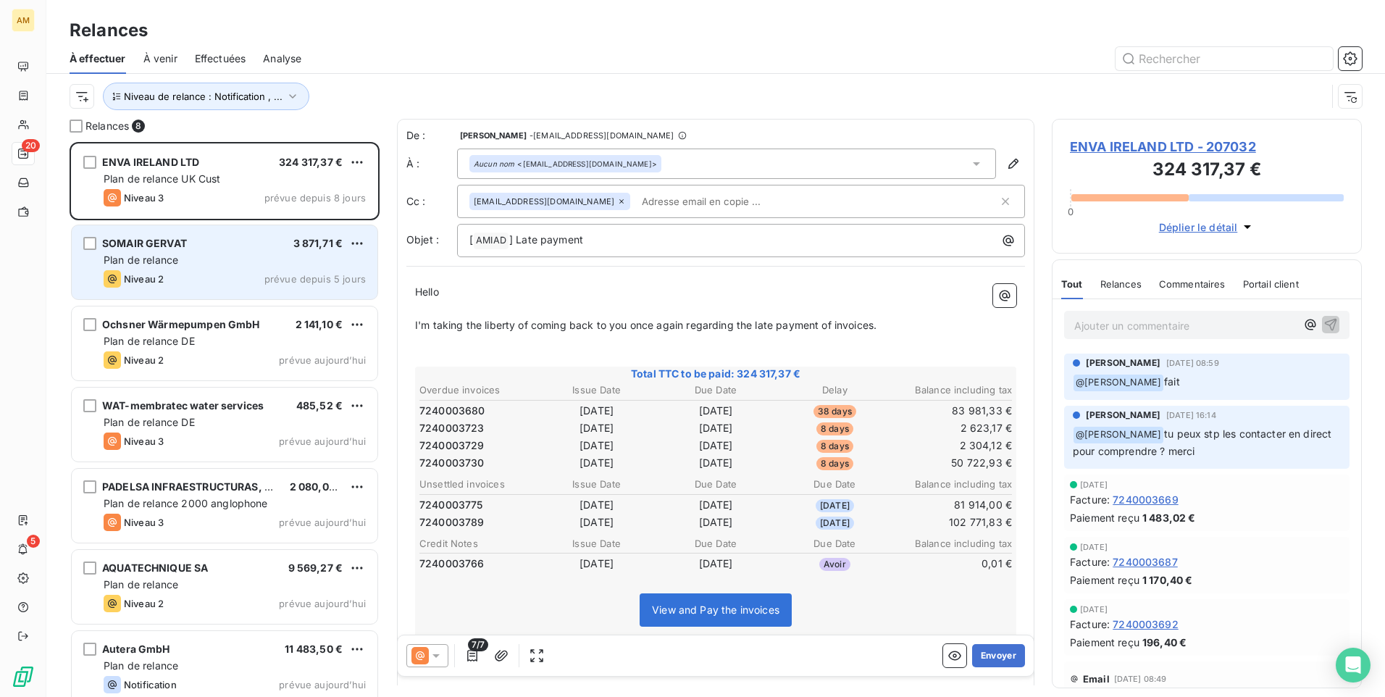
click at [267, 237] on div "SOMAIR GERVAT 3 871,71 €" at bounding box center [235, 243] width 262 height 13
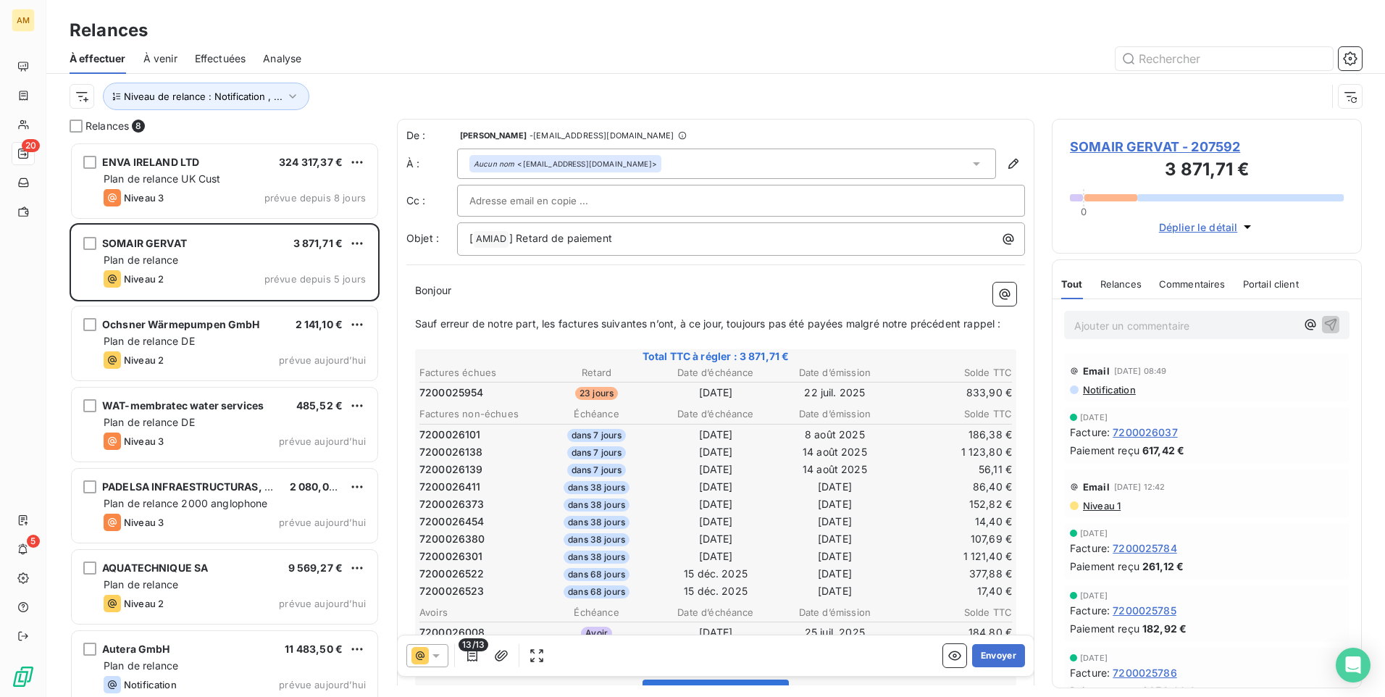
click at [1206, 286] on span "Commentaires" at bounding box center [1192, 284] width 67 height 12
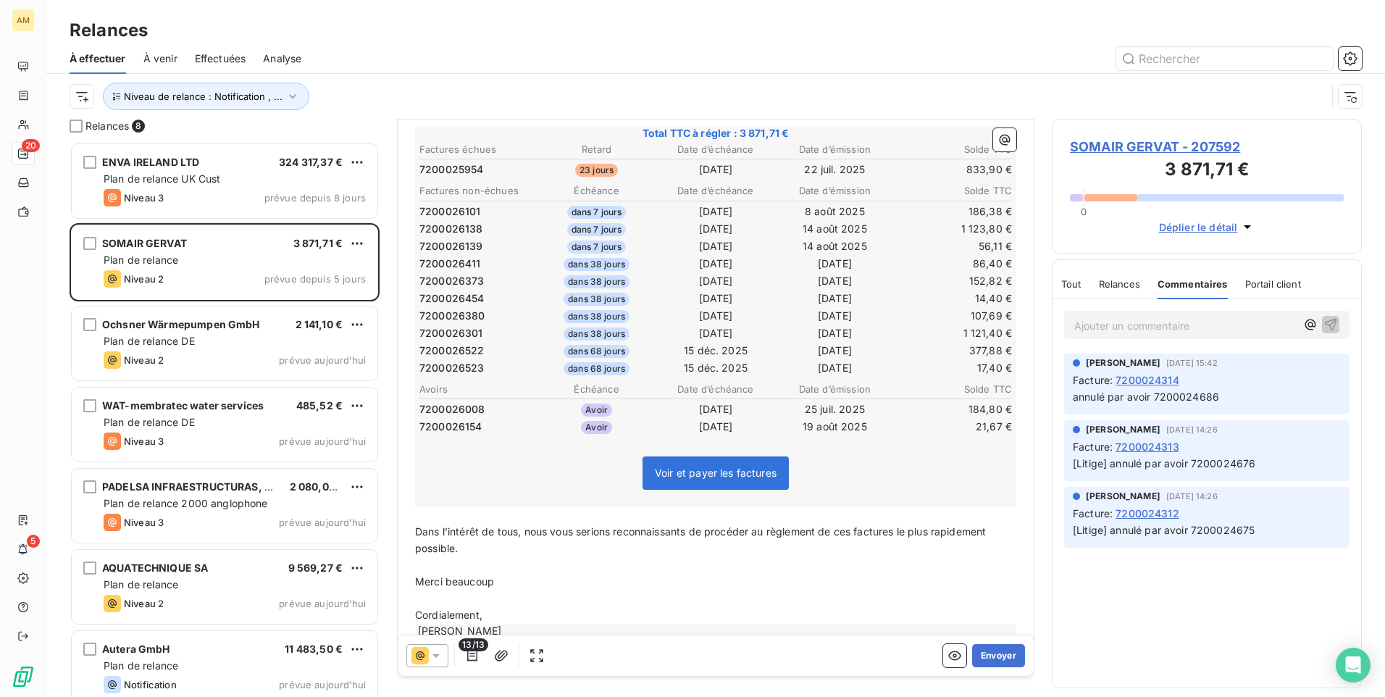
scroll to position [254, 0]
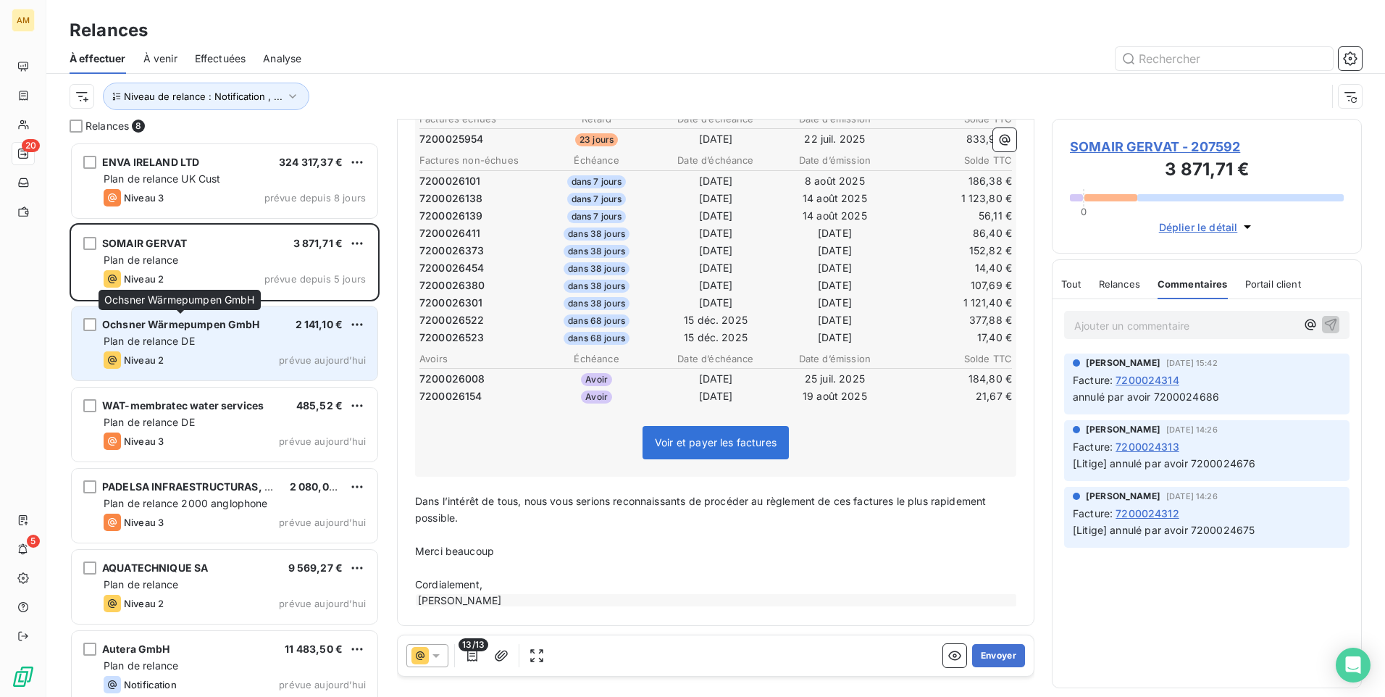
click at [197, 321] on span "Ochsner Wärmepumpen GmbH" at bounding box center [181, 324] width 158 height 12
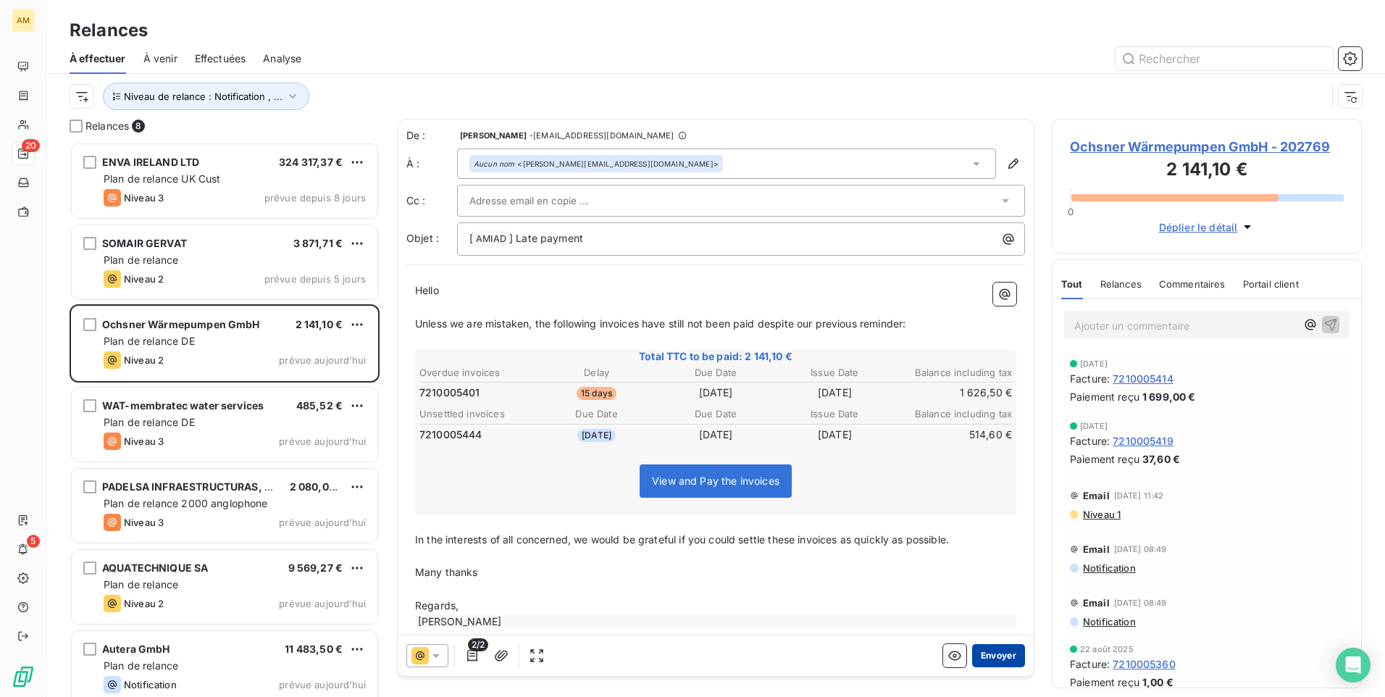
click at [986, 650] on button "Envoyer" at bounding box center [998, 655] width 53 height 23
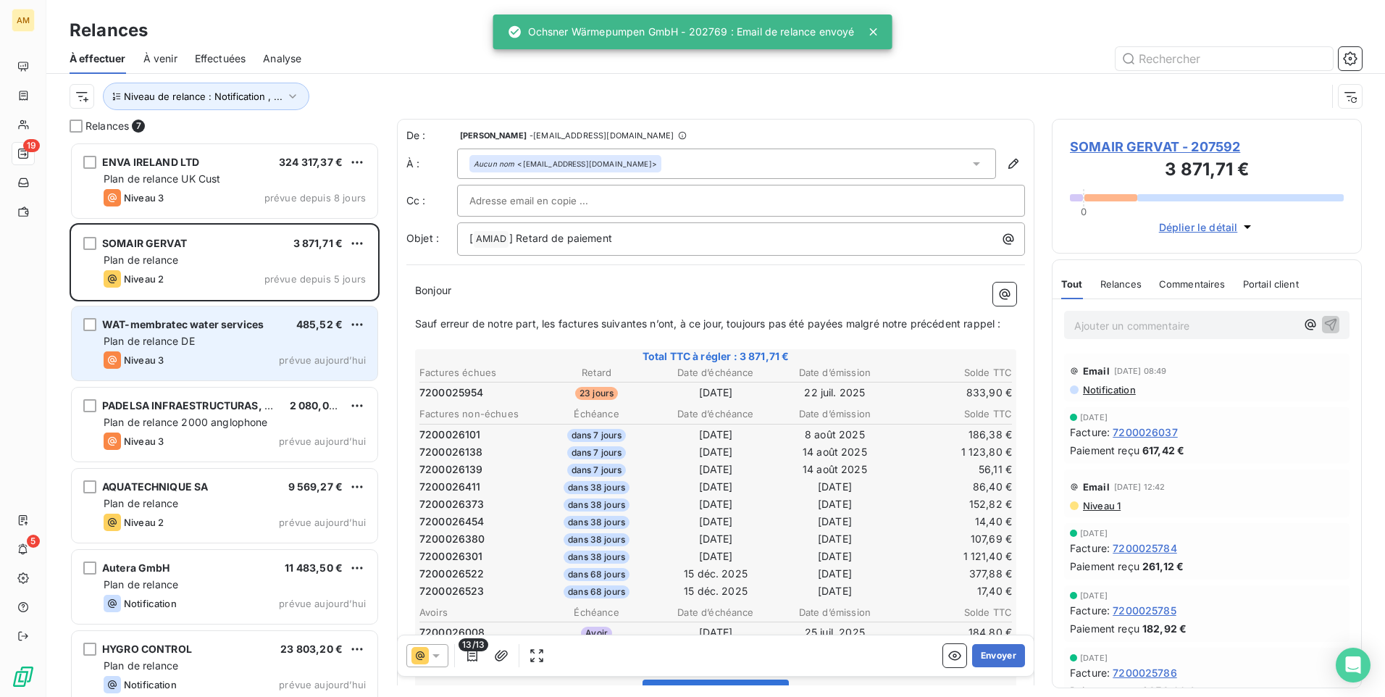
click at [212, 338] on div "Plan de relance DE" at bounding box center [235, 341] width 262 height 14
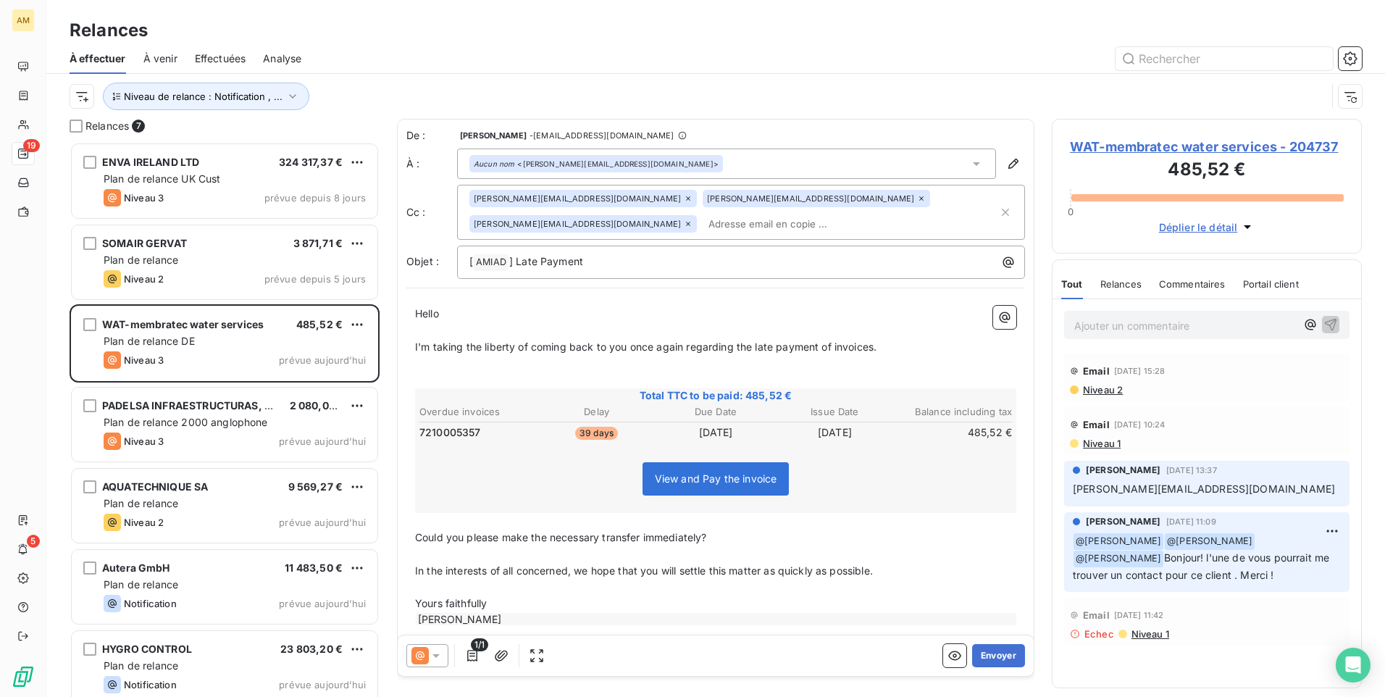
click at [1187, 283] on span "Commentaires" at bounding box center [1192, 284] width 67 height 12
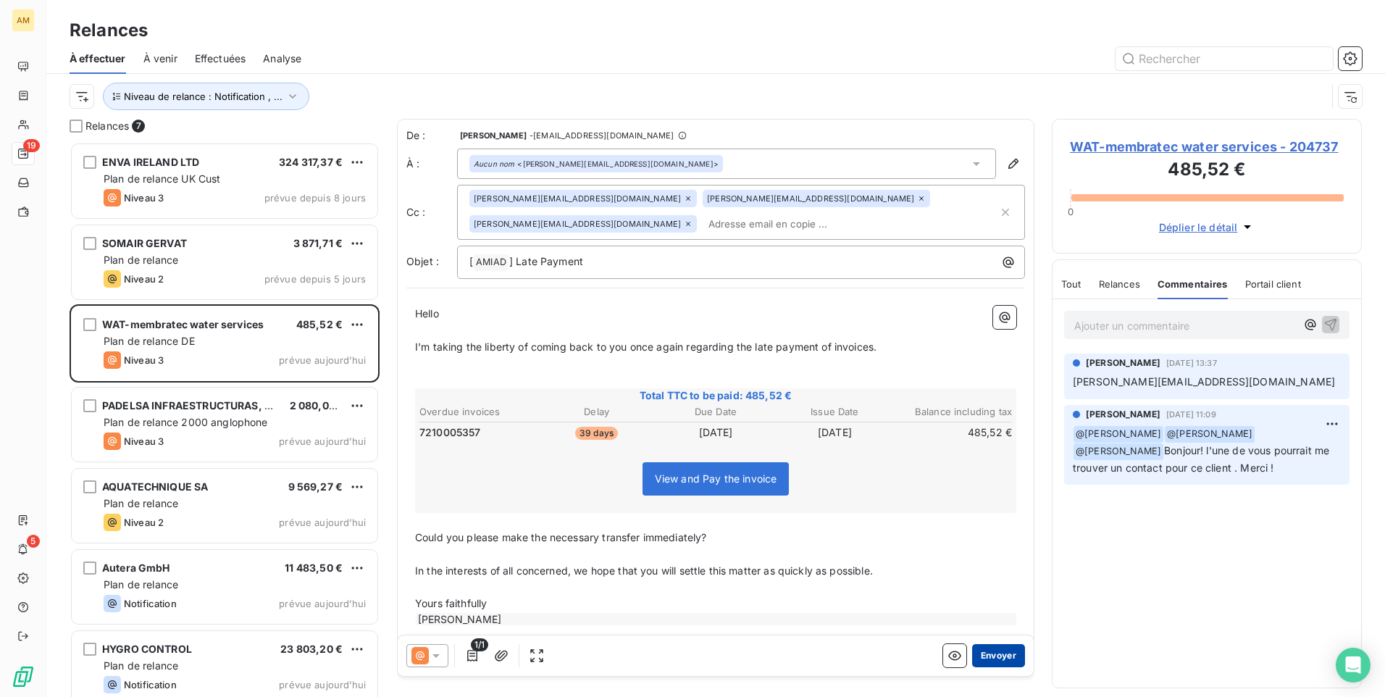
click at [999, 651] on button "Envoyer" at bounding box center [998, 655] width 53 height 23
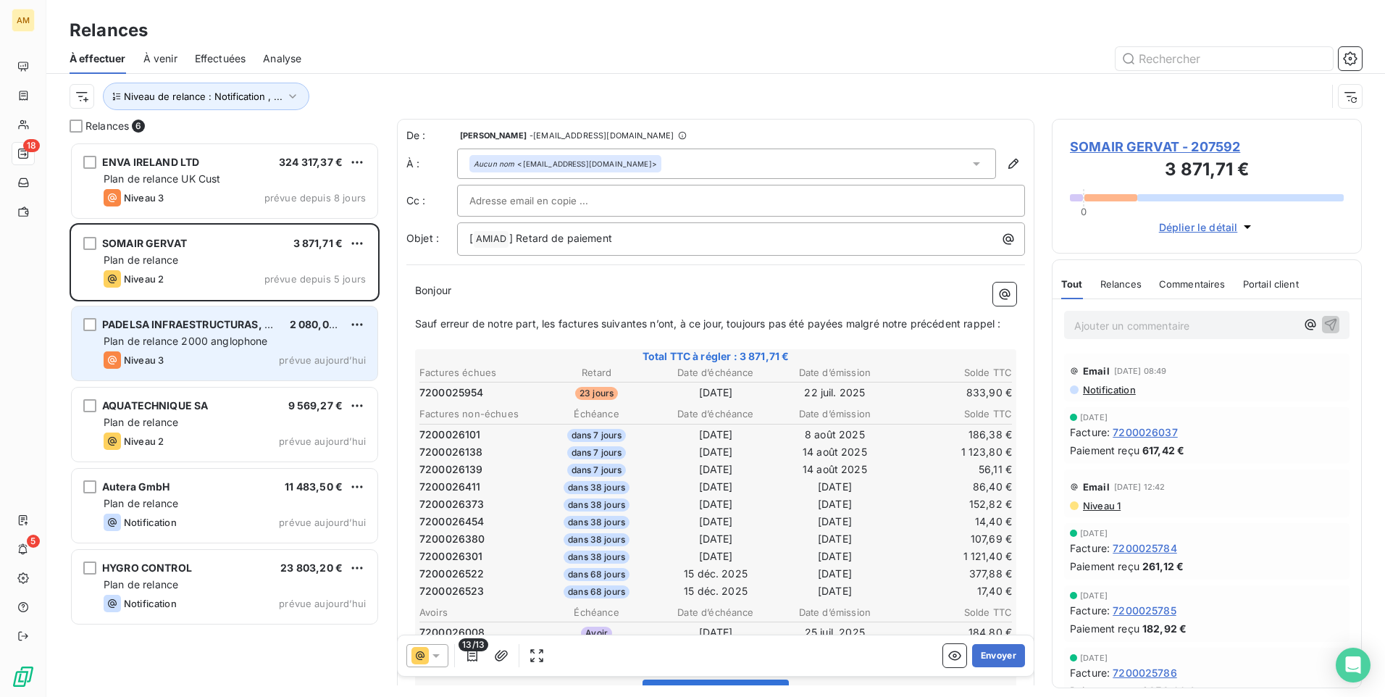
click at [220, 336] on span "Plan de relance 2000 anglophone" at bounding box center [186, 341] width 164 height 12
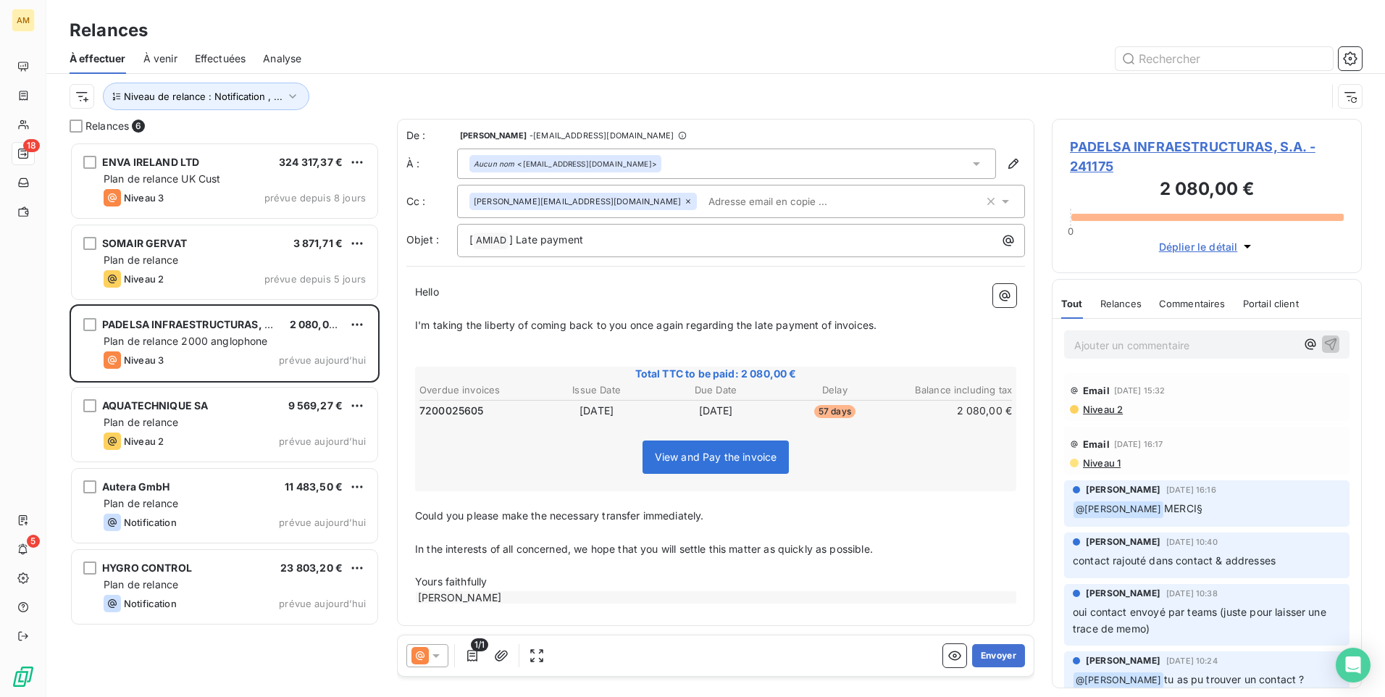
click at [1195, 301] on span "Commentaires" at bounding box center [1192, 304] width 67 height 12
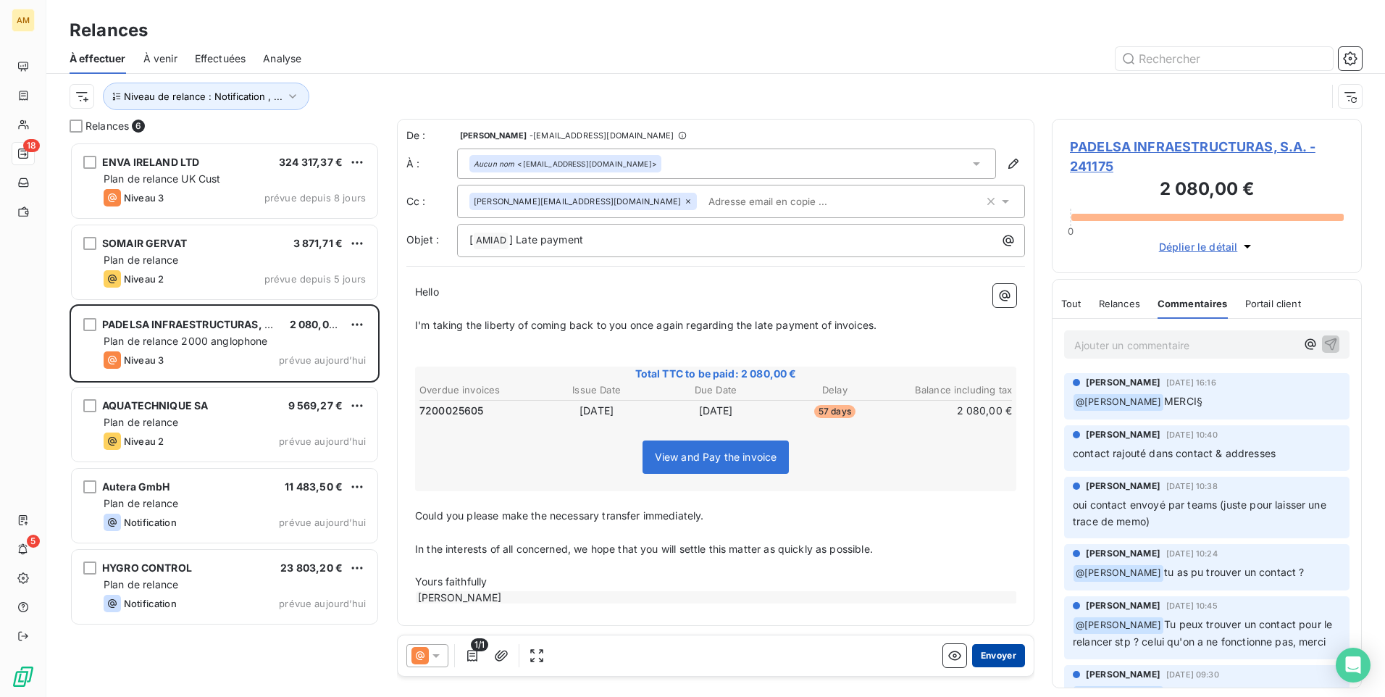
click at [1000, 650] on button "Envoyer" at bounding box center [998, 655] width 53 height 23
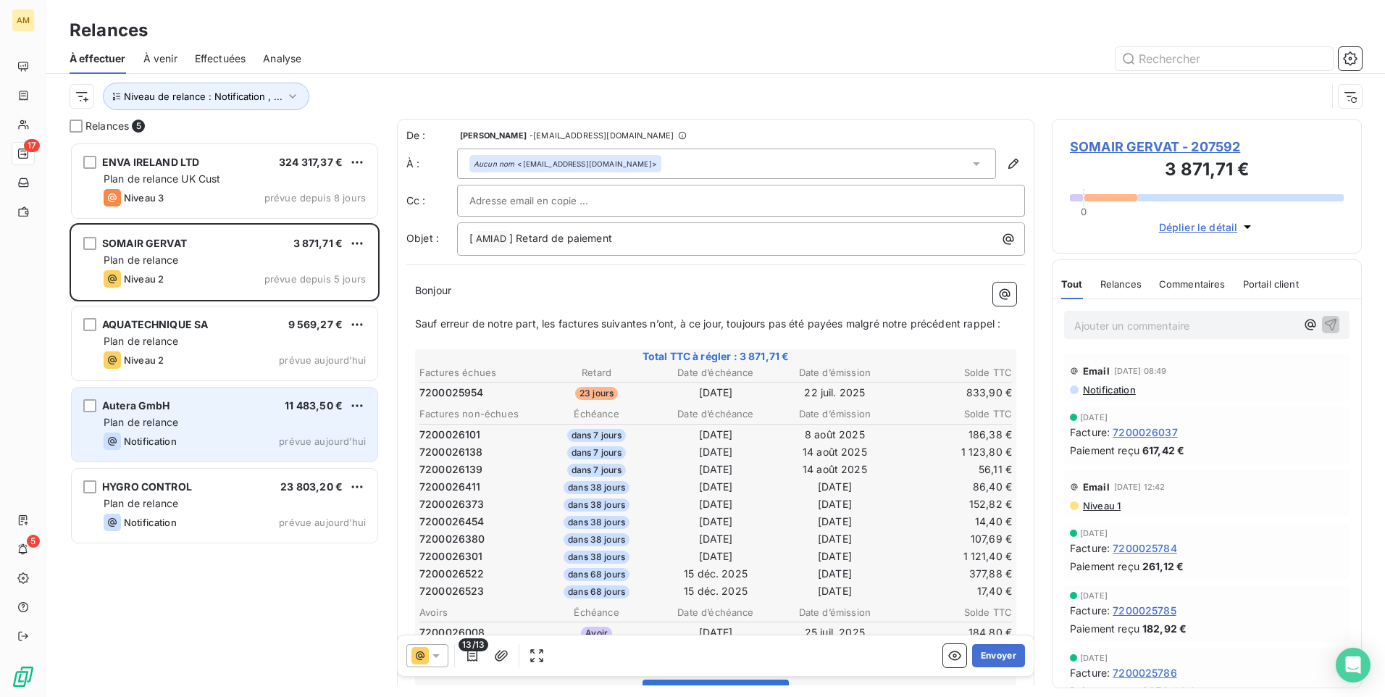
click at [200, 408] on div "Autera GmbH 11 483,50 €" at bounding box center [235, 405] width 262 height 13
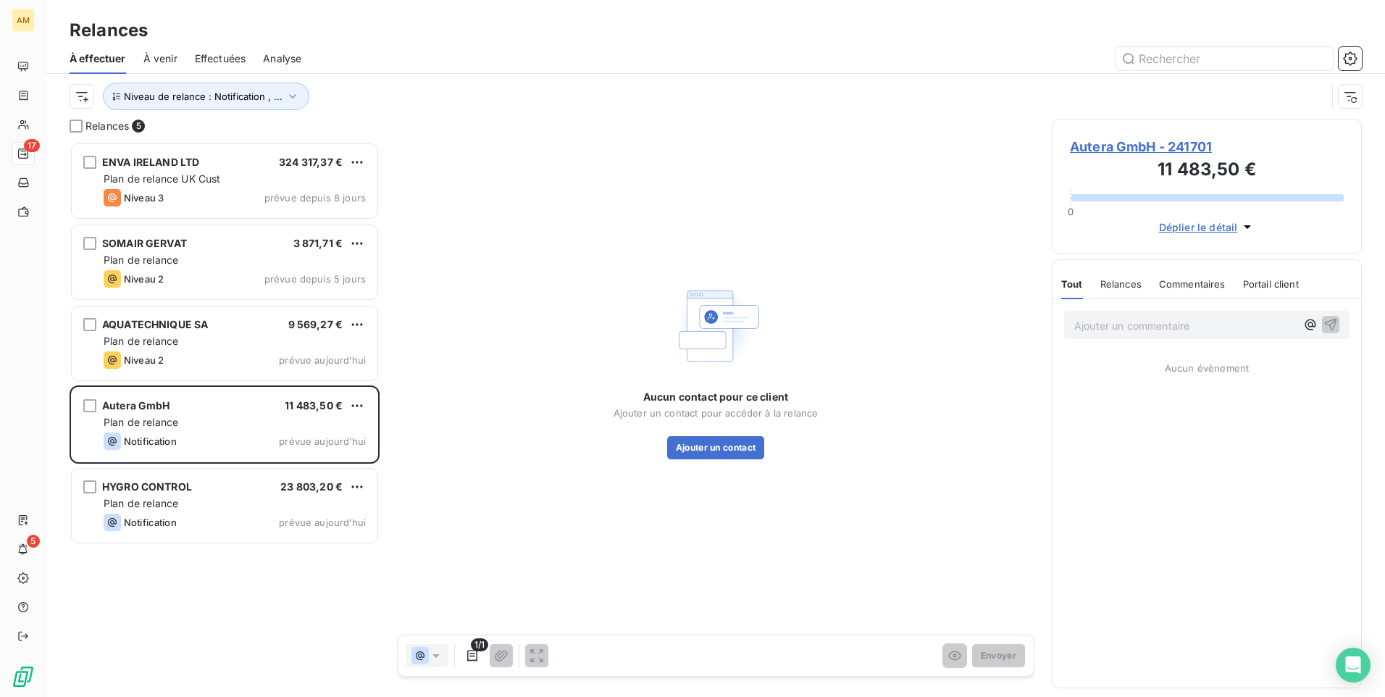
click at [1182, 143] on span "Autera GmbH - 241701" at bounding box center [1207, 147] width 274 height 20
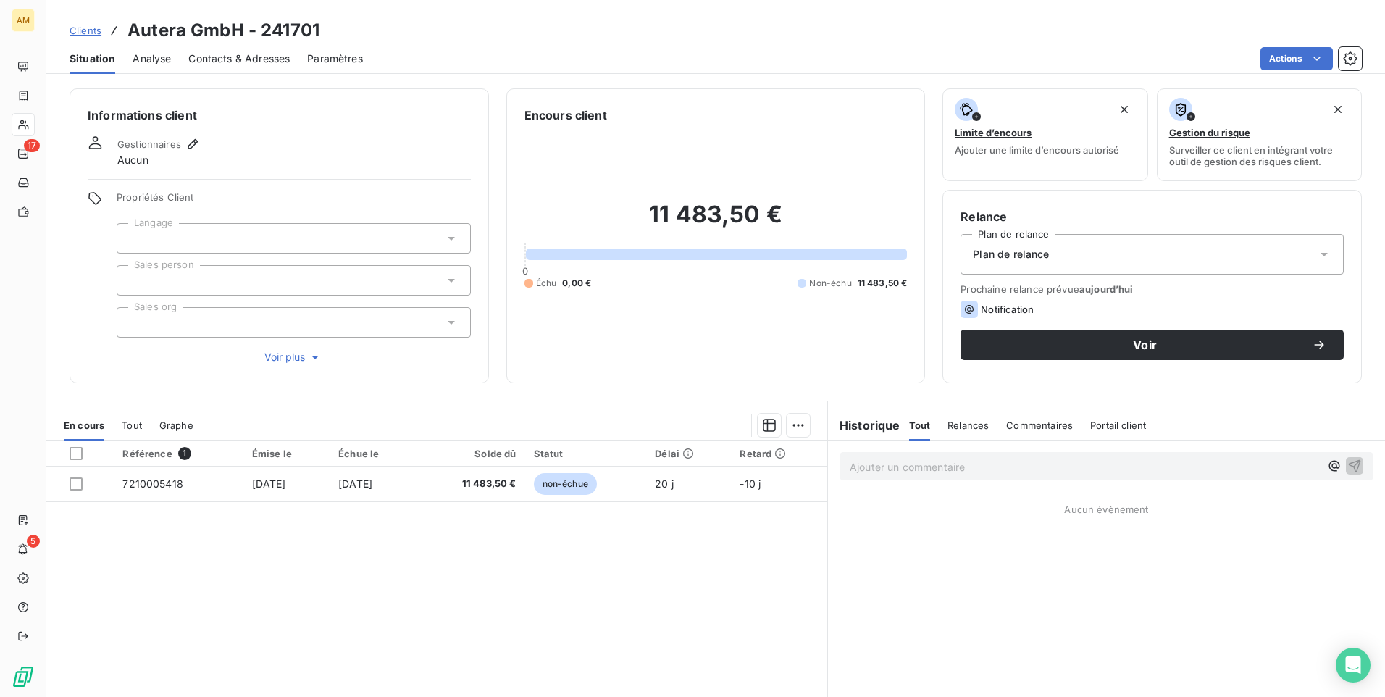
click at [235, 50] on div "Contacts & Adresses" at bounding box center [238, 58] width 101 height 30
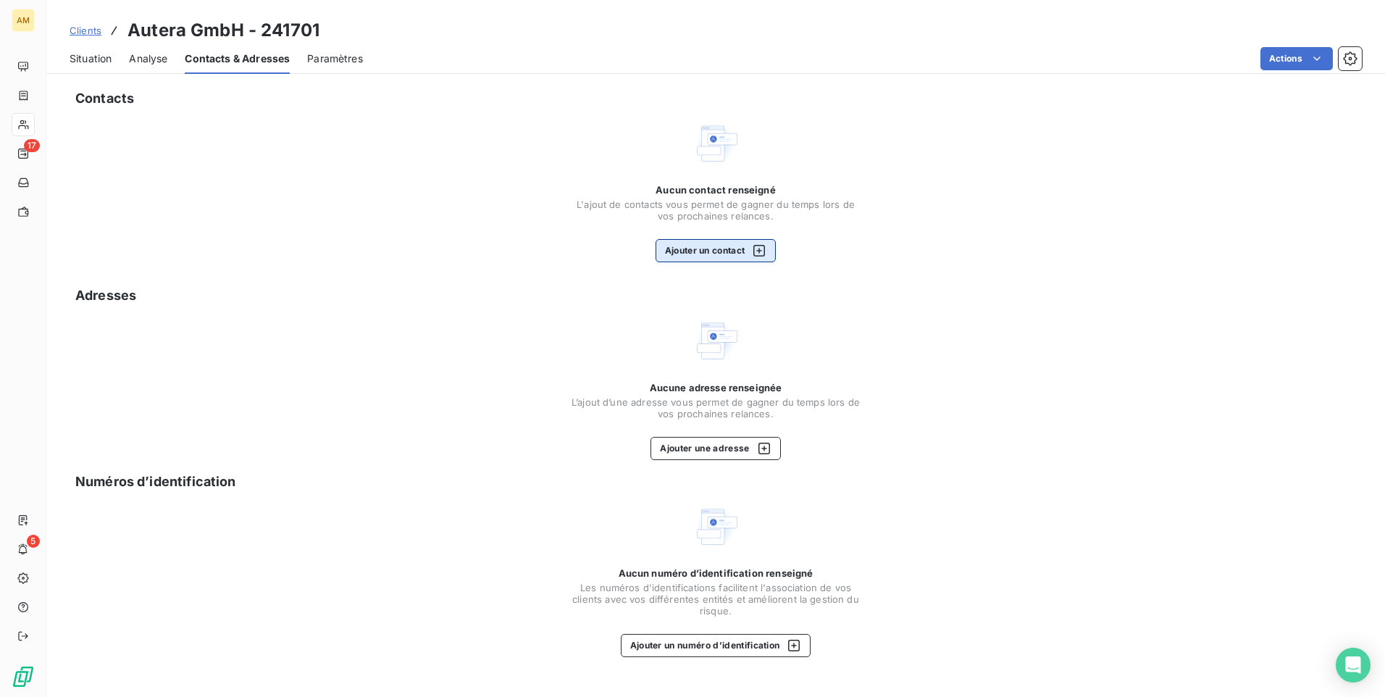
click at [744, 248] on button "Ajouter un contact" at bounding box center [716, 250] width 121 height 23
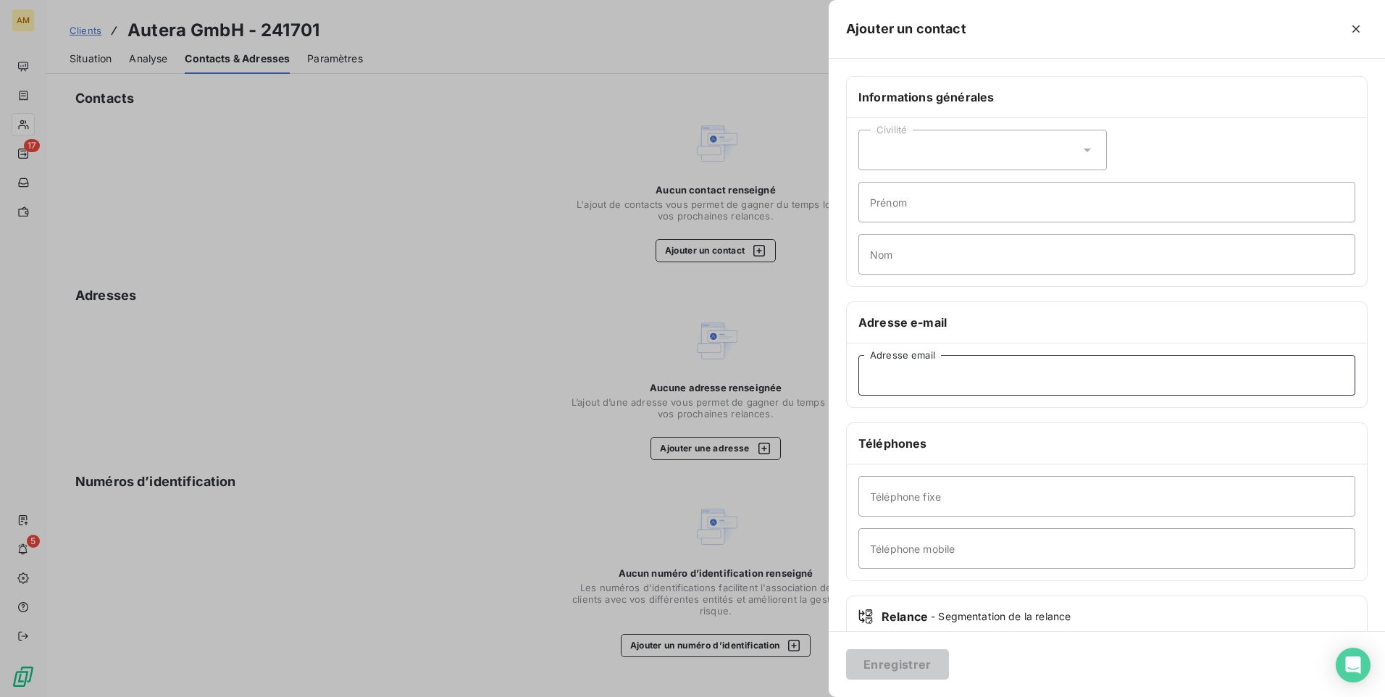
click at [944, 377] on input "Adresse email" at bounding box center [1106, 375] width 497 height 41
paste input "[EMAIL_ADDRESS][DOMAIN_NAME]"
type input "[EMAIL_ADDRESS][DOMAIN_NAME]"
click at [902, 659] on button "Enregistrer" at bounding box center [897, 664] width 103 height 30
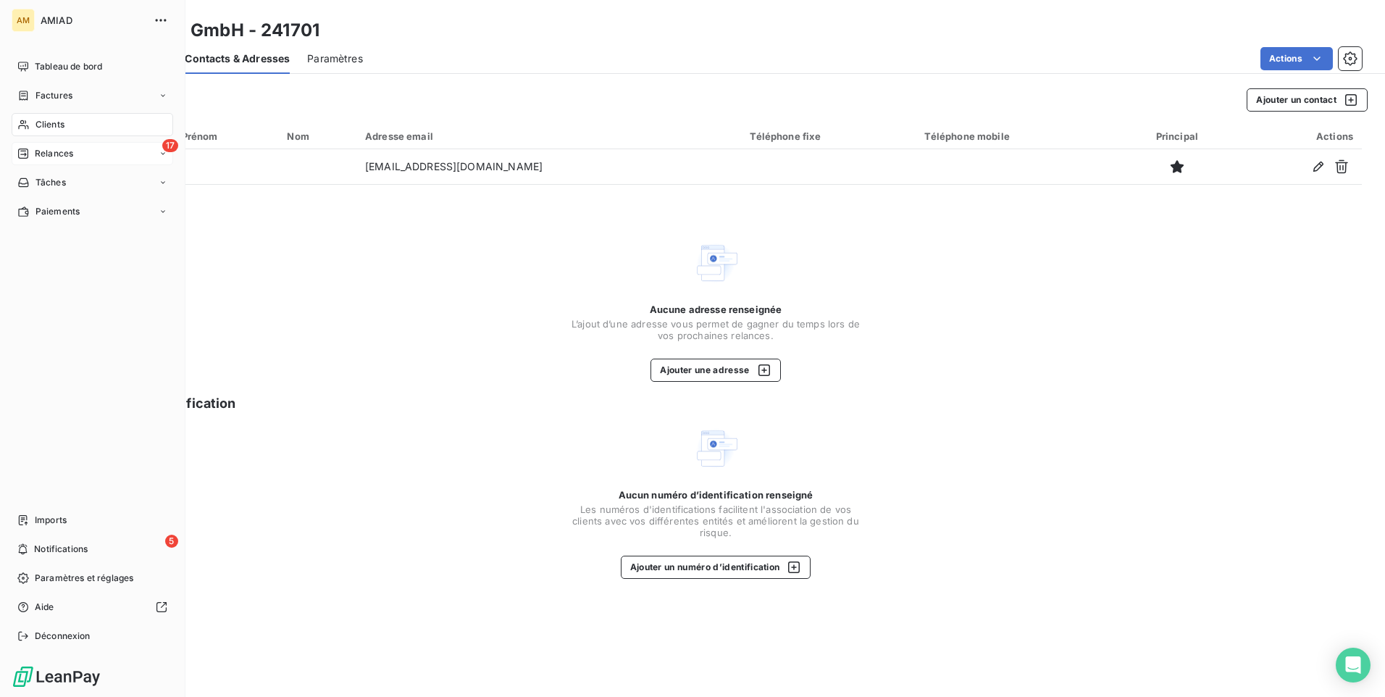
click at [90, 151] on div "17 Relances" at bounding box center [93, 153] width 162 height 23
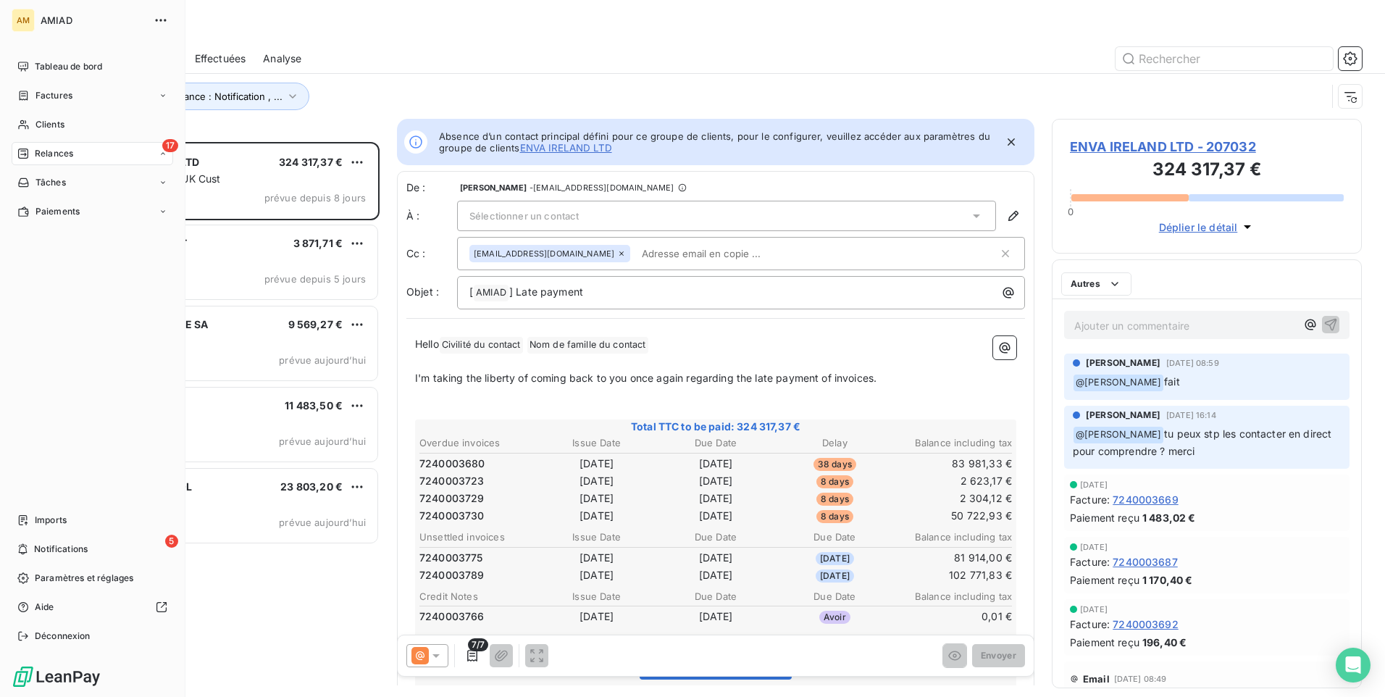
scroll to position [544, 299]
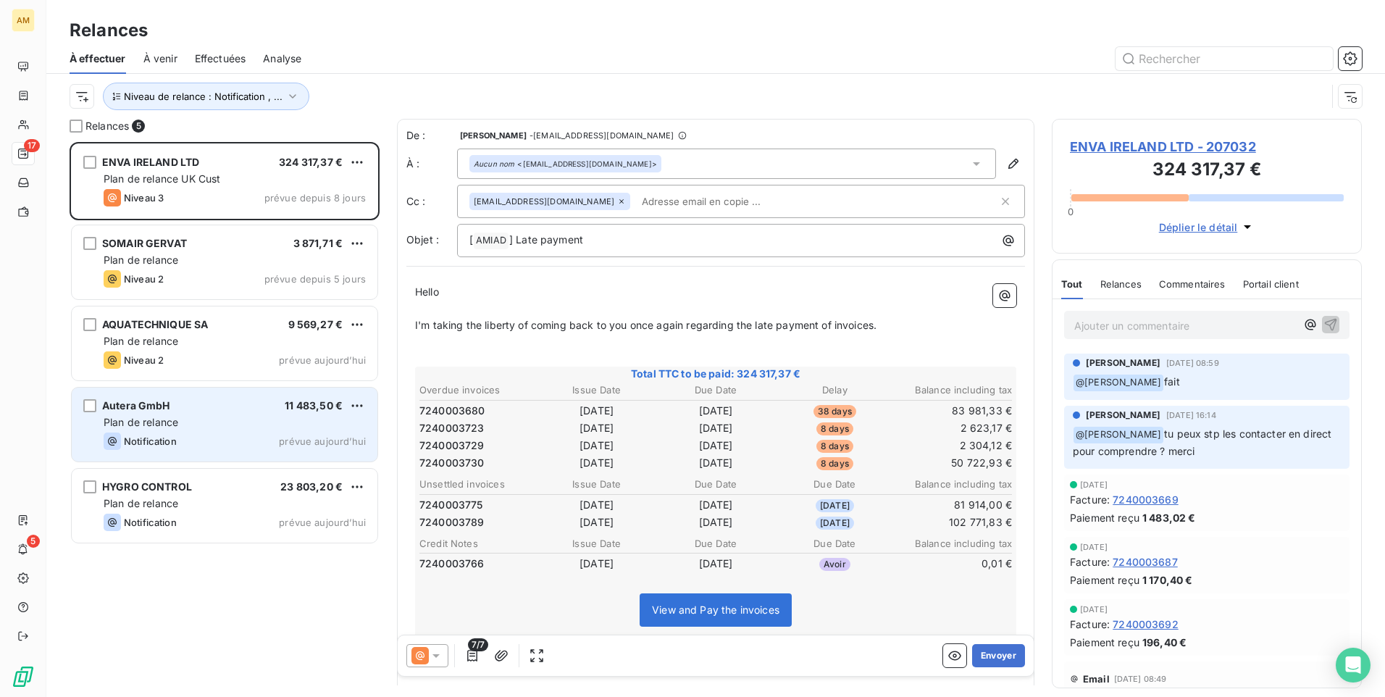
click at [219, 403] on div "Autera GmbH 11 483,50 €" at bounding box center [235, 405] width 262 height 13
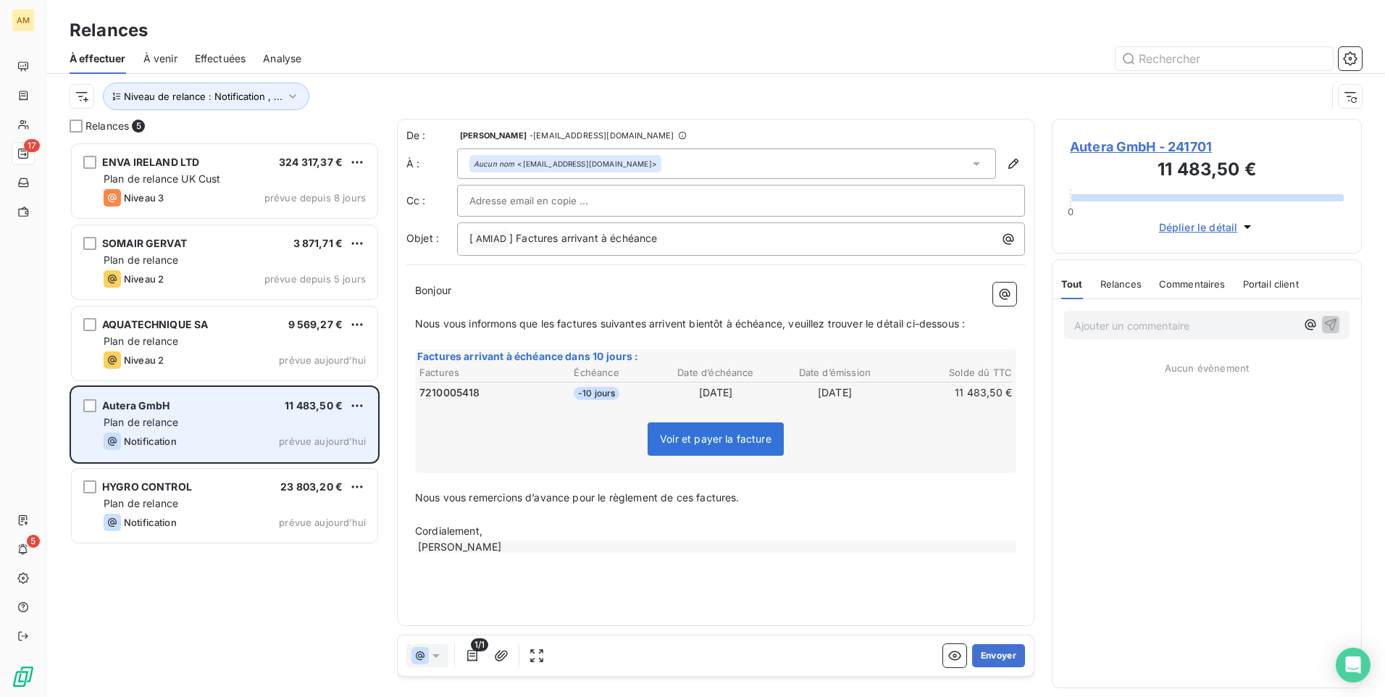
scroll to position [544, 299]
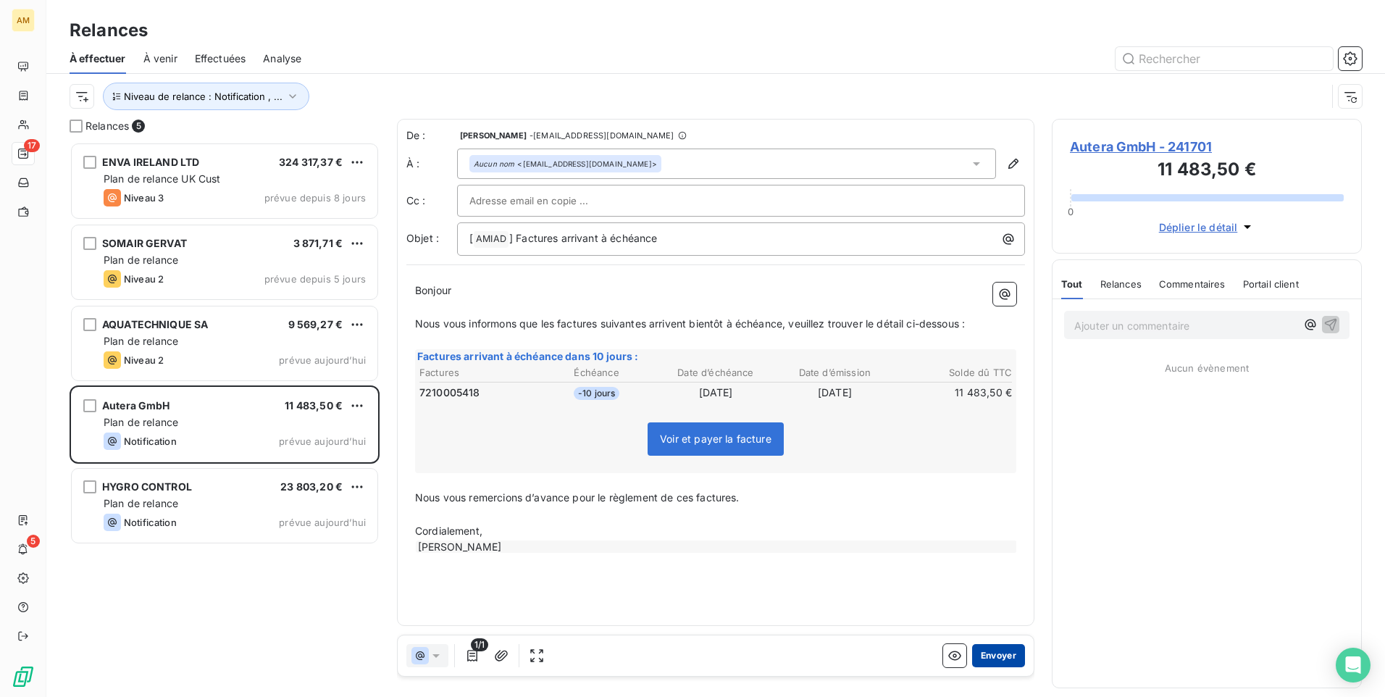
click at [998, 655] on button "Envoyer" at bounding box center [998, 655] width 53 height 23
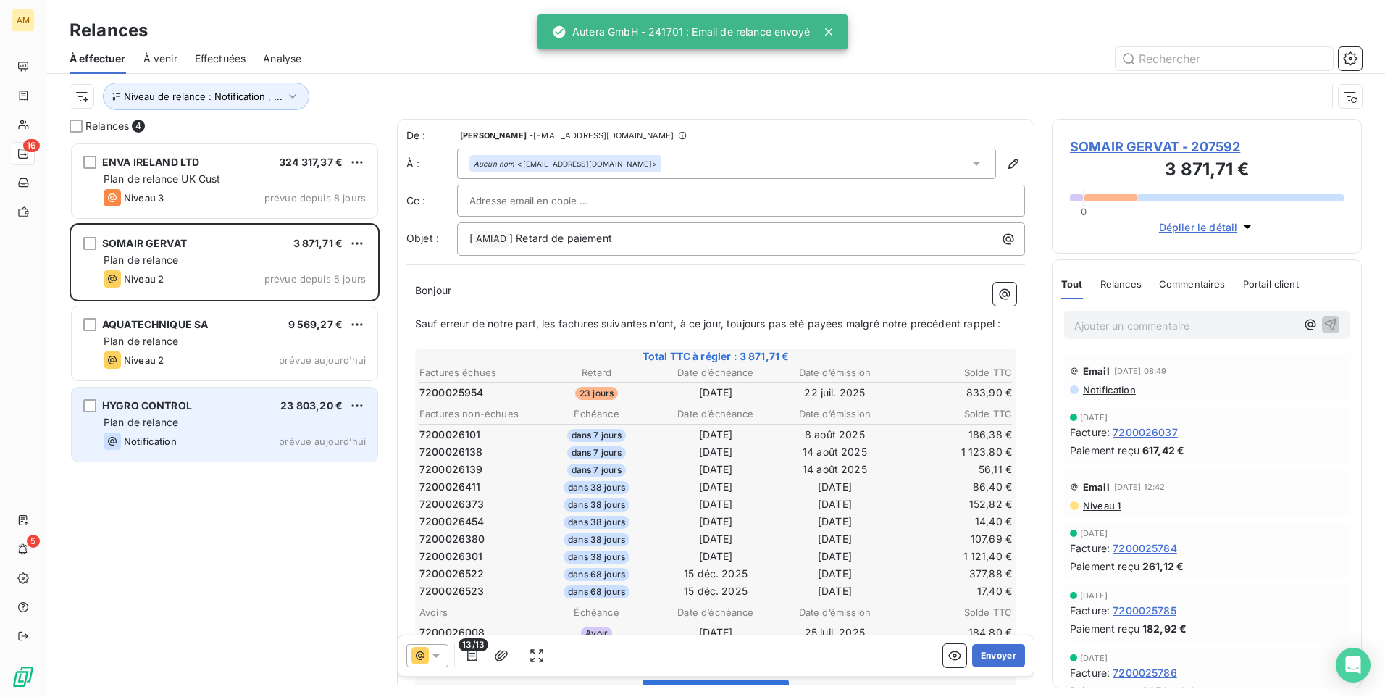
click at [247, 433] on div "Notification prévue aujourd’hui" at bounding box center [235, 440] width 262 height 17
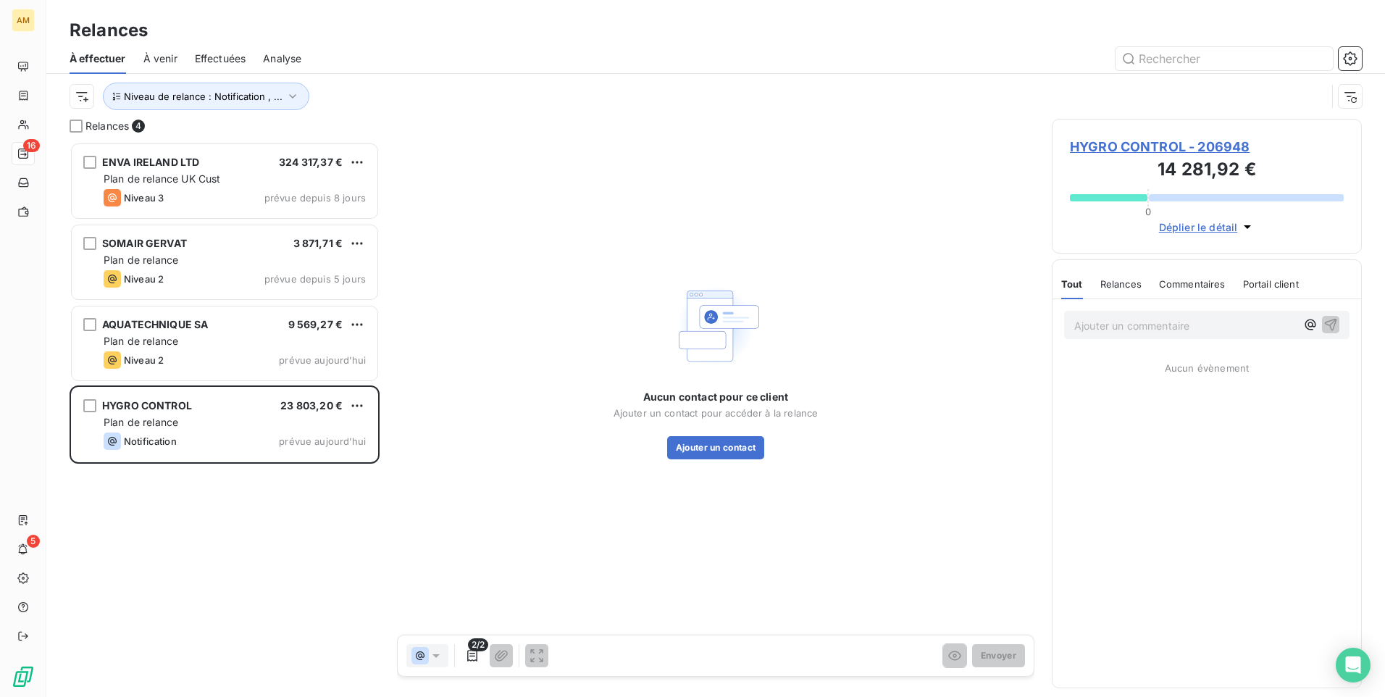
click at [1112, 151] on span "HYGRO CONTROL - 206948" at bounding box center [1207, 147] width 274 height 20
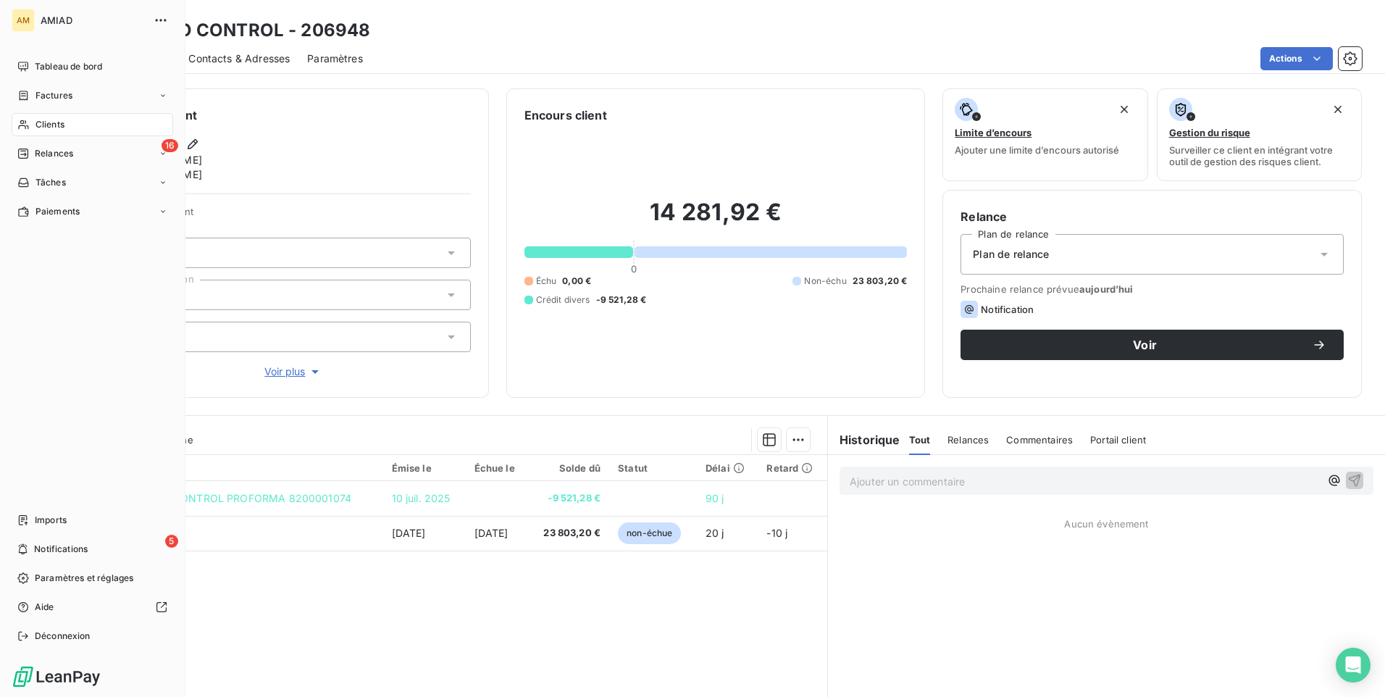
click at [59, 151] on span "Relances" at bounding box center [54, 153] width 38 height 13
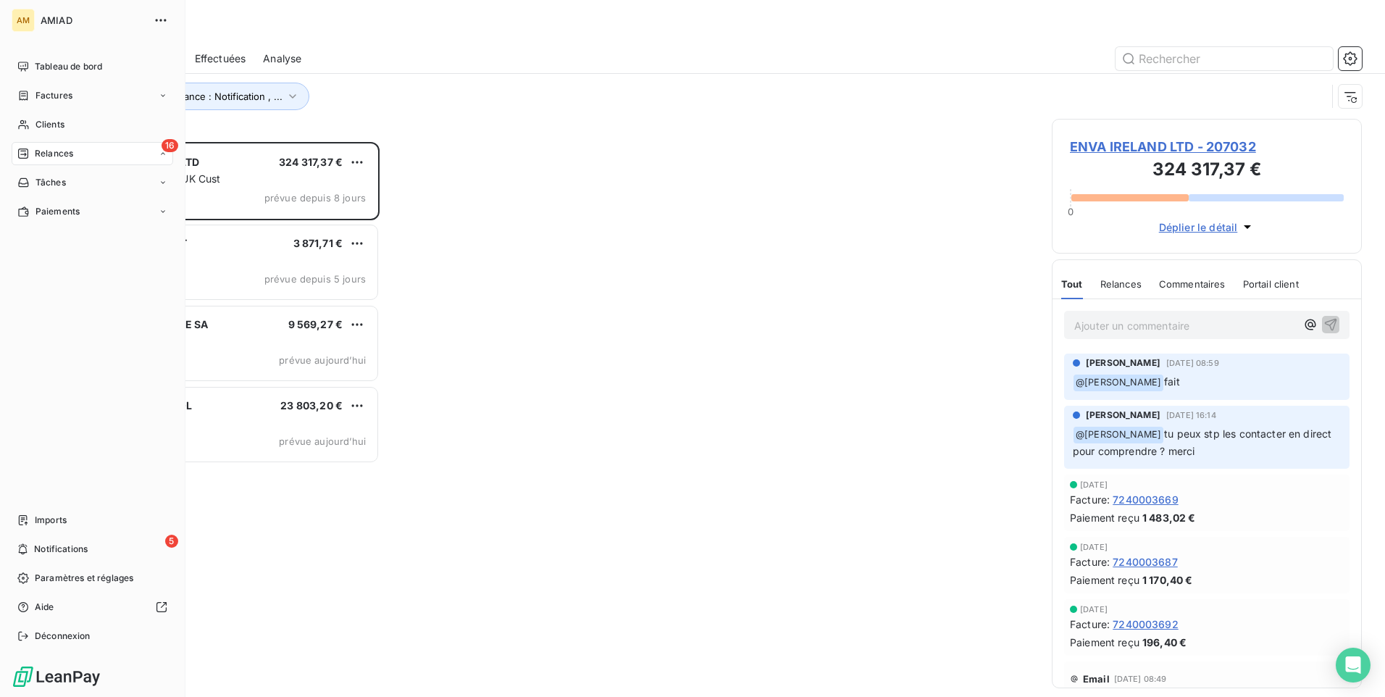
scroll to position [544, 299]
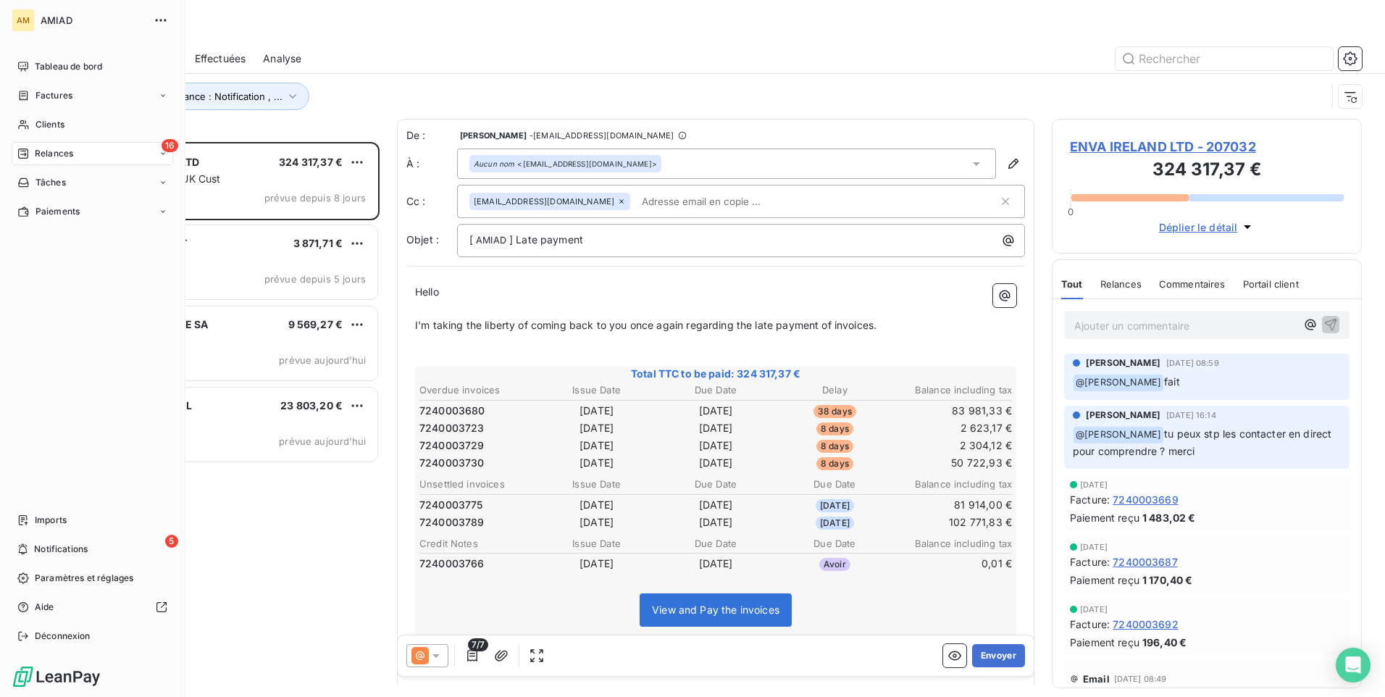
click at [75, 152] on div "16 Relances" at bounding box center [93, 153] width 162 height 23
click at [84, 214] on div "À venir" at bounding box center [101, 211] width 144 height 23
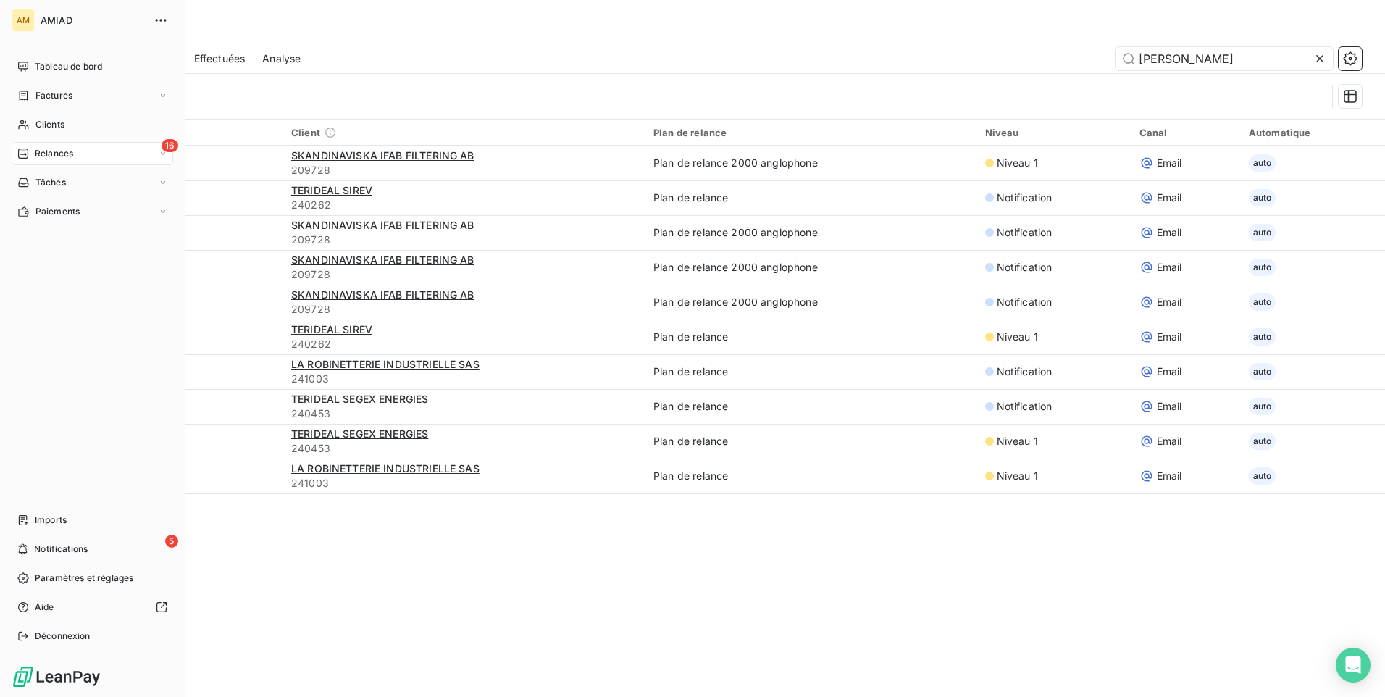
click at [105, 151] on div "16 Relances" at bounding box center [93, 153] width 162 height 23
click at [81, 240] on div "Effectuées" at bounding box center [101, 240] width 144 height 23
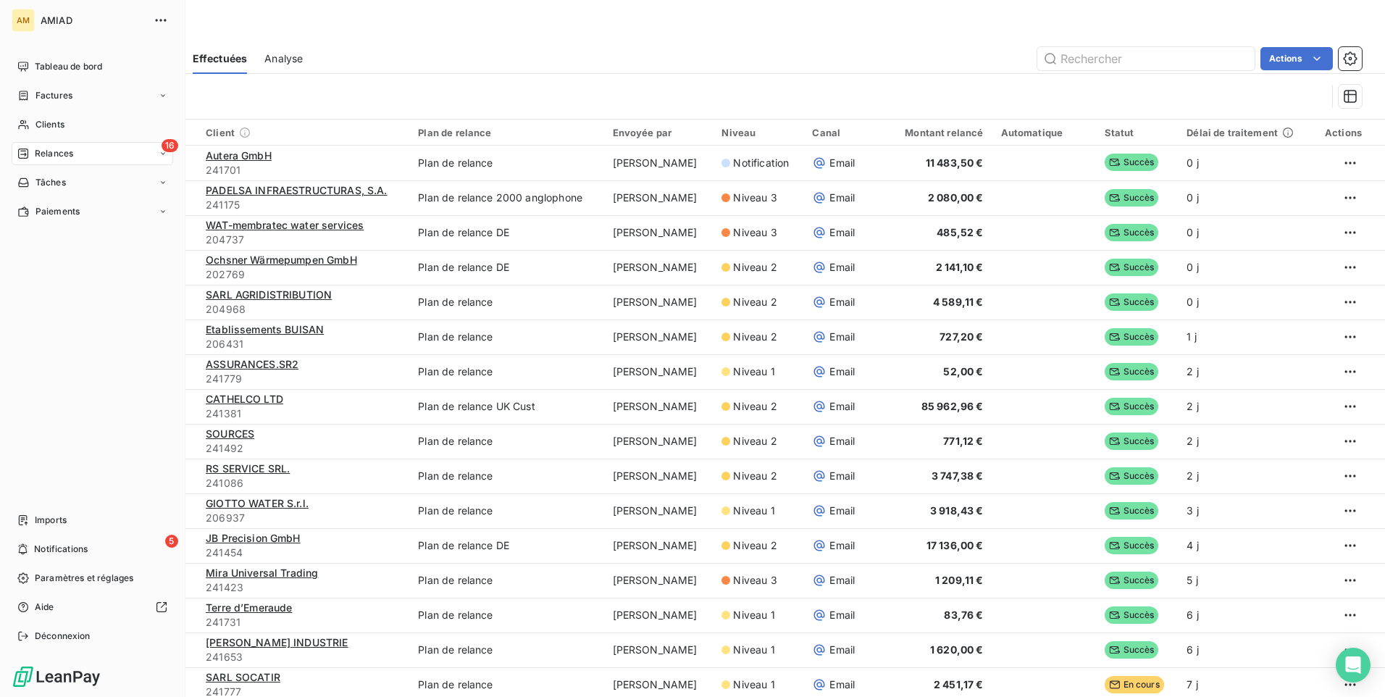
click at [67, 149] on span "Relances" at bounding box center [54, 153] width 38 height 13
click at [87, 262] on div "Analyse" at bounding box center [101, 269] width 144 height 23
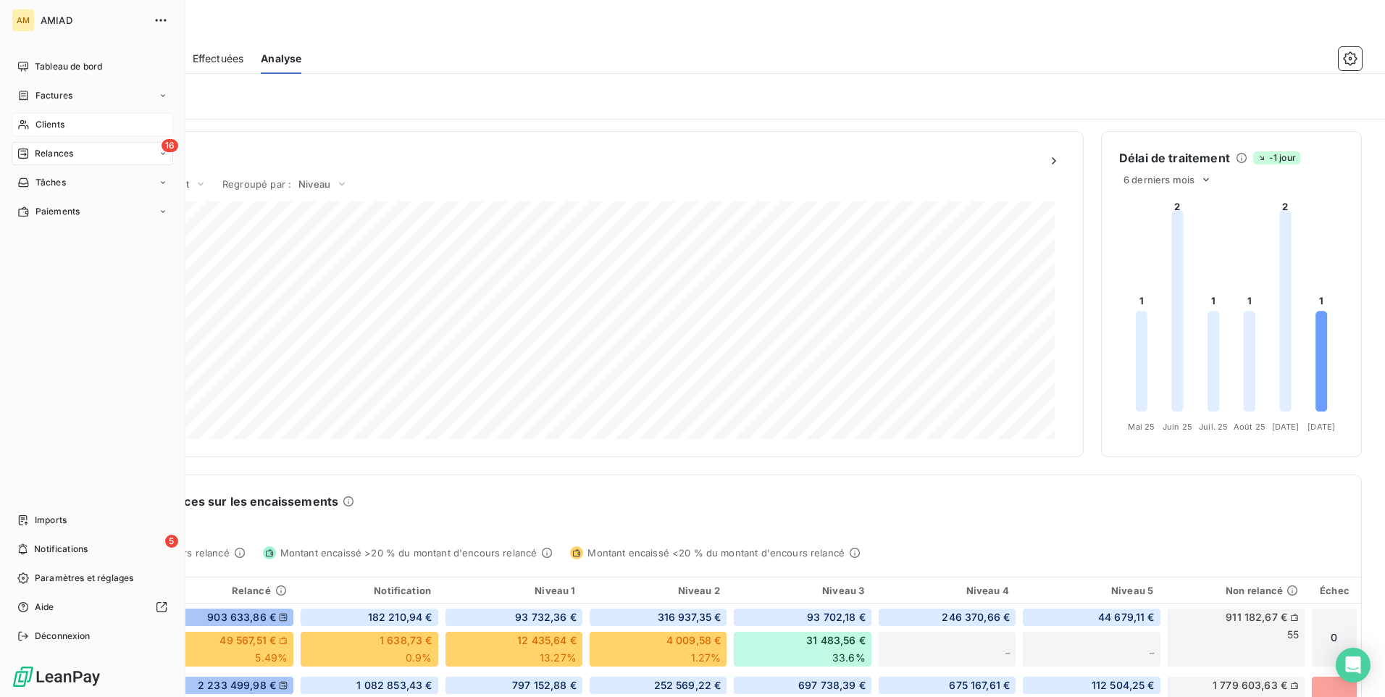
click at [82, 118] on div "Clients" at bounding box center [93, 124] width 162 height 23
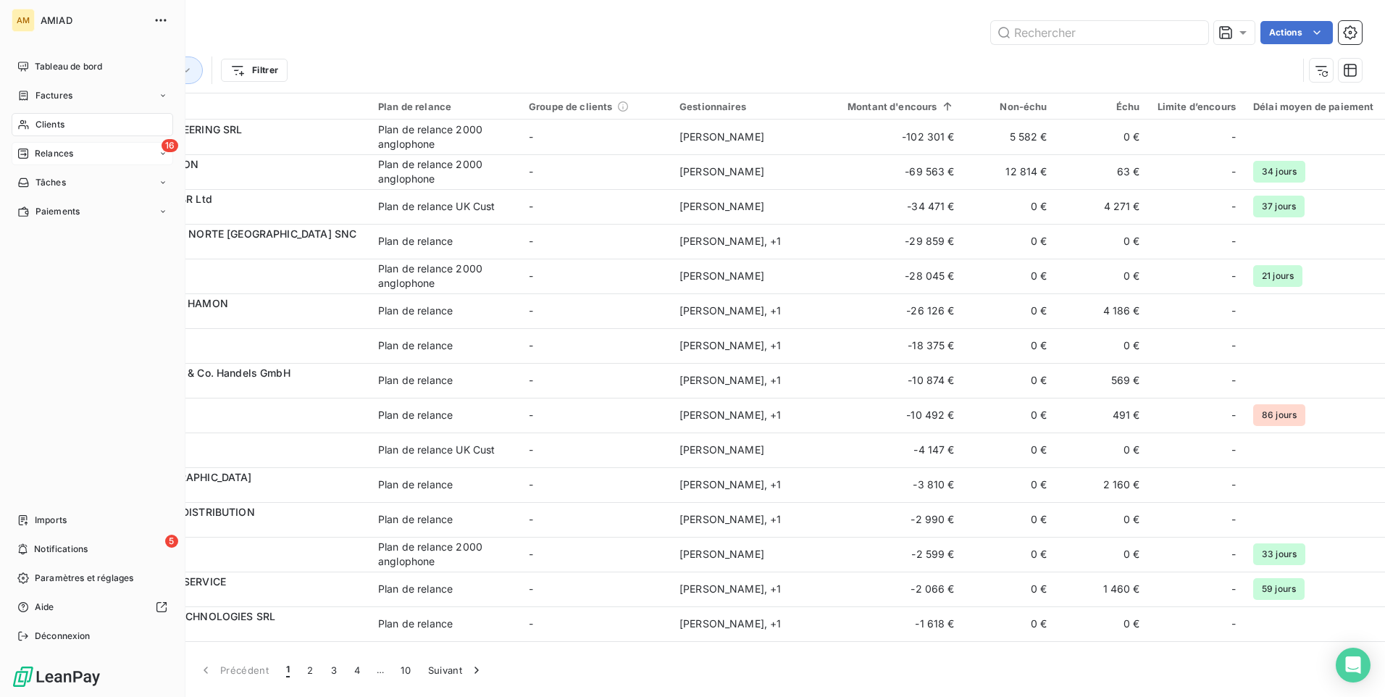
click at [57, 146] on div "16 Relances" at bounding box center [93, 153] width 162 height 23
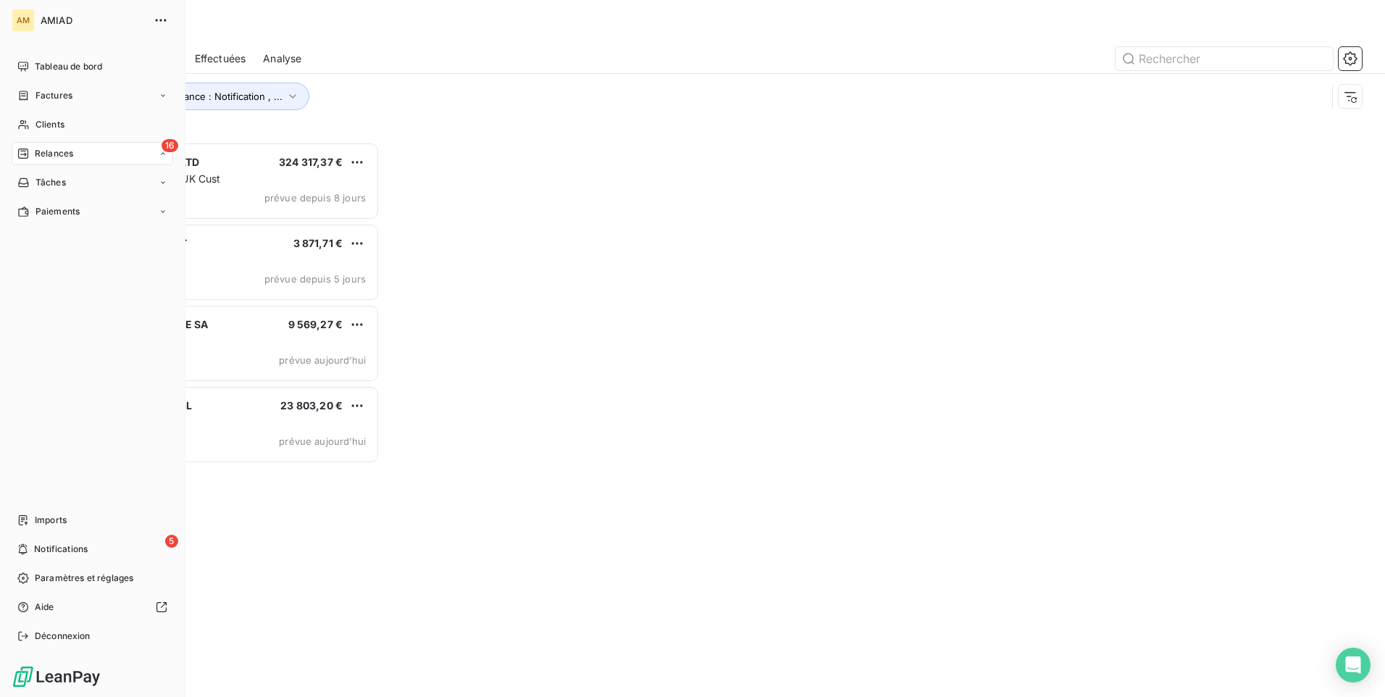
scroll to position [544, 299]
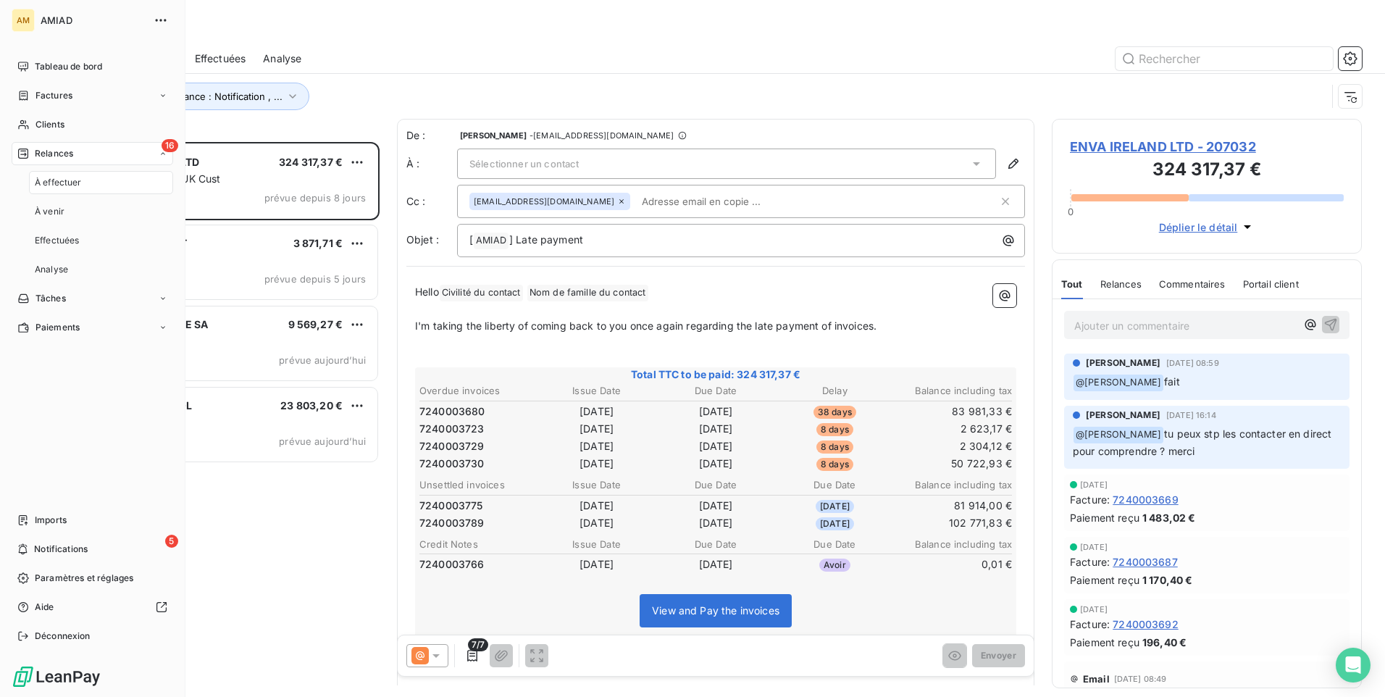
click at [103, 180] on div "À effectuer" at bounding box center [101, 182] width 144 height 23
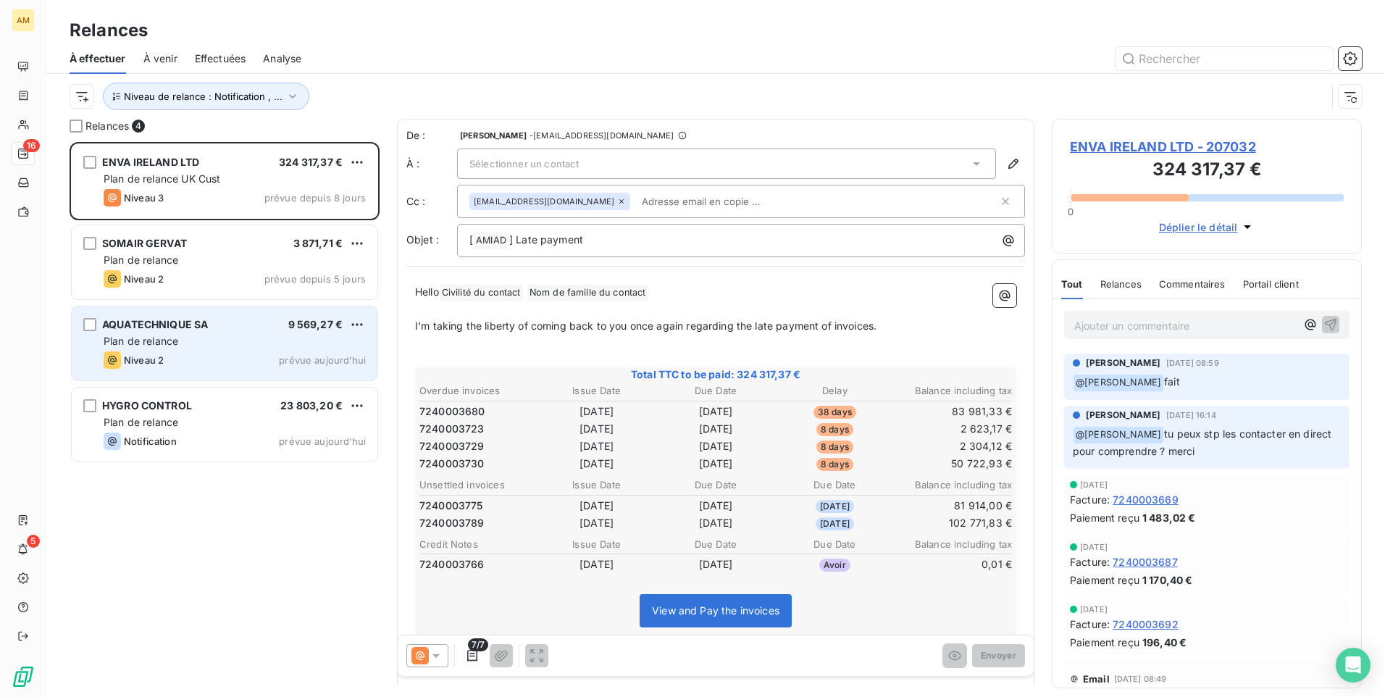
click at [225, 325] on div "AQUATECHNIQUE SA 9 569,27 €" at bounding box center [235, 324] width 262 height 13
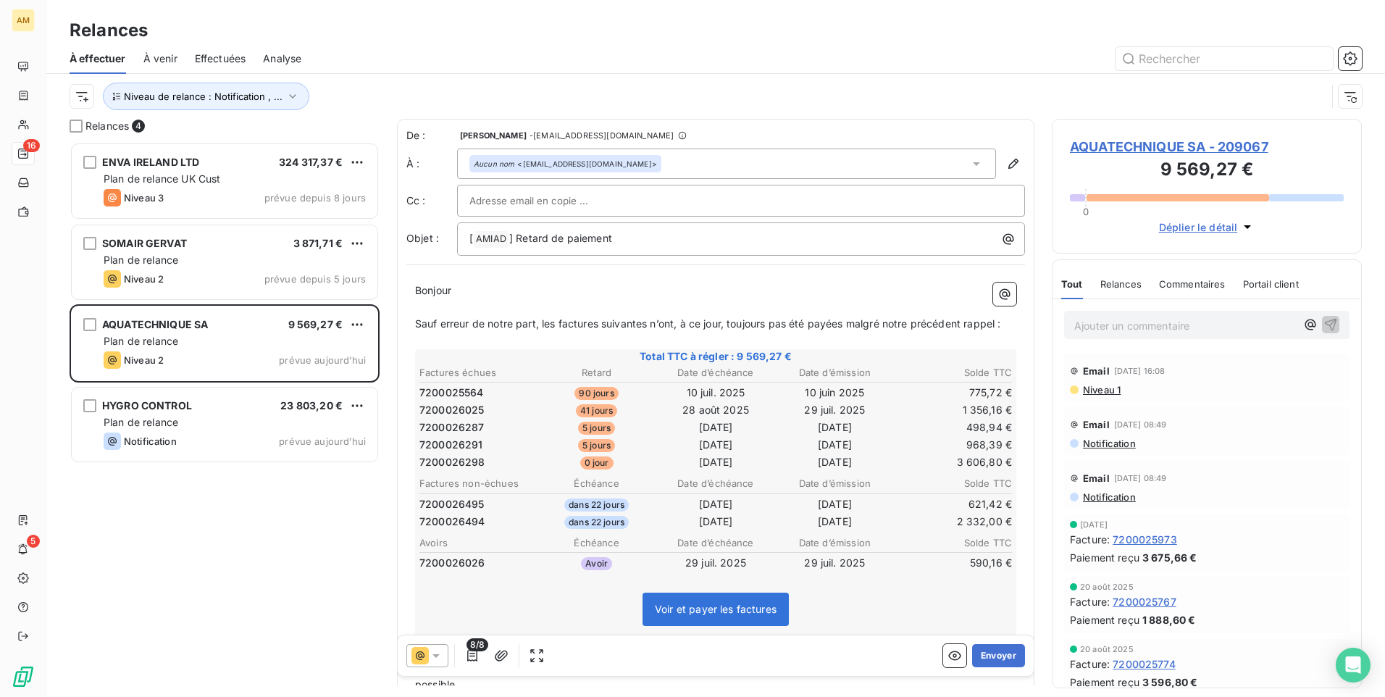
click at [1198, 283] on span "Commentaires" at bounding box center [1192, 284] width 67 height 12
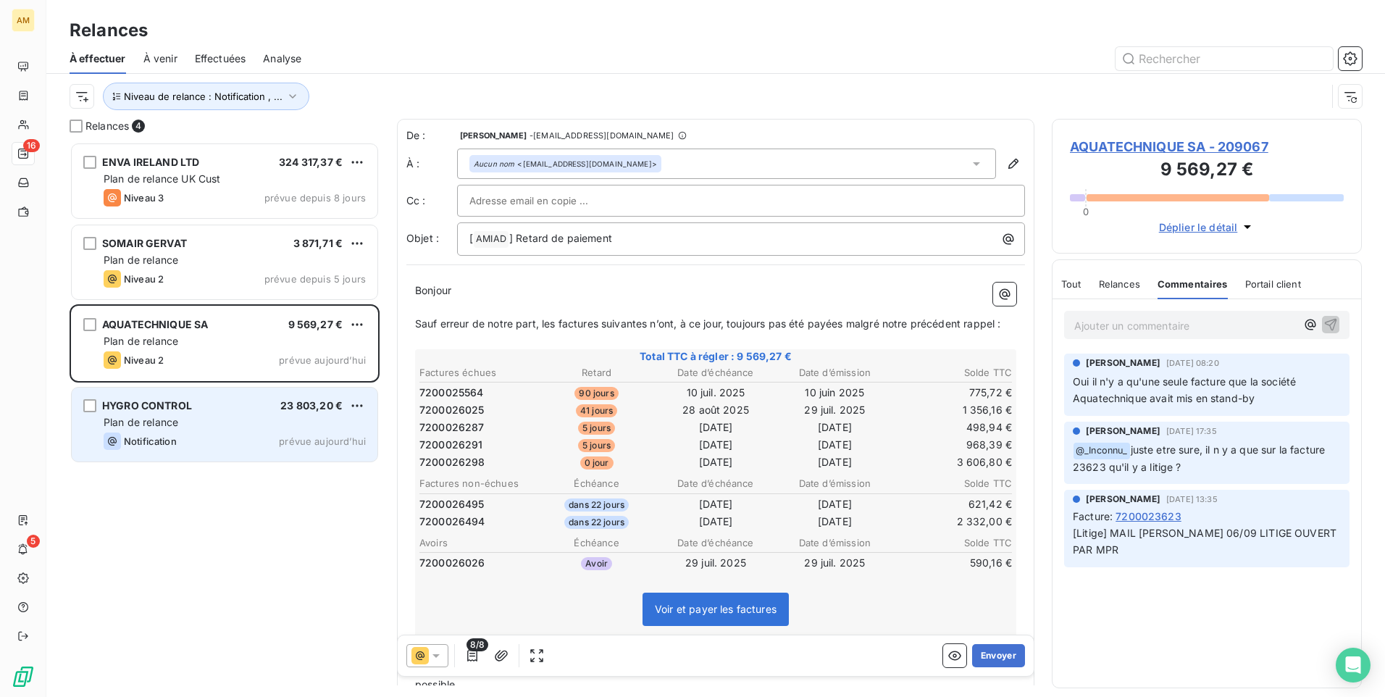
click at [185, 403] on span "HYGRO CONTROL" at bounding box center [147, 405] width 90 height 12
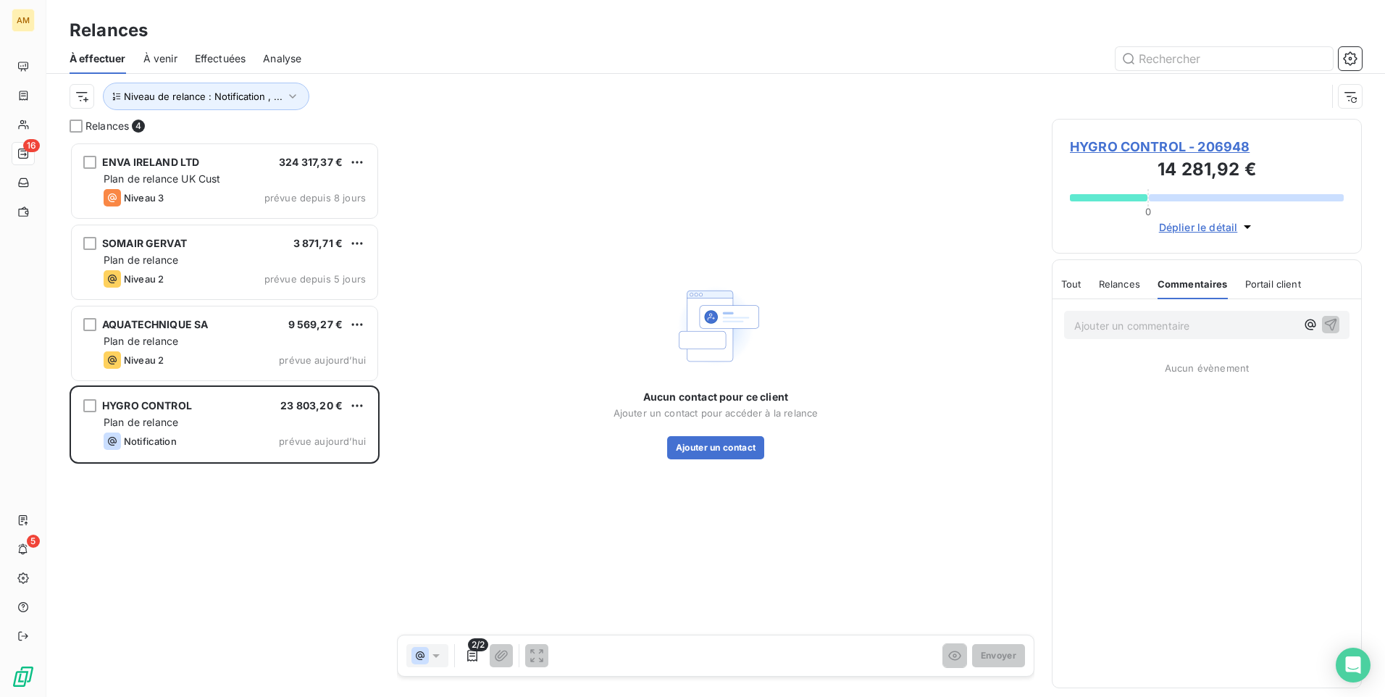
click at [1139, 324] on p "Ajouter un commentaire ﻿" at bounding box center [1185, 326] width 222 height 18
click at [1084, 324] on p "Ajouter un commentaire ﻿" at bounding box center [1185, 326] width 222 height 18
click at [1178, 373] on span "[PERSON_NAME]" at bounding box center [1198, 373] width 112 height 12
click at [1181, 409] on span "[PERSON_NAME]" at bounding box center [1207, 408] width 131 height 12
click at [1242, 323] on p "﻿ @ [PERSON_NAME] ﻿ ﻿ @ [PERSON_NAME] ﻿ ﻿" at bounding box center [1185, 325] width 222 height 17
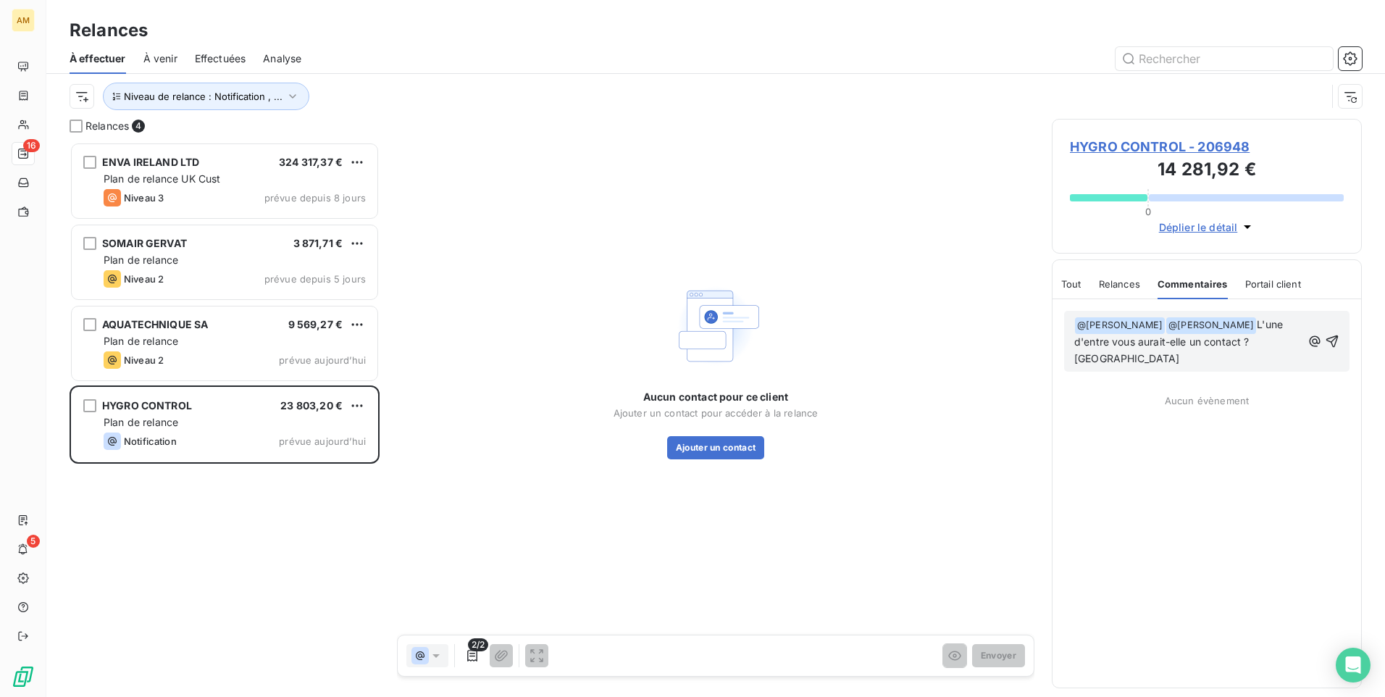
click at [1232, 323] on span "L'une d'entre vous aurait-elle un contact ? [GEOGRAPHIC_DATA]" at bounding box center [1180, 341] width 212 height 46
click at [1336, 335] on icon "button" at bounding box center [1332, 341] width 12 height 12
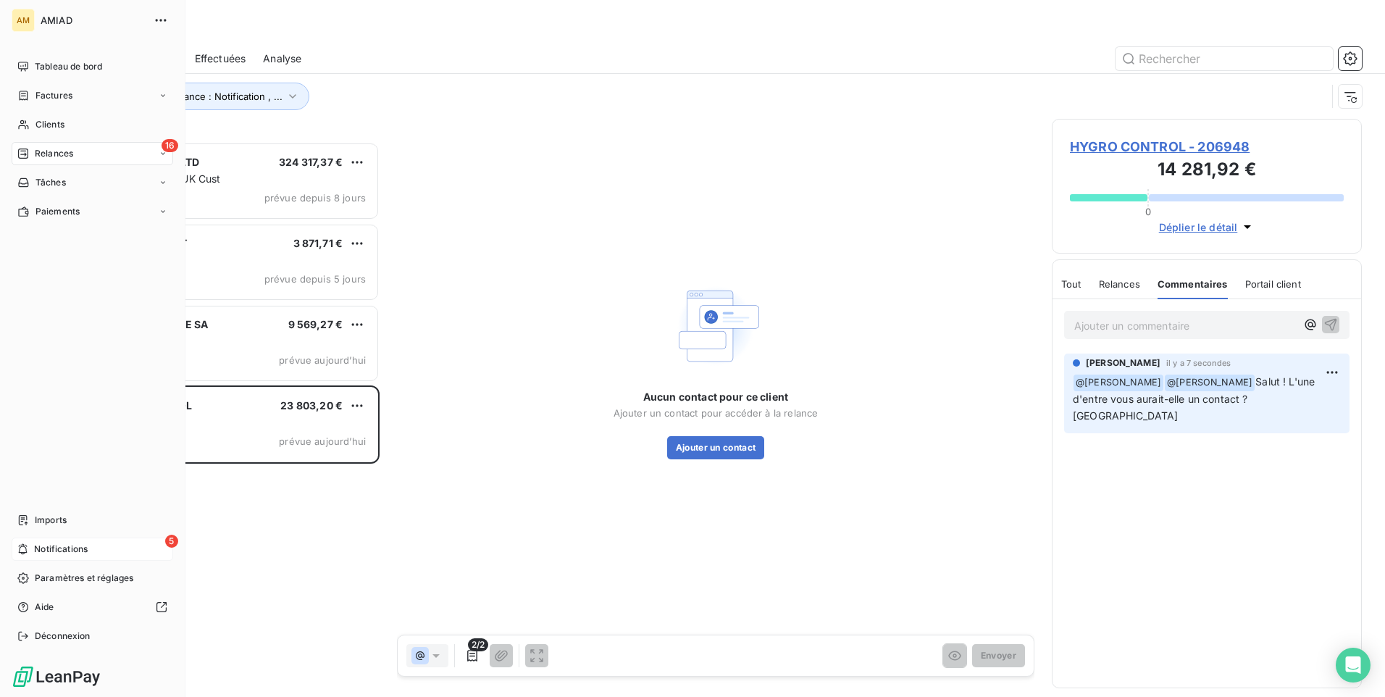
click at [112, 551] on div "5 Notifications" at bounding box center [93, 549] width 162 height 23
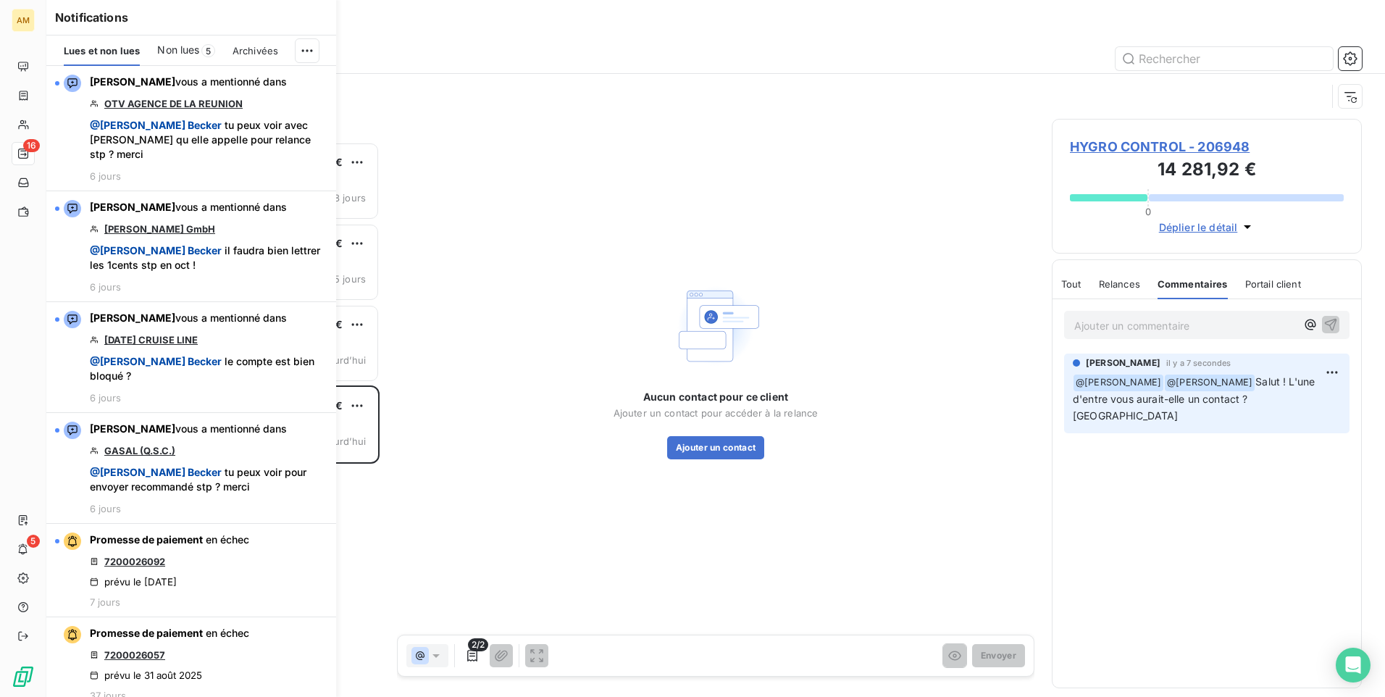
click at [193, 41] on div "Non lues 5" at bounding box center [185, 50] width 57 height 30
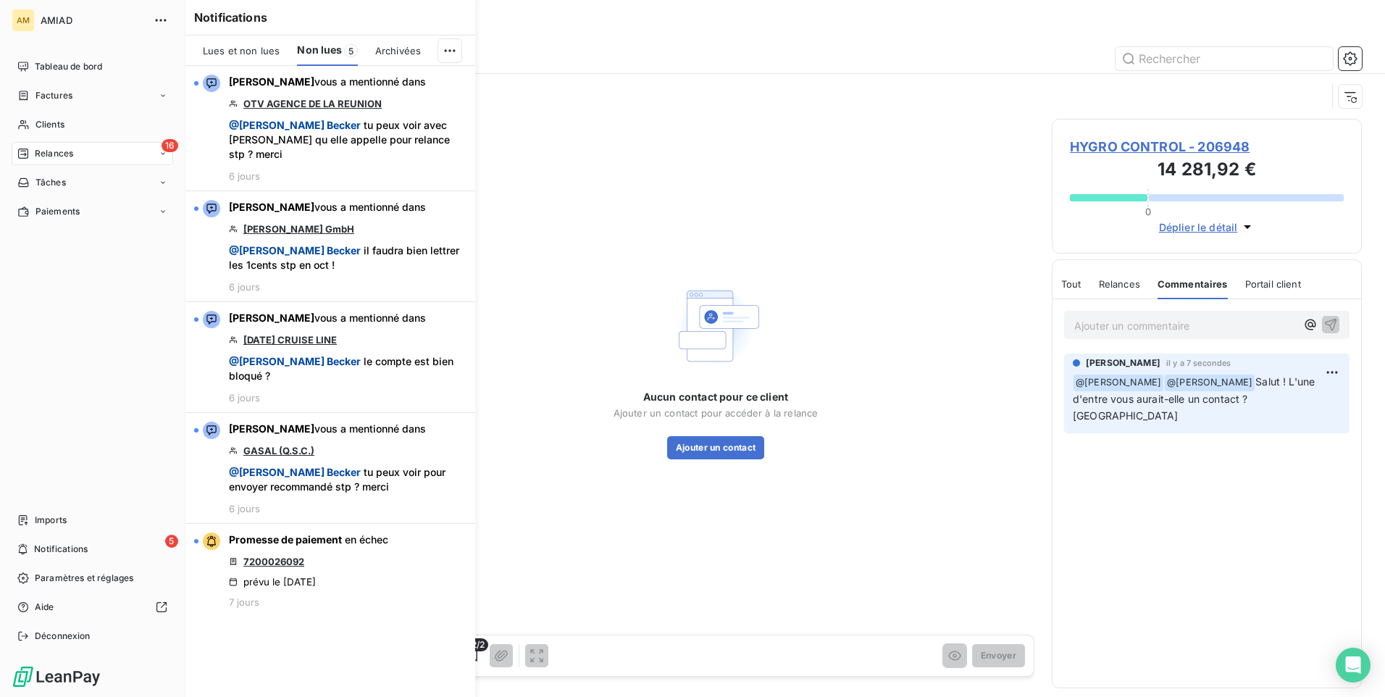
click at [76, 154] on div "16 Relances" at bounding box center [93, 153] width 162 height 23
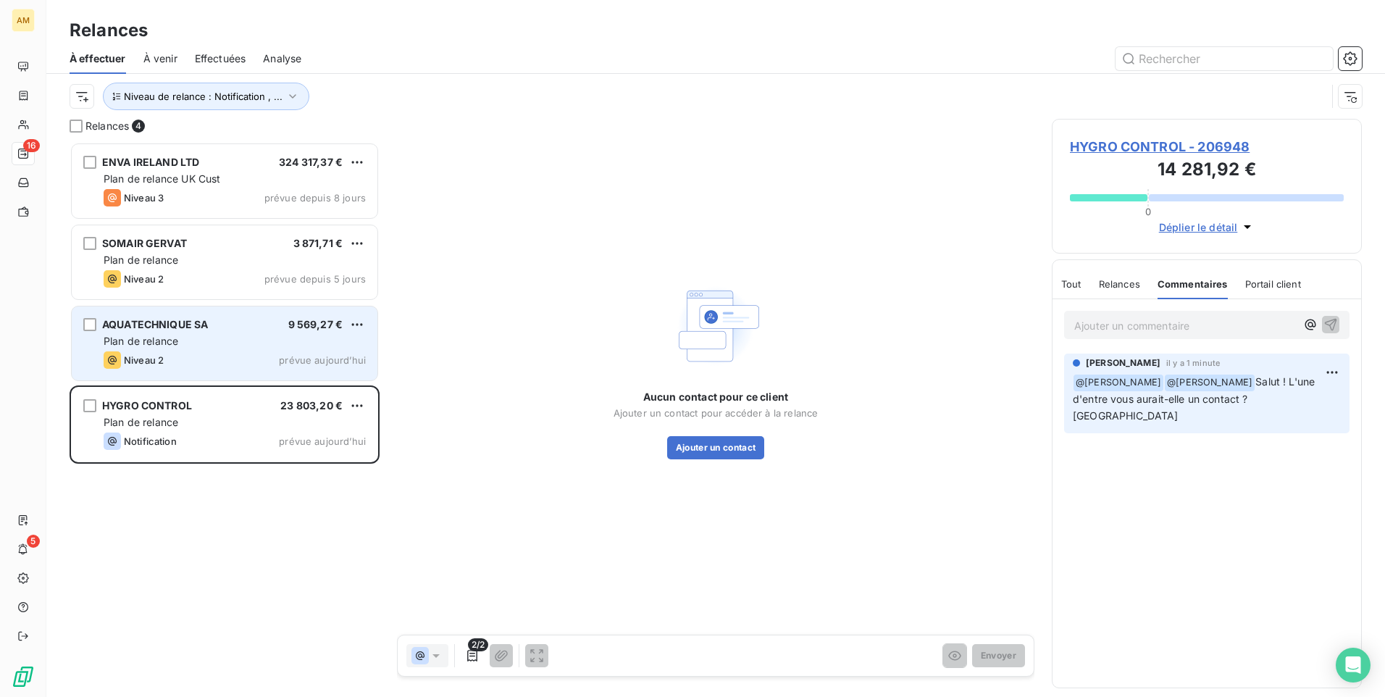
click at [206, 351] on div "AQUATECHNIQUE SA 9 569,27 € Plan de relance Niveau 2 prévue [DATE]" at bounding box center [225, 343] width 306 height 74
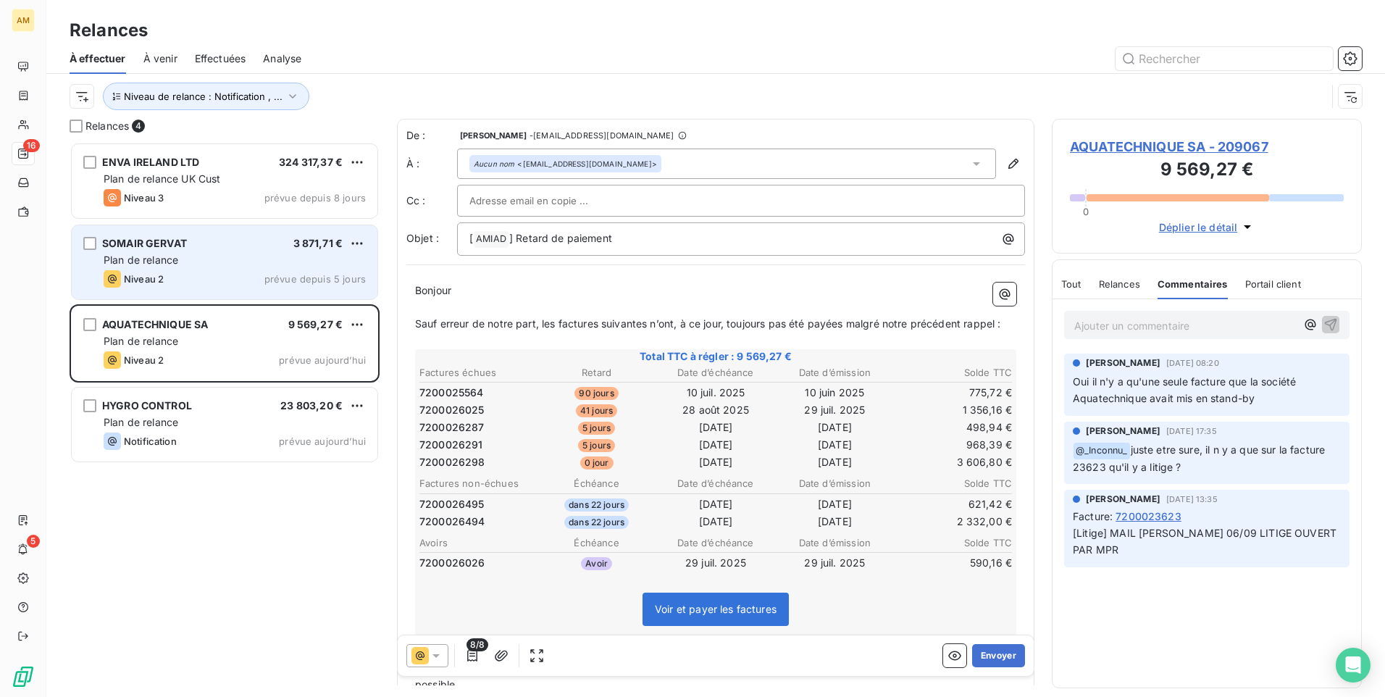
click at [243, 280] on div "Niveau 2 prévue depuis 5 jours" at bounding box center [235, 278] width 262 height 17
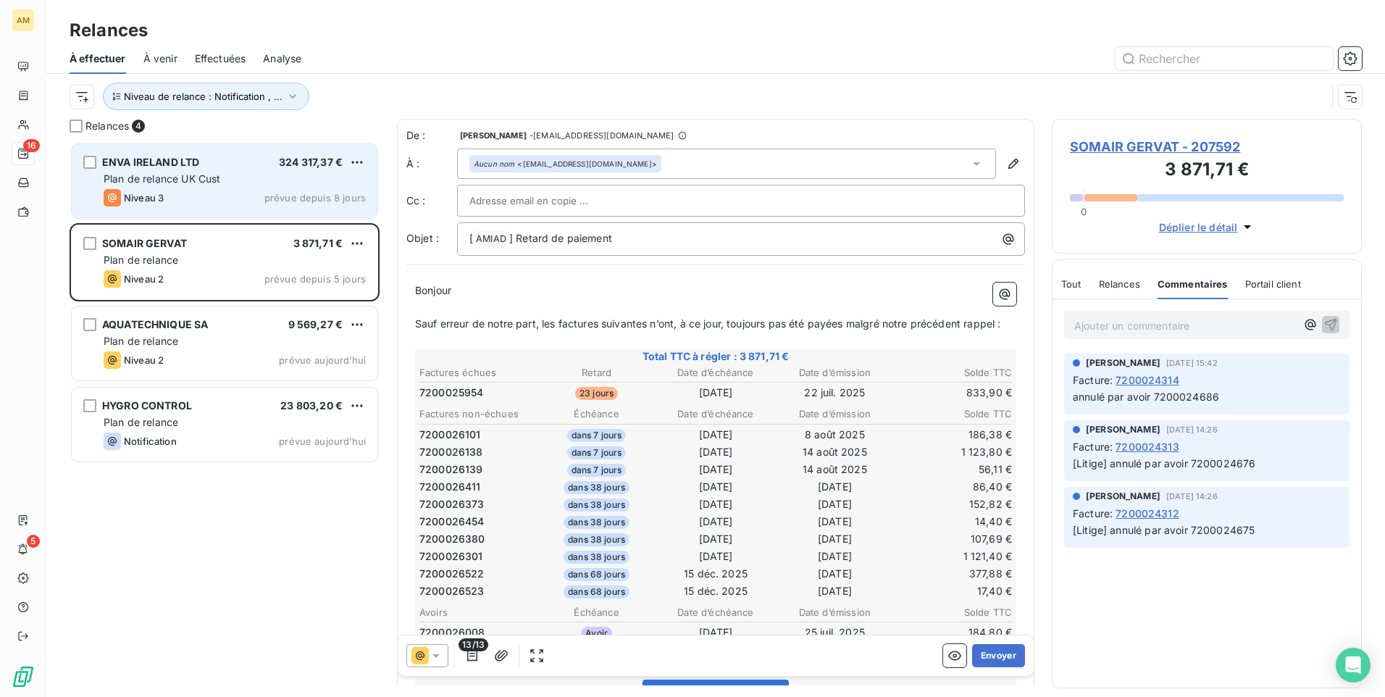
click at [241, 209] on div "ENVA IRELAND LTD 324 317,37 € Plan de relance UK Cust Niveau 3 prévue depuis 8 …" at bounding box center [225, 181] width 306 height 74
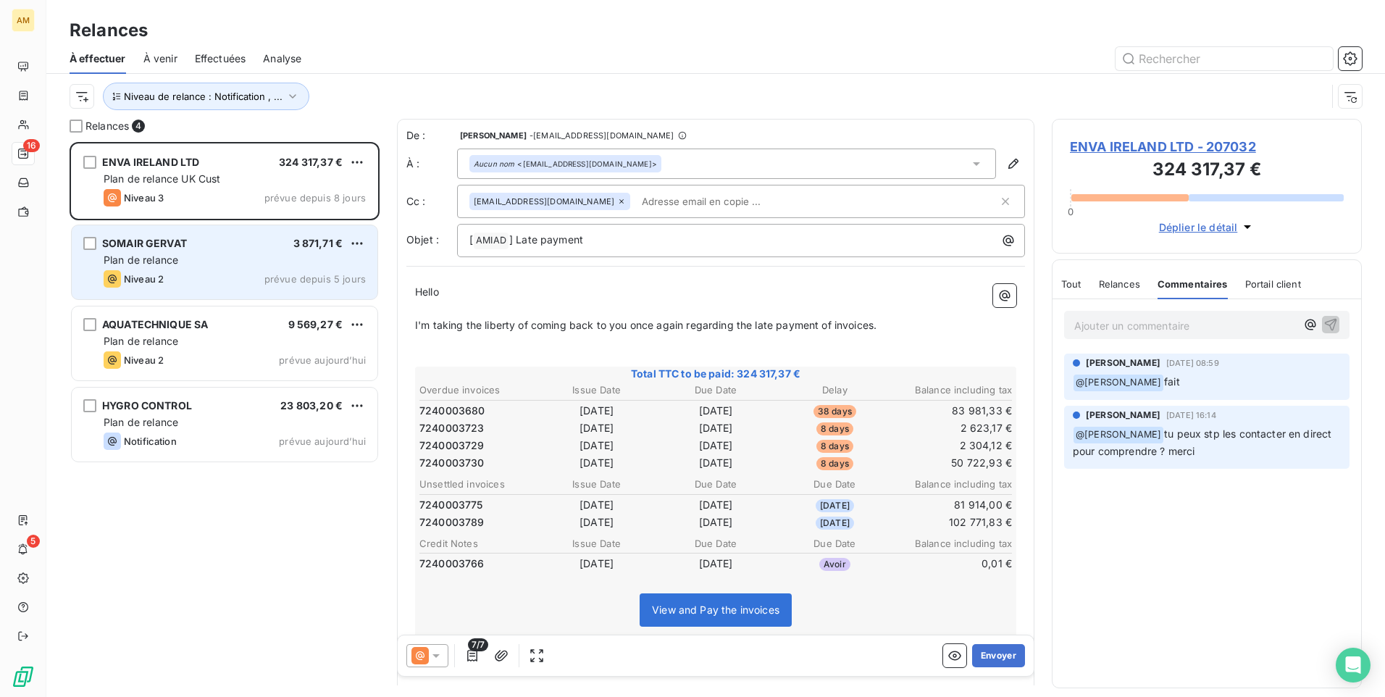
click at [241, 238] on div "SOMAIR GERVAT 3 871,71 €" at bounding box center [235, 243] width 262 height 13
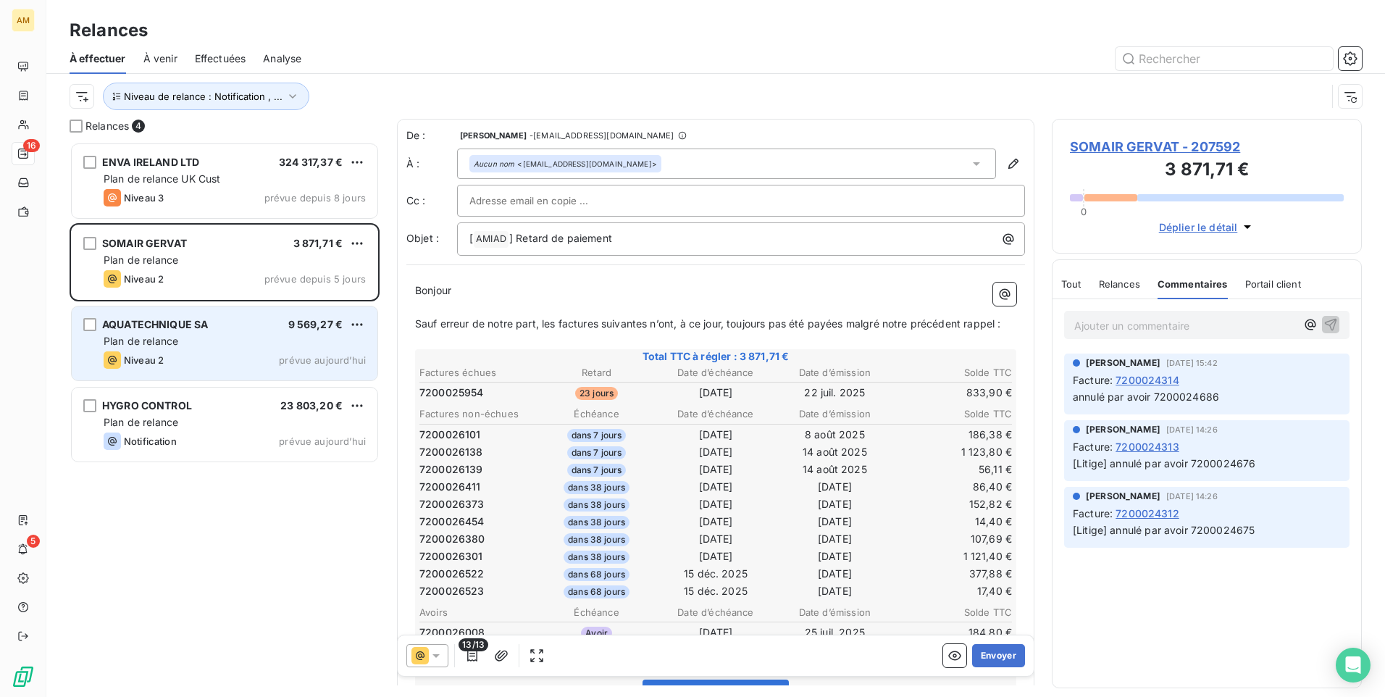
click at [246, 313] on div "AQUATECHNIQUE SA 9 569,27 € Plan de relance Niveau 2 prévue [DATE]" at bounding box center [225, 343] width 306 height 74
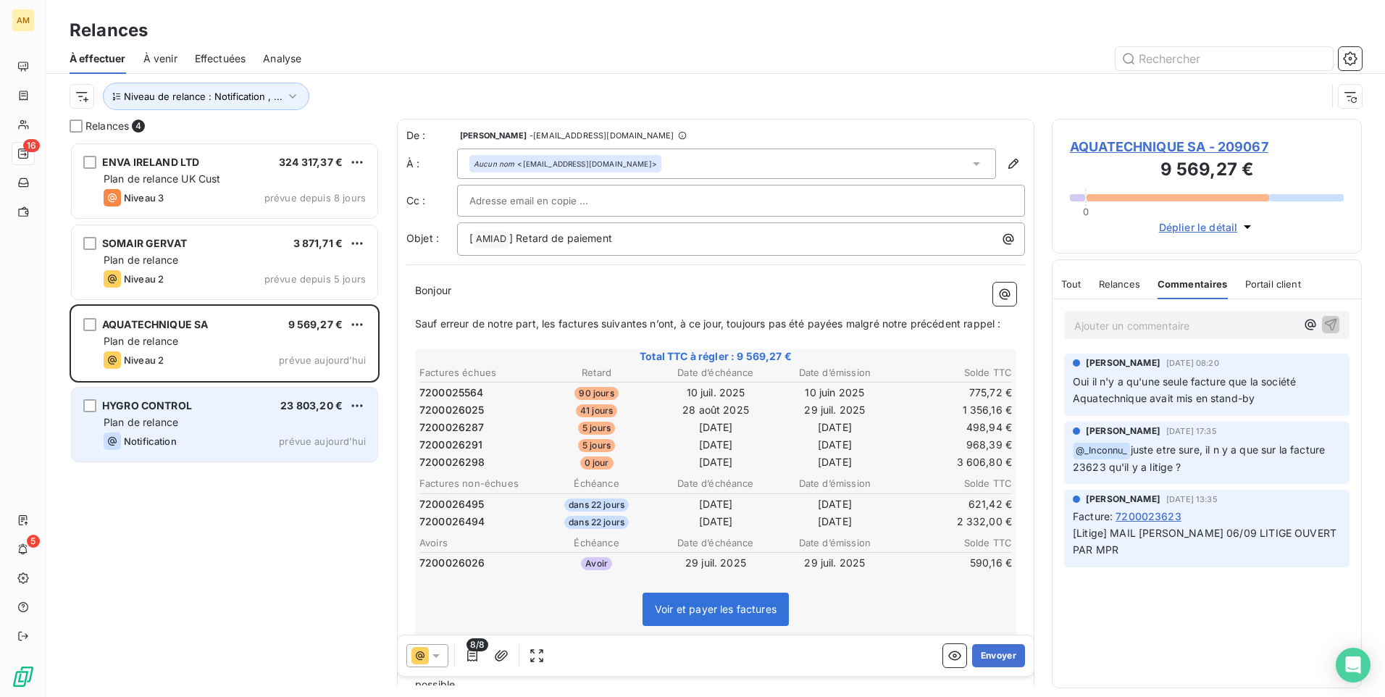
click at [259, 406] on div "HYGRO CONTROL 23 803,20 €" at bounding box center [235, 405] width 262 height 13
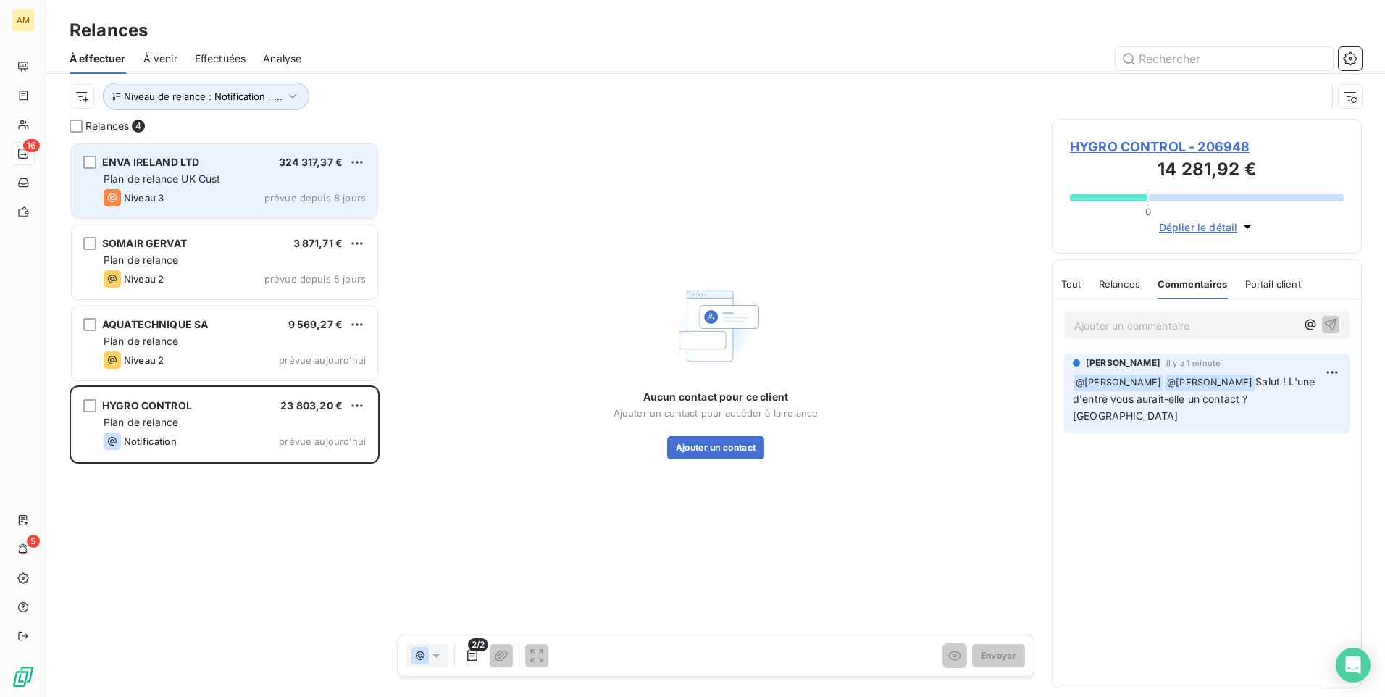
click at [286, 187] on div "ENVA IRELAND LTD 324 317,37 € Plan de relance UK Cust Niveau 3 prévue depuis 8 …" at bounding box center [225, 181] width 306 height 74
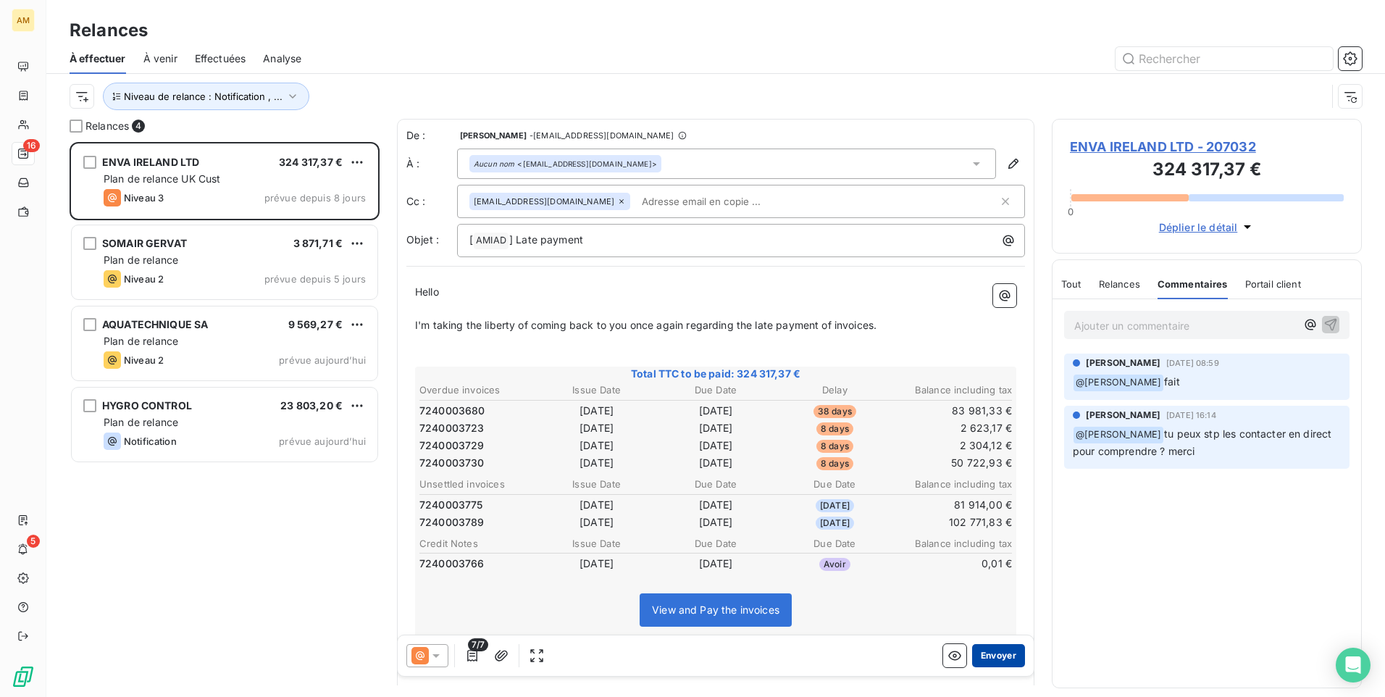
click at [991, 648] on button "Envoyer" at bounding box center [998, 655] width 53 height 23
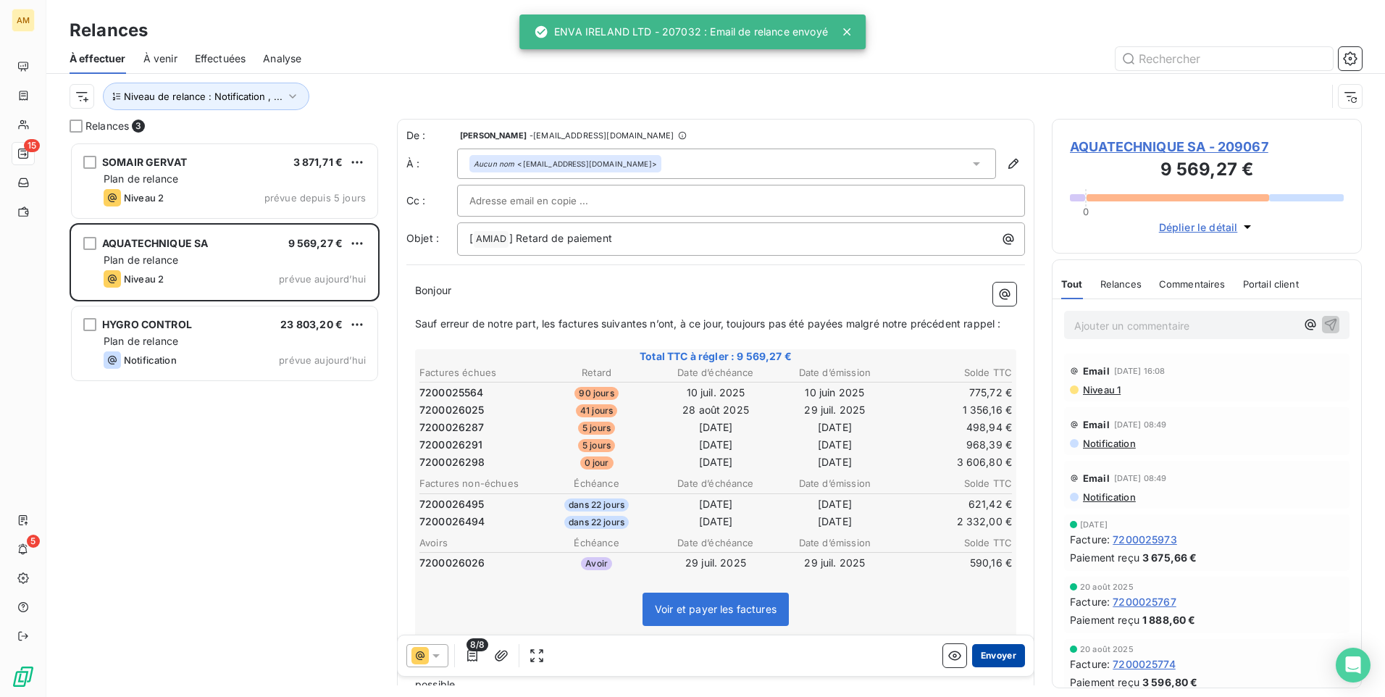
click at [995, 663] on button "Envoyer" at bounding box center [998, 655] width 53 height 23
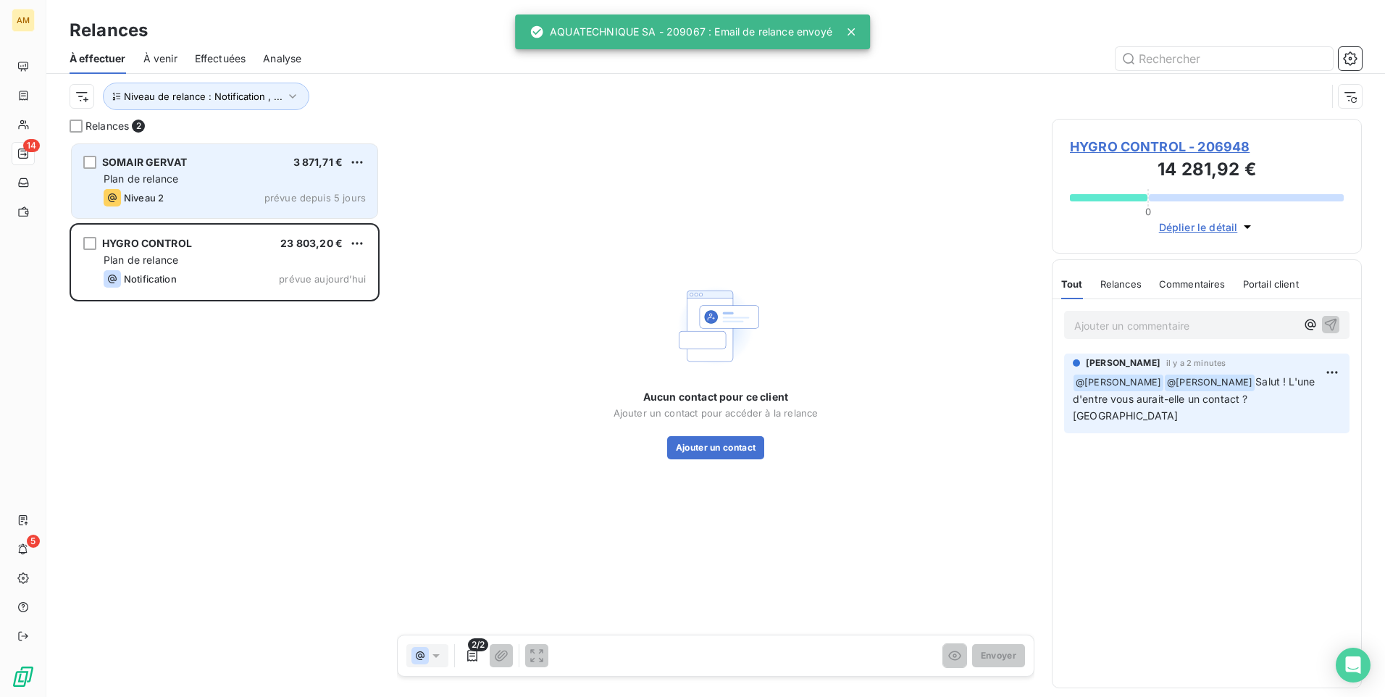
click at [216, 193] on div "Niveau 2 prévue depuis 5 jours" at bounding box center [235, 197] width 262 height 17
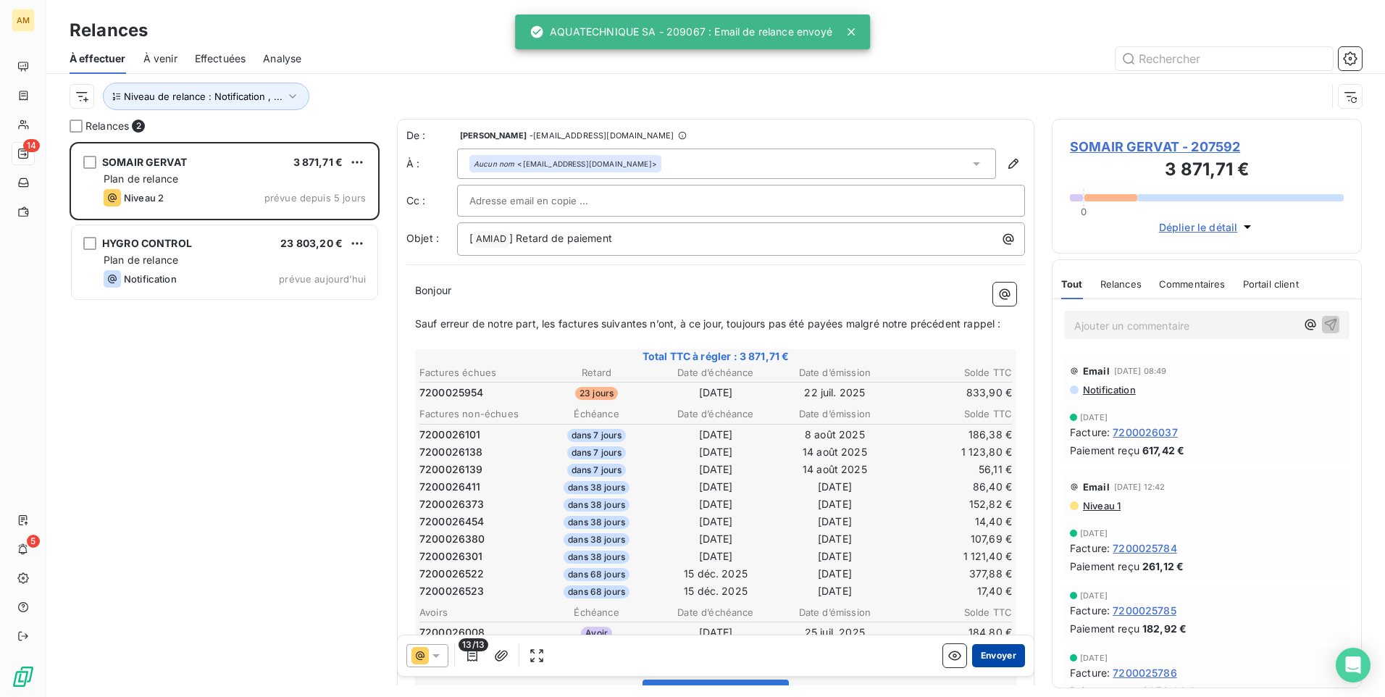
click at [987, 658] on button "Envoyer" at bounding box center [998, 655] width 53 height 23
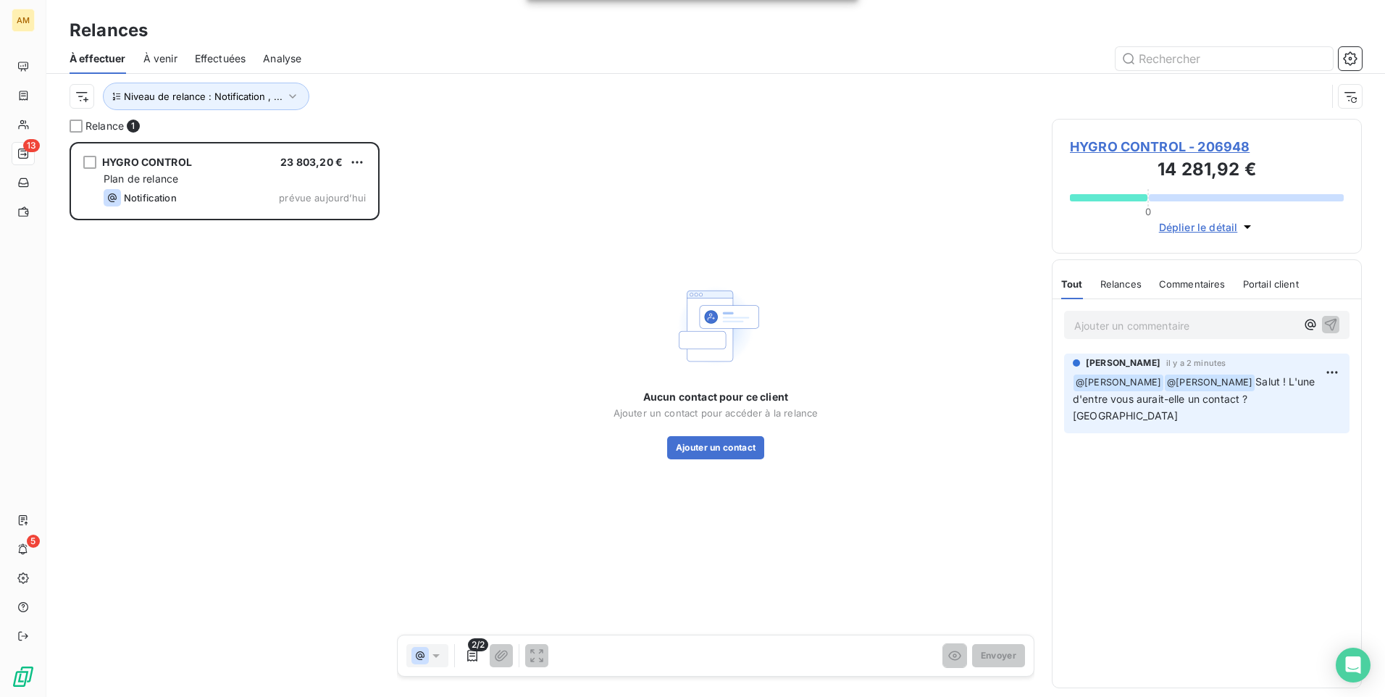
click at [219, 54] on span "Effectuées" at bounding box center [220, 58] width 51 height 14
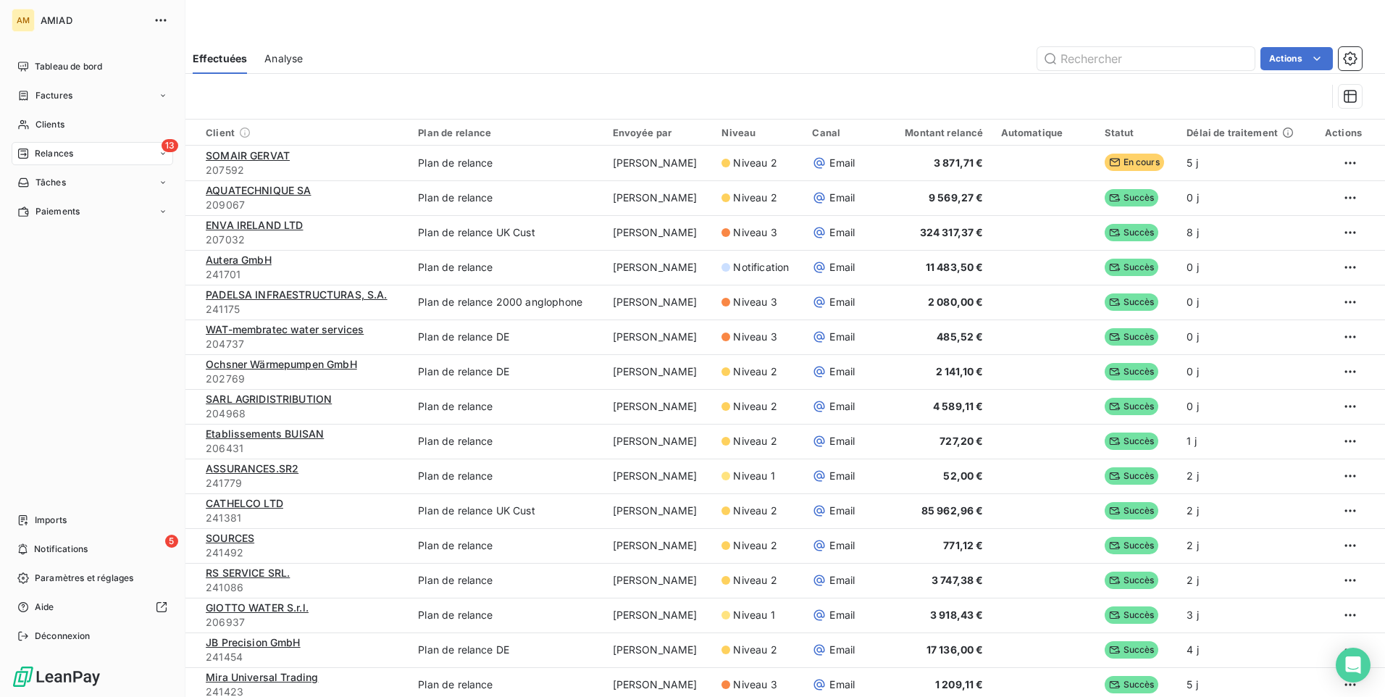
click at [59, 151] on span "Relances" at bounding box center [54, 153] width 38 height 13
click at [69, 204] on div "À venir" at bounding box center [101, 211] width 144 height 23
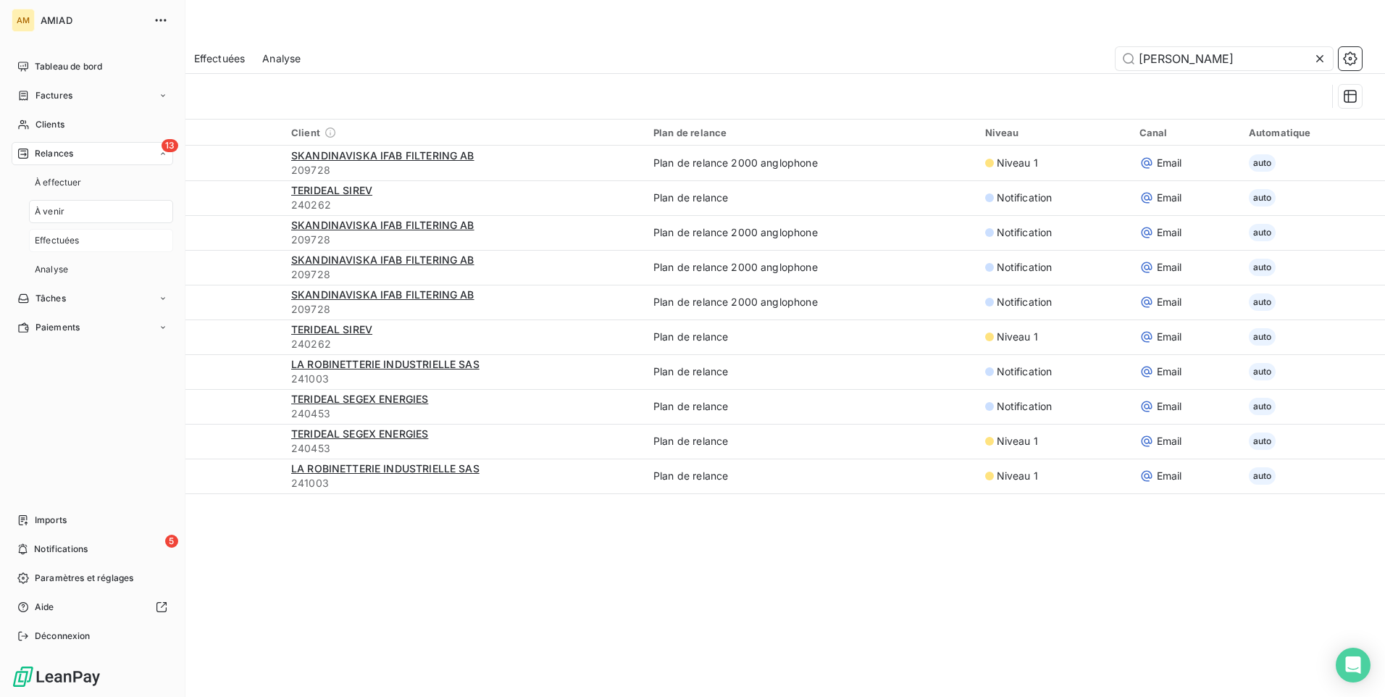
click at [83, 248] on div "Effectuées" at bounding box center [101, 240] width 144 height 23
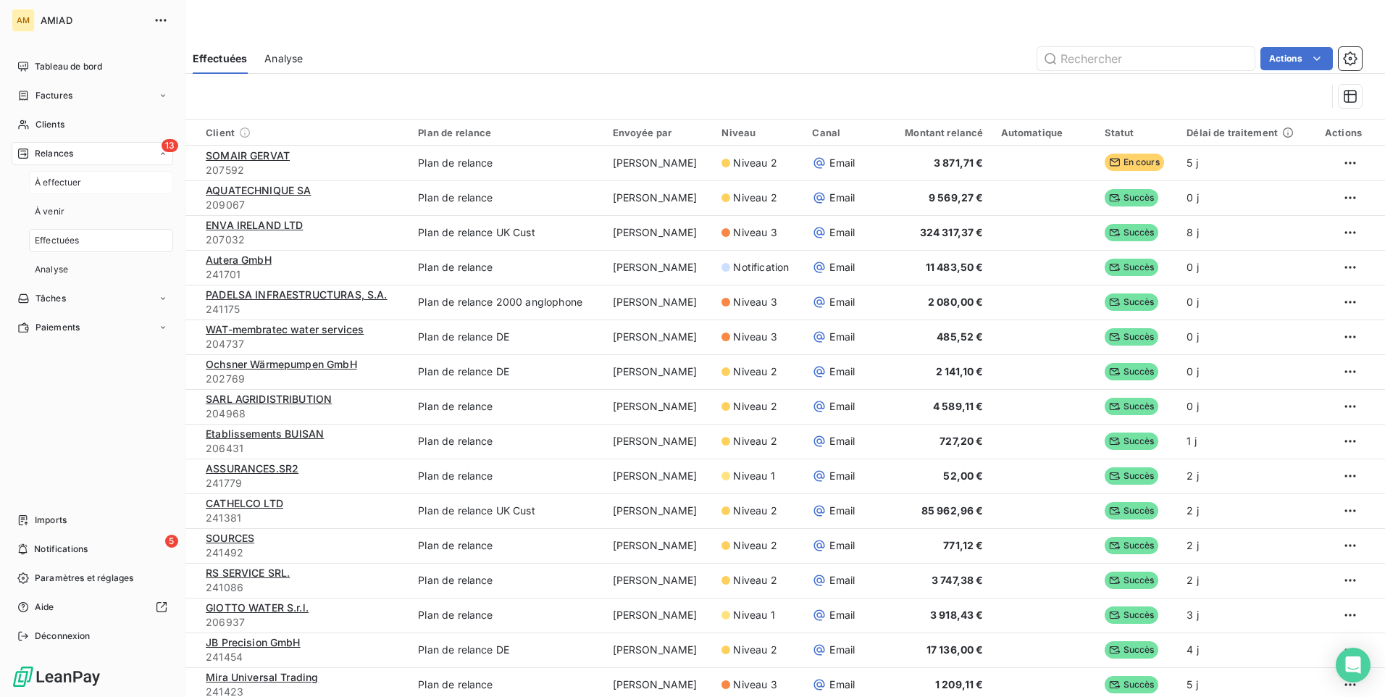
click at [96, 182] on div "À effectuer" at bounding box center [101, 182] width 144 height 23
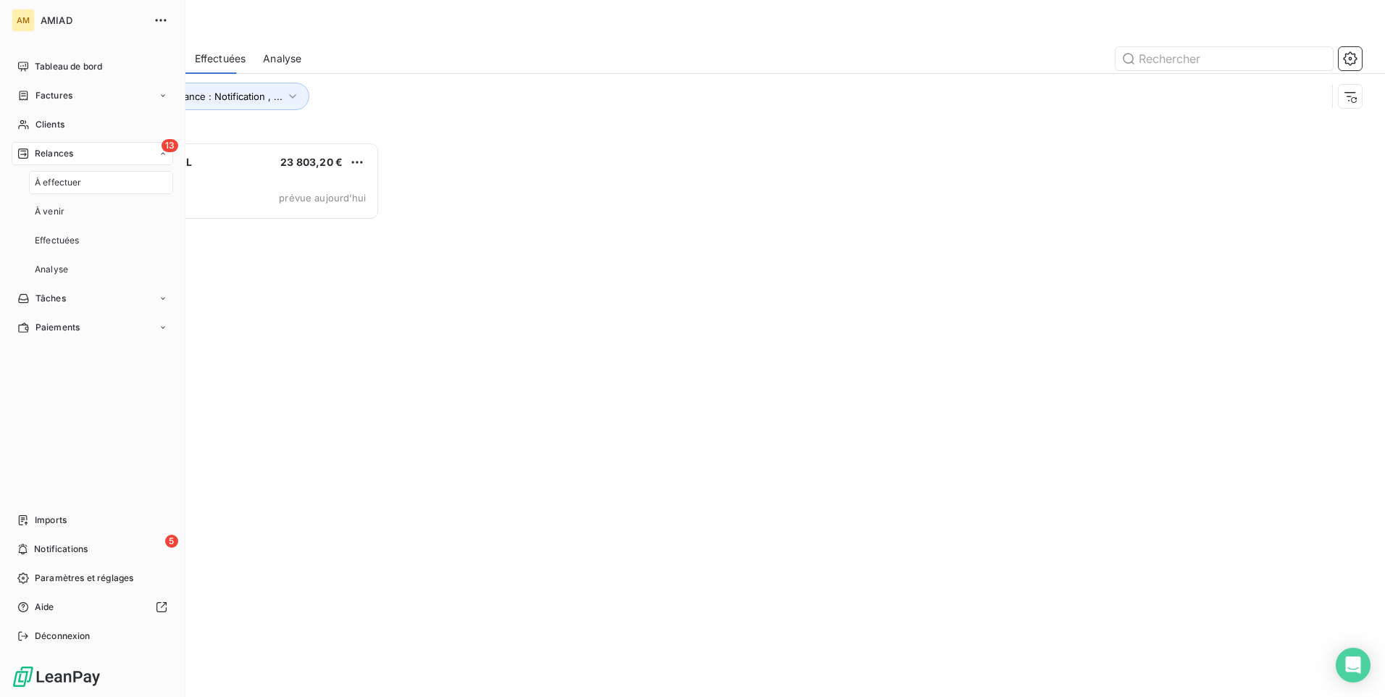
scroll to position [544, 299]
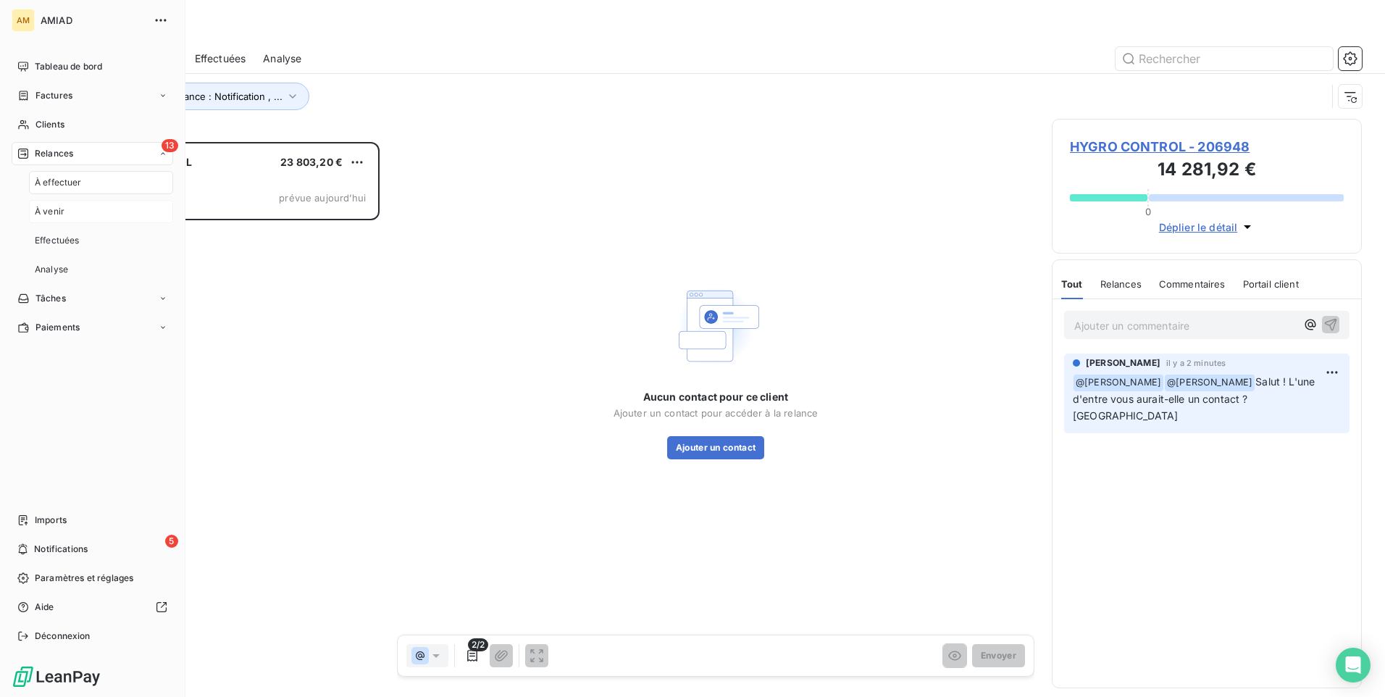
click at [85, 219] on div "À venir" at bounding box center [101, 211] width 144 height 23
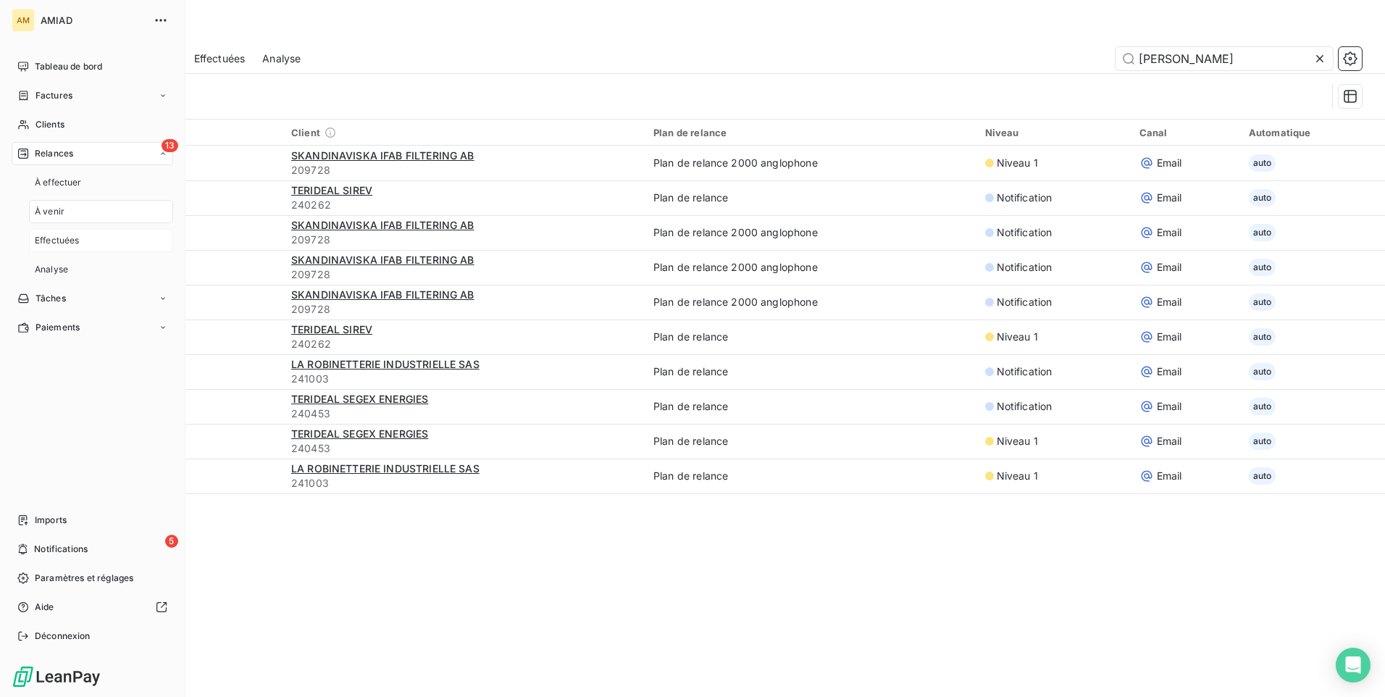
click at [83, 236] on div "Effectuées" at bounding box center [101, 240] width 144 height 23
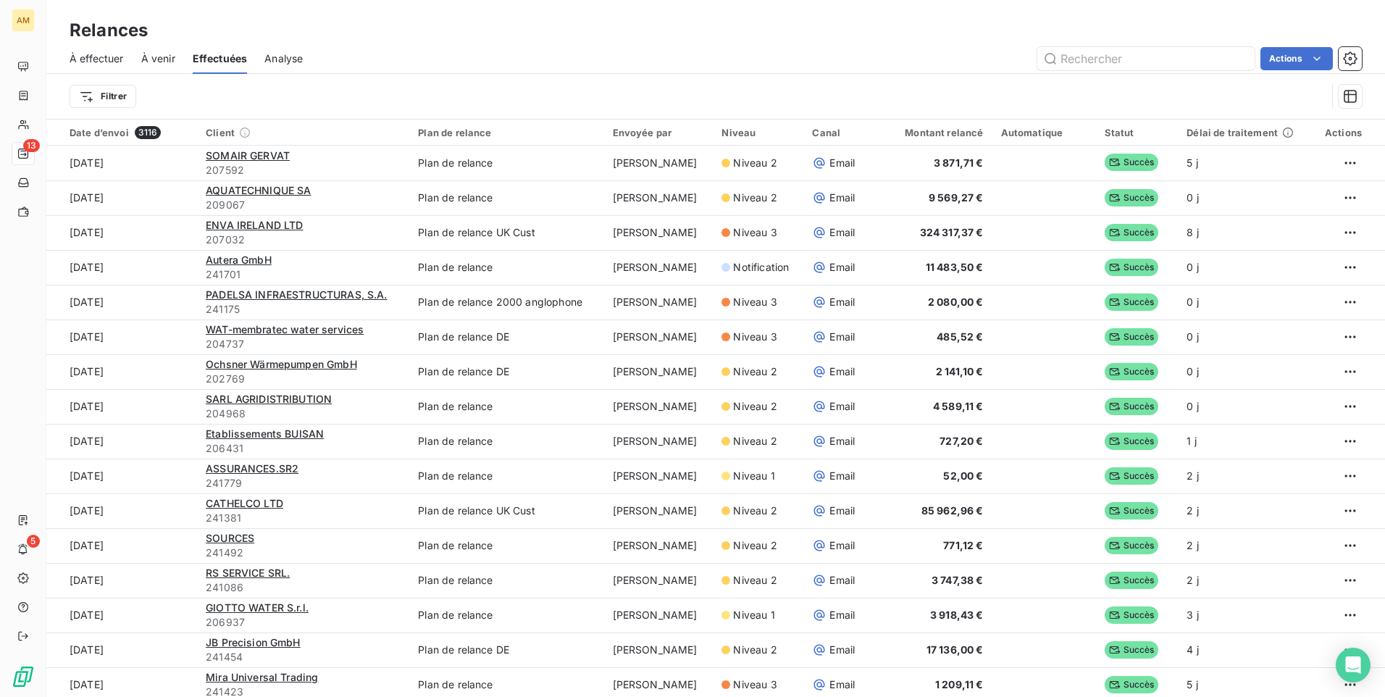
click at [157, 57] on span "À venir" at bounding box center [158, 58] width 34 height 14
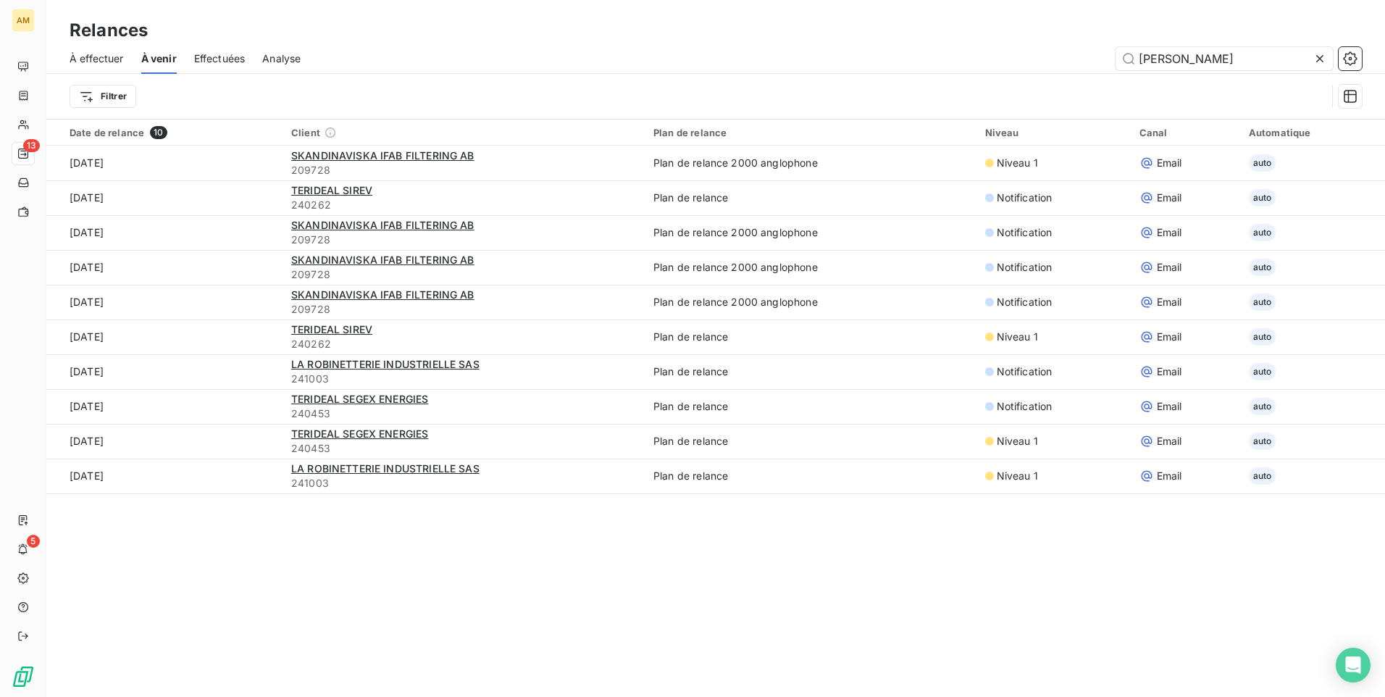
click at [212, 59] on span "Effectuées" at bounding box center [219, 58] width 51 height 14
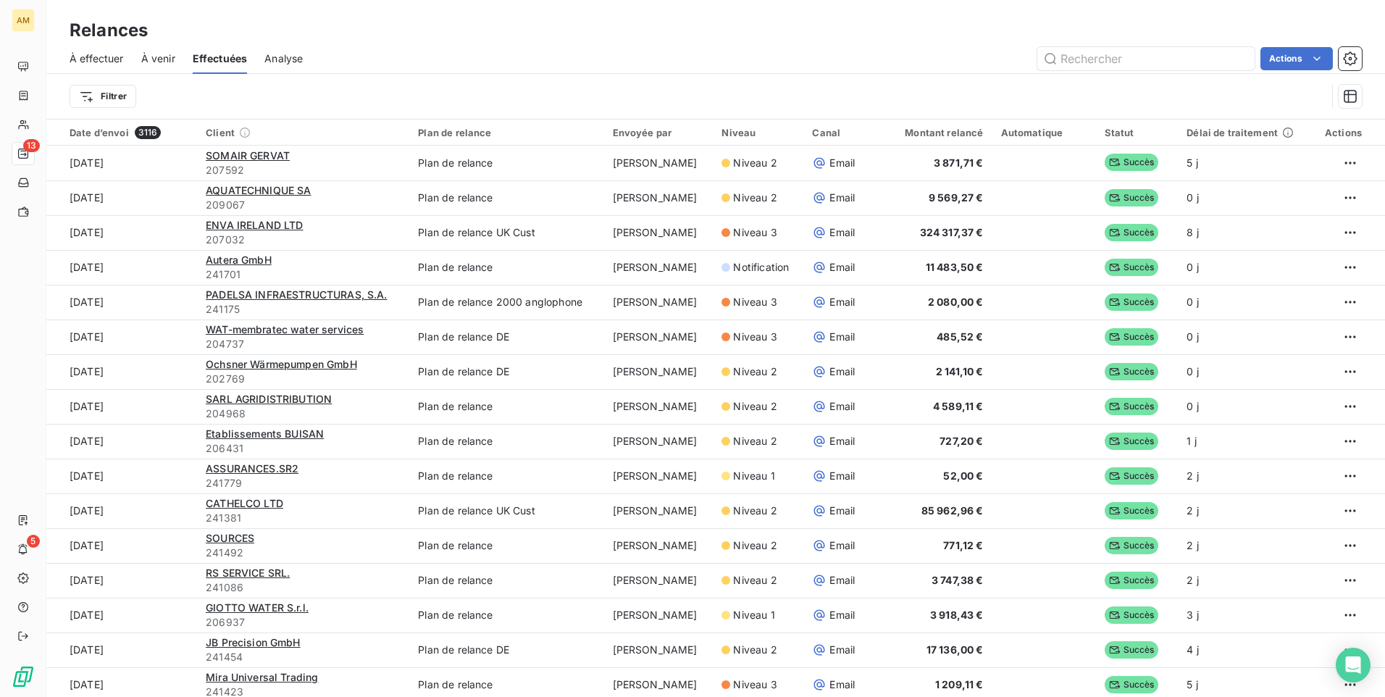
click at [110, 49] on div "À effectuer" at bounding box center [97, 58] width 54 height 30
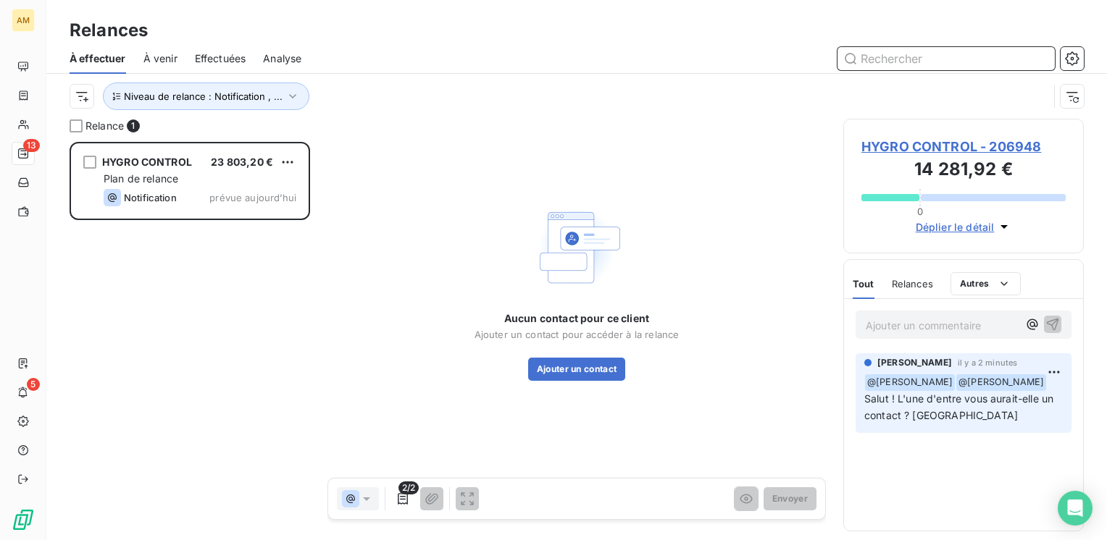
scroll to position [388, 229]
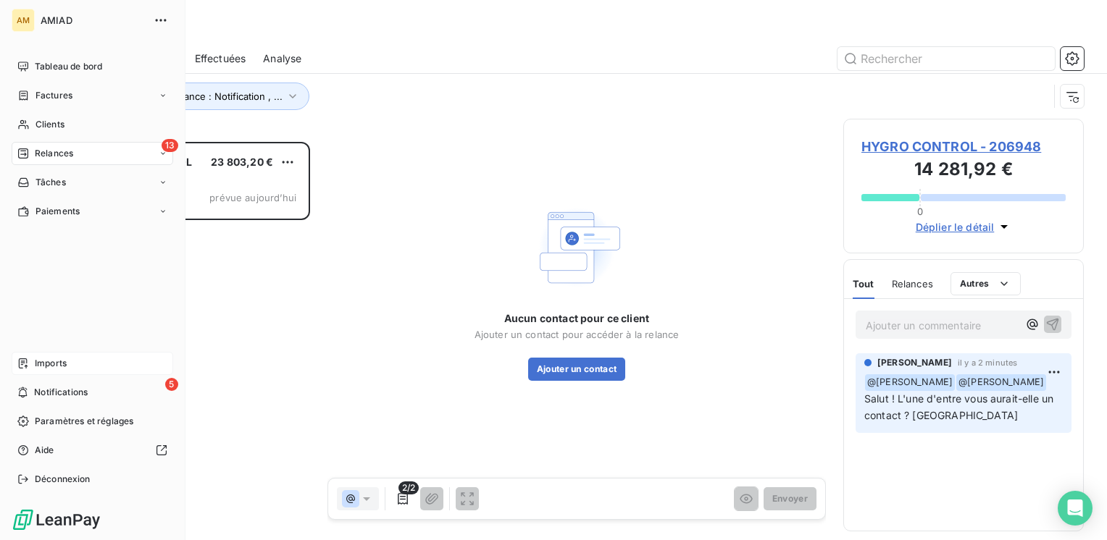
click at [70, 367] on div "Imports" at bounding box center [93, 363] width 162 height 23
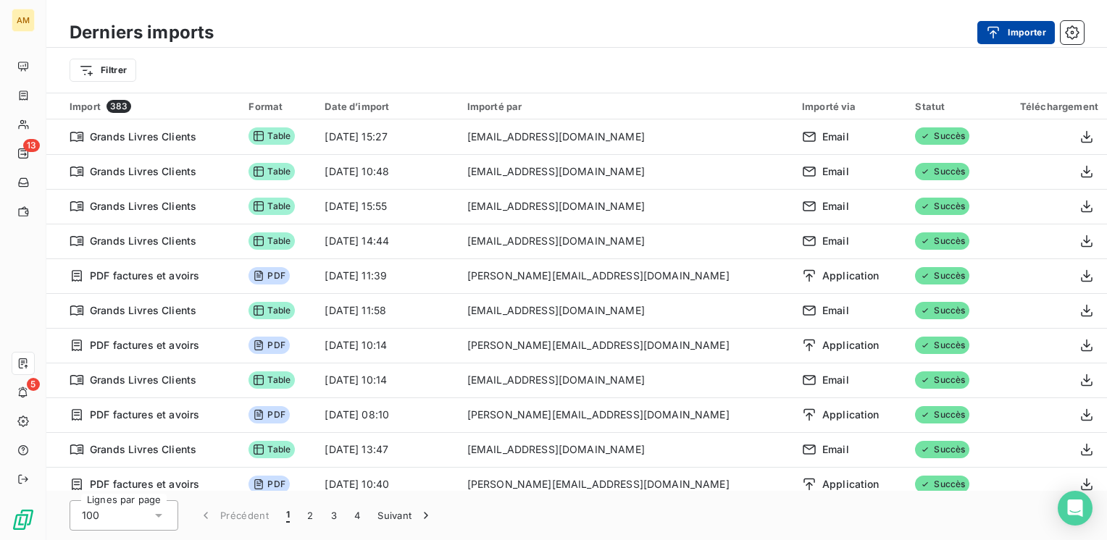
click at [1018, 26] on button "Importer" at bounding box center [1016, 32] width 78 height 23
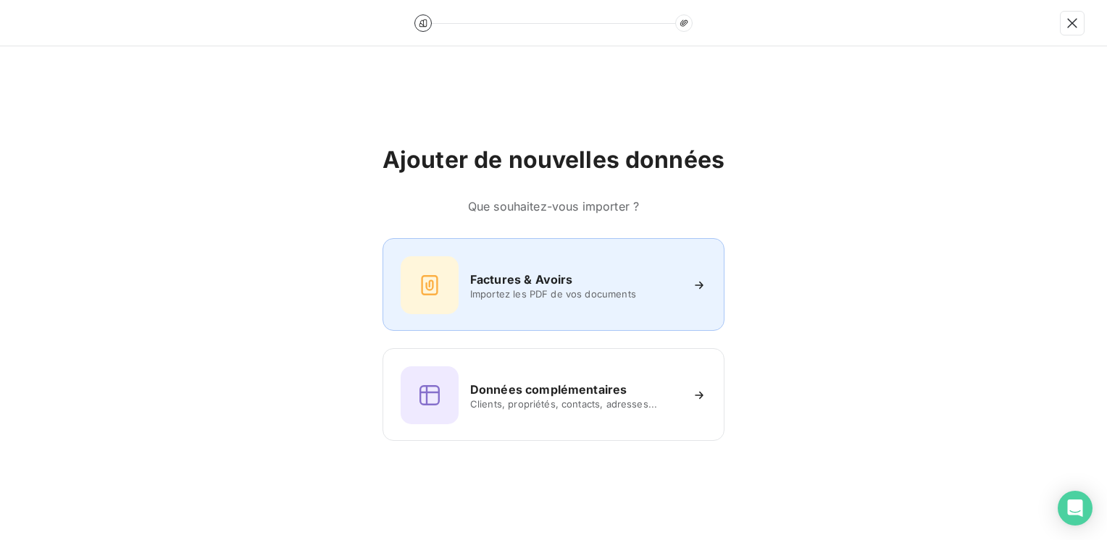
click at [661, 280] on div "Factures & Avoirs" at bounding box center [575, 279] width 210 height 17
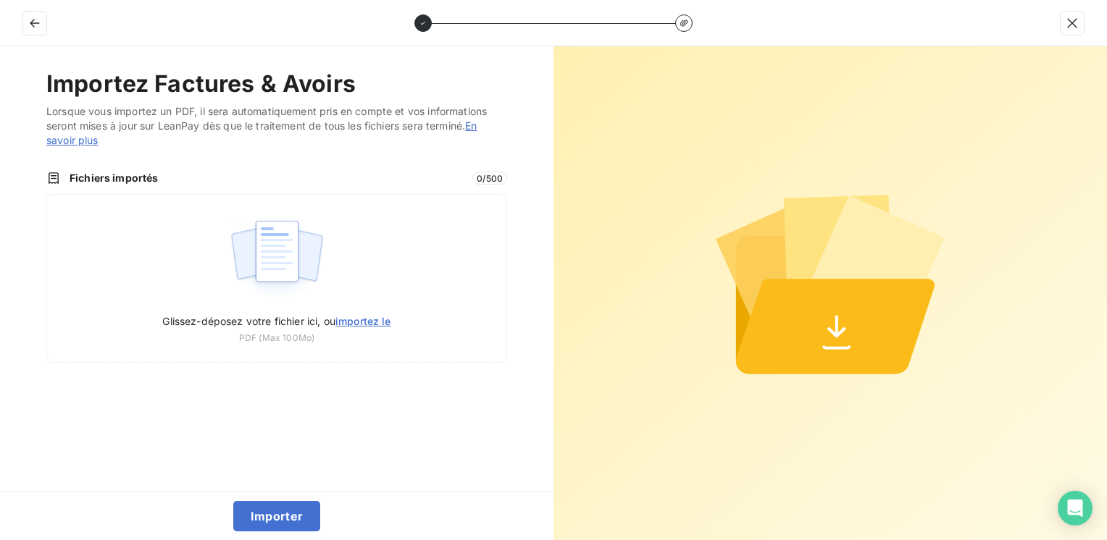
drag, startPoint x: 281, startPoint y: 256, endPoint x: 201, endPoint y: 433, distance: 194.5
click at [201, 433] on div "Importez Factures & Avoirs Lorsque vous importez un PDF, il sera automatiquemen…" at bounding box center [276, 269] width 553 height 446
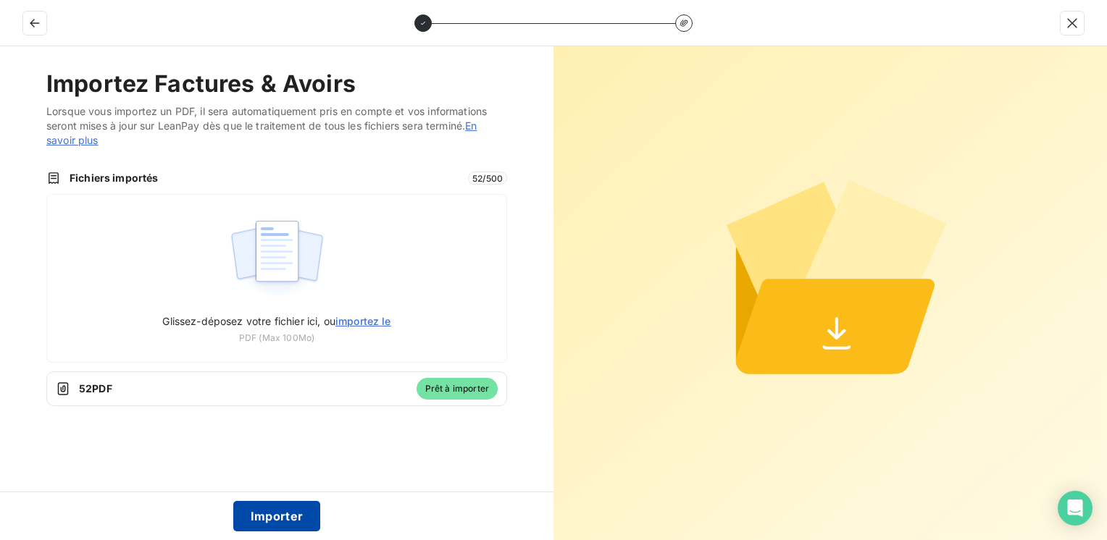
click at [295, 519] on button "Importer" at bounding box center [277, 516] width 88 height 30
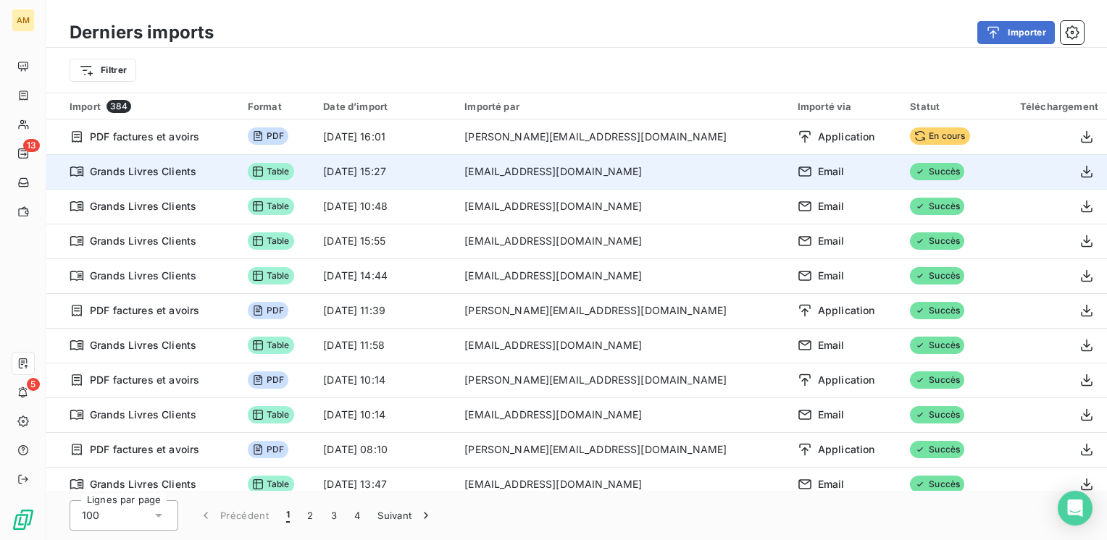
click at [314, 172] on td "Table" at bounding box center [276, 171] width 75 height 35
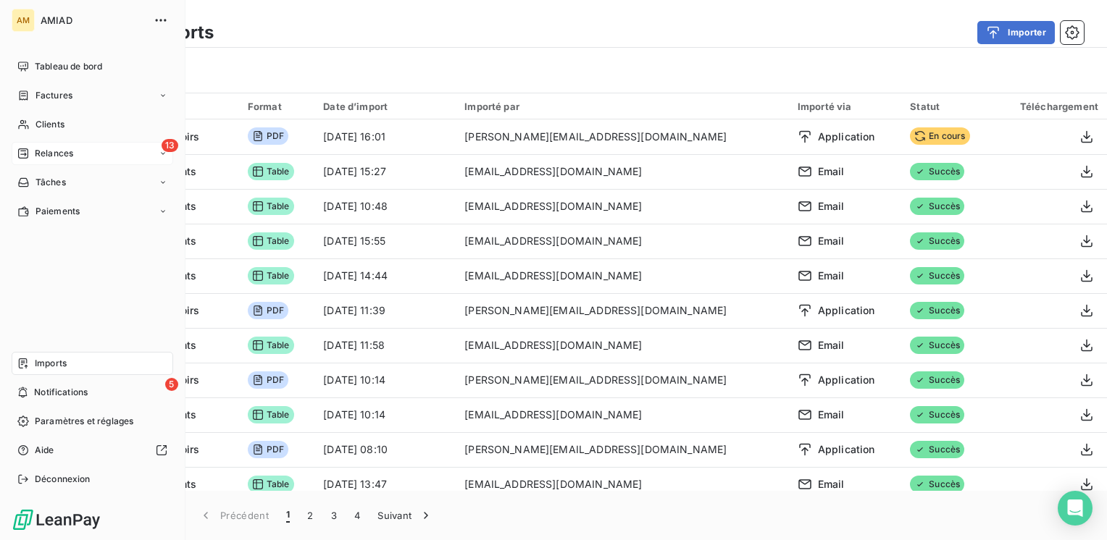
click at [54, 151] on span "Relances" at bounding box center [54, 153] width 38 height 13
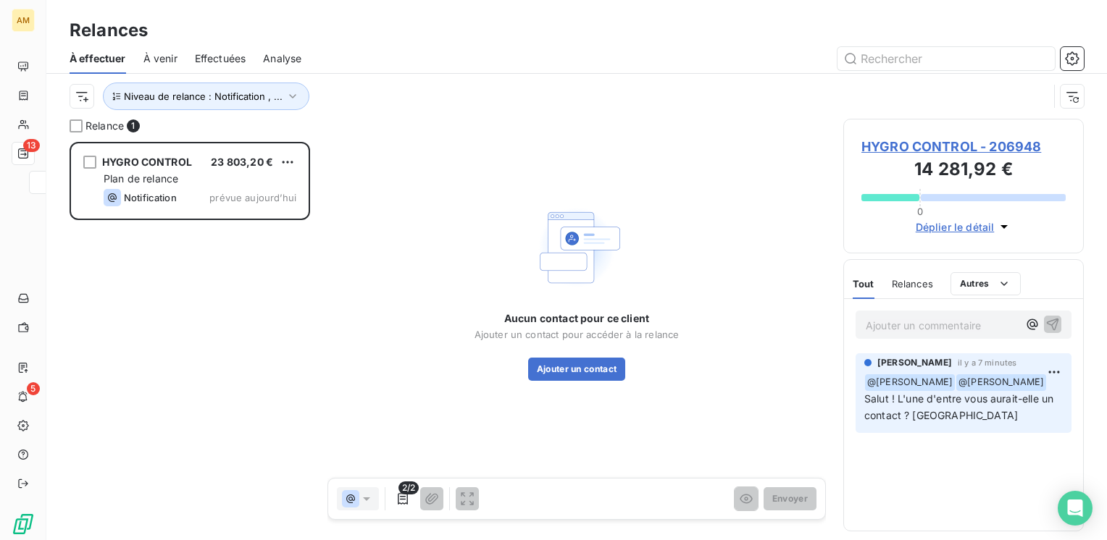
scroll to position [388, 229]
